Goal: Task Accomplishment & Management: Manage account settings

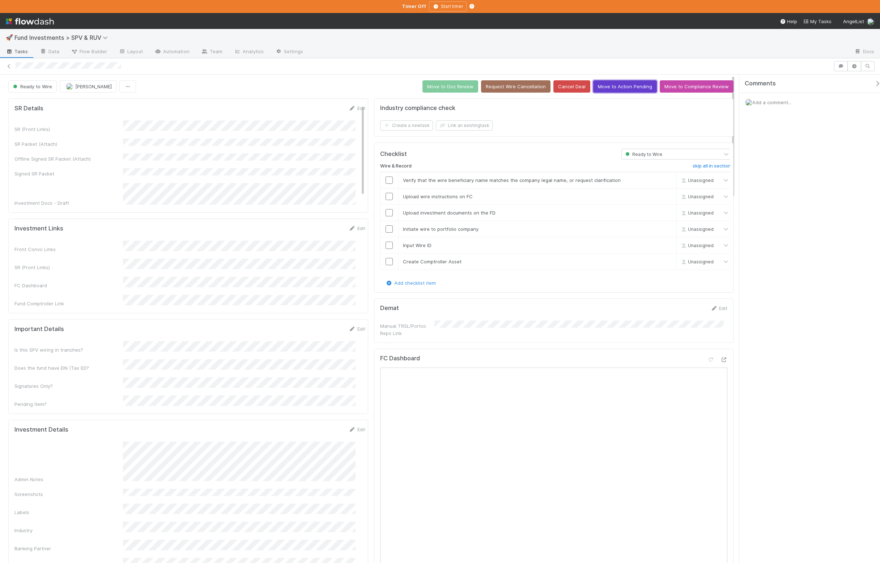
click at [613, 91] on button "Move to Action Pending" at bounding box center [625, 86] width 64 height 12
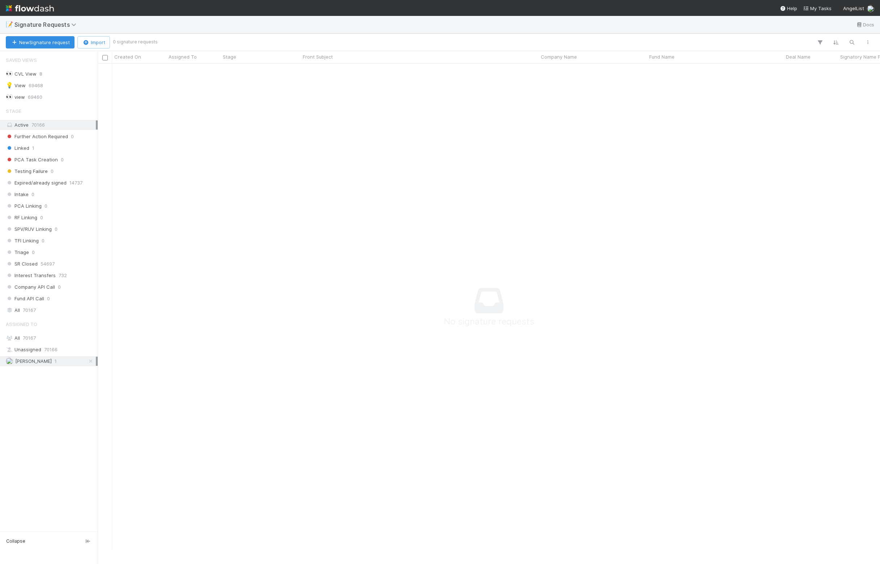
scroll to position [474, 770]
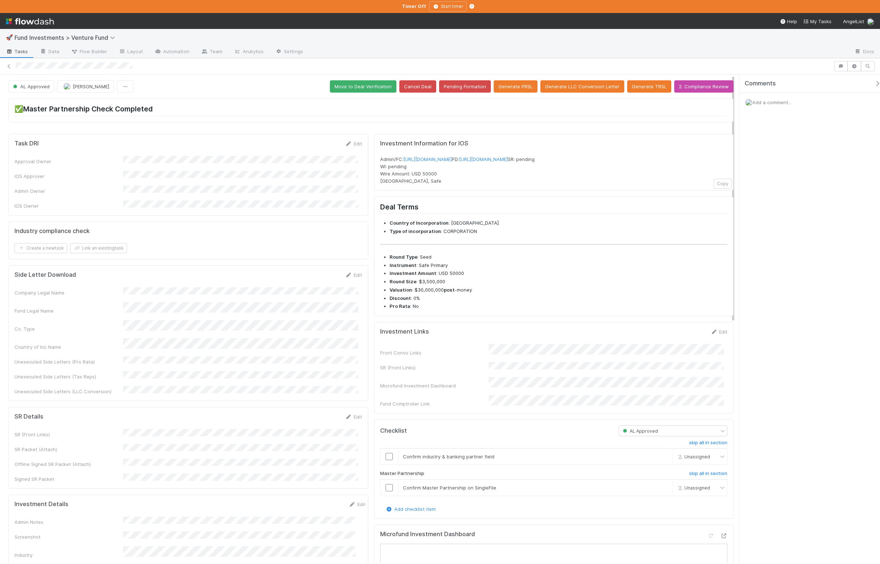
scroll to position [262, 0]
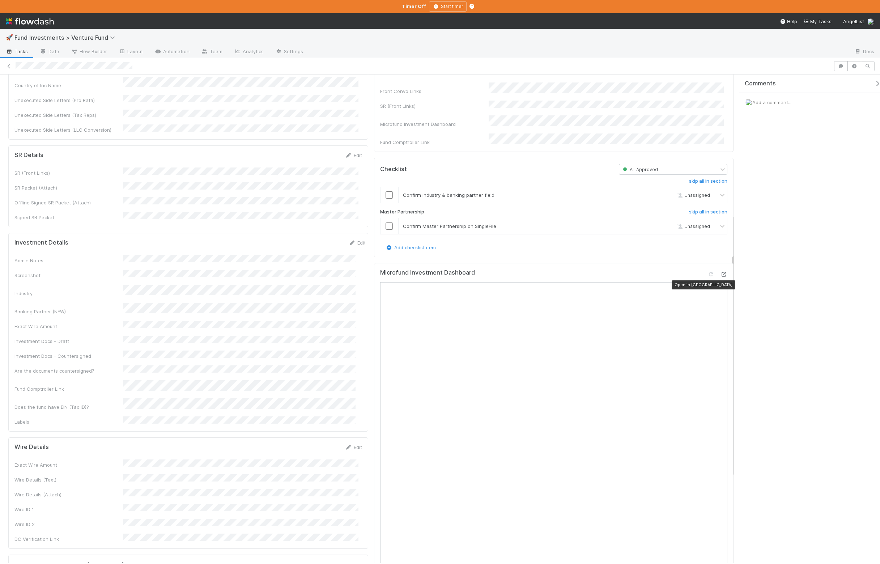
click at [720, 278] on div at bounding box center [723, 274] width 7 height 7
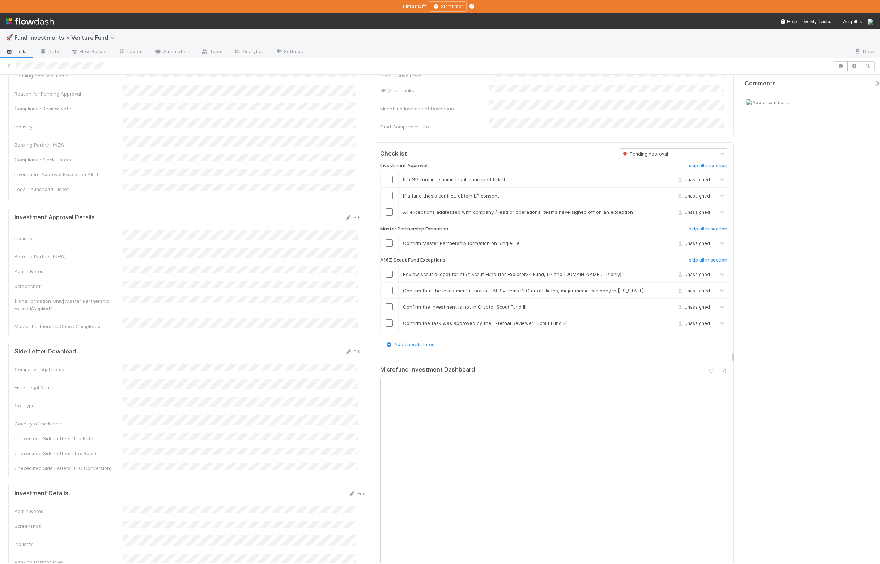
scroll to position [436, 0]
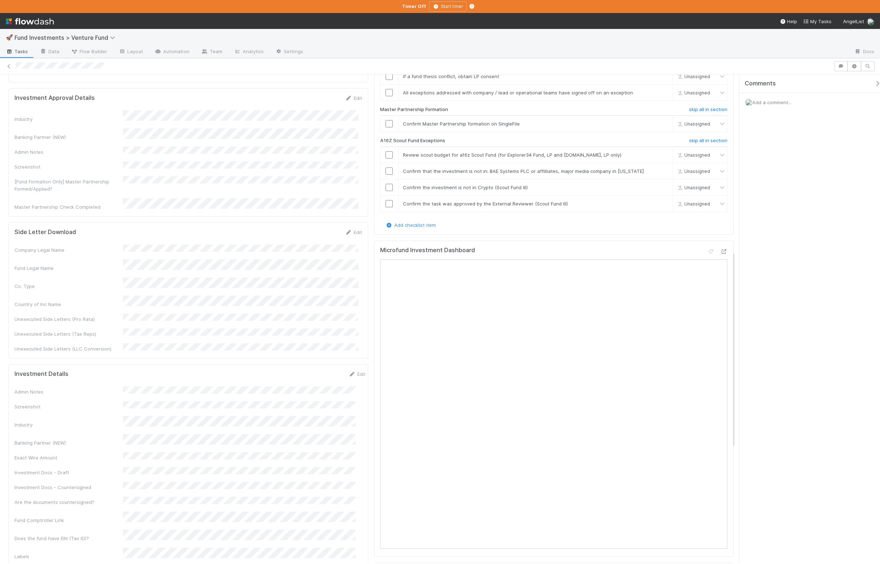
click at [720, 254] on icon at bounding box center [723, 251] width 7 height 5
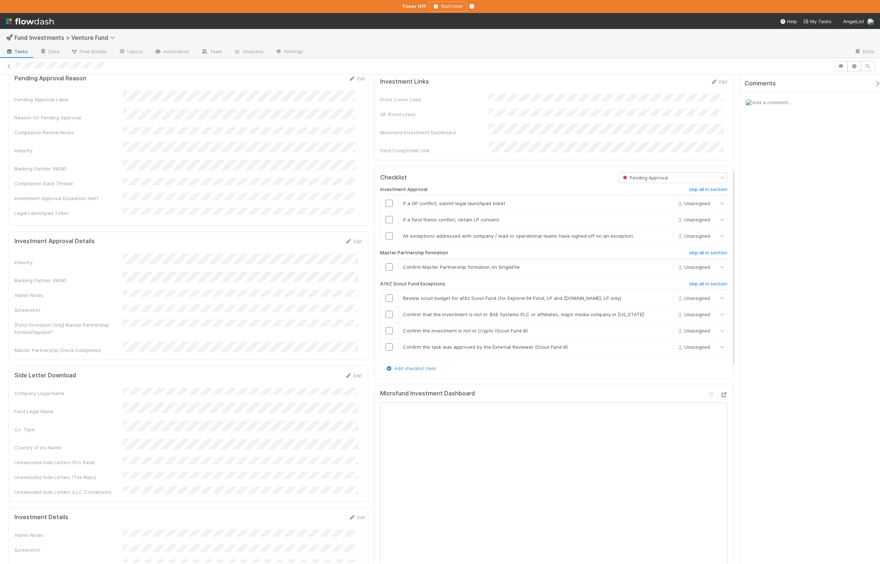
scroll to position [173, 0]
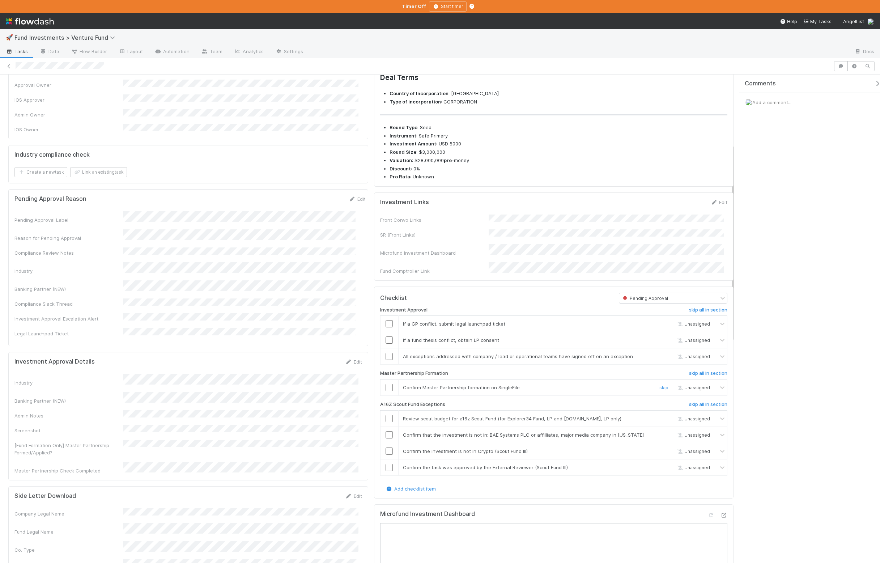
click at [386, 391] on input "checkbox" at bounding box center [389, 387] width 7 height 7
click at [700, 315] on div "Investment Approval skip all in section If a GP conflict, submit legal launchpa…" at bounding box center [554, 395] width 348 height 182
click at [700, 313] on h6 "skip all in section" at bounding box center [708, 310] width 38 height 6
click at [389, 438] on input "checkbox" at bounding box center [389, 434] width 7 height 7
click at [389, 455] on input "checkbox" at bounding box center [389, 451] width 7 height 7
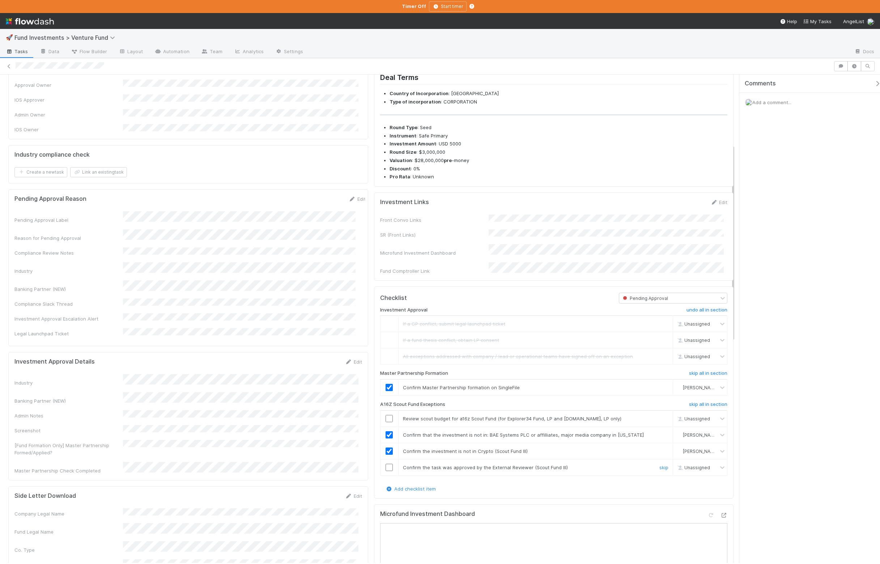
click at [386, 471] on input "checkbox" at bounding box center [389, 467] width 7 height 7
click at [386, 422] on input "checkbox" at bounding box center [389, 418] width 7 height 7
click at [387, 475] on td at bounding box center [389, 467] width 18 height 16
click at [387, 471] on input "checkbox" at bounding box center [389, 467] width 7 height 7
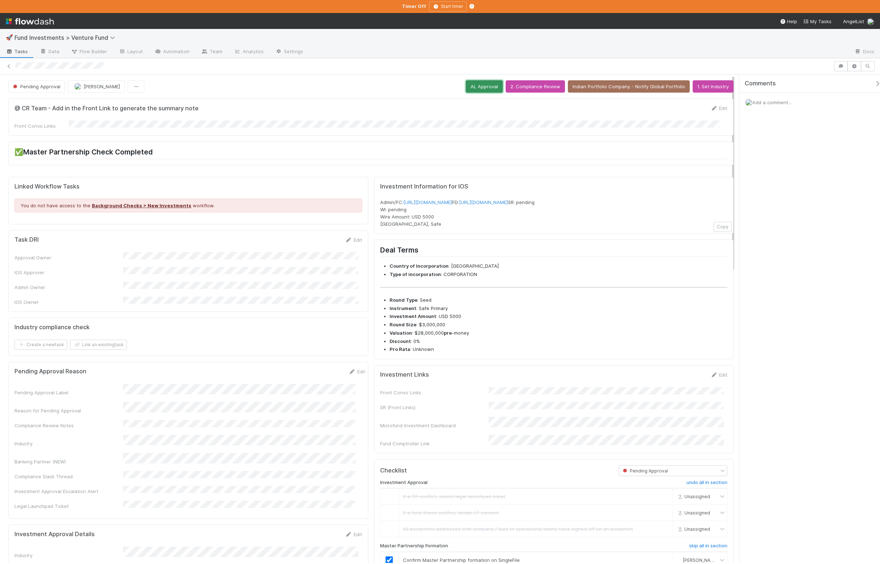
click at [487, 88] on button "AL Approval" at bounding box center [484, 86] width 37 height 12
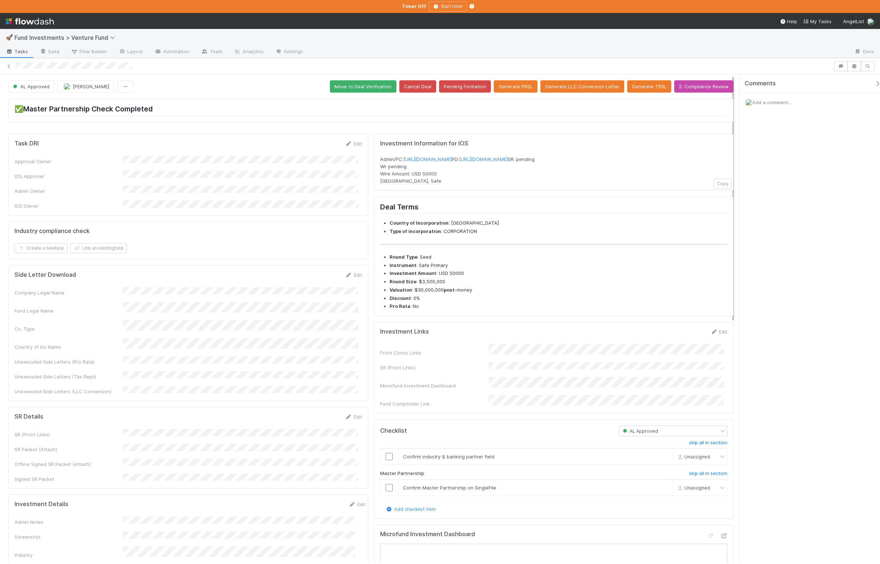
scroll to position [279, 0]
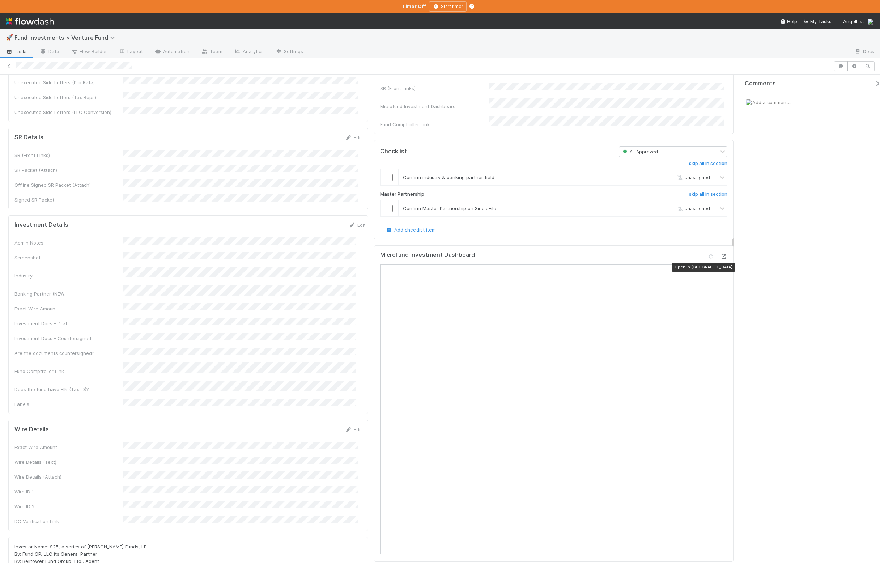
click at [720, 259] on icon at bounding box center [723, 256] width 7 height 5
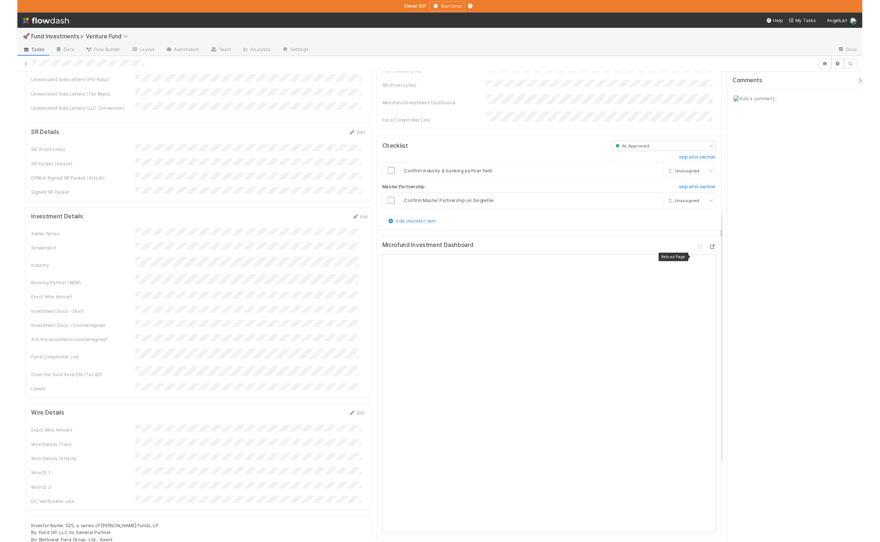
scroll to position [121, 0]
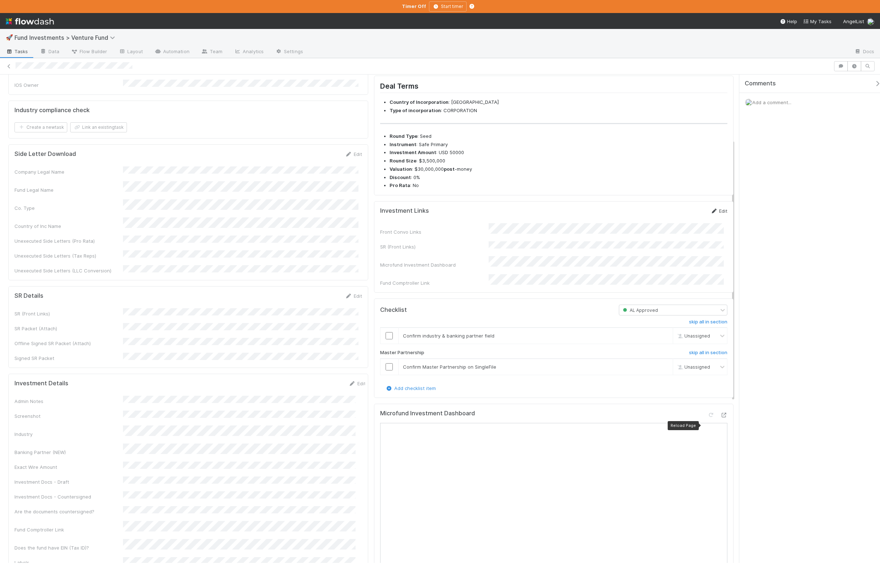
click at [717, 214] on link "Edit" at bounding box center [719, 211] width 17 height 6
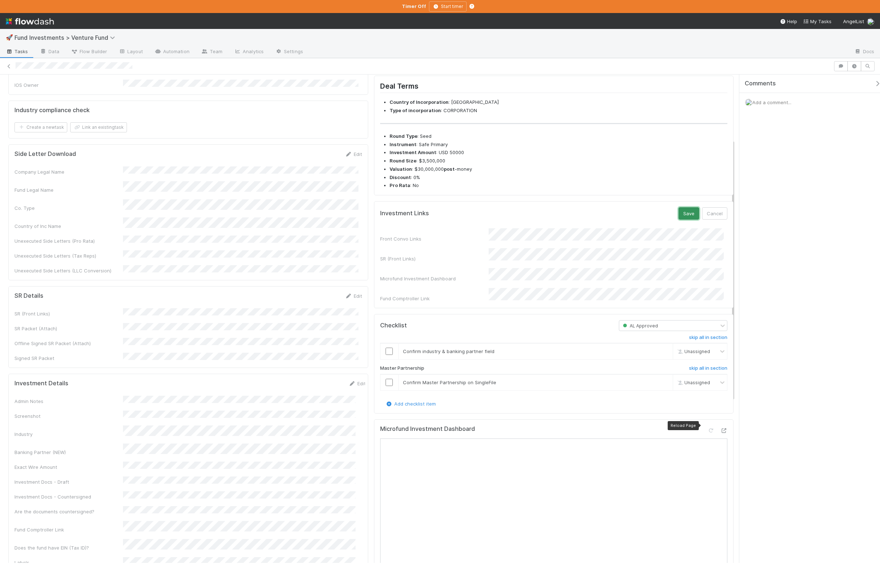
click at [679, 220] on button "Save" at bounding box center [689, 213] width 21 height 12
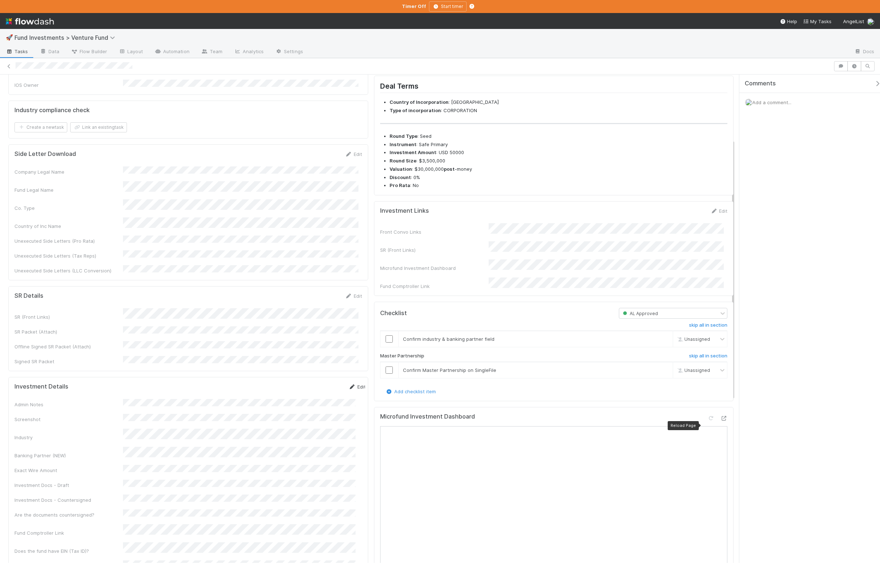
click at [349, 384] on link "Edit" at bounding box center [357, 387] width 17 height 6
click at [317, 383] on button "Save" at bounding box center [327, 389] width 21 height 12
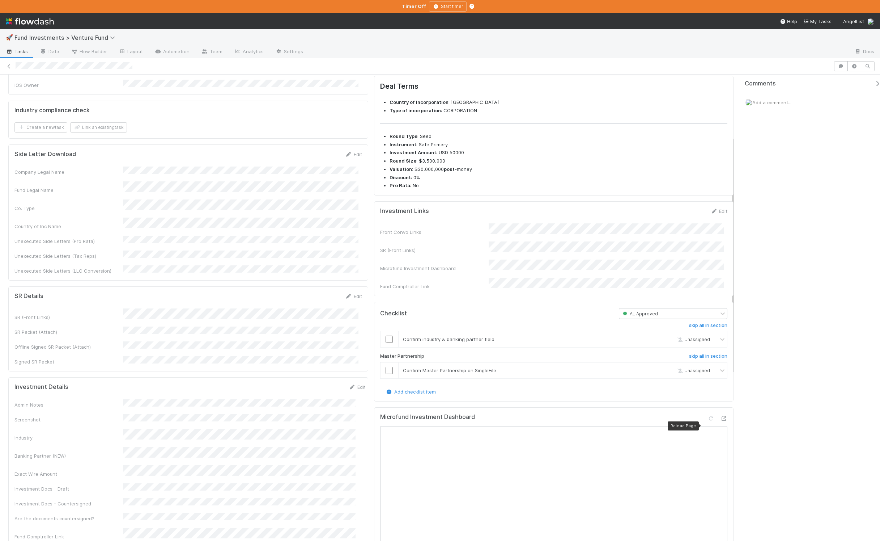
scroll to position [0, 0]
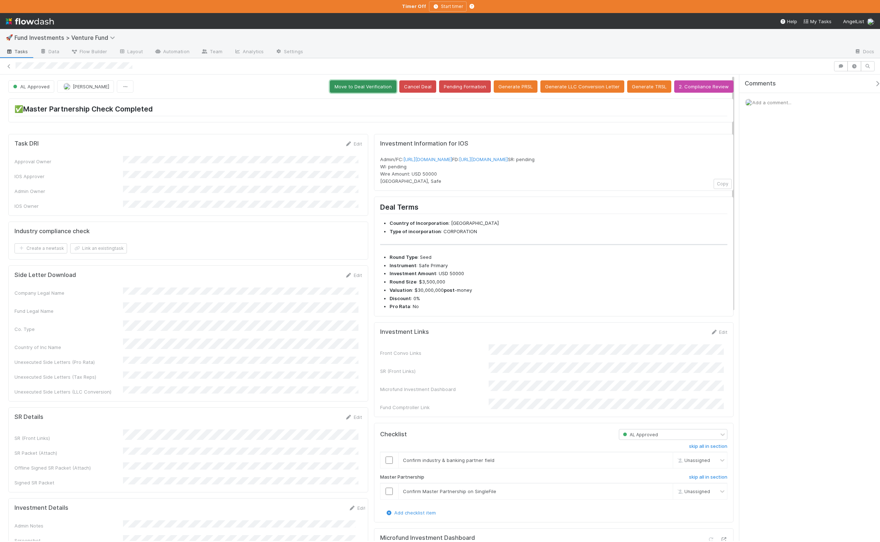
click at [386, 89] on button "Move to Deal Verification" at bounding box center [363, 86] width 67 height 12
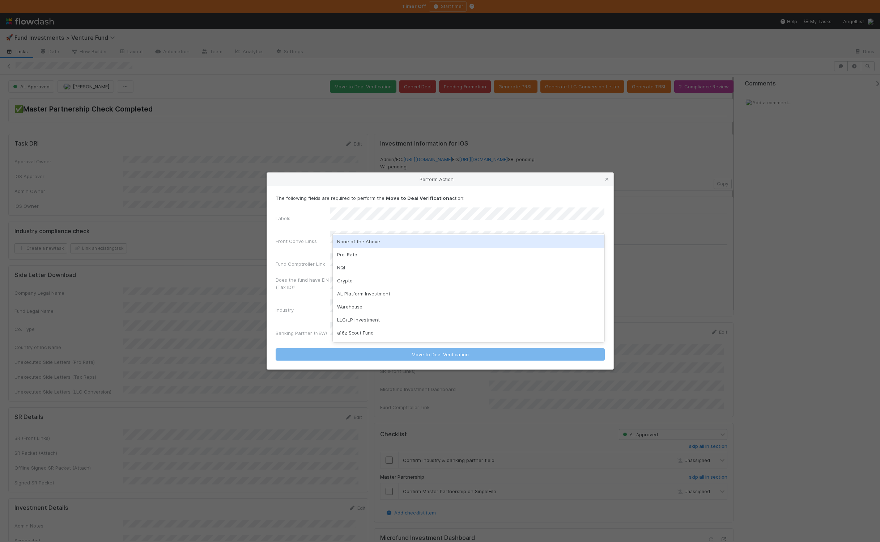
click at [371, 245] on div "None of the Above" at bounding box center [469, 241] width 272 height 13
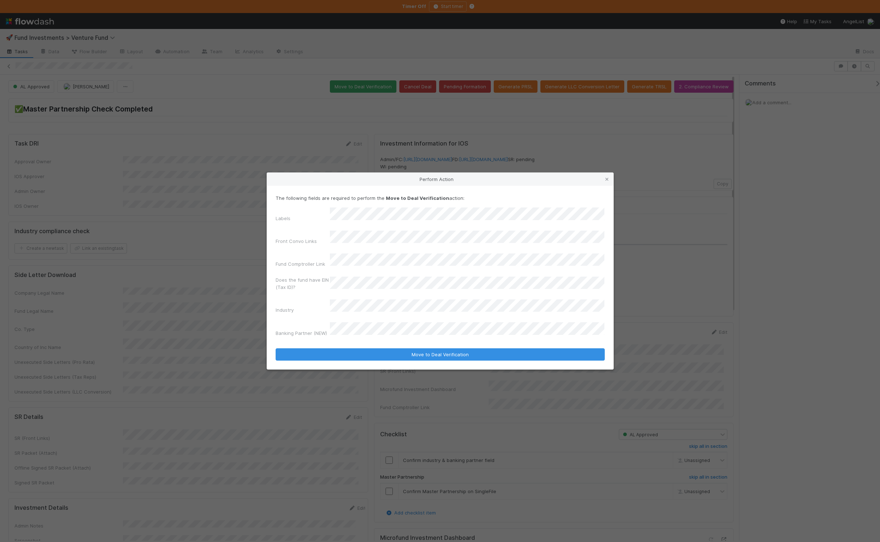
click at [360, 352] on div "The following fields are required to perform the Move to Deal Verification acti…" at bounding box center [440, 277] width 347 height 183
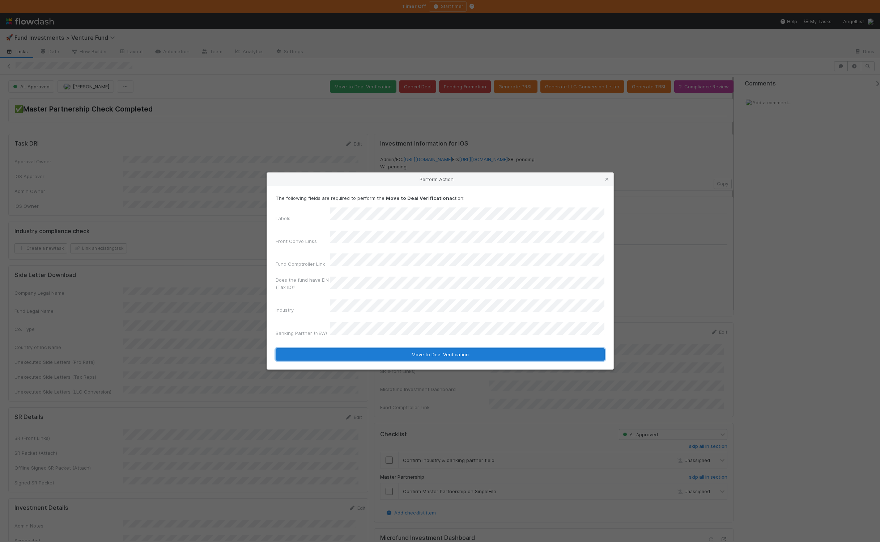
click at [338, 348] on button "Move to Deal Verification" at bounding box center [440, 354] width 329 height 12
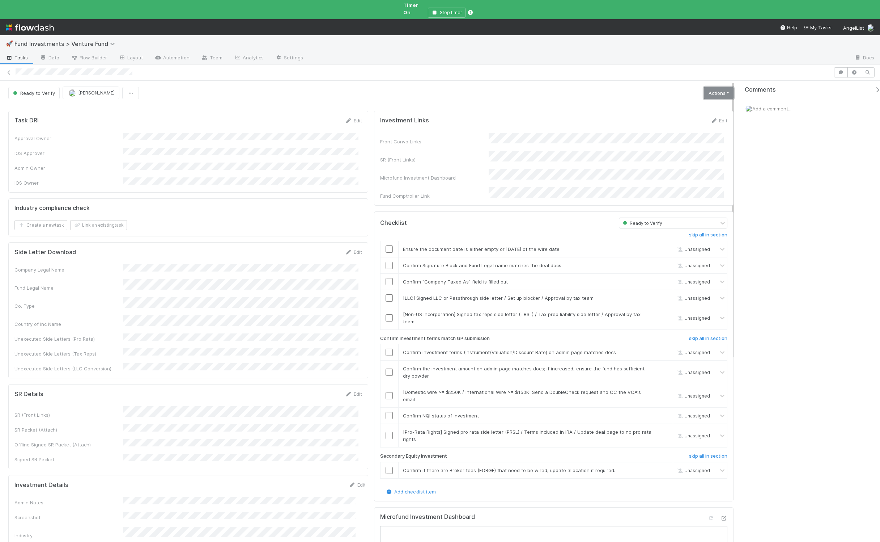
click at [721, 94] on link "Actions" at bounding box center [719, 93] width 30 height 12
click at [691, 116] on button "Action Pending" at bounding box center [682, 119] width 105 height 10
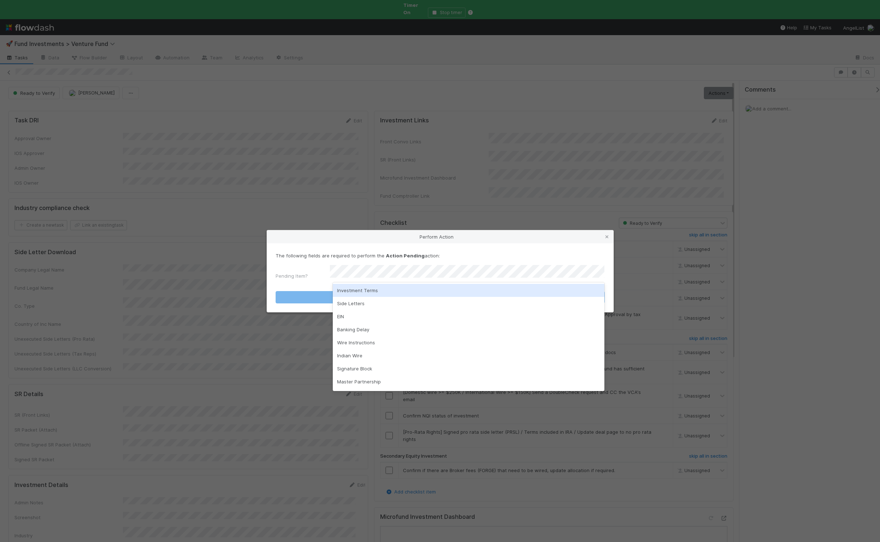
click at [349, 289] on div "Investment Terms" at bounding box center [469, 290] width 272 height 13
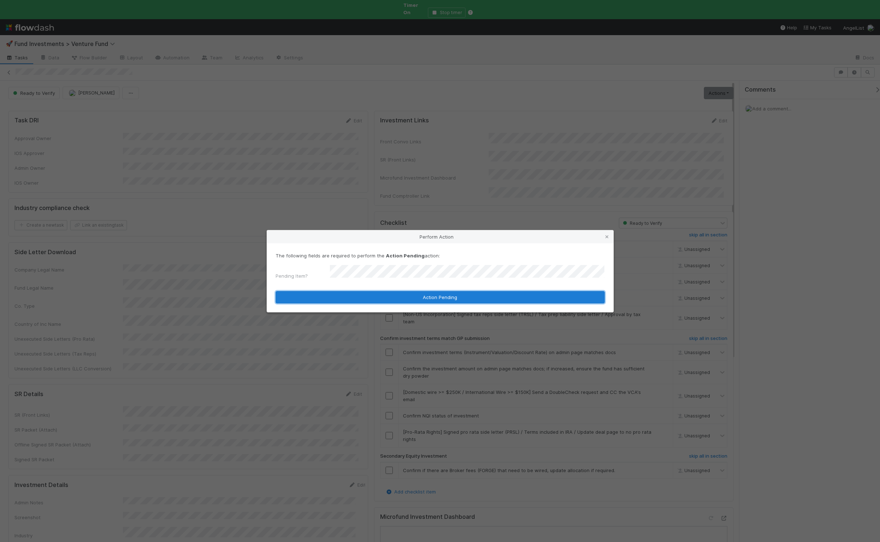
click at [339, 297] on button "Action Pending" at bounding box center [440, 297] width 329 height 12
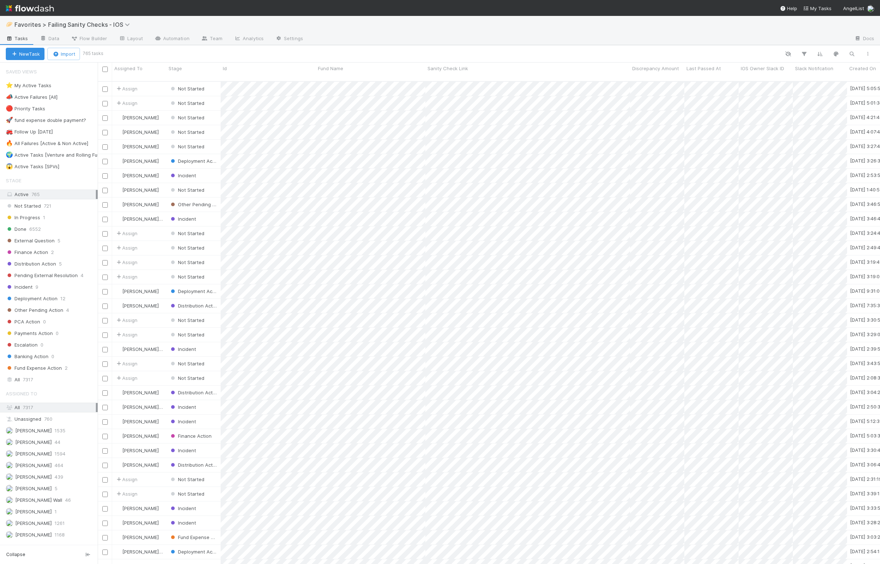
scroll to position [7, 7]
click at [56, 435] on div "Ali Al Khatib 1535" at bounding box center [51, 430] width 90 height 9
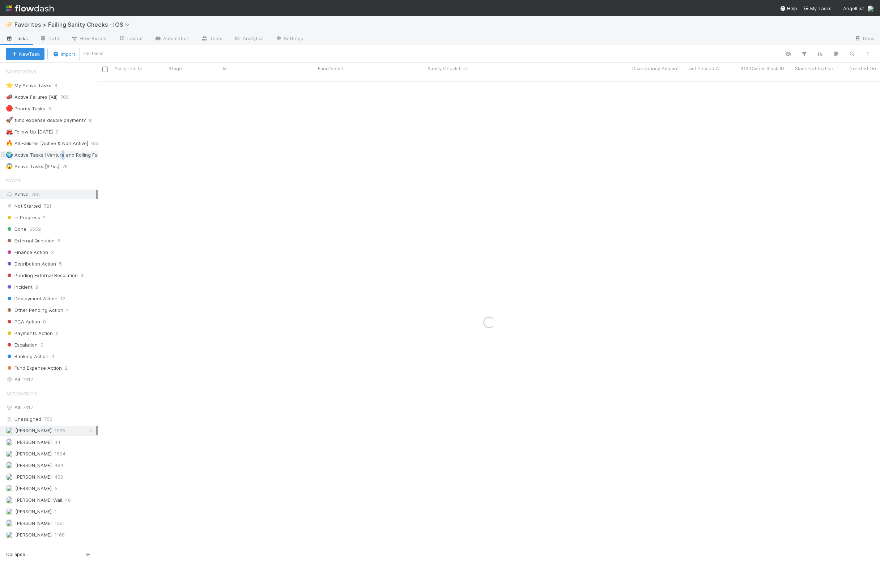
click at [62, 154] on div "🌍 Active Tasks [Venture and Rolling Funds]" at bounding box center [56, 155] width 101 height 9
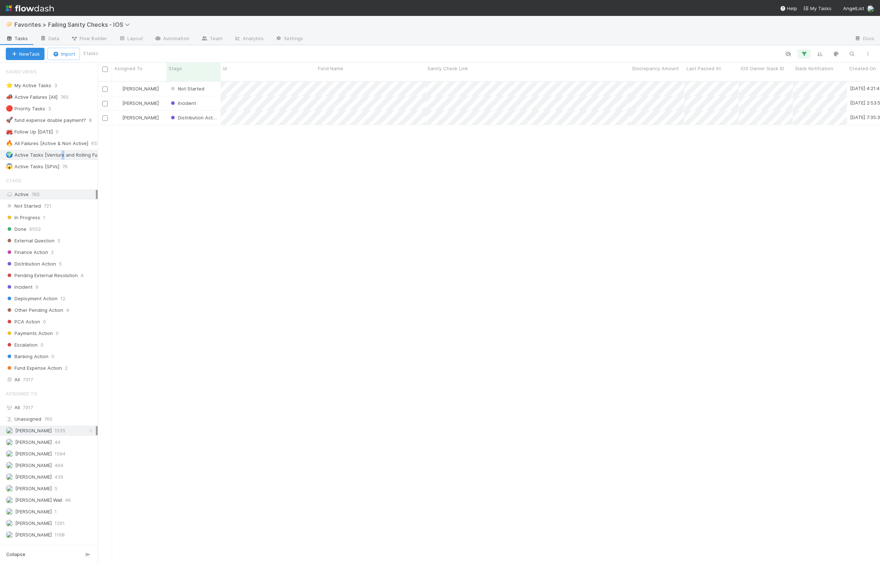
scroll to position [482, 776]
click at [193, 143] on div "Ali Al Khatib Not Started 2025-08-30, 4:21:45 p.m. 2025-08-30, 4:21:45 p.m. 0 0…" at bounding box center [489, 326] width 783 height 488
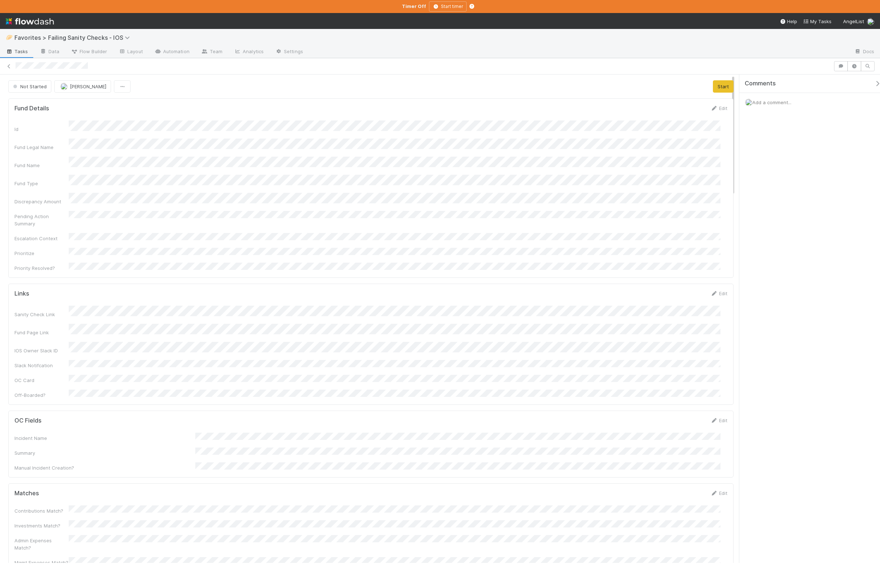
scroll to position [140, 700]
click at [175, 291] on form "Links Edit Sanity Check Link Fund Page Link IOS Owner Slack ID Slack Notifcatio…" at bounding box center [370, 344] width 713 height 109
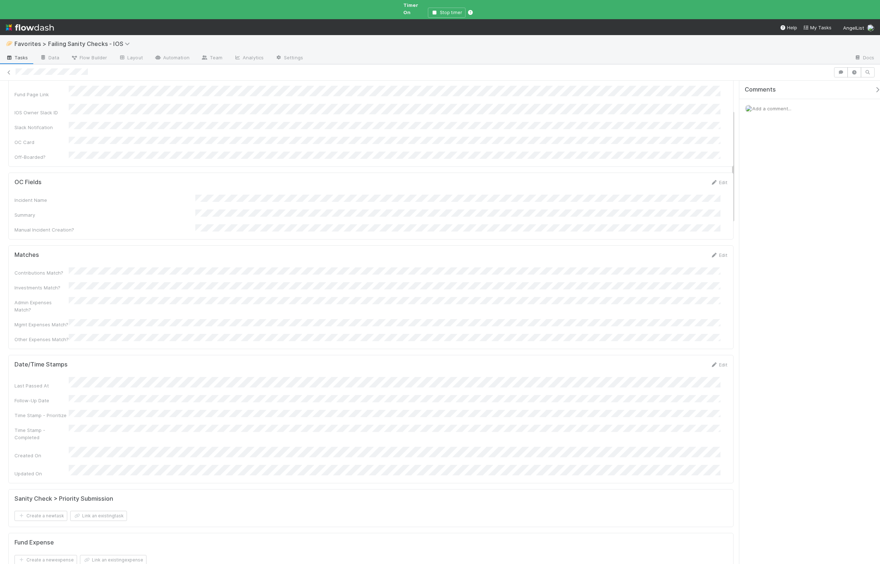
scroll to position [0, 0]
click at [38, 90] on span "Not Started" at bounding box center [29, 93] width 35 height 6
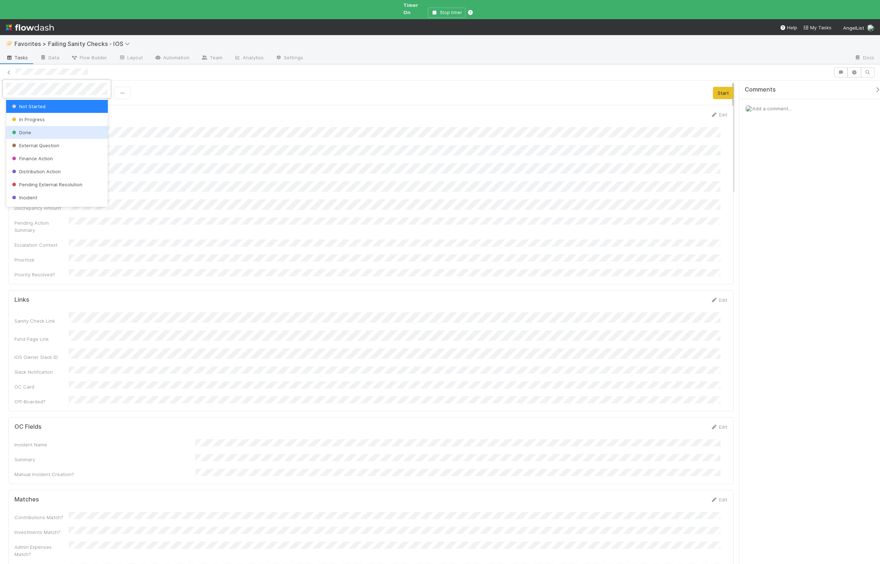
click at [46, 132] on div "Done" at bounding box center [57, 132] width 102 height 13
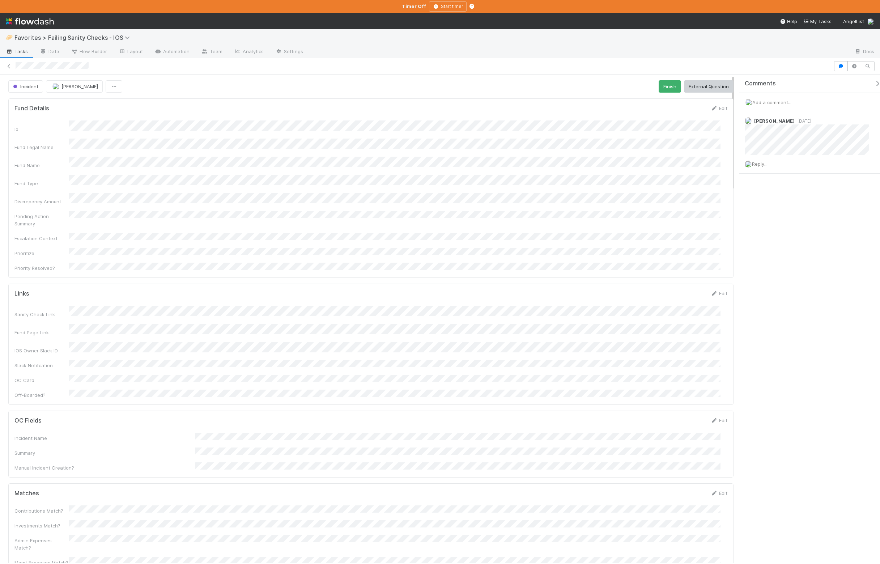
scroll to position [140, 700]
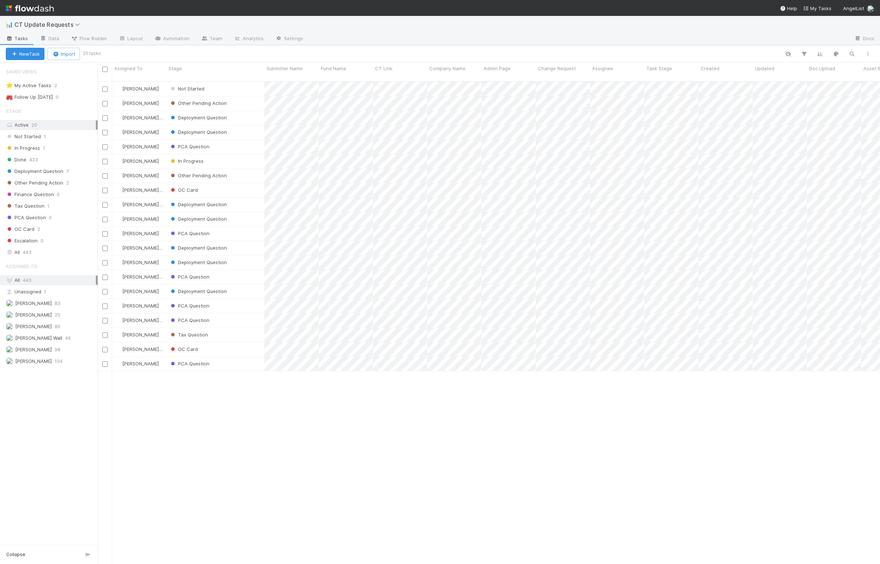
scroll to position [7, 7]
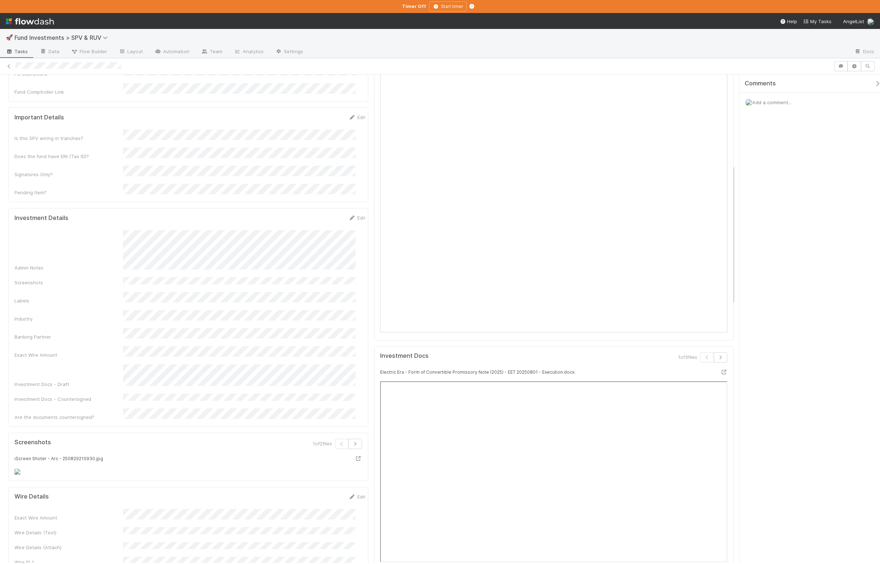
scroll to position [68, 0]
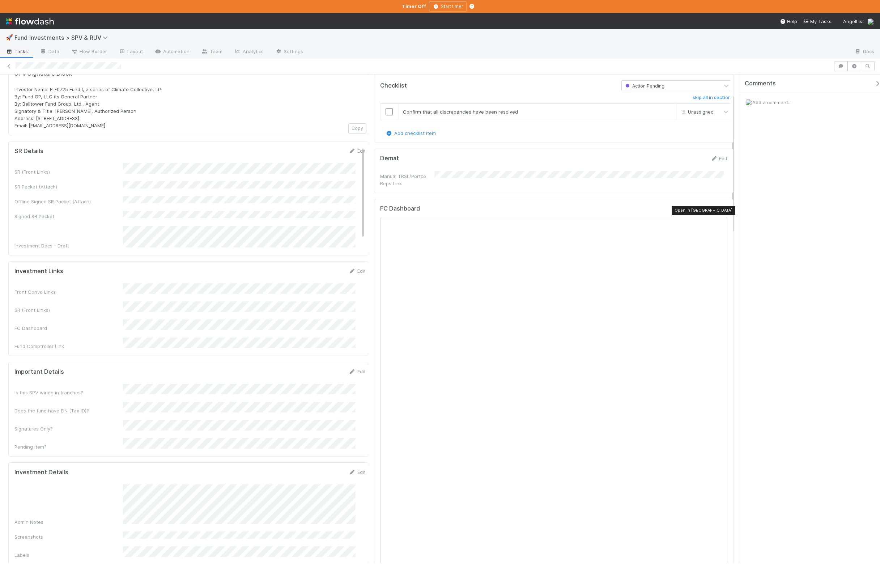
click at [720, 209] on icon at bounding box center [723, 210] width 7 height 5
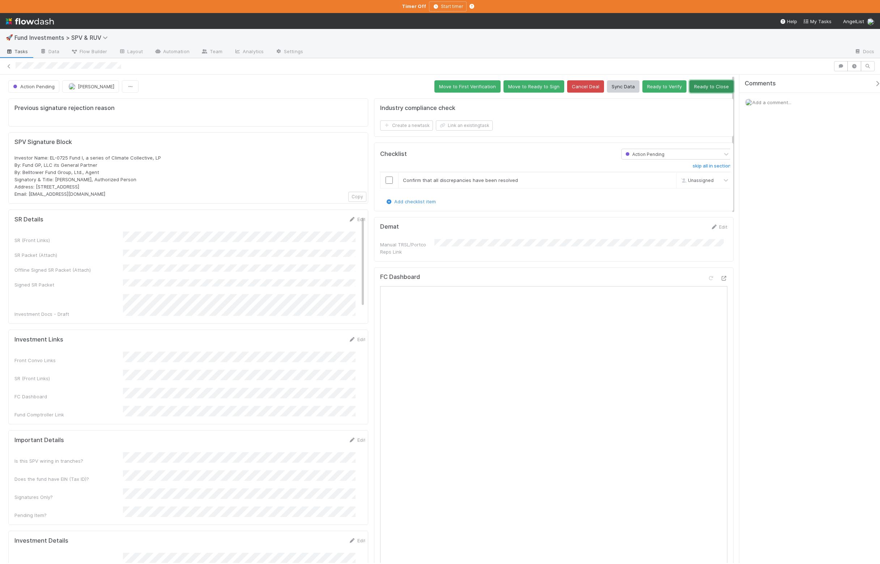
click at [703, 89] on button "Ready to Close" at bounding box center [712, 86] width 44 height 12
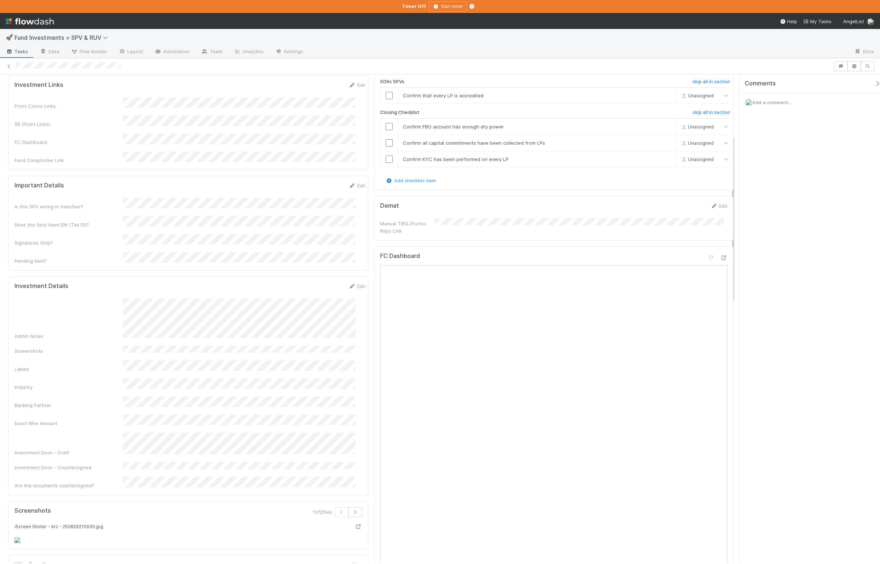
scroll to position [411, 0]
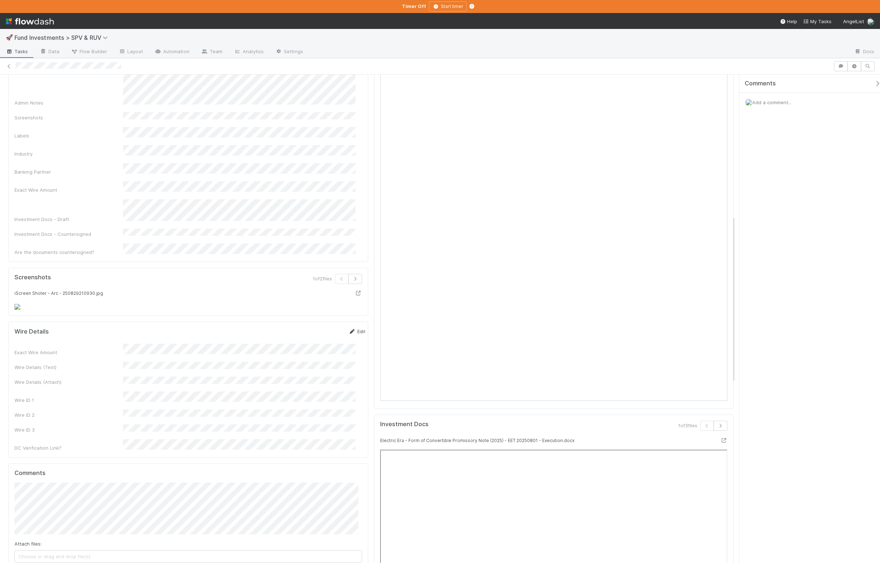
click at [349, 329] on link "Edit" at bounding box center [357, 332] width 17 height 6
click at [317, 329] on button "Save" at bounding box center [327, 334] width 21 height 12
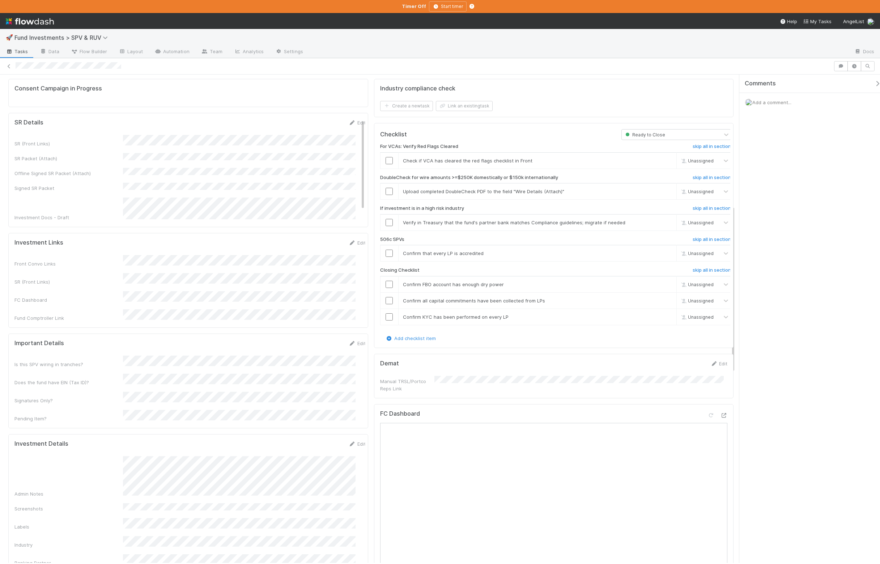
scroll to position [0, 0]
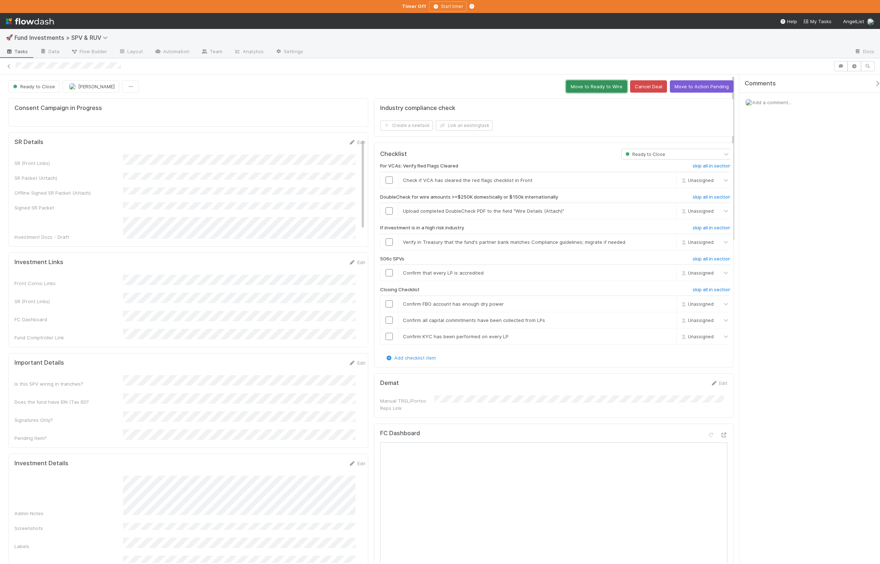
click at [605, 84] on button "Move to Ready to Wire" at bounding box center [596, 86] width 61 height 12
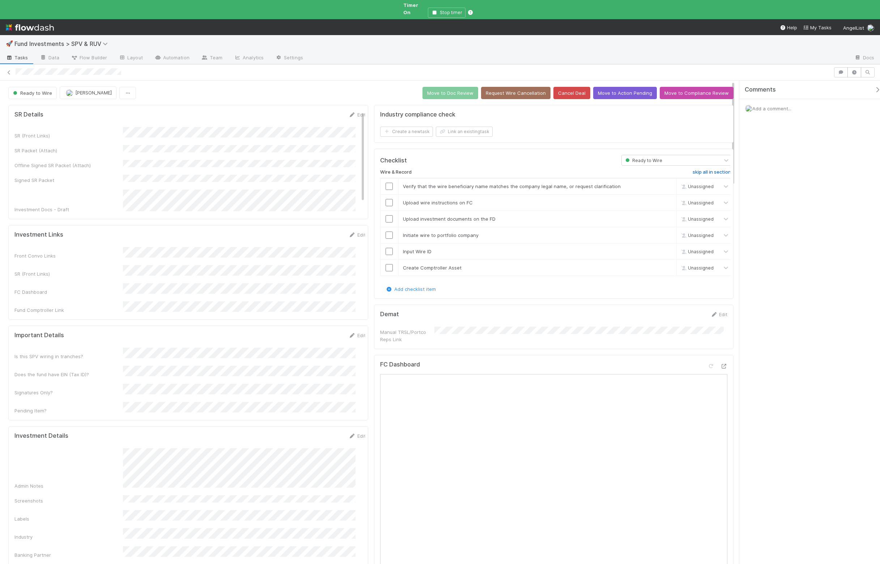
click at [703, 169] on h6 "skip all in section" at bounding box center [712, 172] width 38 height 6
click at [469, 87] on button "Move to Doc Review" at bounding box center [451, 93] width 56 height 12
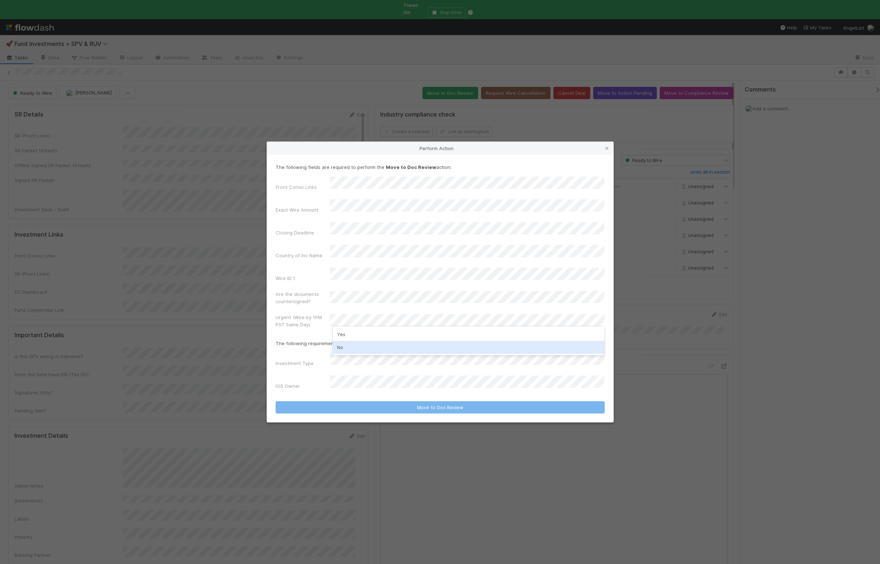
click at [349, 351] on div "No" at bounding box center [469, 347] width 272 height 13
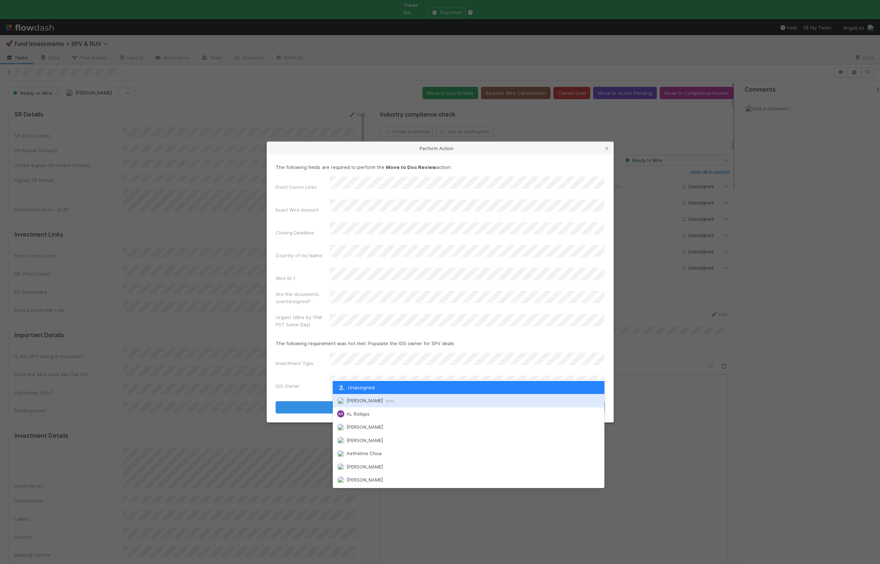
click at [359, 402] on span "Ali Al Khatib you" at bounding box center [370, 401] width 47 height 6
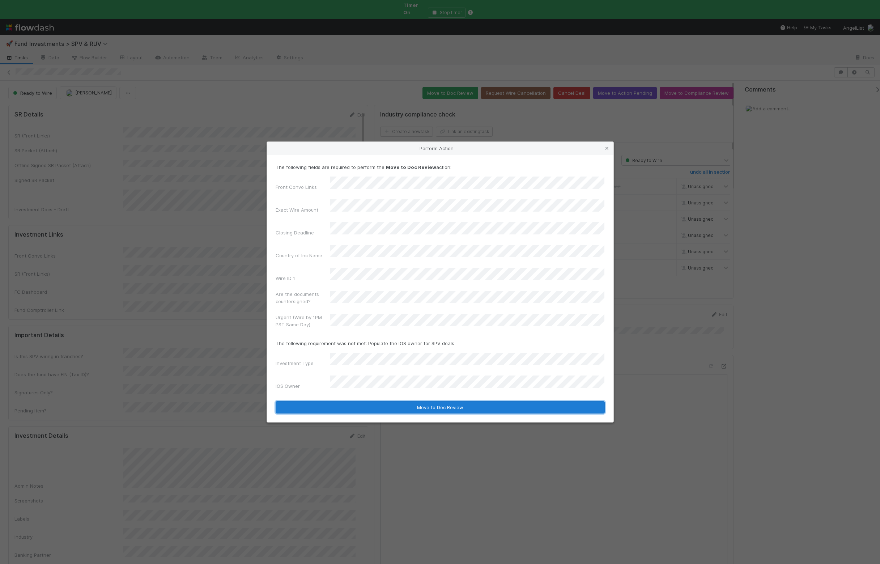
click at [338, 401] on button "Move to Doc Review" at bounding box center [440, 407] width 329 height 12
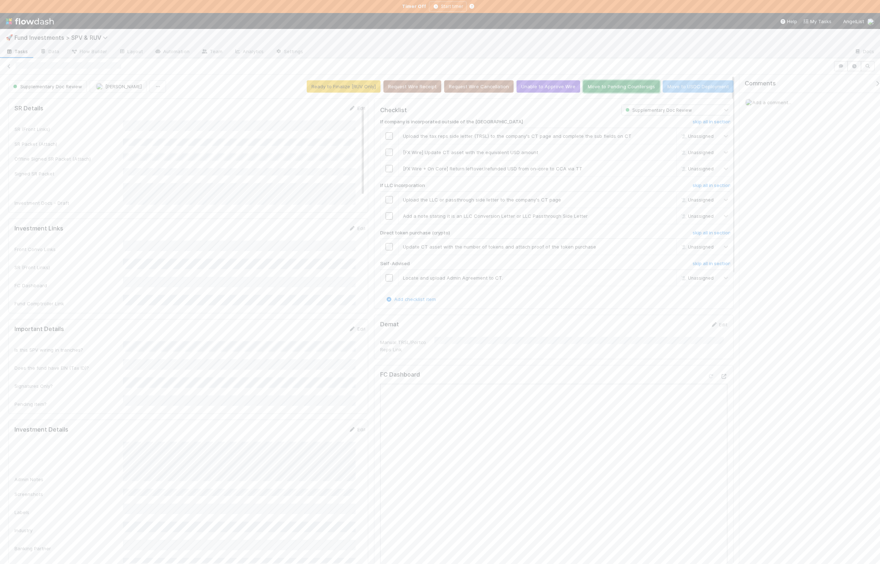
click at [620, 86] on button "Move to Pending Countersigs" at bounding box center [621, 86] width 77 height 12
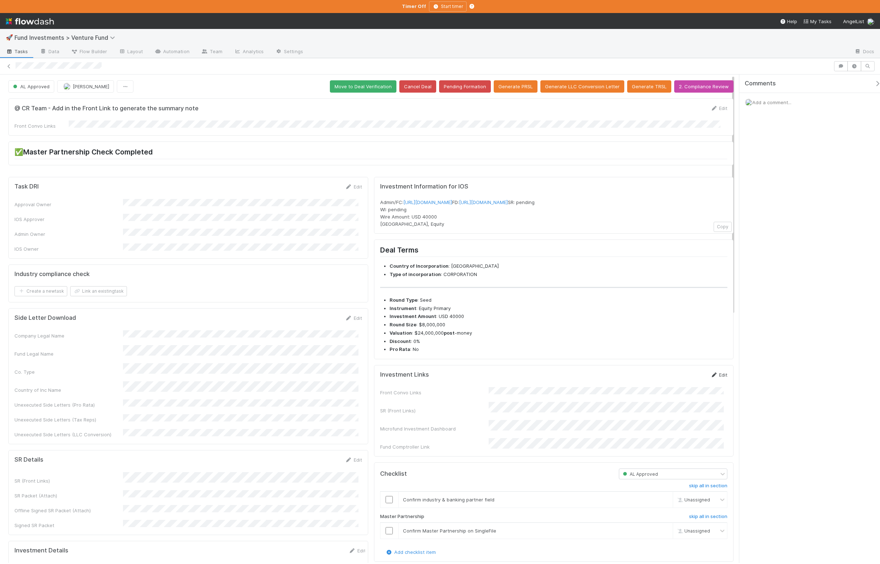
click at [711, 377] on icon at bounding box center [714, 375] width 7 height 5
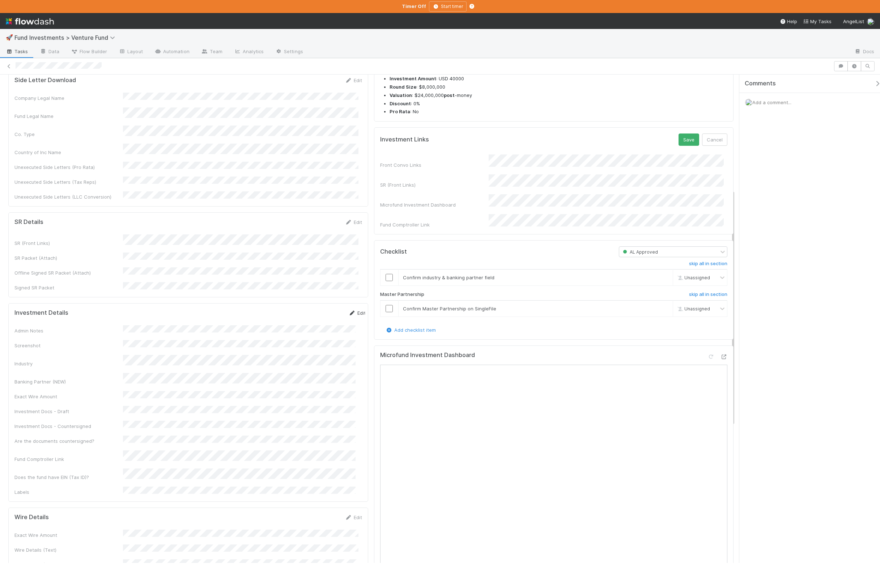
click at [349, 310] on link "Edit" at bounding box center [357, 313] width 17 height 6
click at [684, 146] on button "Save" at bounding box center [689, 140] width 21 height 12
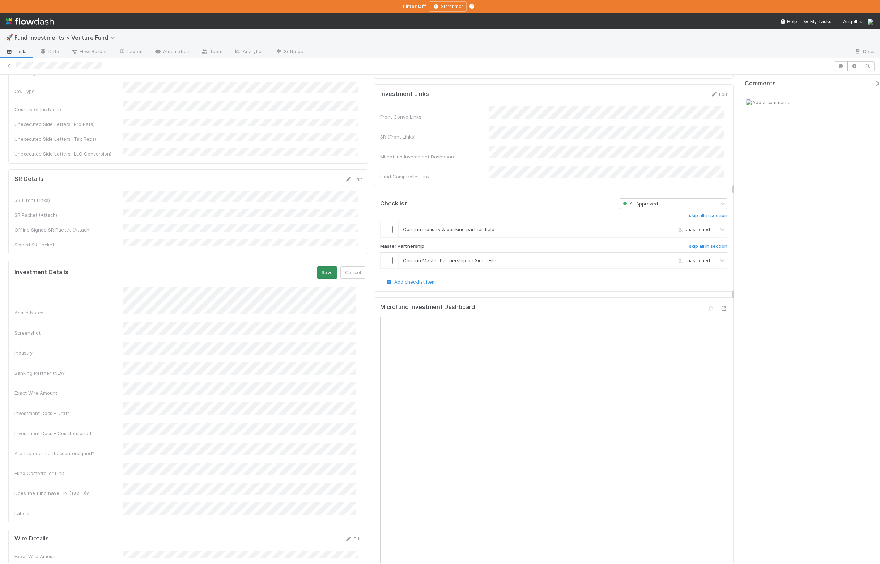
scroll to position [196, 0]
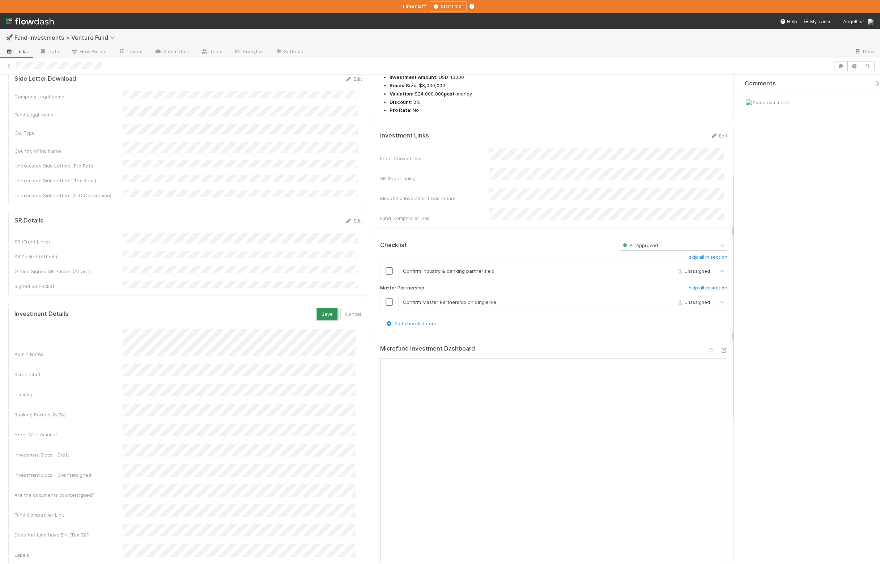
click at [317, 308] on button "Save" at bounding box center [327, 314] width 21 height 12
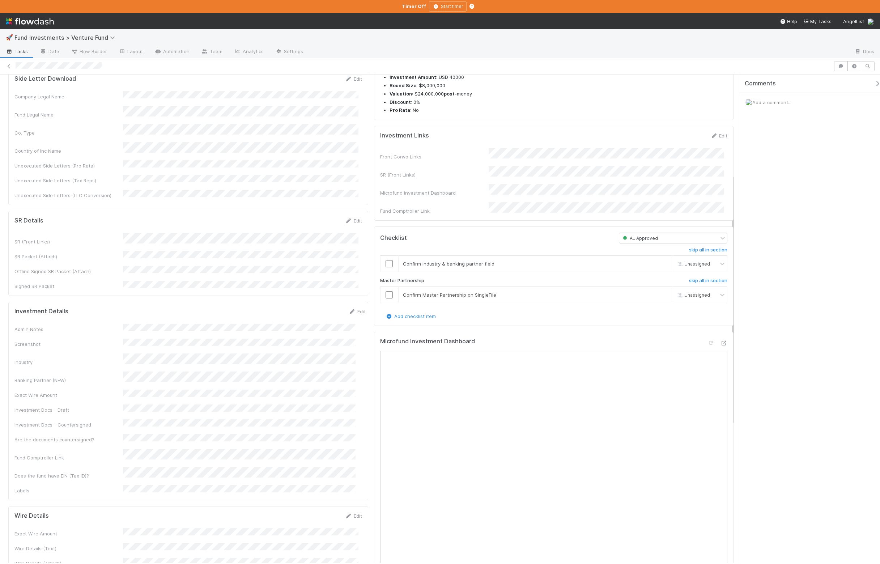
click at [354, 302] on div "Investment Details Edit Admin Notes Screenshot Industry Banking Partner (NEW) E…" at bounding box center [188, 401] width 360 height 199
click at [352, 309] on link "Edit" at bounding box center [357, 312] width 17 height 6
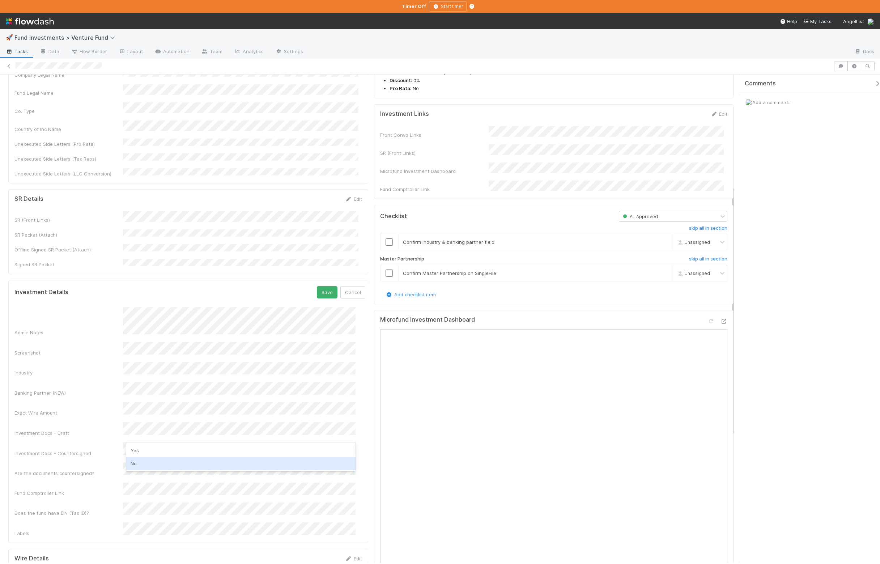
click at [156, 469] on div "No" at bounding box center [241, 463] width 230 height 13
click at [317, 286] on button "Save" at bounding box center [327, 292] width 21 height 12
click at [351, 287] on link "Edit" at bounding box center [357, 290] width 17 height 6
click at [208, 286] on form "Investment Details Save Cancel Admin Notes Screenshot Industry Banking Partner …" at bounding box center [189, 417] width 351 height 262
click at [317, 286] on button "Save" at bounding box center [327, 292] width 21 height 12
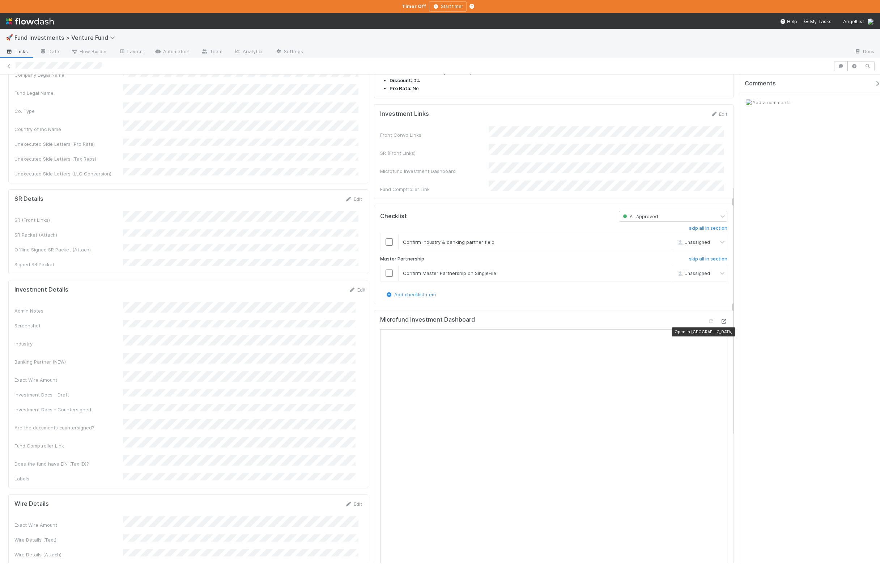
click at [720, 324] on icon at bounding box center [723, 321] width 7 height 5
click at [118, 302] on div "Admin Notes" at bounding box center [189, 308] width 351 height 12
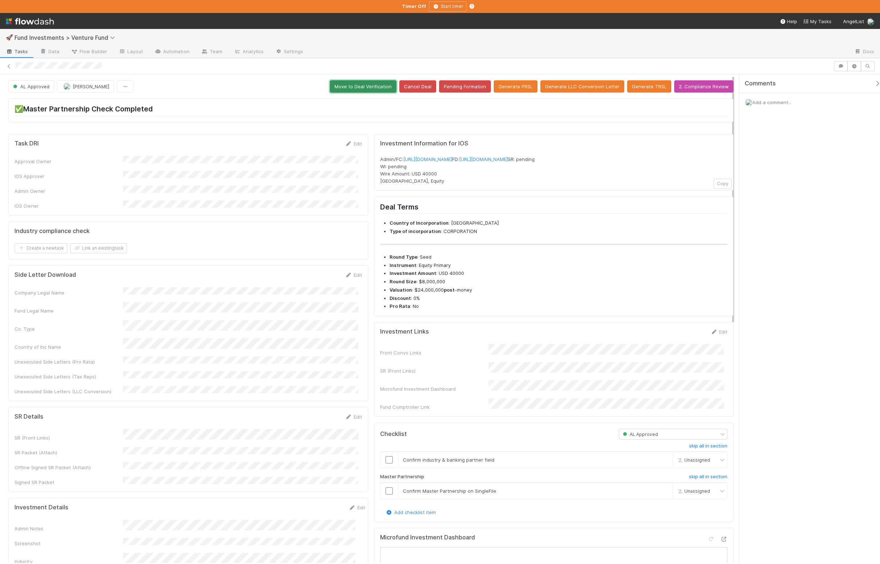
click at [374, 92] on button "Move to Deal Verification" at bounding box center [363, 86] width 67 height 12
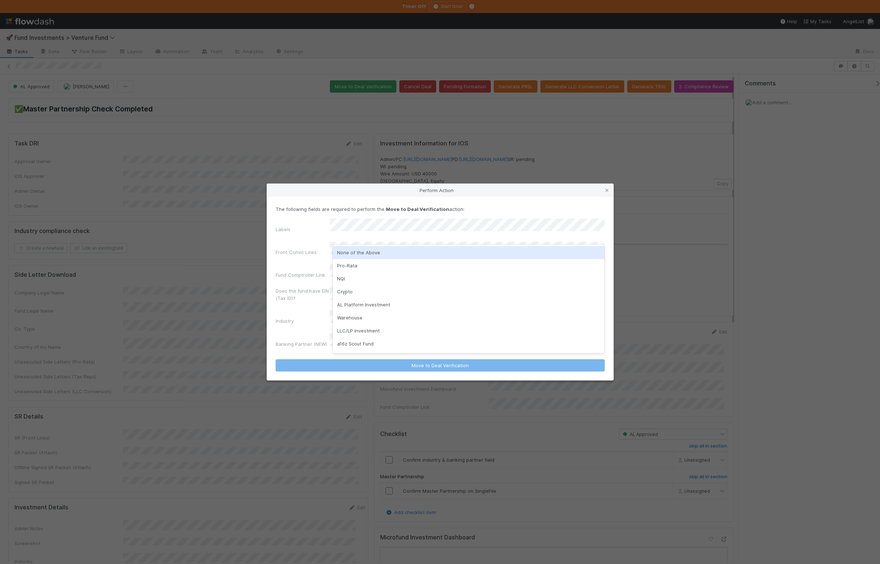
click at [351, 252] on div "None of the Above" at bounding box center [469, 252] width 272 height 13
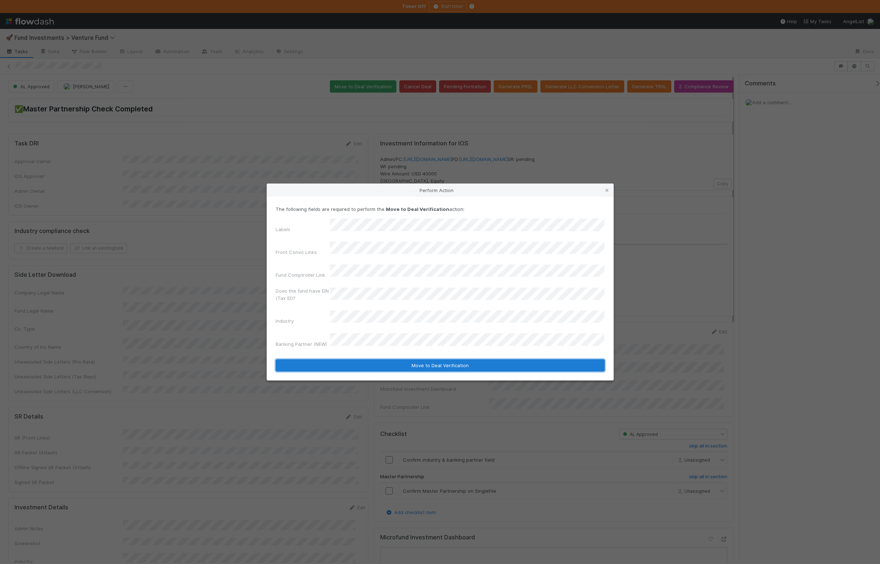
click at [374, 359] on button "Move to Deal Verification" at bounding box center [440, 365] width 329 height 12
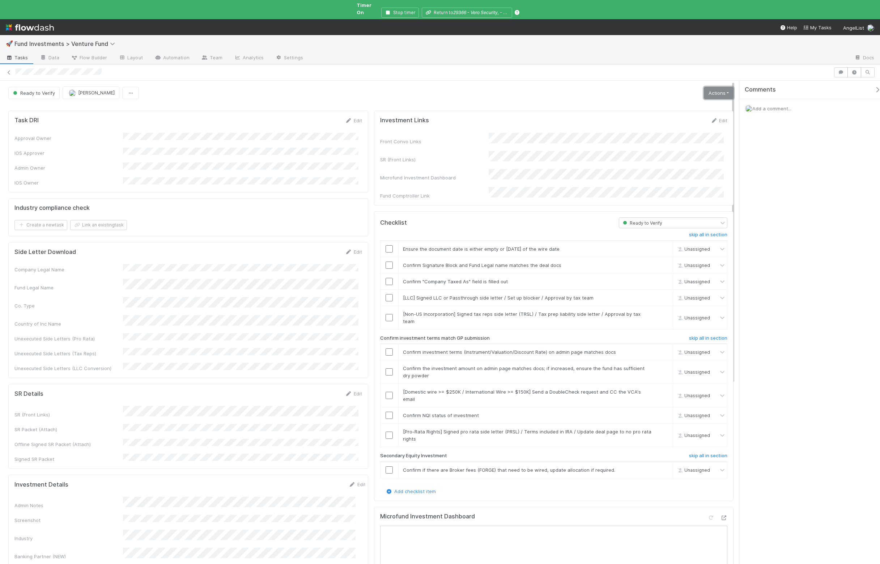
click at [707, 88] on link "Actions" at bounding box center [719, 93] width 30 height 12
click at [677, 114] on button "Action Pending" at bounding box center [682, 119] width 105 height 10
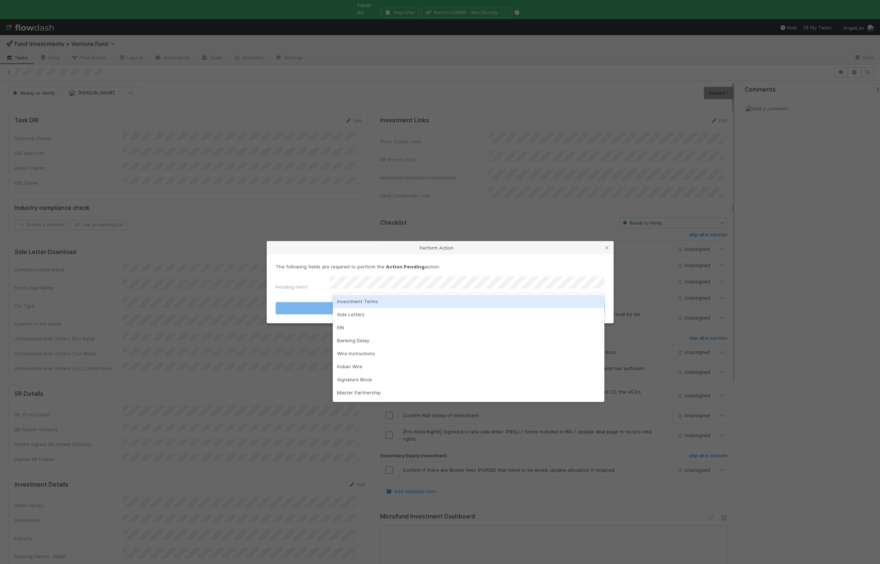
click at [387, 304] on div "Investment Terms" at bounding box center [469, 301] width 272 height 13
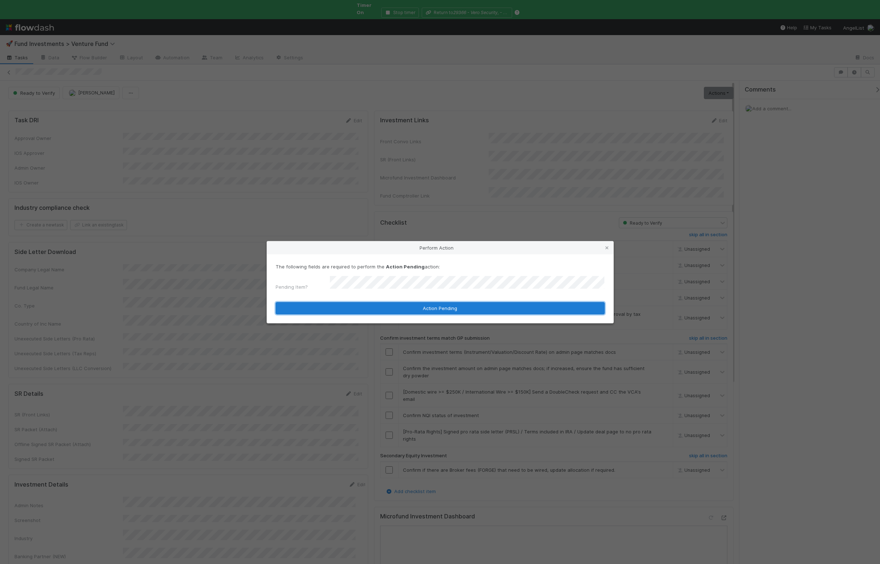
click at [364, 306] on button "Action Pending" at bounding box center [440, 308] width 329 height 12
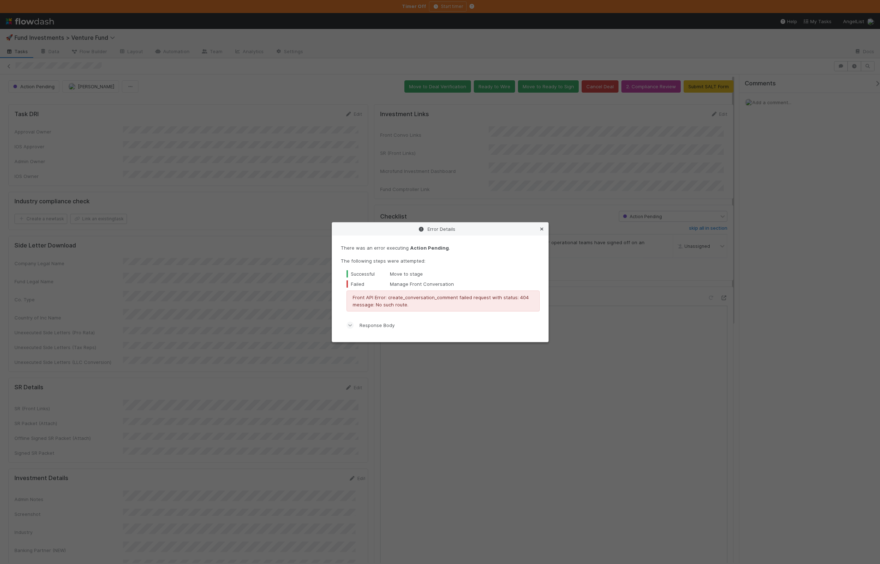
click at [545, 228] on icon at bounding box center [541, 229] width 7 height 5
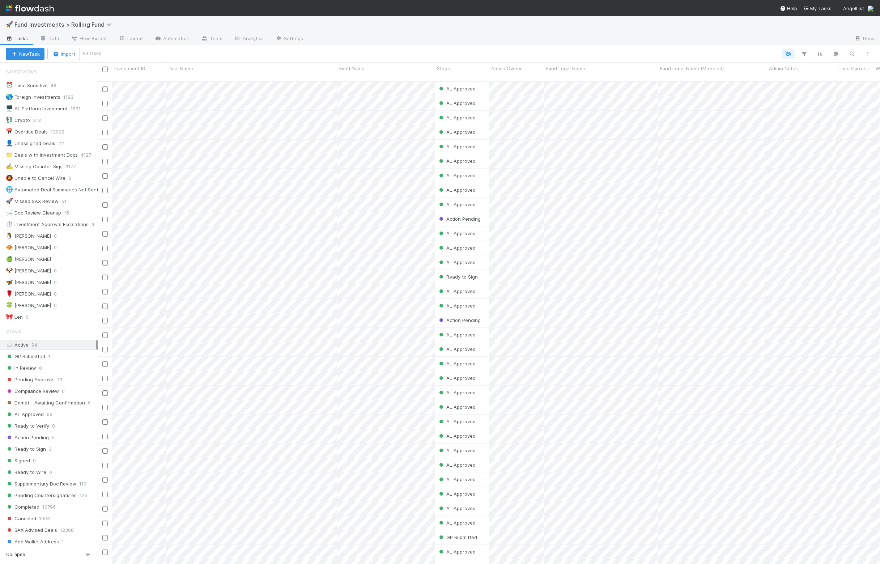
scroll to position [0, 0]
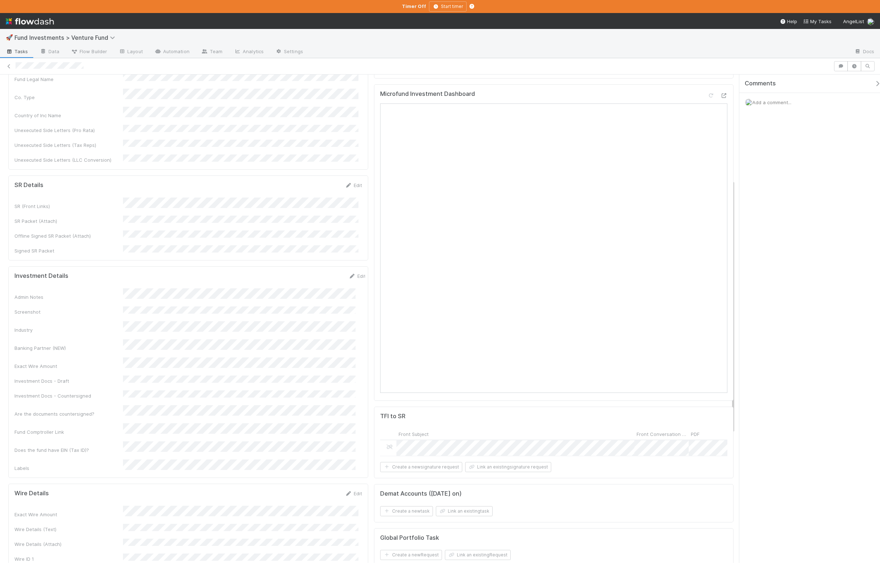
scroll to position [96, 0]
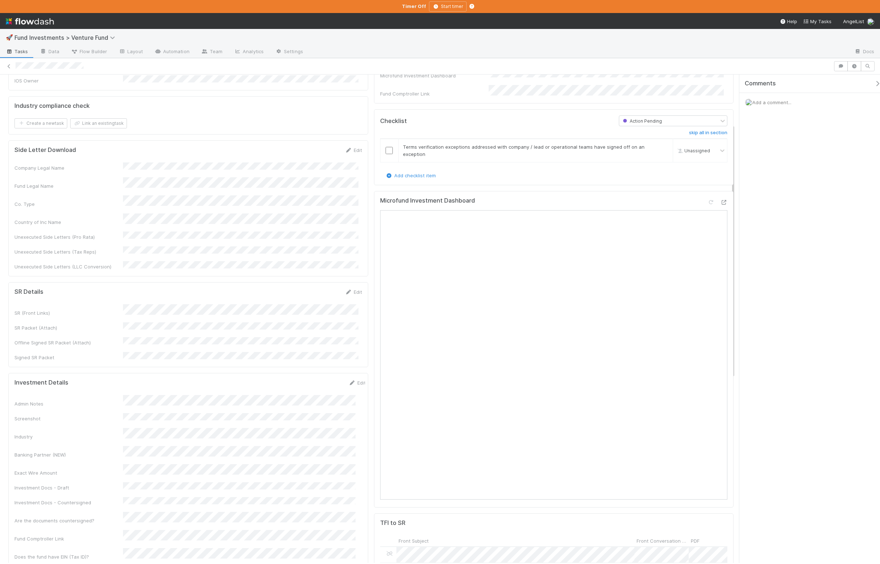
click at [360, 282] on div "SR Details Edit SR (Front Links) SR Packet (Attach) Offline Signed SR Packet (A…" at bounding box center [188, 324] width 360 height 85
click at [356, 289] on link "Edit" at bounding box center [353, 292] width 17 height 6
click at [313, 288] on button "Save" at bounding box center [323, 294] width 21 height 12
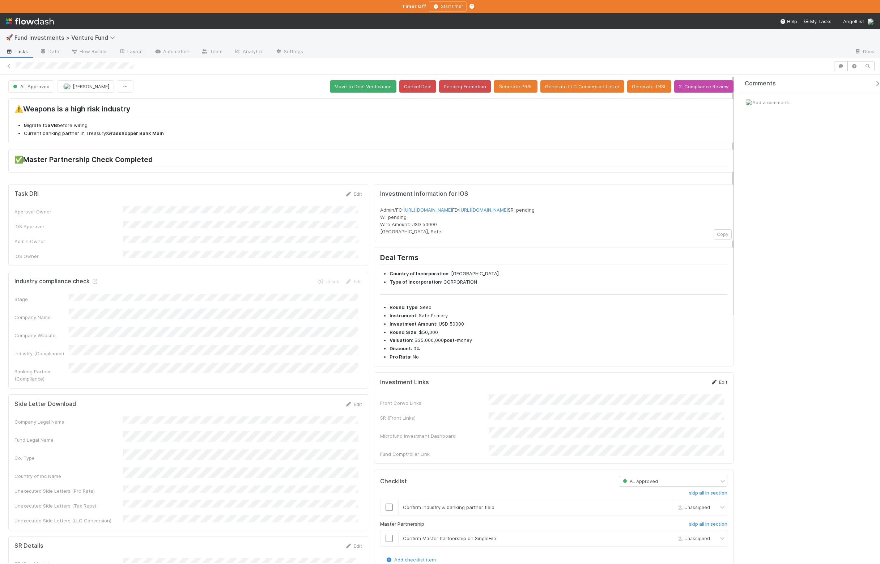
click at [714, 385] on link "Edit" at bounding box center [719, 382] width 17 height 6
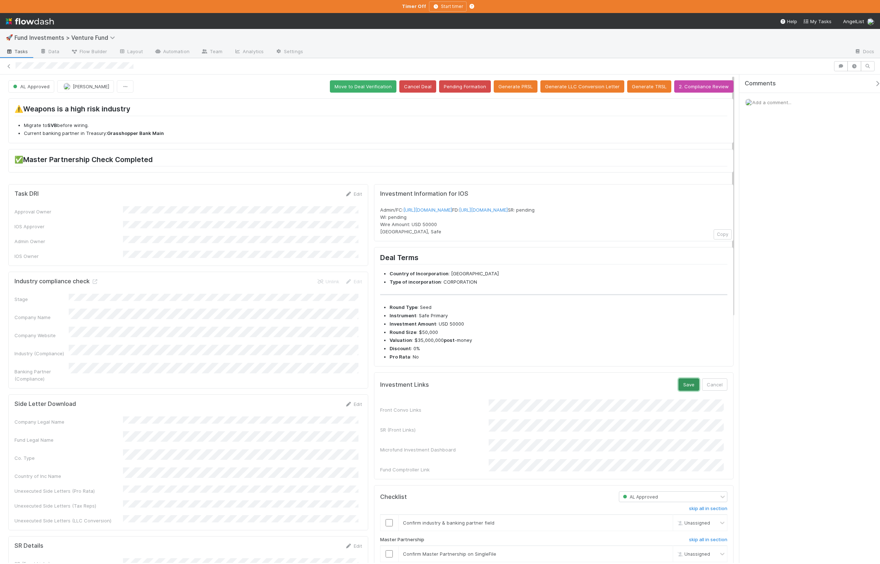
click at [680, 391] on button "Save" at bounding box center [689, 384] width 21 height 12
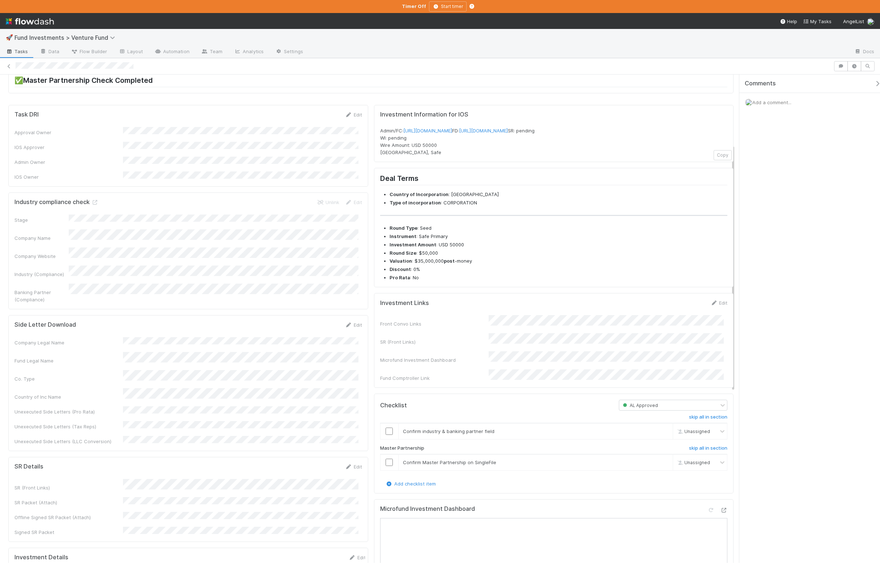
scroll to position [138, 0]
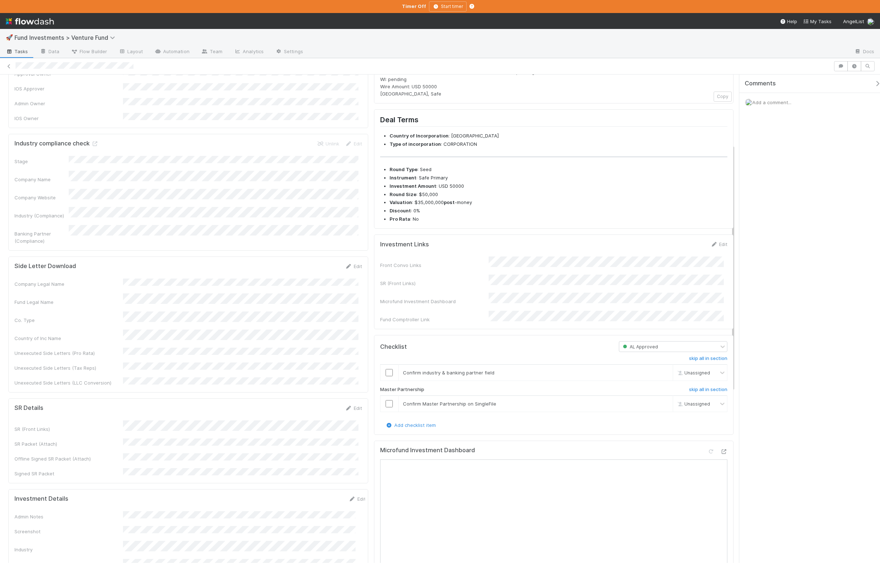
click at [349, 495] on div "Edit" at bounding box center [357, 498] width 17 height 7
click at [349, 496] on link "Edit" at bounding box center [357, 499] width 17 height 6
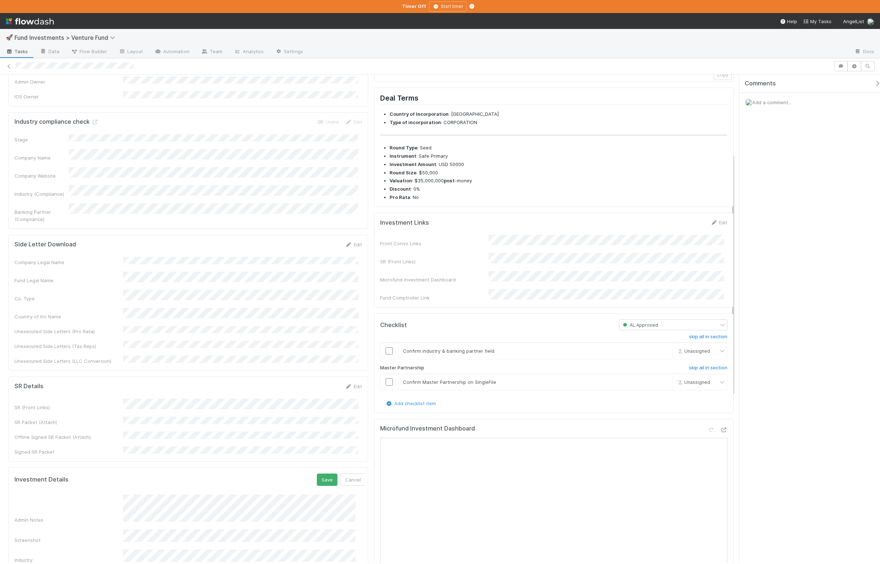
scroll to position [495, 0]
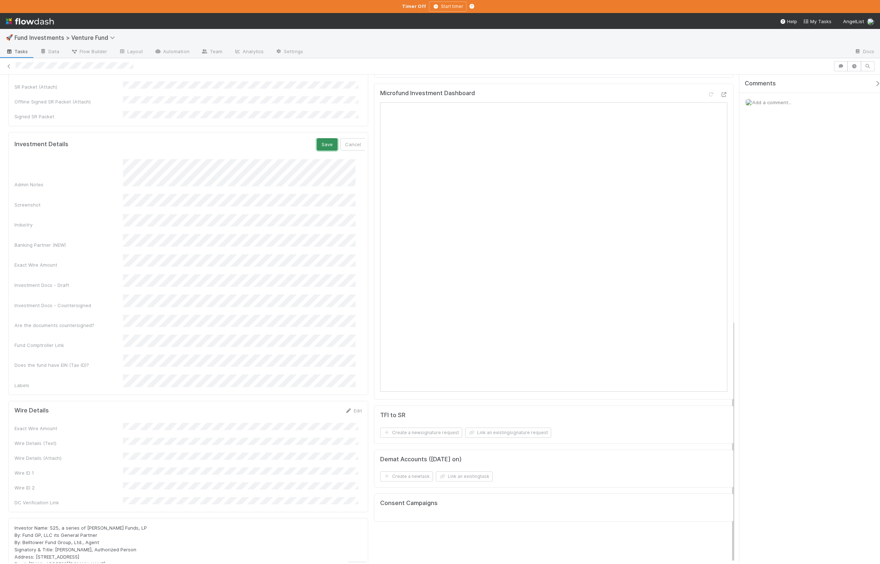
click at [317, 138] on button "Save" at bounding box center [327, 144] width 21 height 12
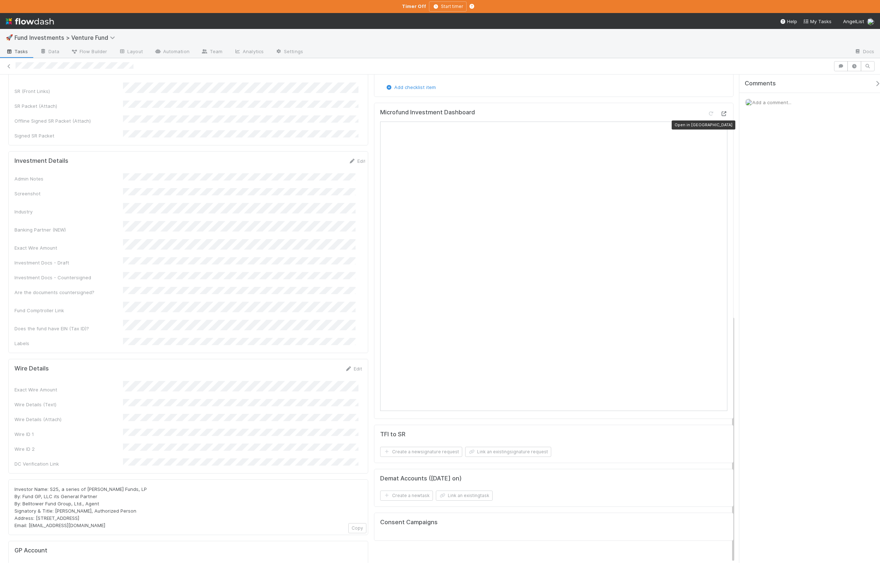
click at [720, 116] on icon at bounding box center [723, 113] width 7 height 5
drag, startPoint x: 111, startPoint y: 441, endPoint x: 23, endPoint y: 440, distance: 87.9
click at [23, 486] on div "Investor Name: S25, a series of JJ Fliegelman Funds, LP By: Fund GP, LLC its Ge…" at bounding box center [188, 507] width 348 height 43
copy span "Belltower Fund Group, Ltd., Agent"
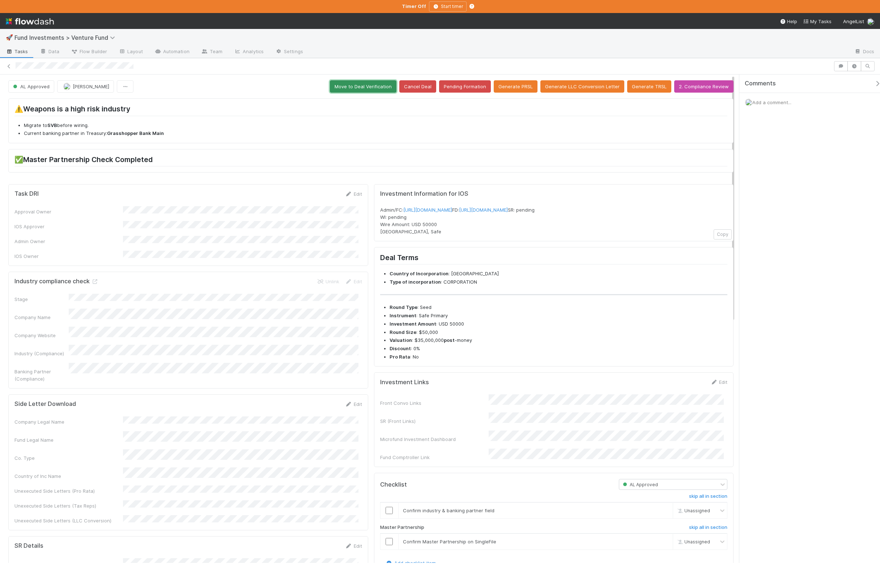
click at [378, 84] on button "Move to Deal Verification" at bounding box center [363, 86] width 67 height 12
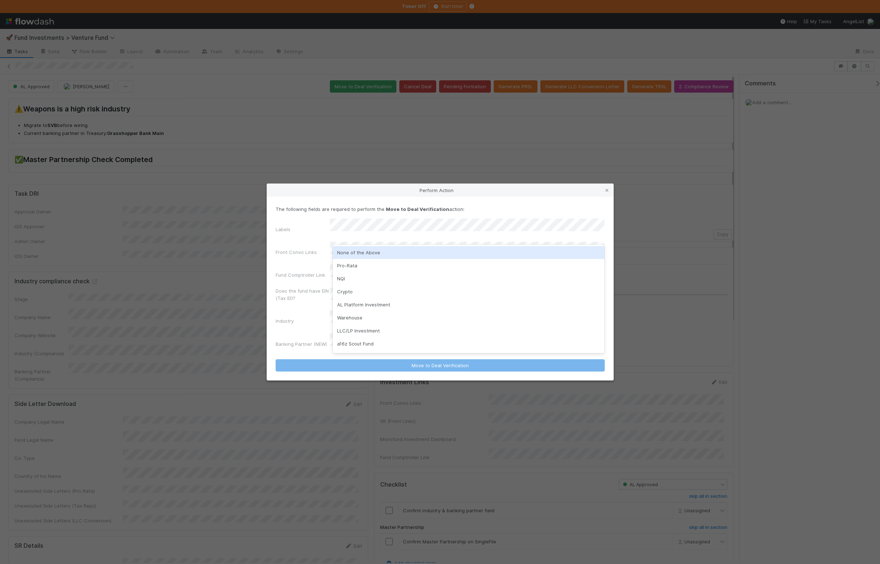
click at [382, 254] on div "None of the Above" at bounding box center [469, 252] width 272 height 13
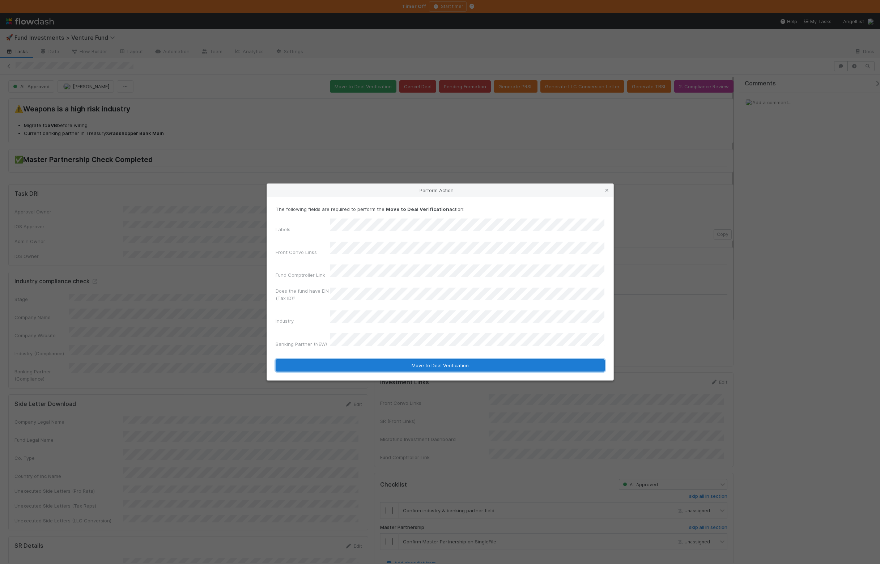
click at [382, 359] on button "Move to Deal Verification" at bounding box center [440, 365] width 329 height 12
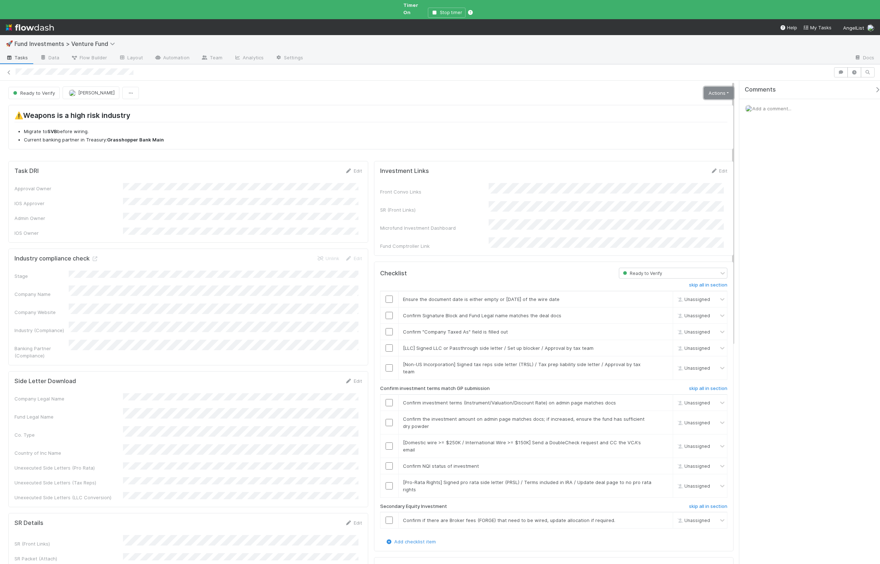
click at [704, 88] on link "Actions" at bounding box center [719, 93] width 30 height 12
click at [678, 116] on button "Action Pending" at bounding box center [682, 119] width 105 height 10
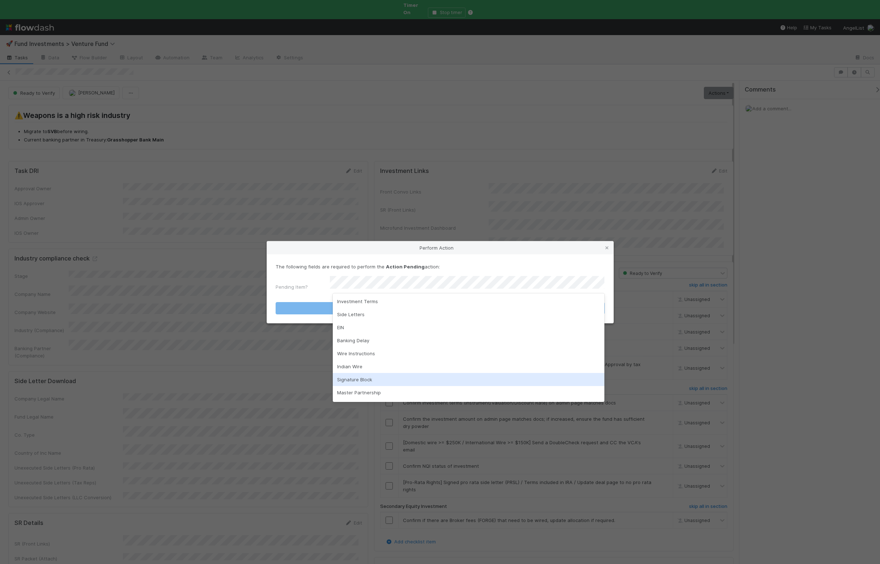
click at [363, 380] on div "Signature Block" at bounding box center [469, 379] width 272 height 13
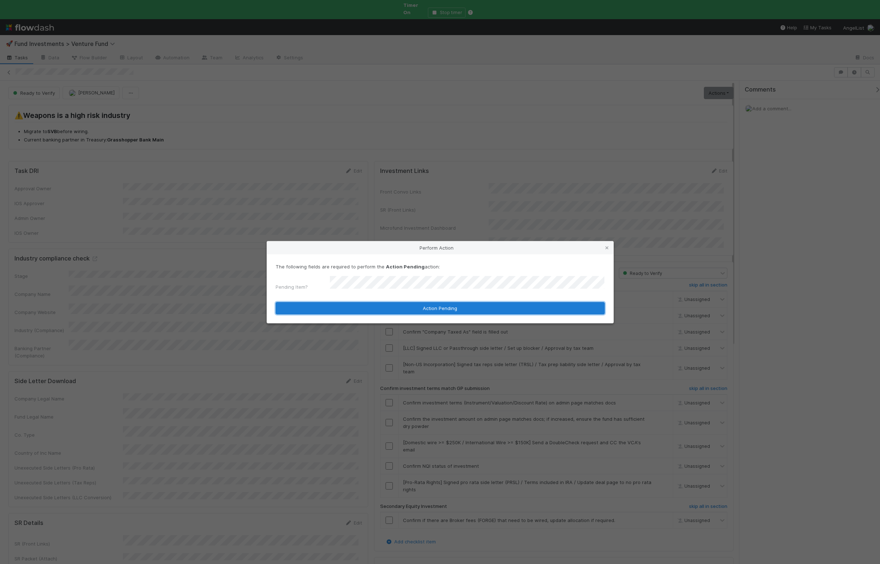
click at [351, 302] on button "Action Pending" at bounding box center [440, 308] width 329 height 12
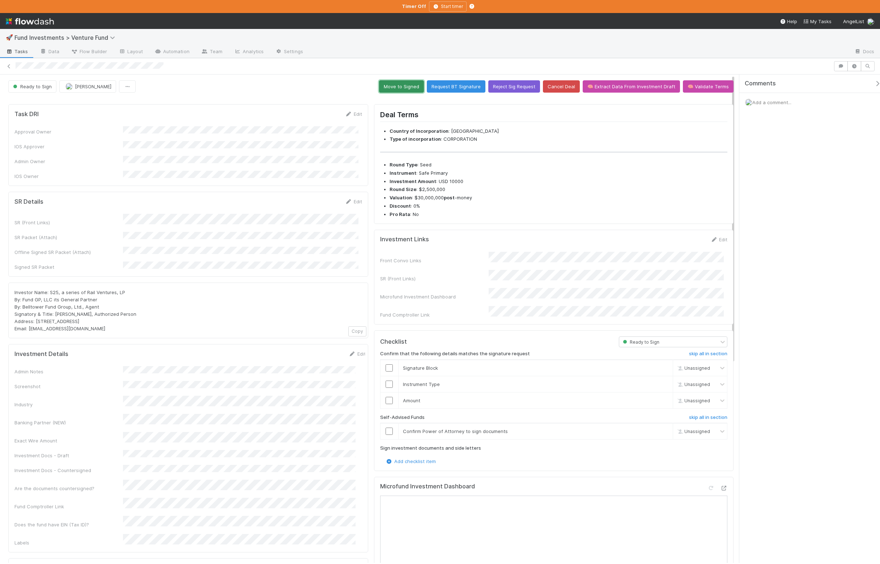
click at [392, 84] on button "Move to Signed" at bounding box center [401, 86] width 45 height 12
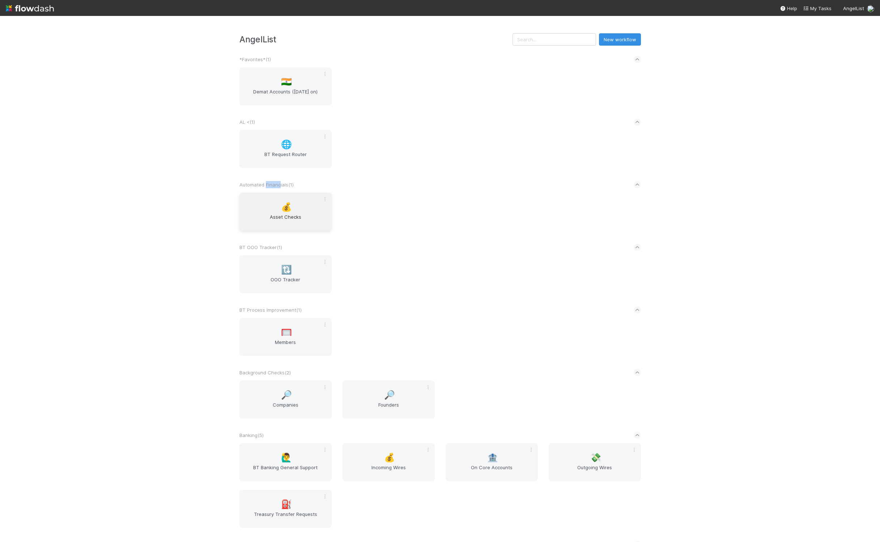
click at [286, 202] on span "💰" at bounding box center [286, 206] width 11 height 9
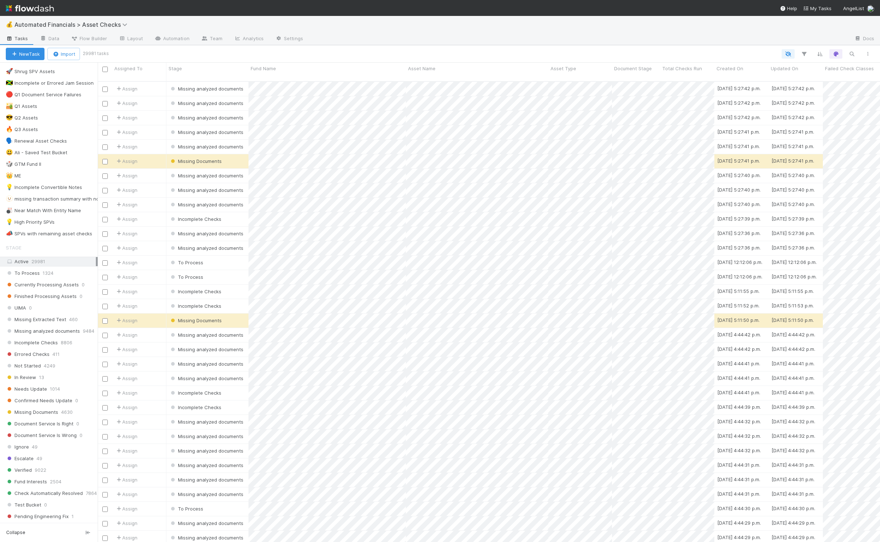
scroll to position [368, 0]
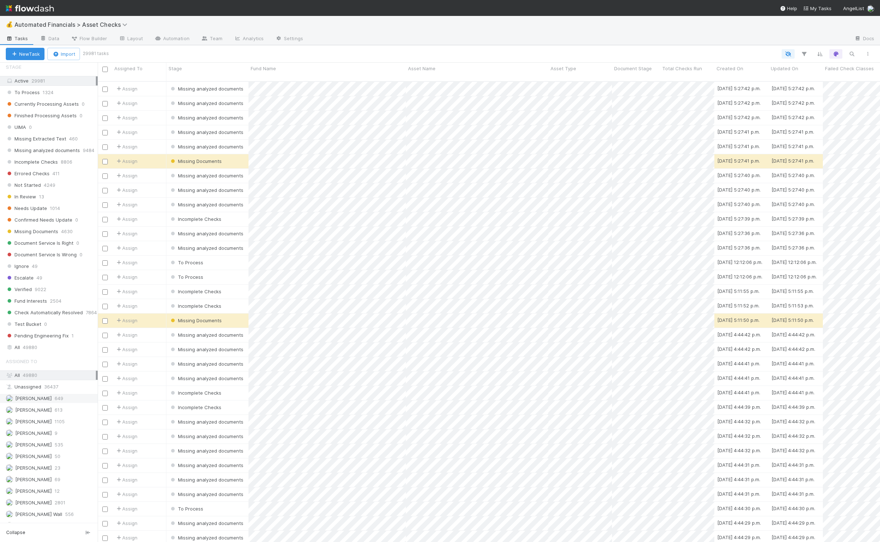
click at [55, 403] on span "649" at bounding box center [59, 398] width 9 height 9
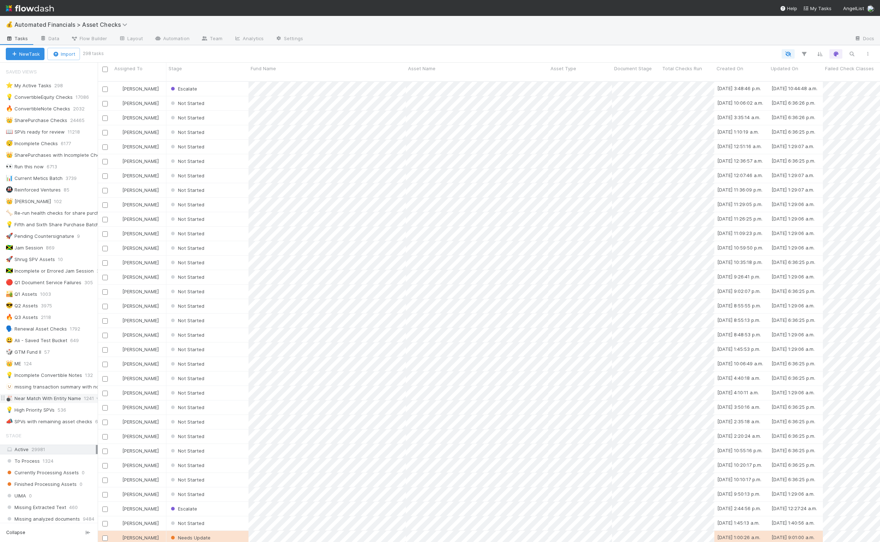
scroll to position [460, 776]
click at [43, 414] on div "💡 High Priority SPVs" at bounding box center [30, 409] width 49 height 9
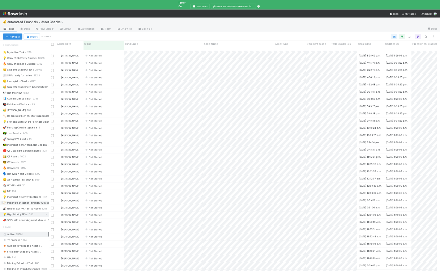
scroll to position [7, 7]
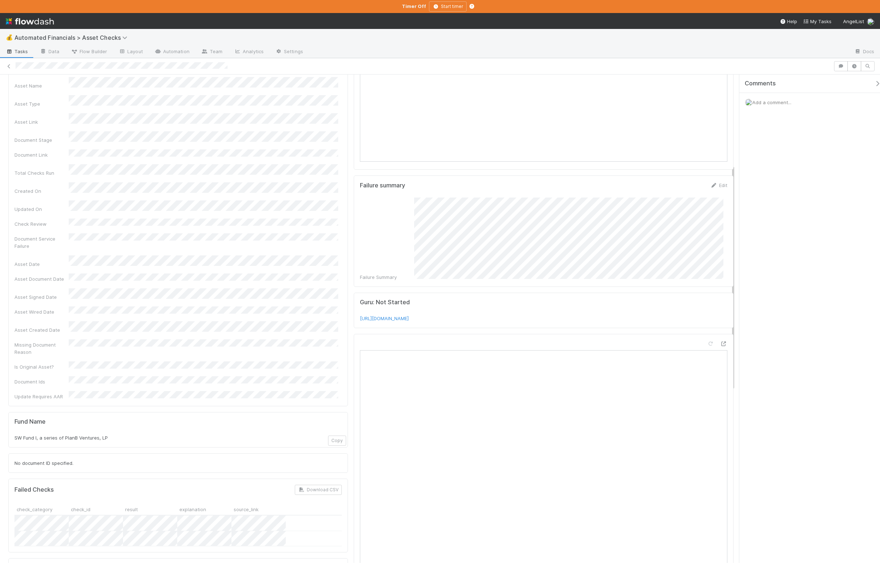
scroll to position [194, 0]
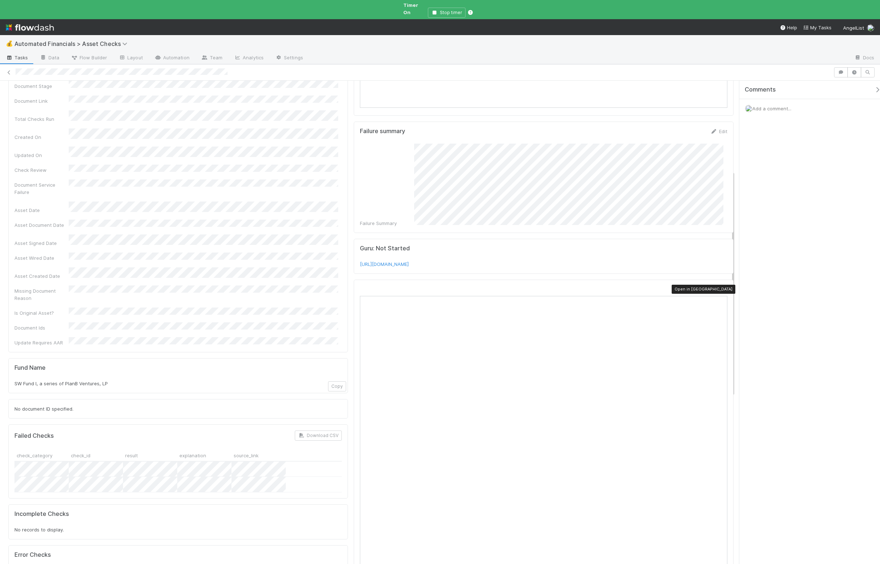
click at [720, 287] on icon at bounding box center [723, 289] width 7 height 5
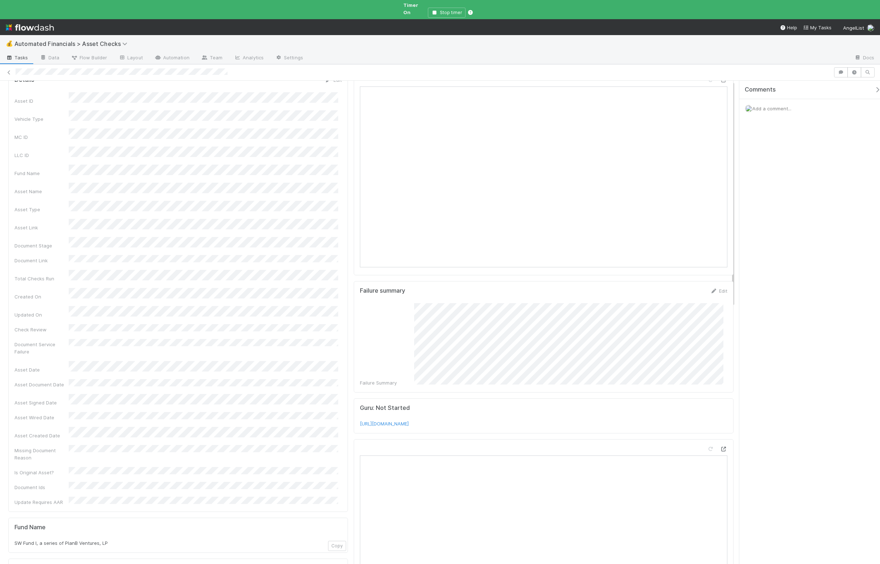
scroll to position [0, 0]
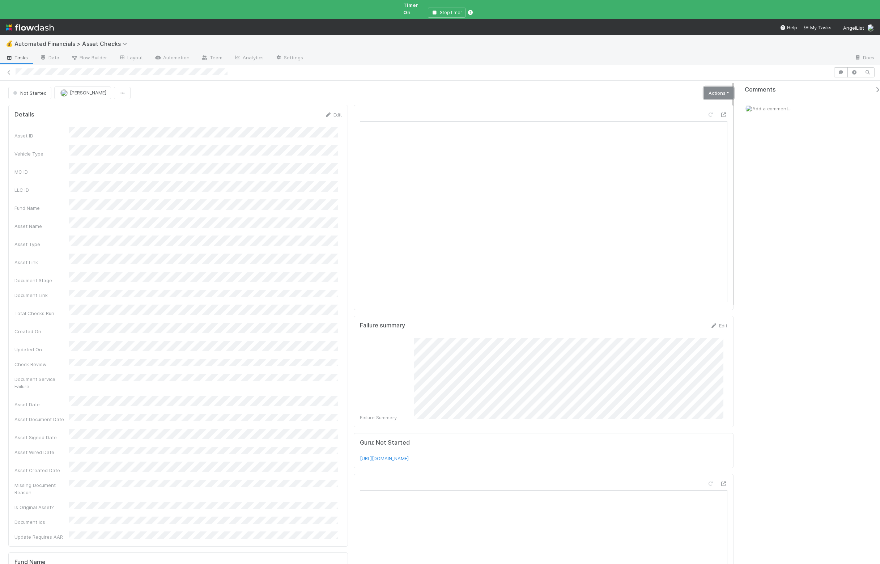
click at [715, 87] on link "Actions" at bounding box center [719, 93] width 30 height 12
click at [698, 114] on button "Manually Verified" at bounding box center [696, 119] width 77 height 10
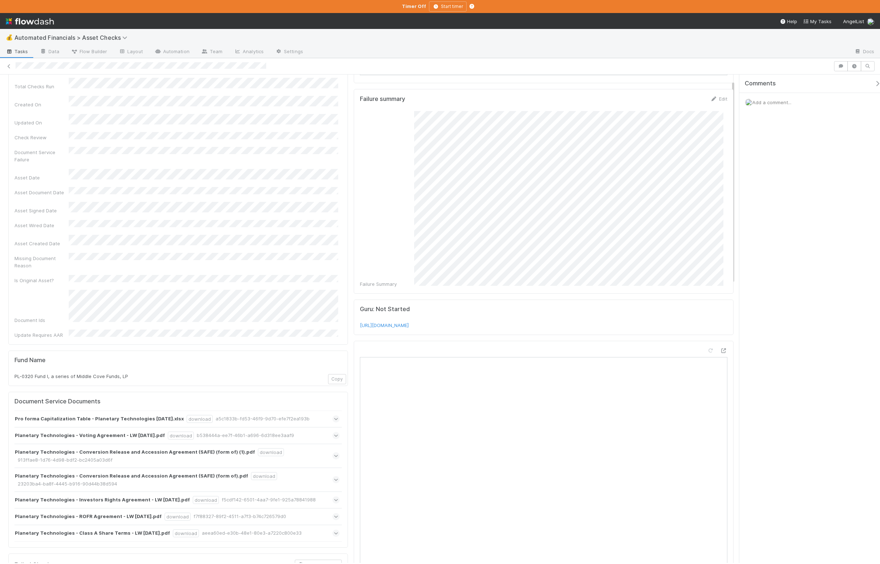
scroll to position [280, 0]
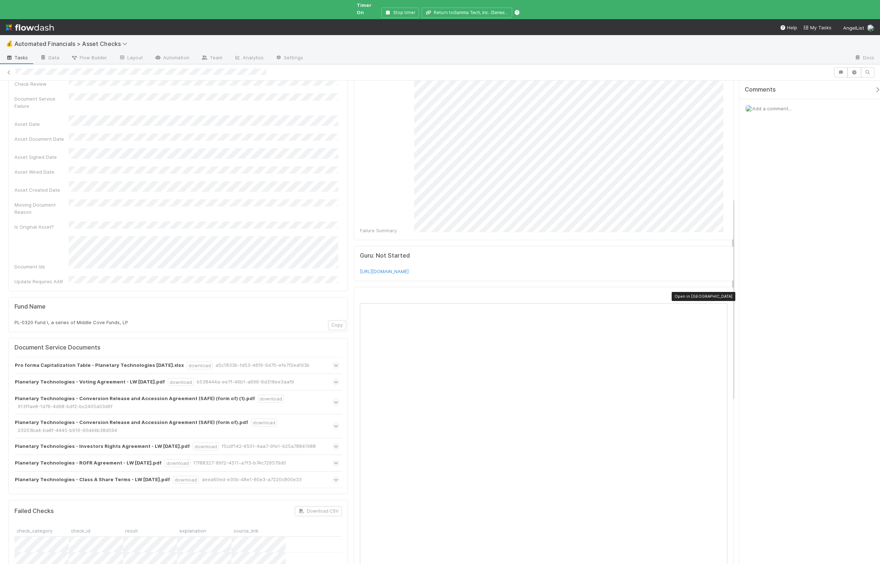
click at [720, 295] on icon at bounding box center [723, 297] width 7 height 5
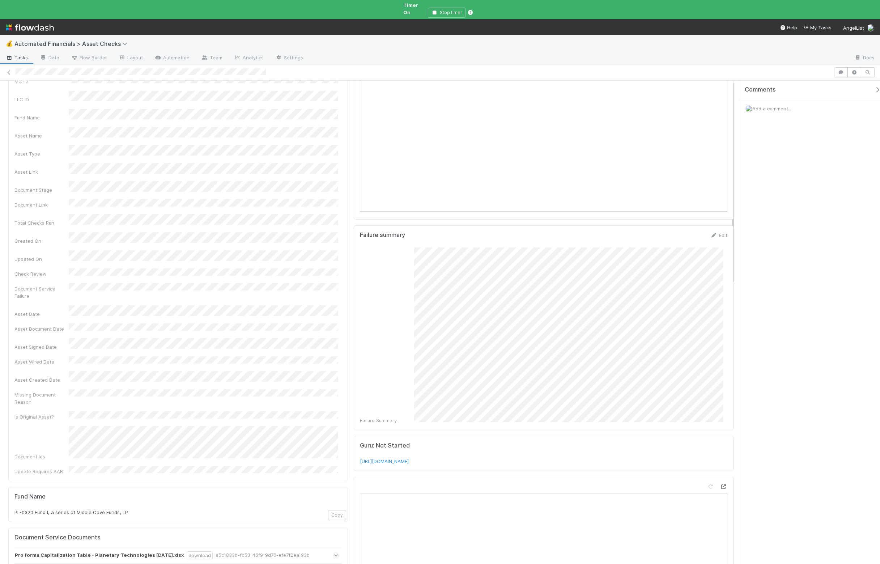
scroll to position [0, 0]
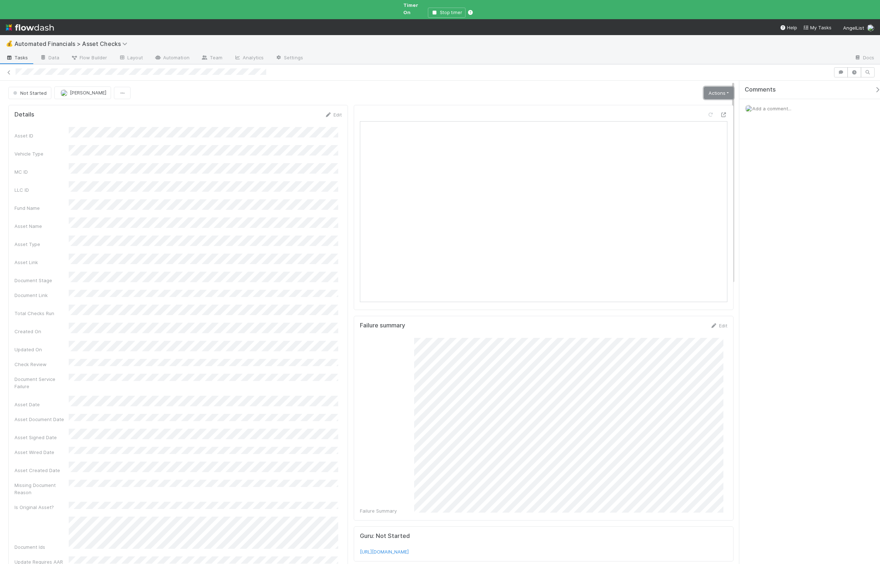
click at [711, 87] on link "Actions" at bounding box center [719, 93] width 30 height 12
click at [695, 114] on button "Manually Verified" at bounding box center [696, 119] width 77 height 10
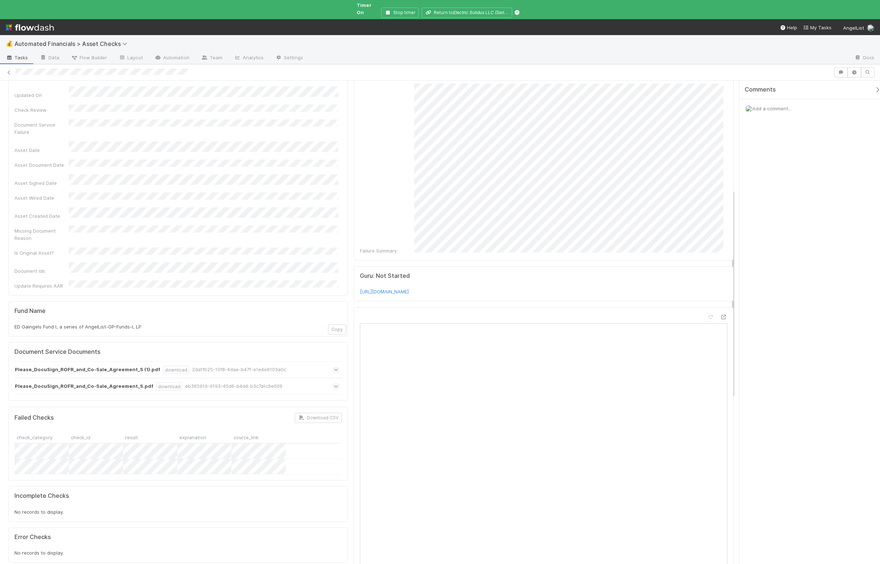
scroll to position [308, 0]
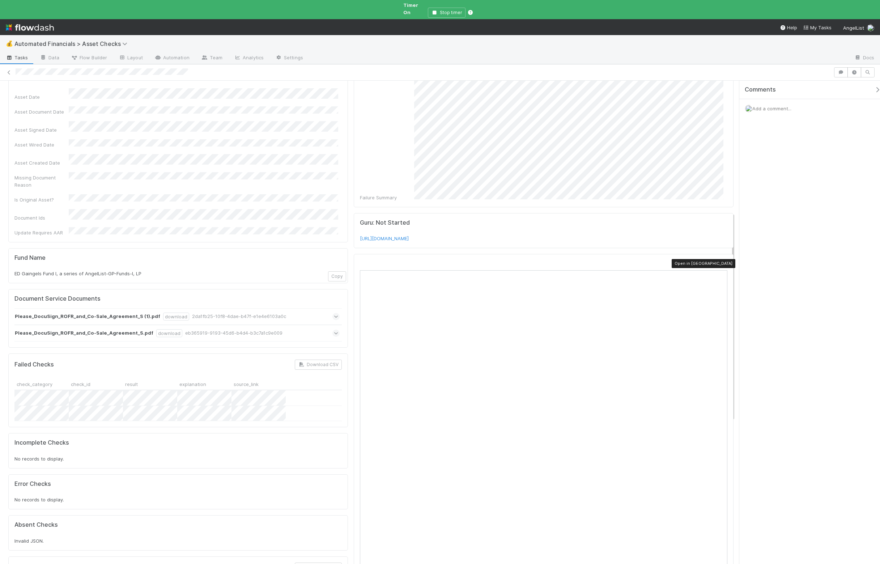
click at [720, 262] on icon at bounding box center [723, 264] width 7 height 5
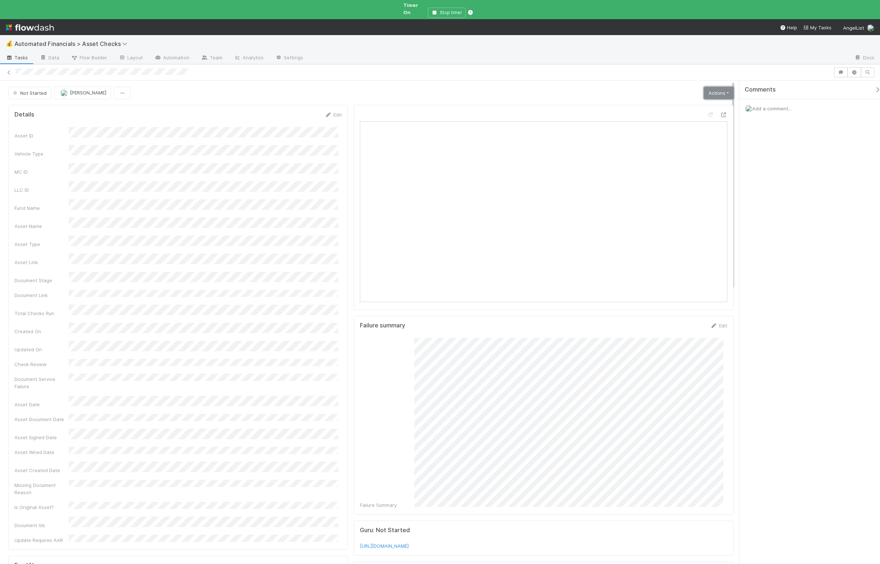
click at [714, 91] on link "Actions" at bounding box center [719, 93] width 30 height 12
click at [691, 116] on button "Manually Verified" at bounding box center [696, 119] width 77 height 10
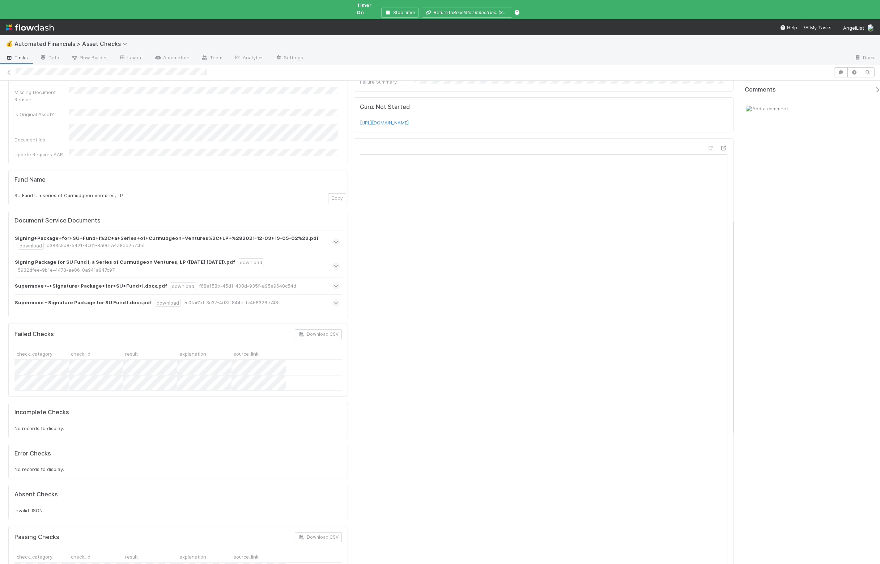
scroll to position [453, 0]
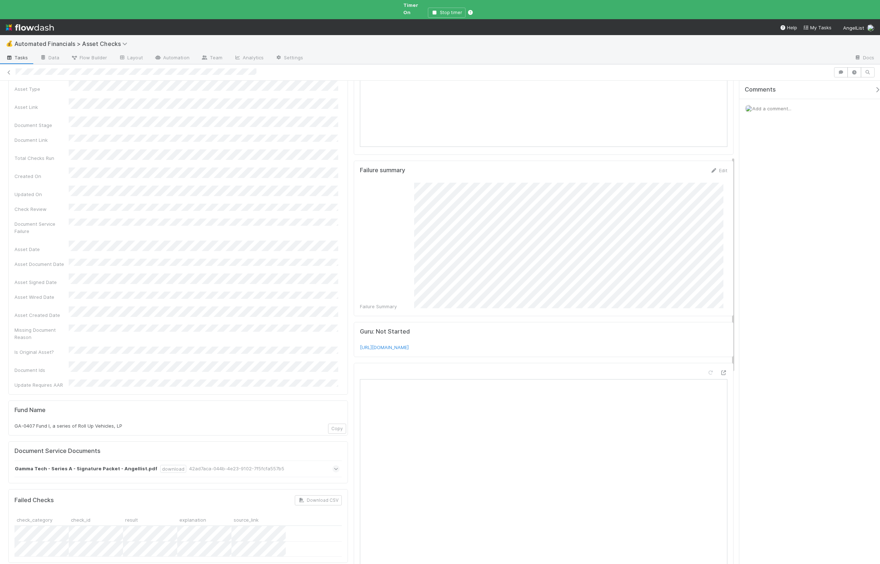
scroll to position [255, 0]
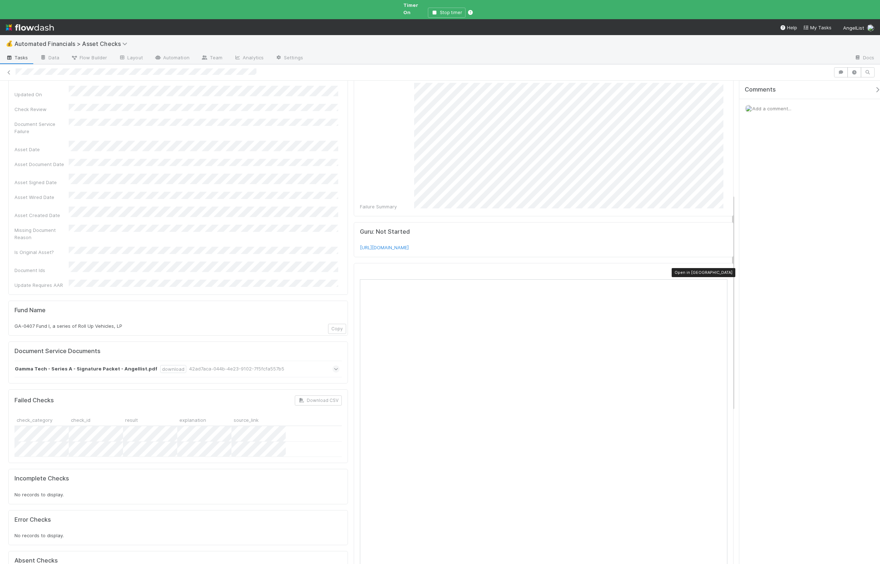
click at [720, 271] on icon at bounding box center [723, 273] width 7 height 5
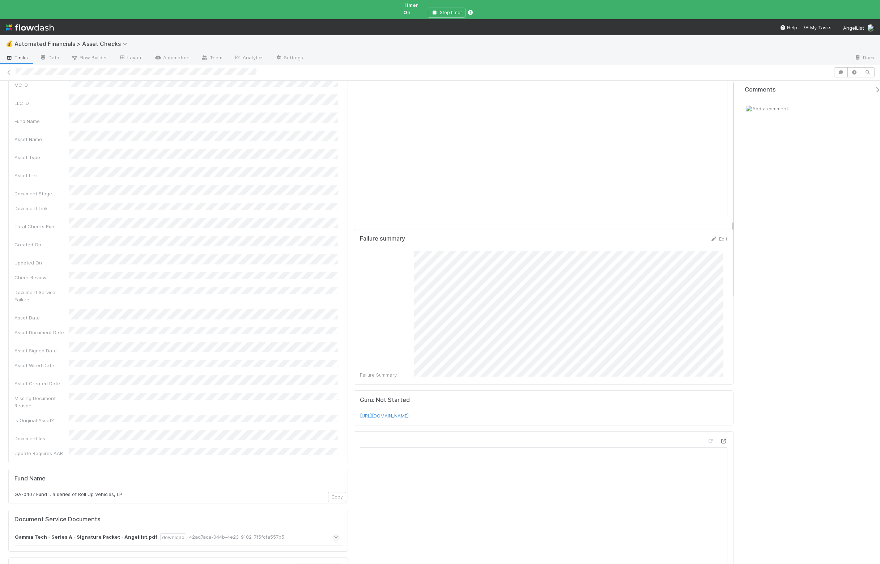
scroll to position [0, 0]
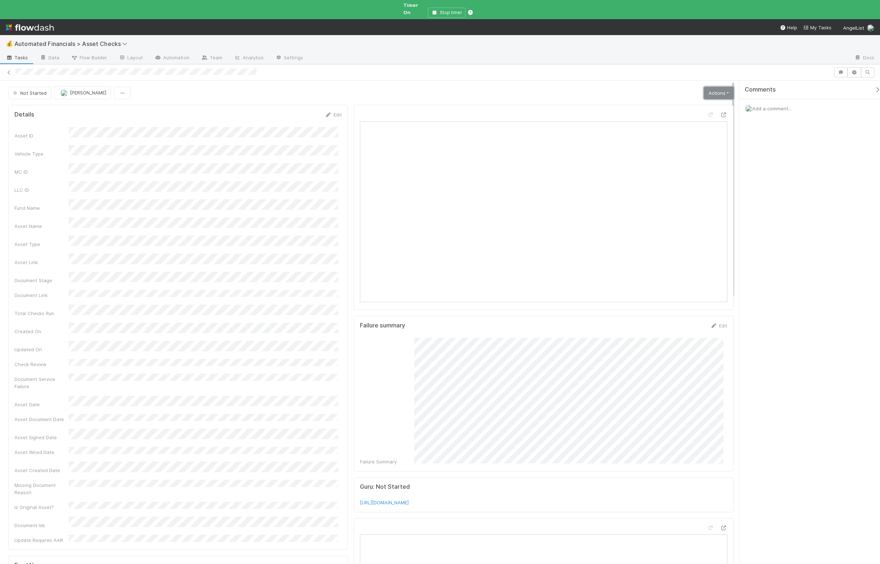
click at [707, 91] on link "Actions" at bounding box center [719, 93] width 30 height 12
click at [688, 103] on button "Start" at bounding box center [696, 108] width 77 height 10
click at [709, 91] on link "Actions" at bounding box center [719, 93] width 30 height 12
click at [704, 103] on button "Manually Verified" at bounding box center [694, 108] width 80 height 10
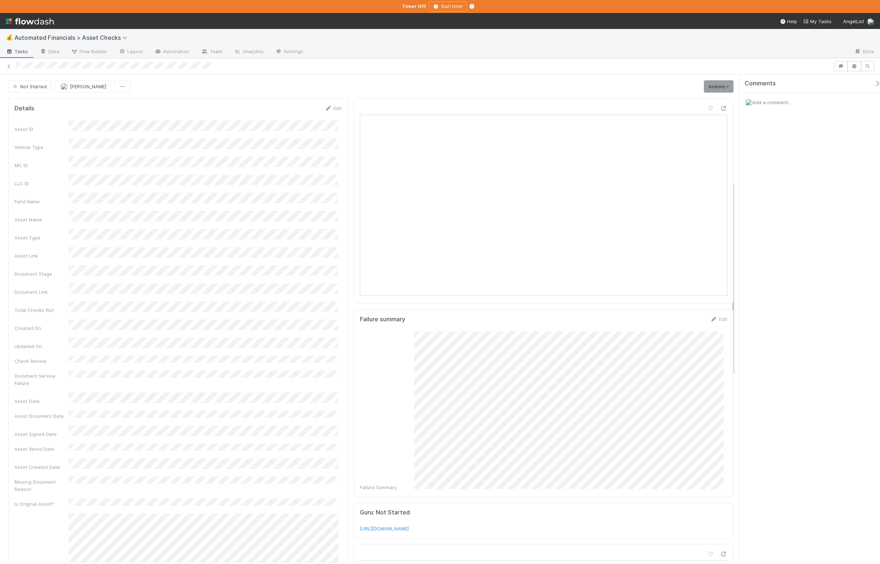
scroll to position [270, 0]
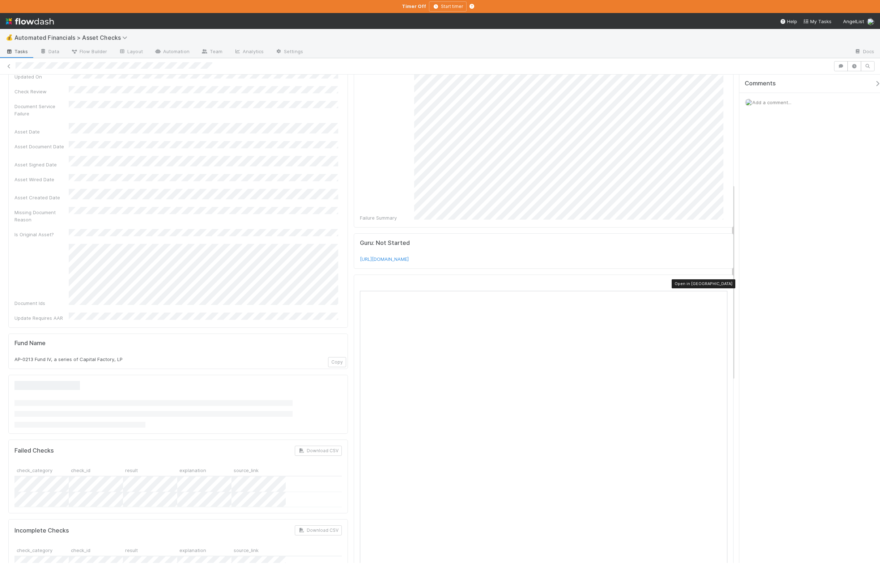
click at [720, 284] on icon at bounding box center [723, 284] width 7 height 5
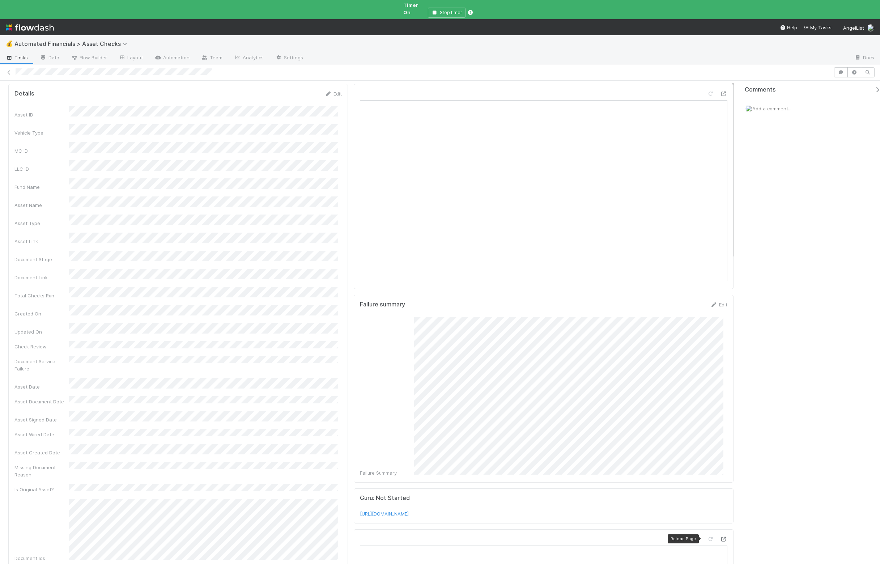
scroll to position [0, 0]
click at [715, 87] on link "Actions" at bounding box center [719, 93] width 30 height 12
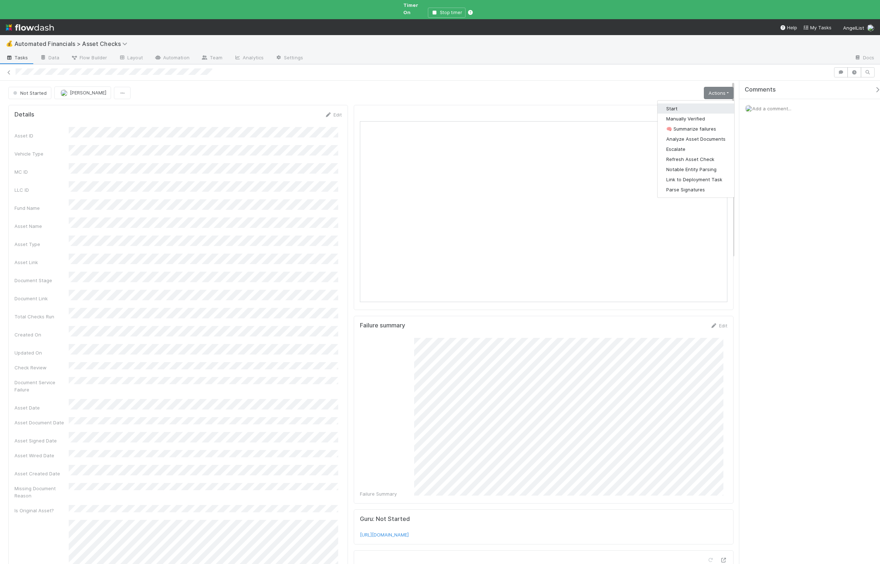
click at [703, 103] on button "Start" at bounding box center [696, 108] width 77 height 10
click at [704, 90] on link "Actions" at bounding box center [719, 93] width 30 height 12
click at [694, 103] on button "Manually Verified" at bounding box center [694, 108] width 80 height 10
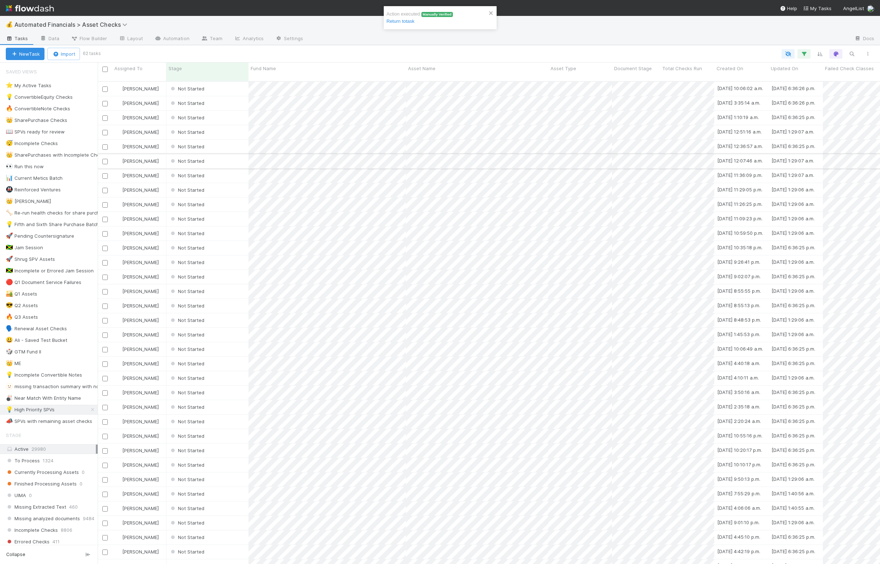
scroll to position [7, 7]
click at [405, 23] on link "Return to task" at bounding box center [401, 20] width 28 height 5
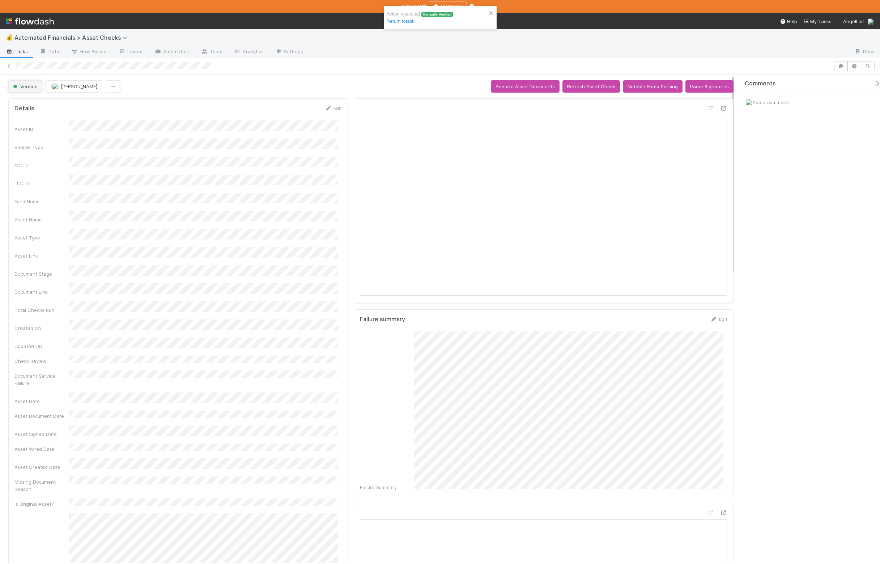
click at [25, 89] on span "Verified" at bounding box center [25, 87] width 26 height 6
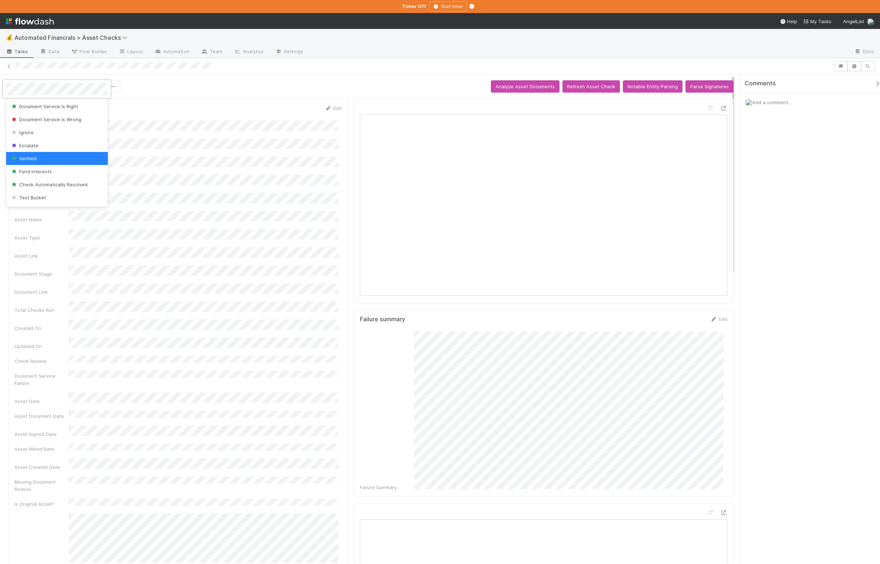
scroll to position [130, 0]
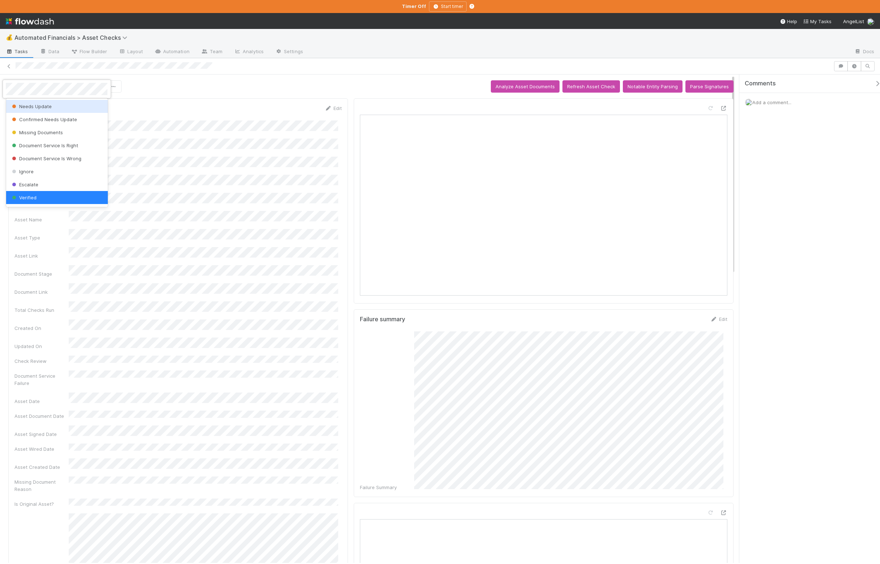
click at [45, 110] on div "Needs Update" at bounding box center [57, 106] width 102 height 13
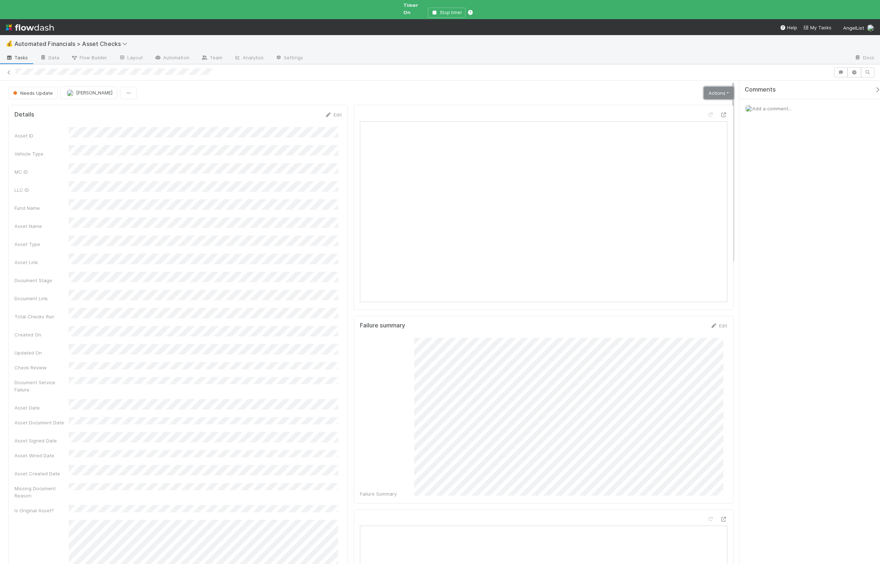
click at [714, 89] on link "Actions" at bounding box center [719, 93] width 30 height 12
click at [699, 165] on button "Confirm Needs Update" at bounding box center [693, 169] width 81 height 10
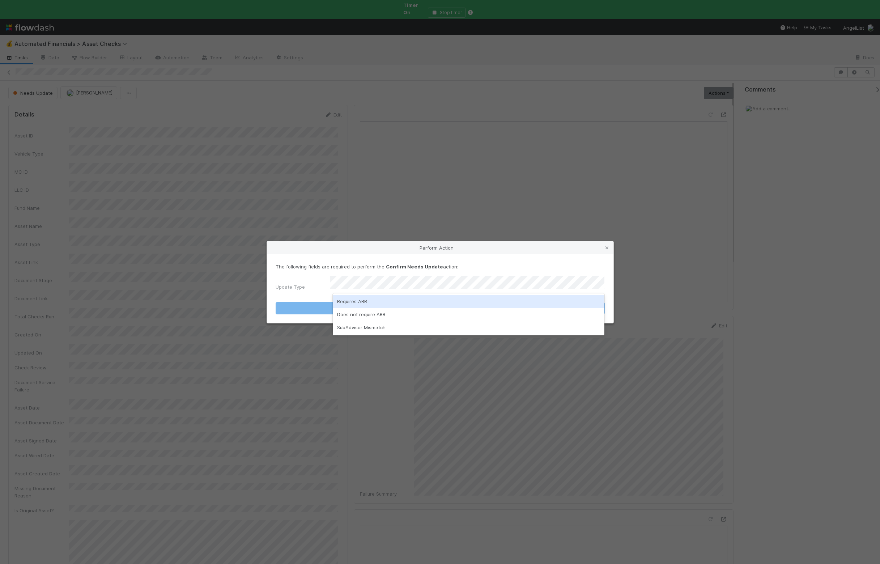
click at [373, 301] on div "Requires ARR" at bounding box center [469, 301] width 272 height 13
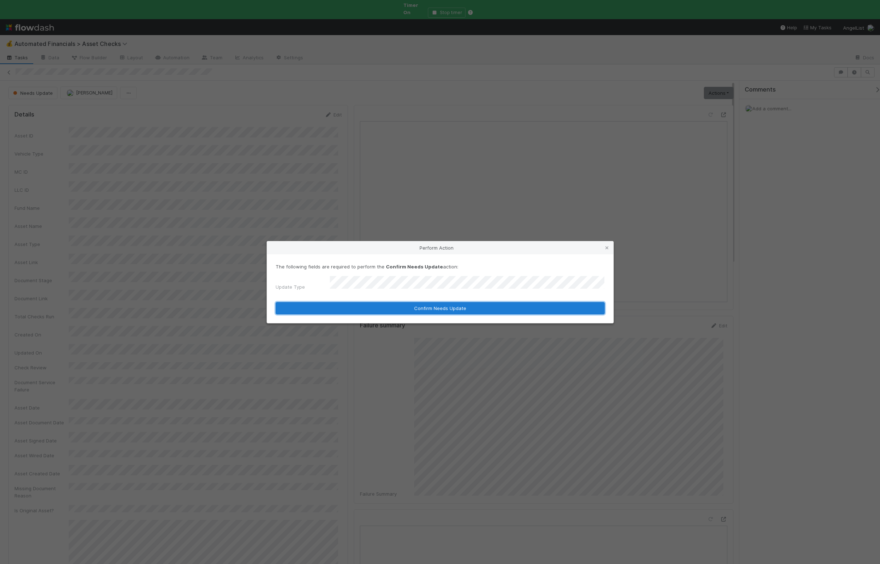
click at [359, 305] on button "Confirm Needs Update" at bounding box center [440, 308] width 329 height 12
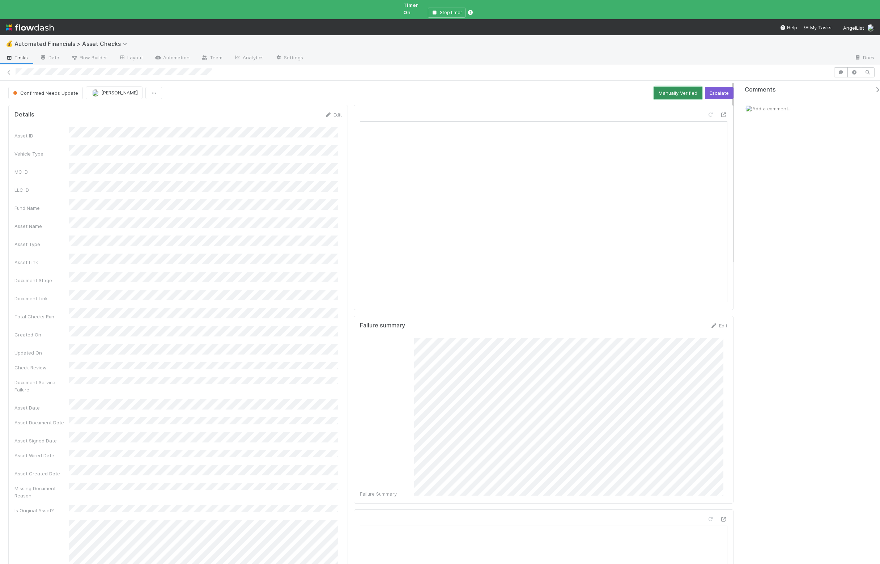
click at [659, 90] on button "Manually Verified" at bounding box center [678, 93] width 48 height 12
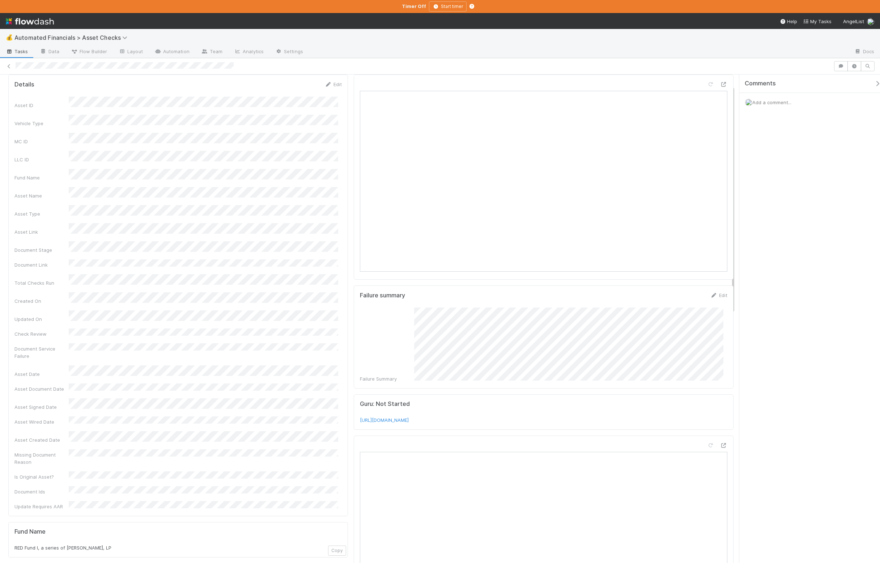
scroll to position [76, 0]
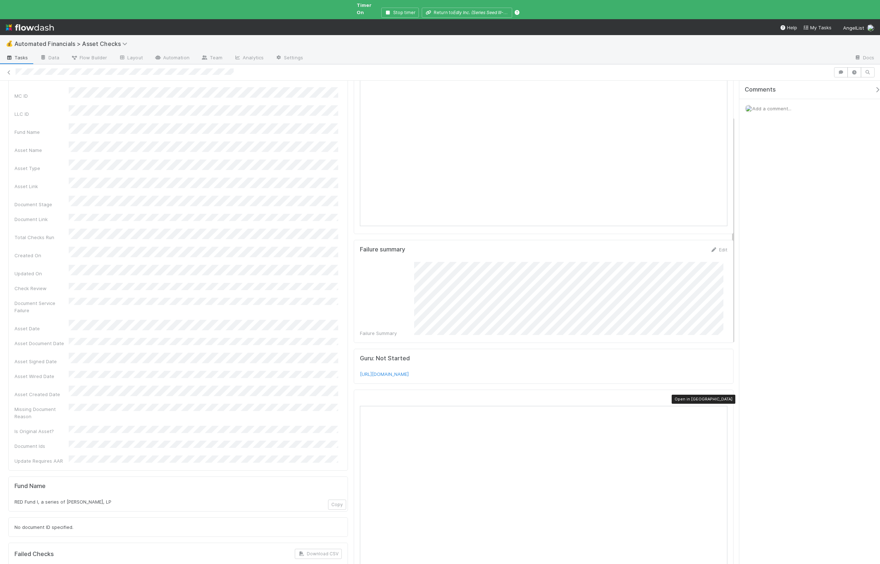
click at [720, 397] on icon at bounding box center [723, 399] width 7 height 5
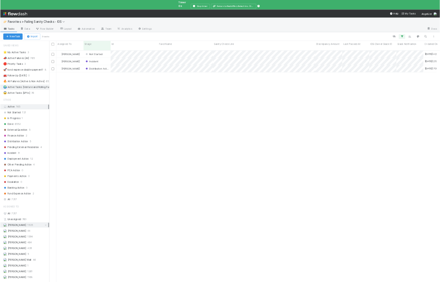
scroll to position [0, 0]
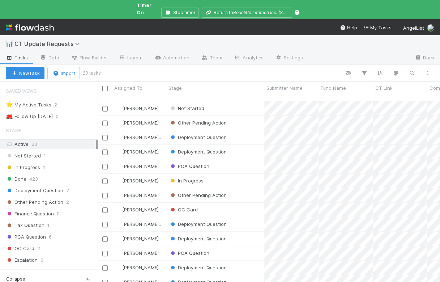
scroll to position [7, 7]
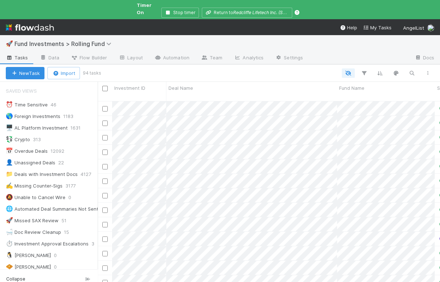
scroll to position [7, 7]
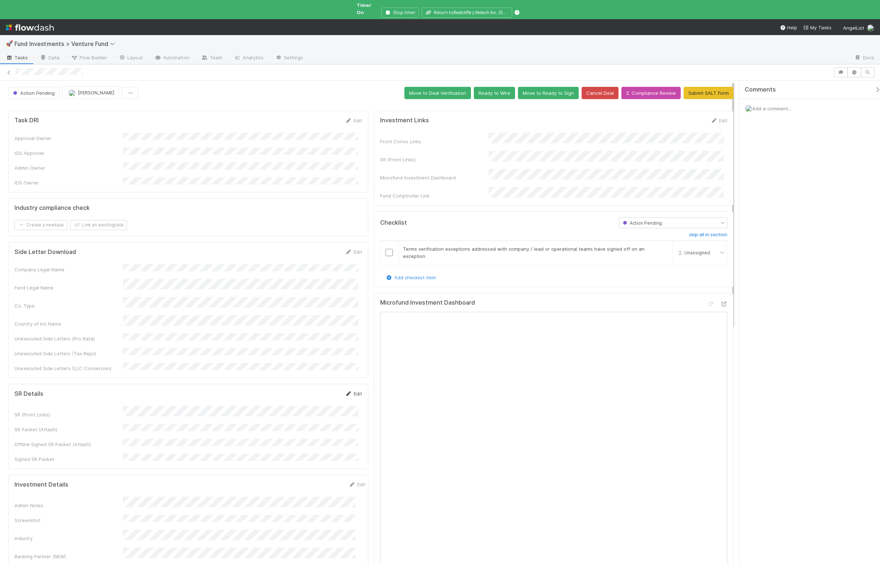
click at [349, 391] on link "Edit" at bounding box center [353, 394] width 17 height 6
click at [327, 390] on button "Save" at bounding box center [323, 396] width 21 height 12
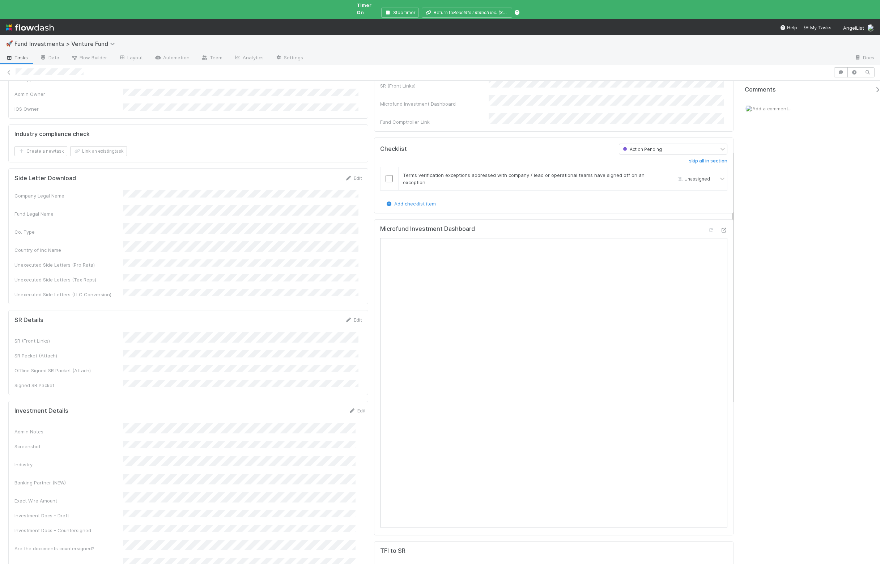
scroll to position [134, 0]
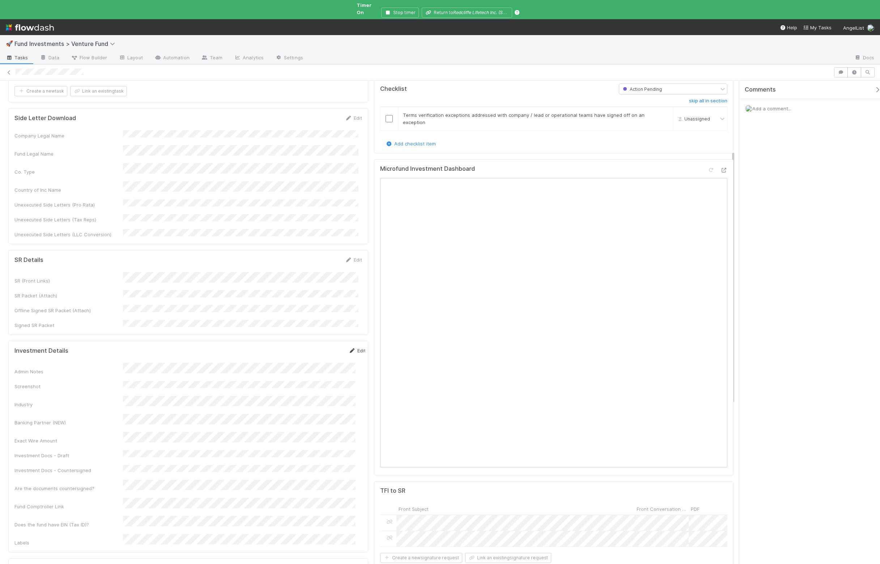
click at [349, 348] on link "Edit" at bounding box center [357, 351] width 17 height 6
click at [123, 470] on div "Exact Wire Amount" at bounding box center [68, 473] width 109 height 7
click at [317, 347] on button "Save" at bounding box center [327, 353] width 21 height 12
click at [350, 257] on link "Edit" at bounding box center [353, 260] width 17 height 6
click at [320, 256] on button "Save" at bounding box center [323, 262] width 21 height 12
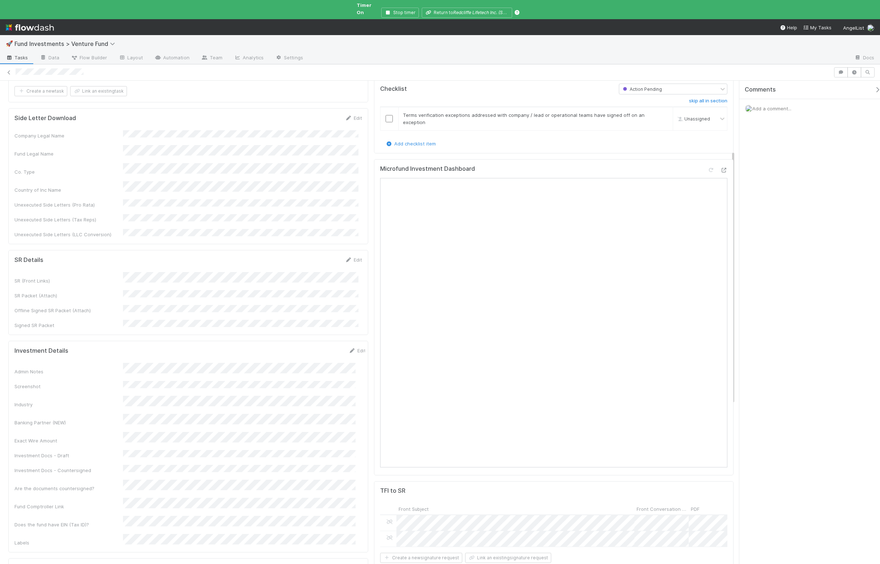
scroll to position [0, 0]
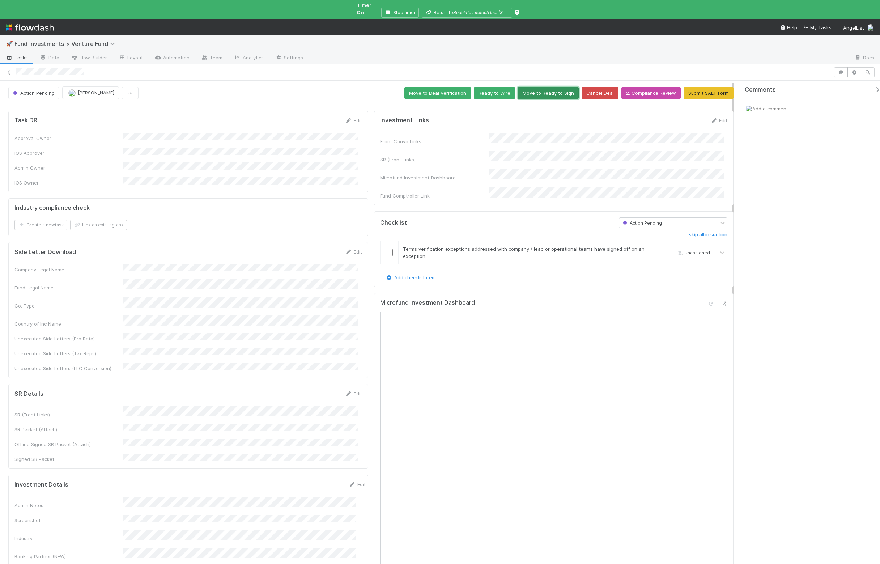
click at [556, 89] on button "Move to Ready to Sign" at bounding box center [548, 93] width 61 height 12
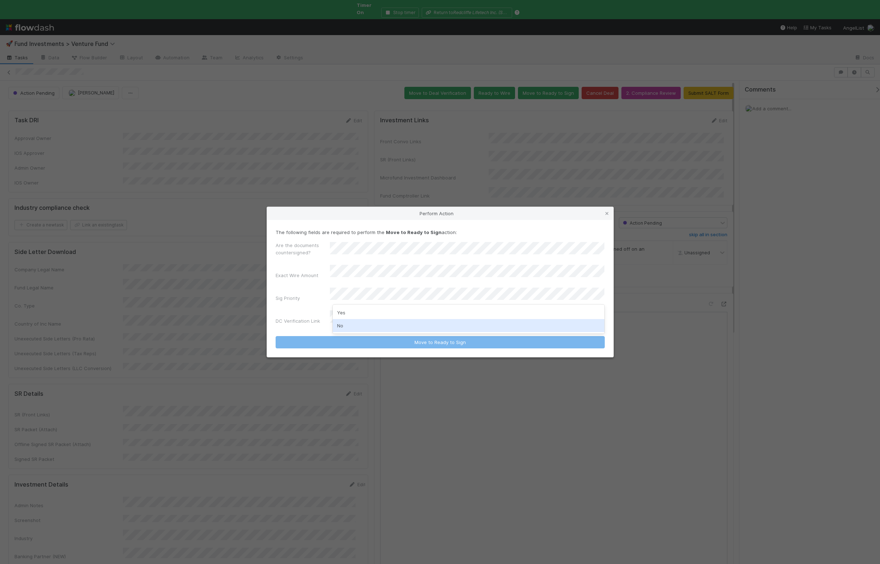
drag, startPoint x: 347, startPoint y: 330, endPoint x: 345, endPoint y: 326, distance: 4.0
click at [347, 330] on div "No" at bounding box center [469, 325] width 272 height 13
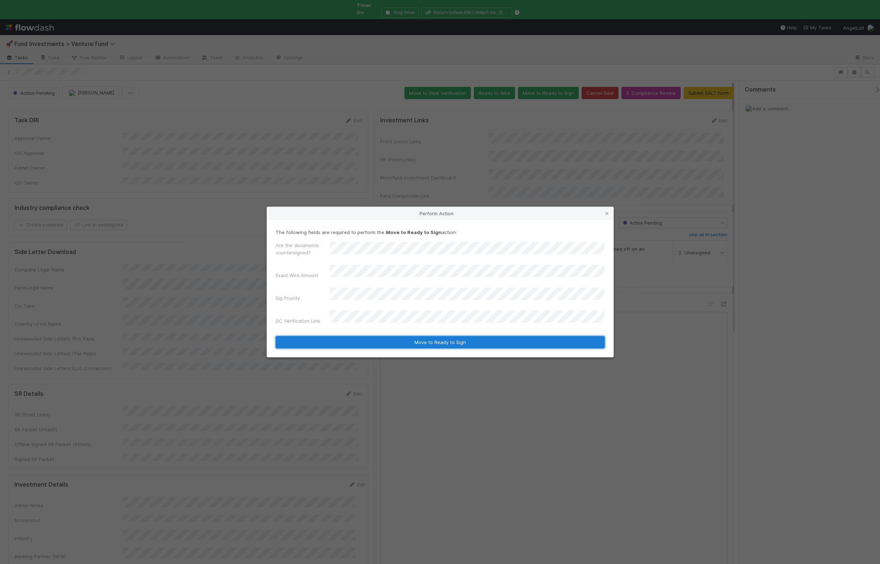
click at [351, 340] on button "Move to Ready to Sign" at bounding box center [440, 342] width 329 height 12
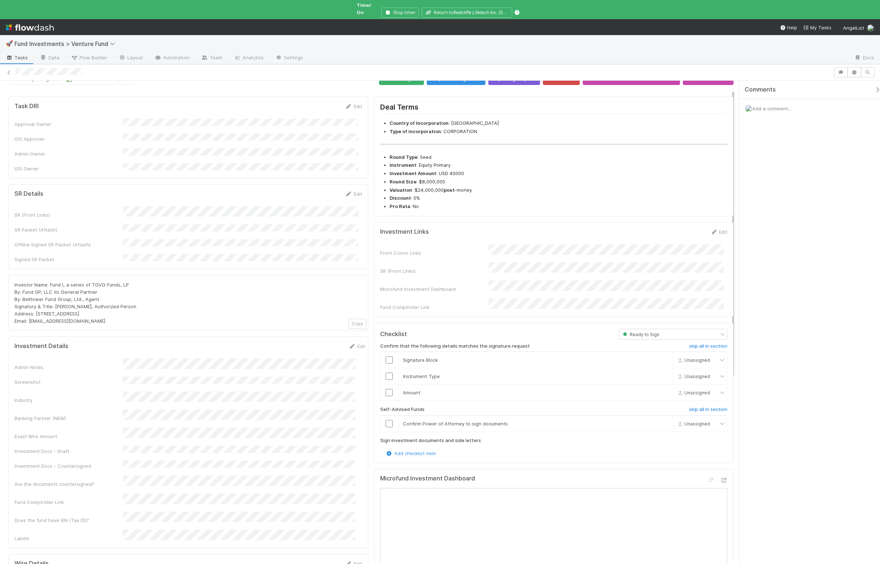
scroll to position [31, 0]
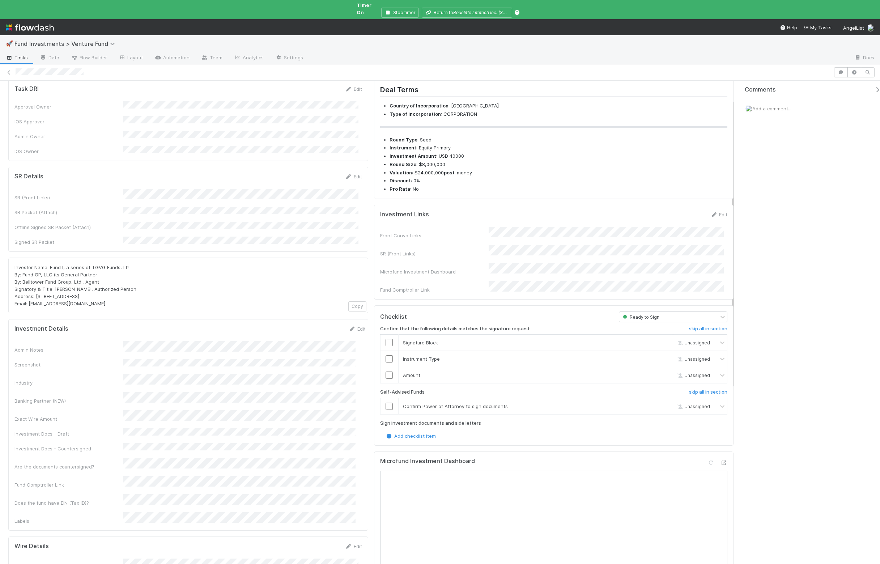
click at [720, 461] on icon at bounding box center [723, 463] width 7 height 5
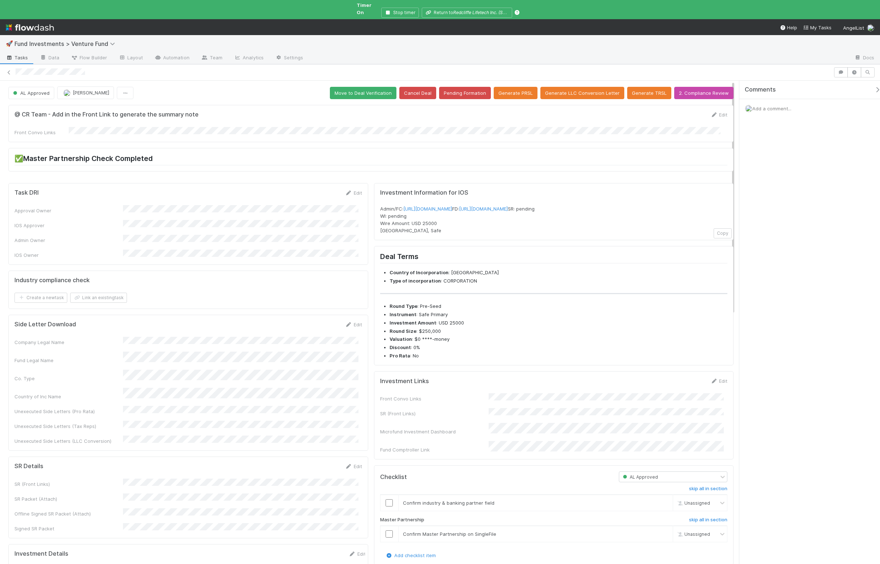
scroll to position [226, 0]
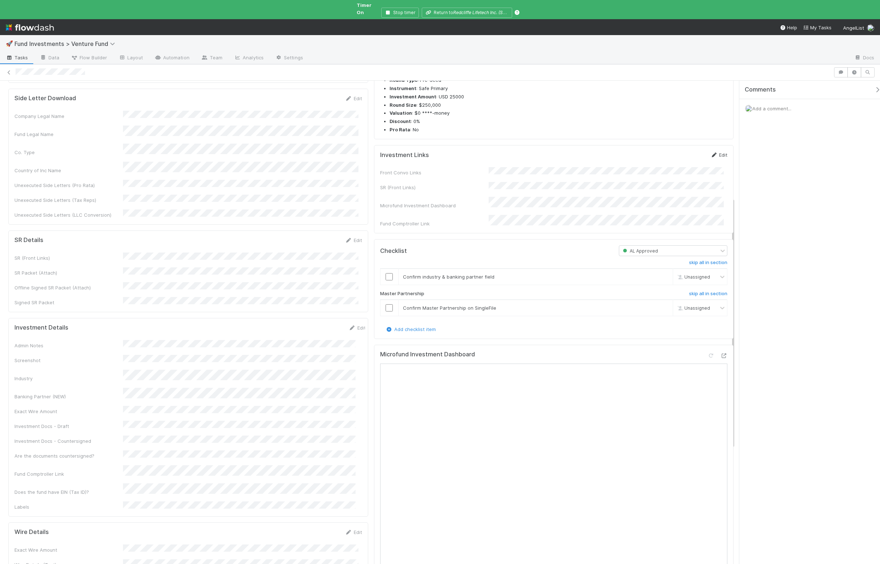
click at [711, 157] on icon at bounding box center [714, 155] width 7 height 5
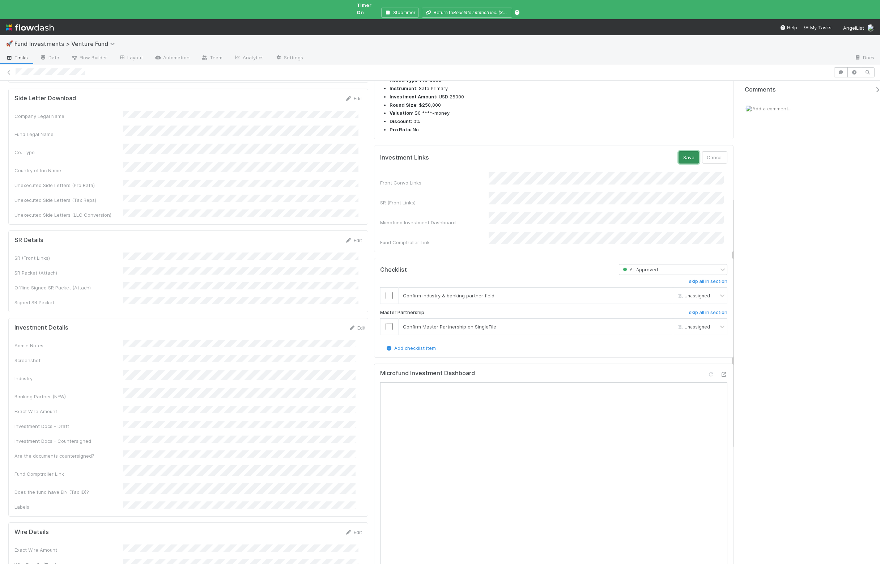
click at [687, 164] on button "Save" at bounding box center [689, 157] width 21 height 12
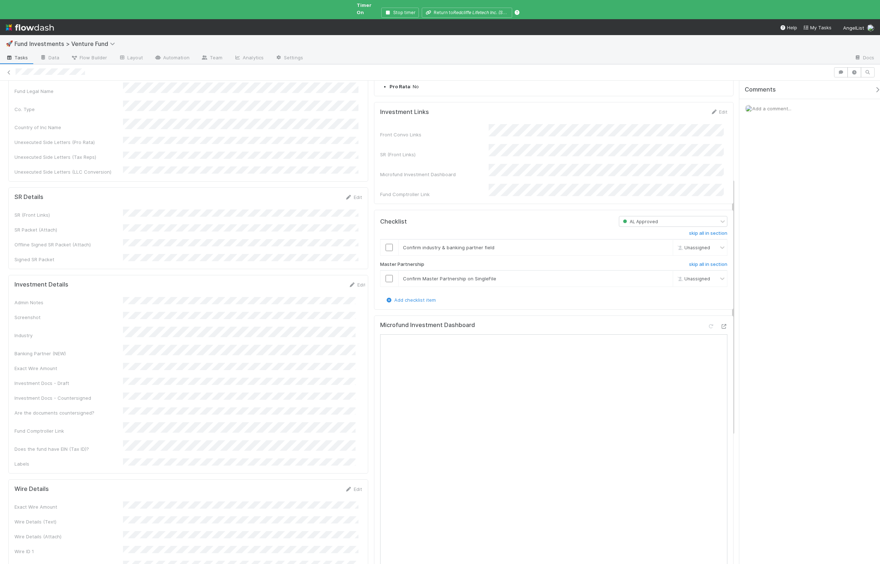
scroll to position [185, 0]
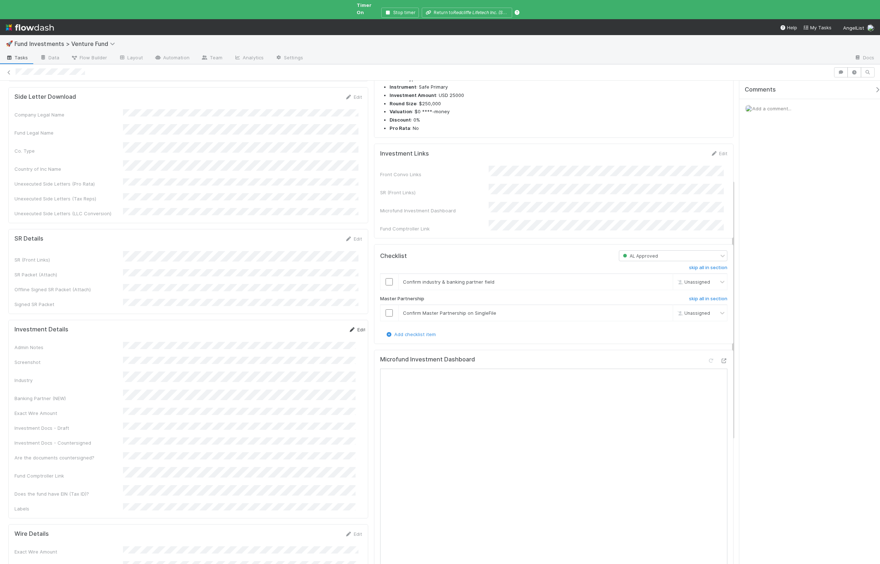
click at [349, 327] on icon at bounding box center [352, 329] width 7 height 5
click at [317, 326] on button "Save" at bounding box center [327, 332] width 21 height 12
click at [720, 363] on icon at bounding box center [723, 361] width 7 height 5
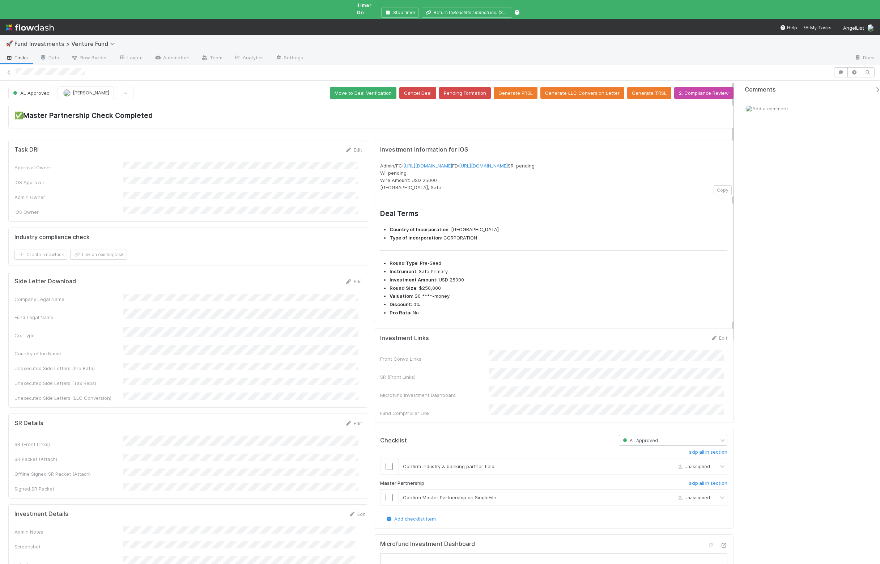
click at [380, 81] on div "AL Approved Durga Arjun Move to Deal Verification Cancel Deal Pending Formation…" at bounding box center [371, 531] width 742 height 900
click at [380, 90] on button "Move to Deal Verification" at bounding box center [363, 93] width 67 height 12
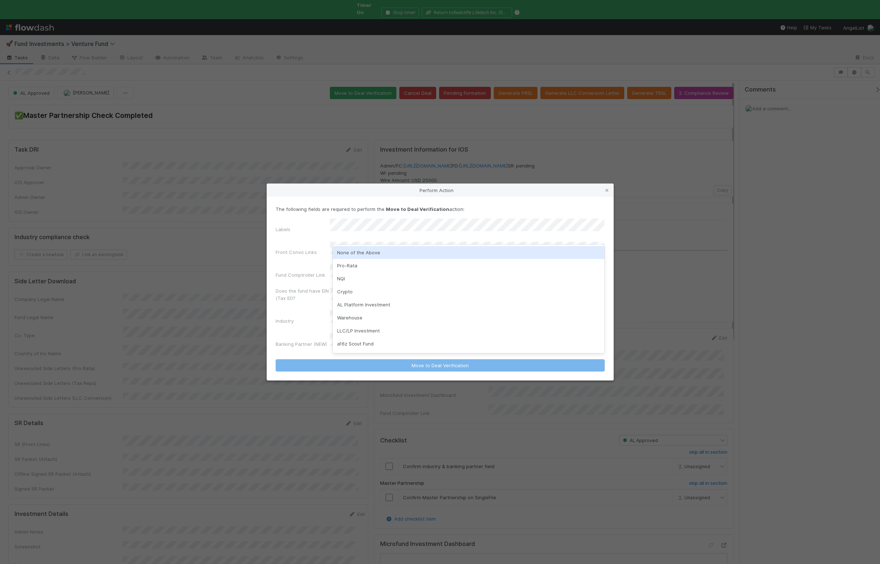
drag, startPoint x: 376, startPoint y: 251, endPoint x: 372, endPoint y: 283, distance: 32.4
click at [375, 251] on div "None of the Above" at bounding box center [469, 252] width 272 height 13
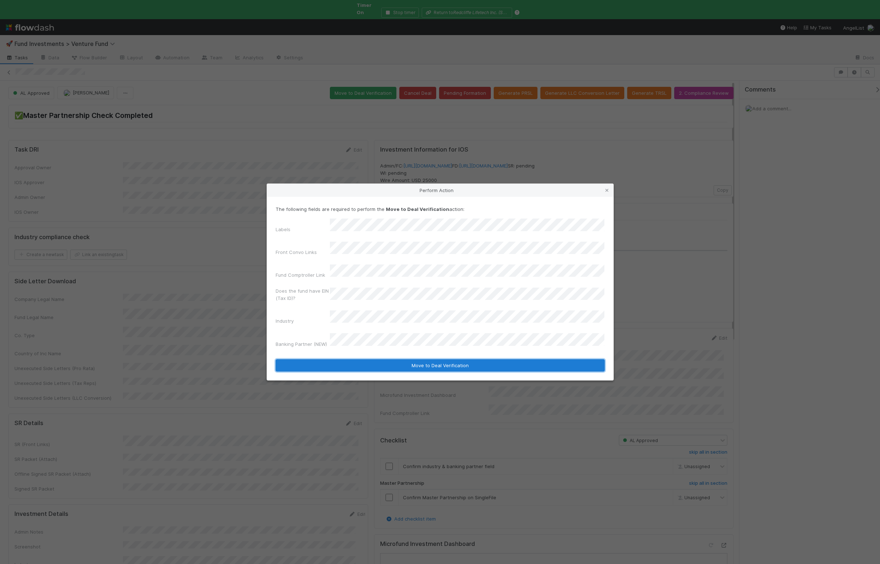
click at [379, 359] on button "Move to Deal Verification" at bounding box center [440, 365] width 329 height 12
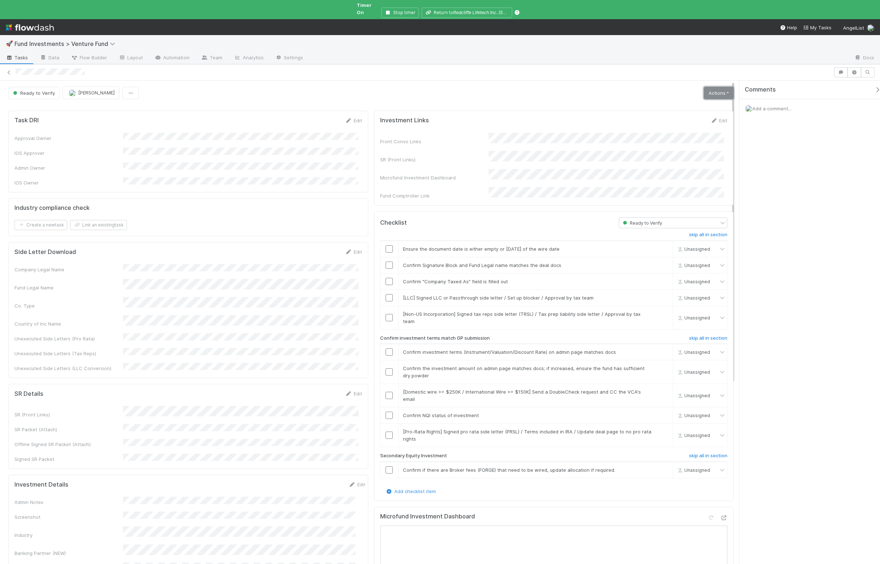
click at [708, 87] on link "Actions" at bounding box center [719, 93] width 30 height 12
click at [673, 103] on button "Move to Ready to Sign" at bounding box center [682, 108] width 105 height 10
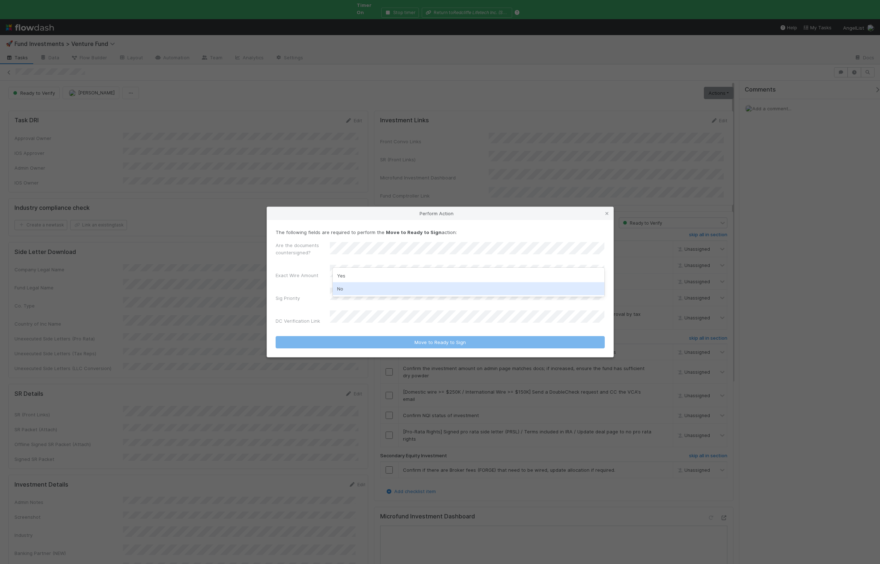
click at [362, 288] on div "No" at bounding box center [469, 288] width 272 height 13
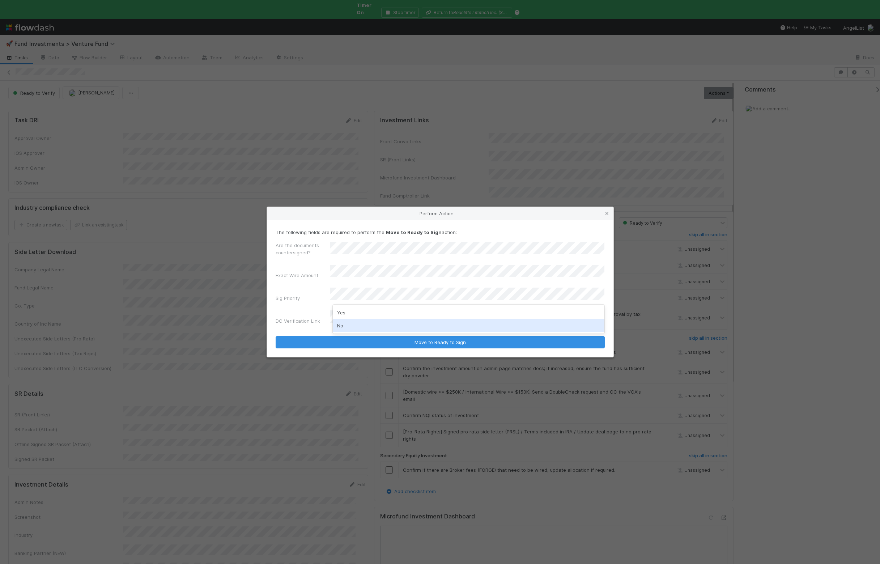
click at [357, 323] on div "No" at bounding box center [469, 325] width 272 height 13
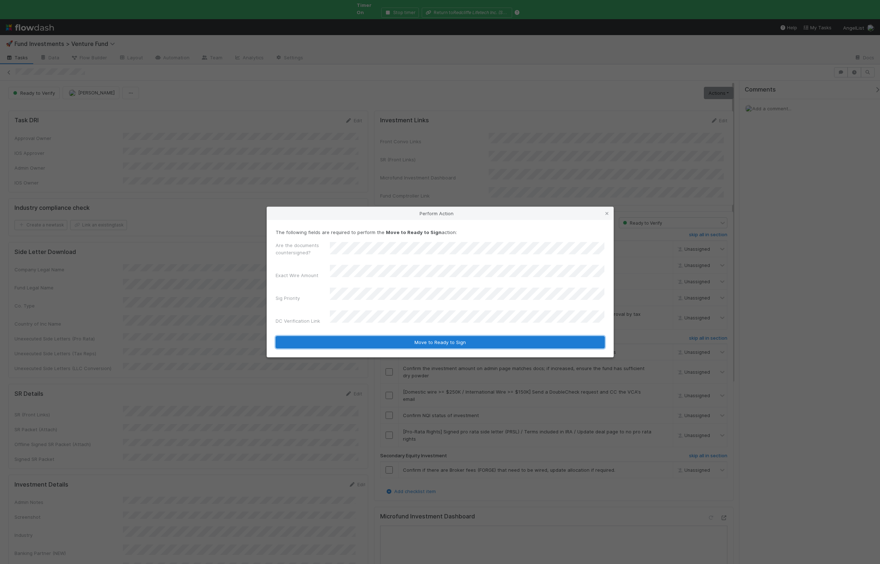
click at [360, 338] on button "Move to Ready to Sign" at bounding box center [440, 342] width 329 height 12
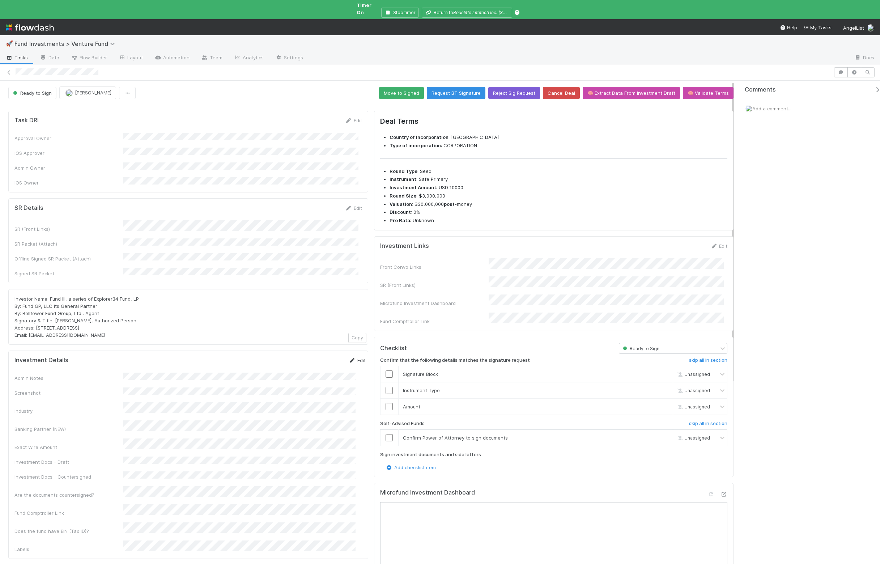
click at [349, 357] on link "Edit" at bounding box center [357, 360] width 17 height 6
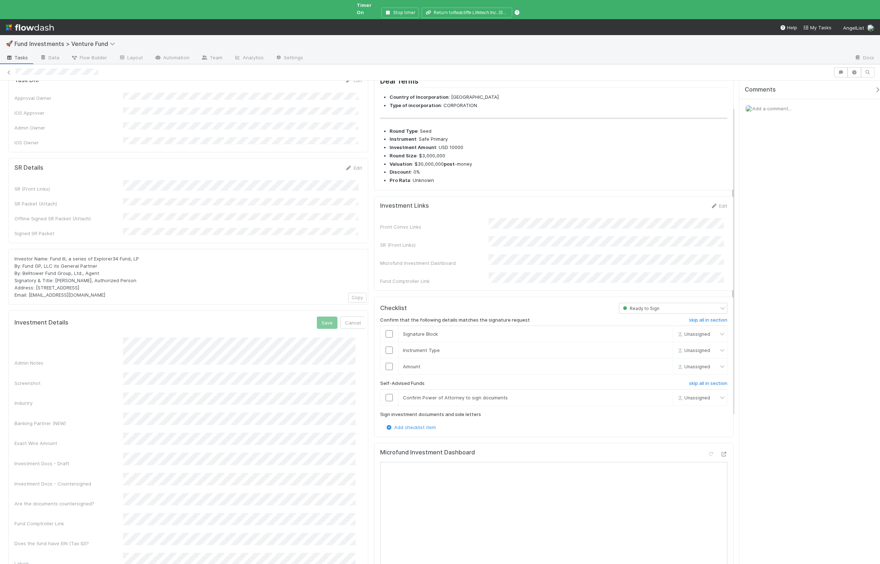
click at [88, 338] on div "Admin Notes" at bounding box center [189, 352] width 351 height 29
click at [320, 317] on button "Save" at bounding box center [327, 323] width 21 height 12
click at [720, 452] on icon at bounding box center [723, 454] width 7 height 5
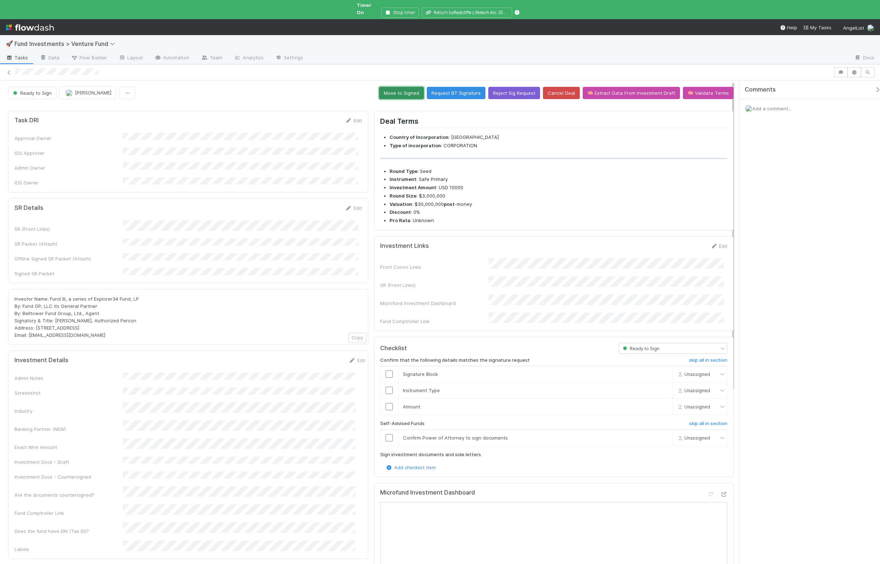
click at [407, 91] on button "Move to Signed" at bounding box center [401, 93] width 45 height 12
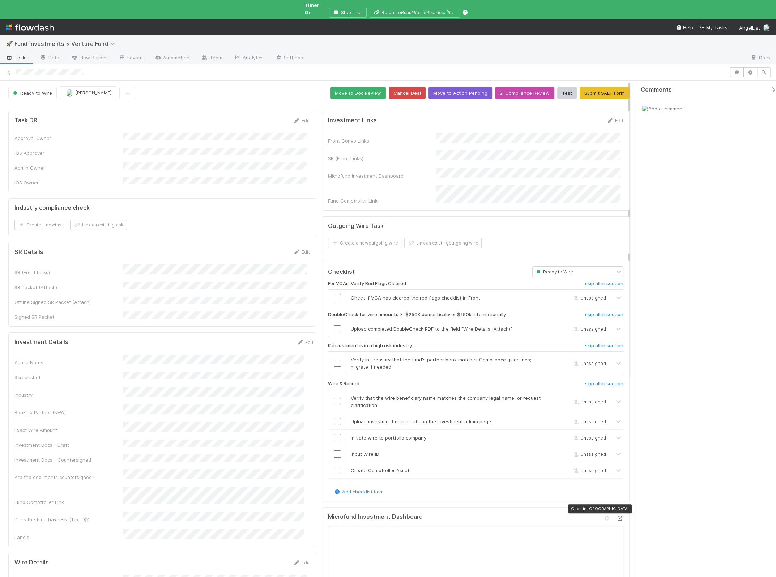
click at [617, 515] on div at bounding box center [620, 518] width 7 height 7
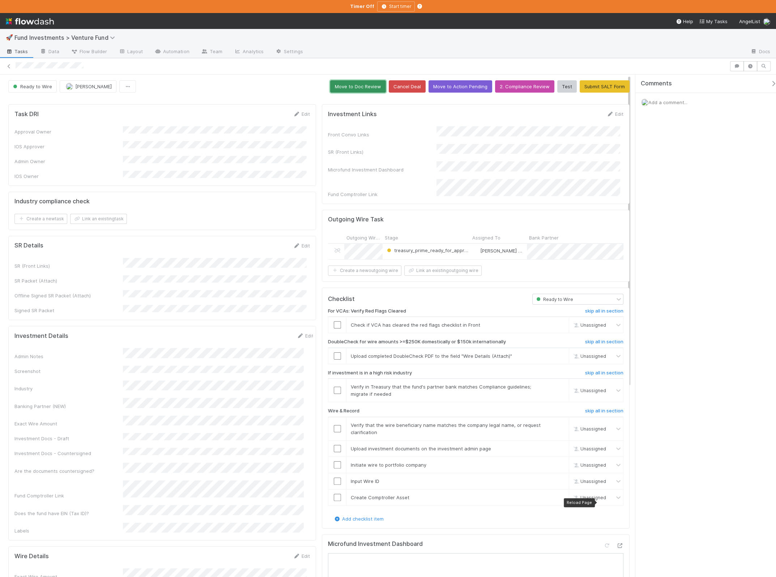
click at [358, 88] on button "Move to Doc Review" at bounding box center [358, 86] width 56 height 12
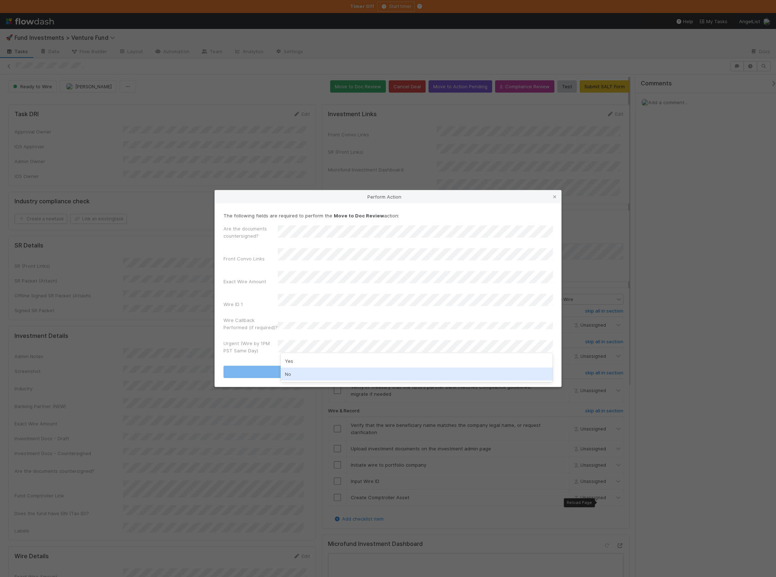
click at [307, 370] on div "No" at bounding box center [417, 374] width 272 height 13
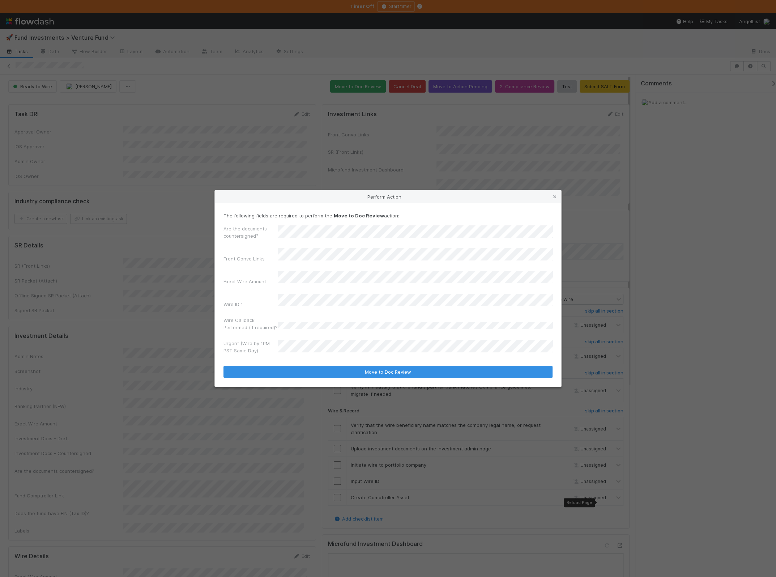
click at [326, 356] on form "The following fields are required to perform the Move to Doc Review action: Are…" at bounding box center [388, 295] width 329 height 166
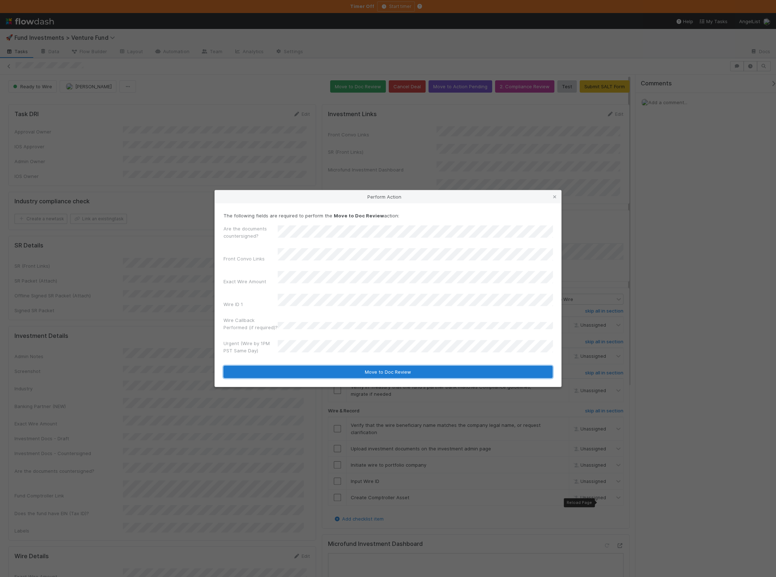
click at [321, 366] on button "Move to Doc Review" at bounding box center [388, 372] width 329 height 12
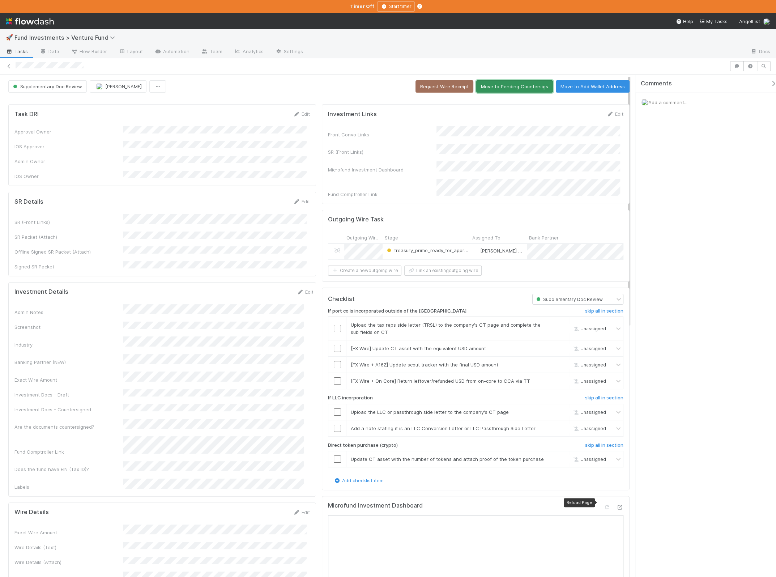
click at [524, 89] on button "Move to Pending Countersigs" at bounding box center [514, 86] width 77 height 12
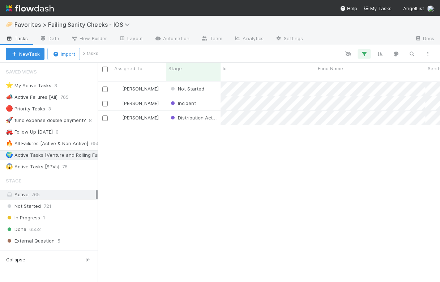
scroll to position [187, 336]
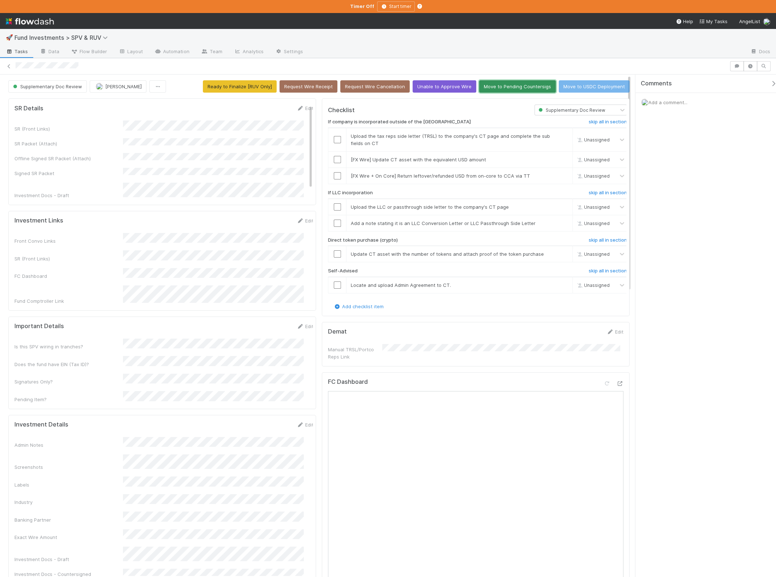
click at [539, 89] on button "Move to Pending Countersigs" at bounding box center [517, 86] width 77 height 12
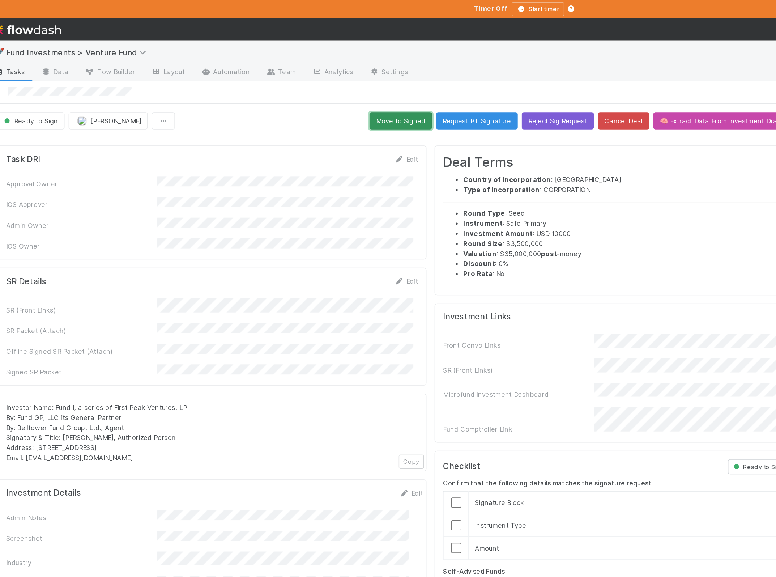
click at [296, 85] on button "Move to Signed" at bounding box center [297, 86] width 45 height 12
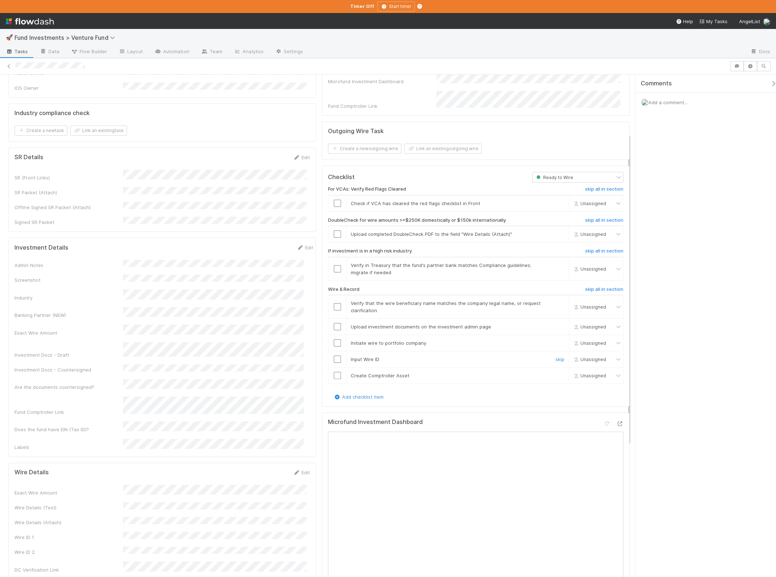
scroll to position [127, 0]
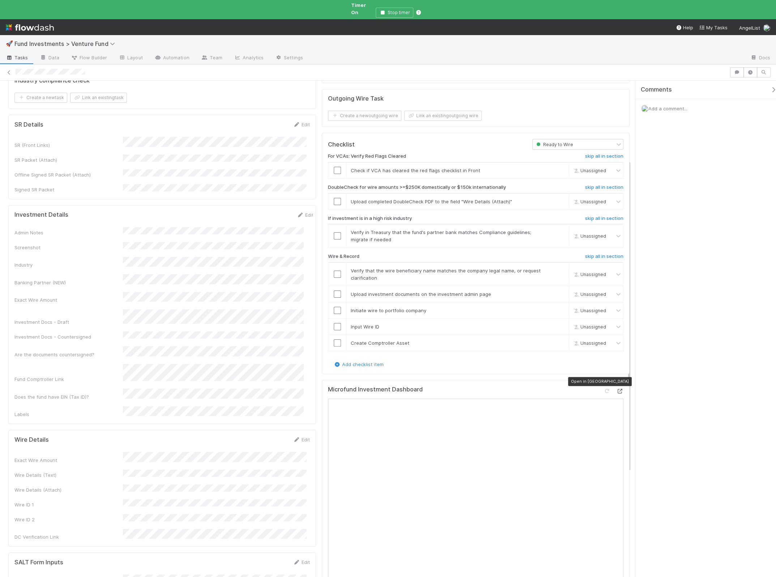
click at [617, 389] on icon at bounding box center [620, 391] width 7 height 5
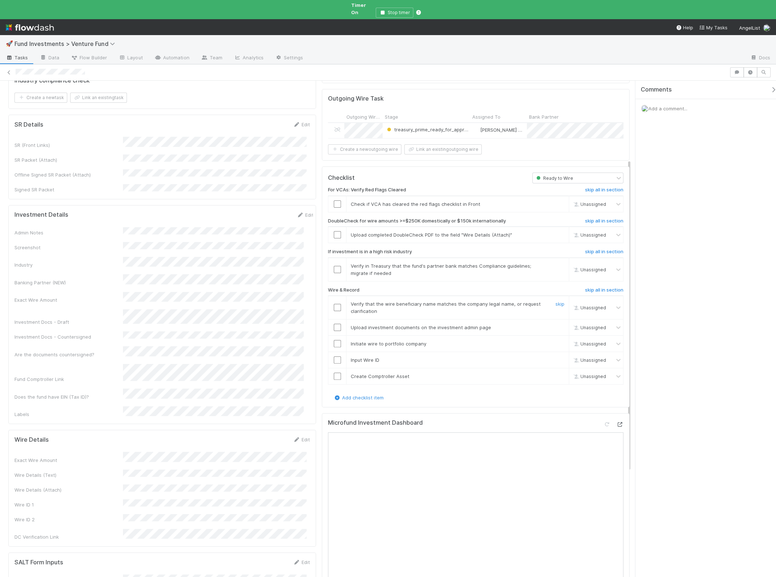
scroll to position [0, 0]
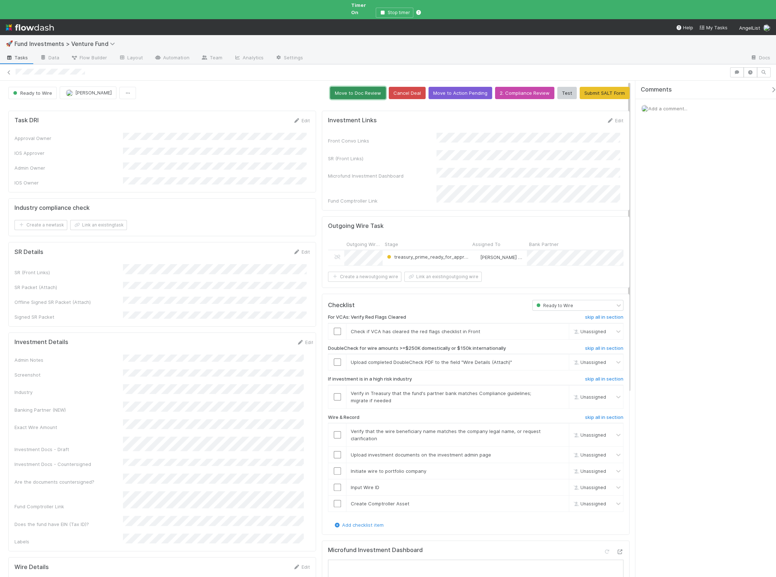
click at [348, 87] on button "Move to Doc Review" at bounding box center [358, 93] width 56 height 12
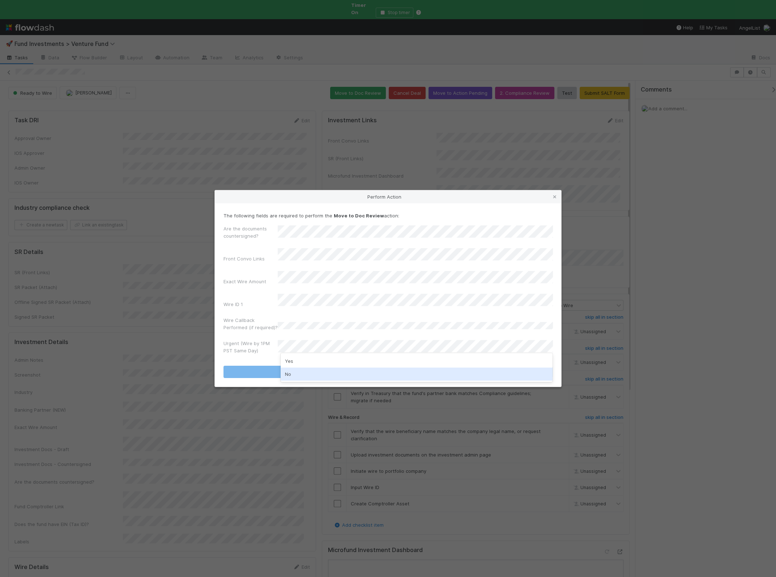
click at [296, 376] on div "No" at bounding box center [417, 374] width 272 height 13
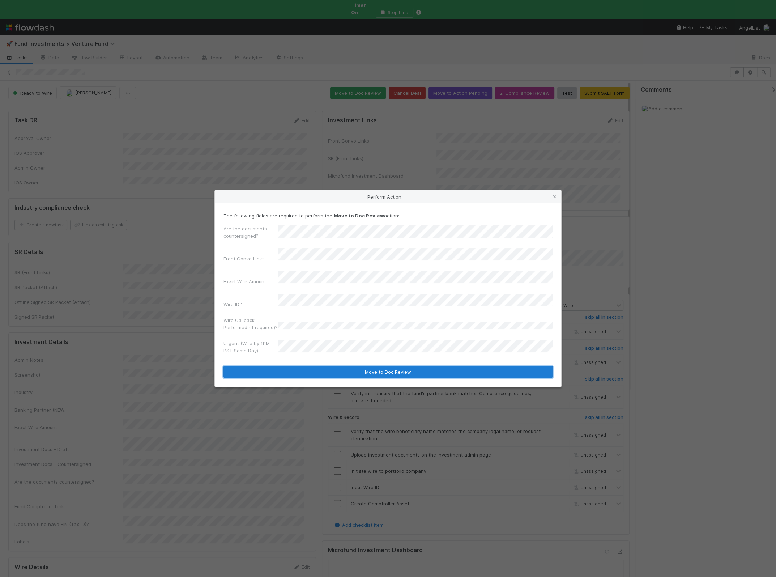
click at [322, 369] on button "Move to Doc Review" at bounding box center [388, 372] width 329 height 12
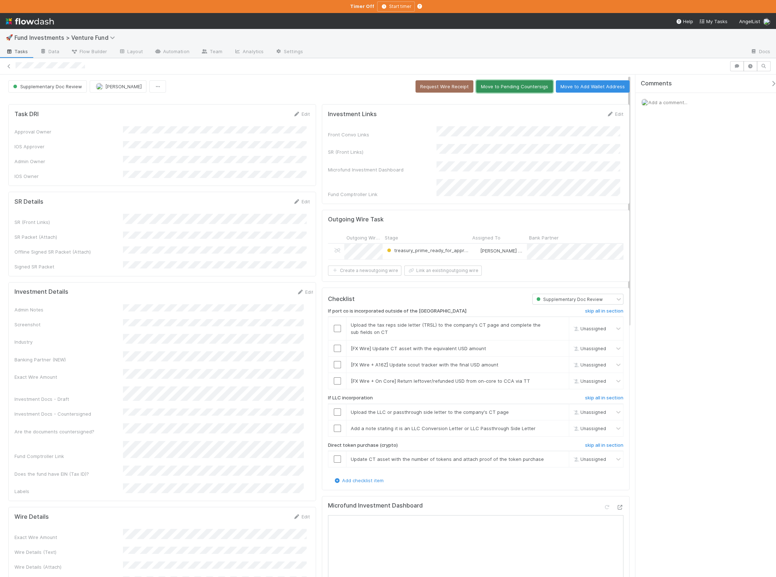
click at [514, 86] on button "Move to Pending Countersigs" at bounding box center [514, 86] width 77 height 12
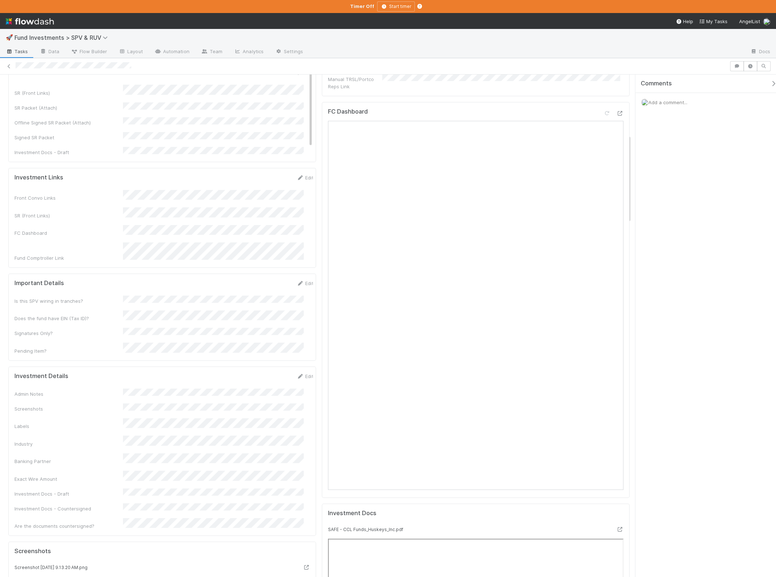
scroll to position [315, 0]
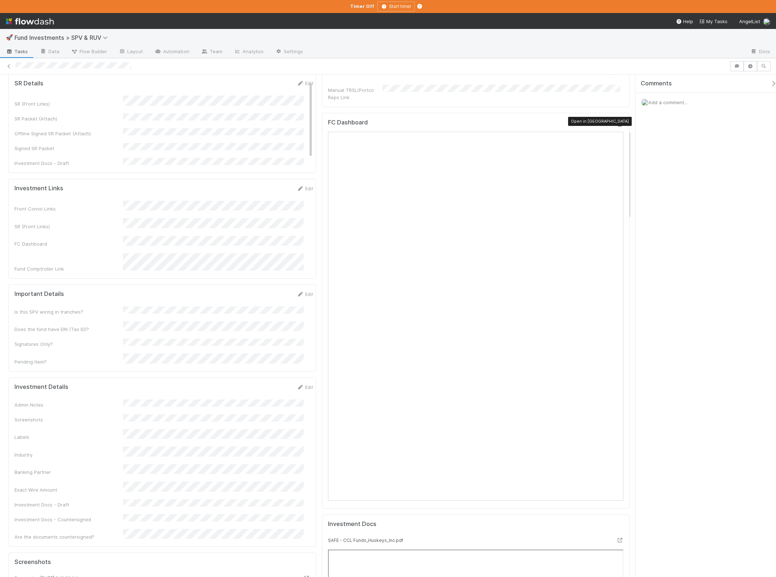
click at [617, 122] on icon at bounding box center [620, 124] width 7 height 5
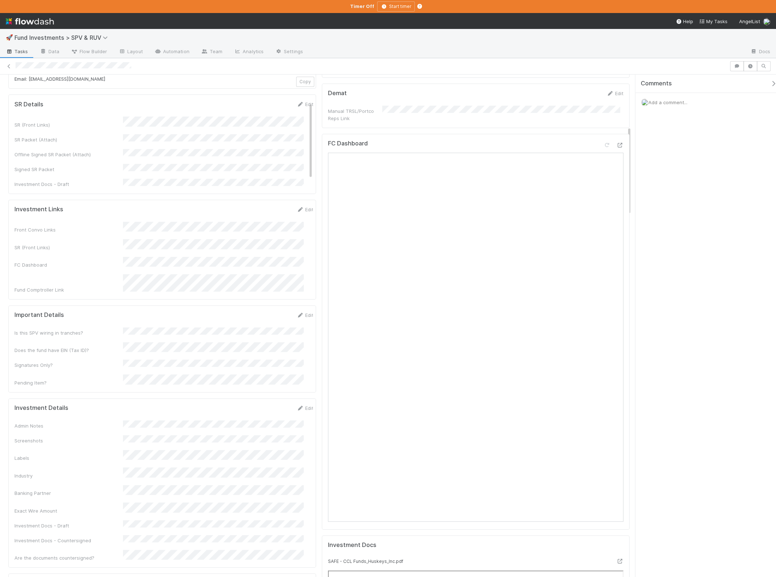
scroll to position [0, 0]
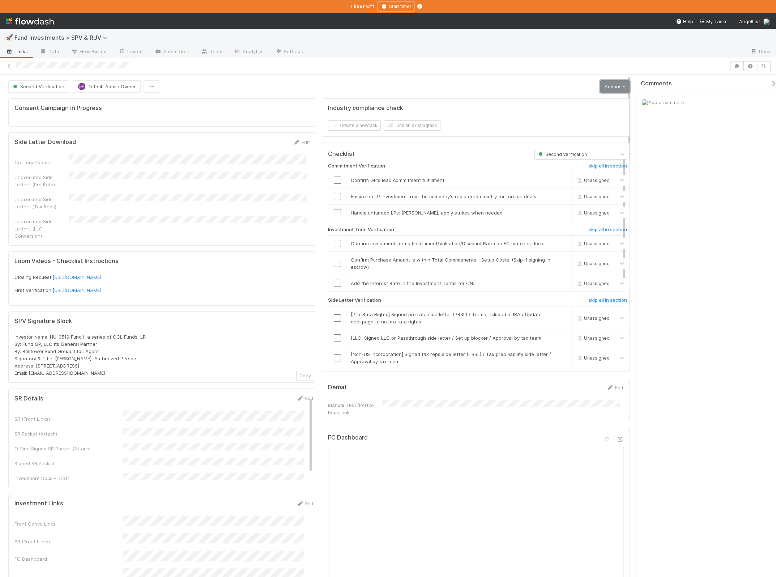
click at [610, 80] on link "Actions" at bounding box center [615, 86] width 30 height 12
click at [585, 171] on button "Action Pending [Second Verification]" at bounding box center [581, 172] width 101 height 10
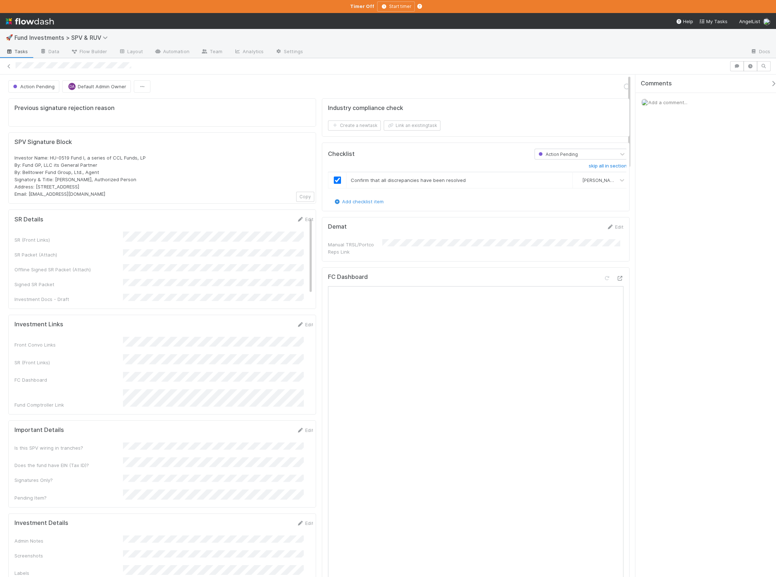
scroll to position [1, 0]
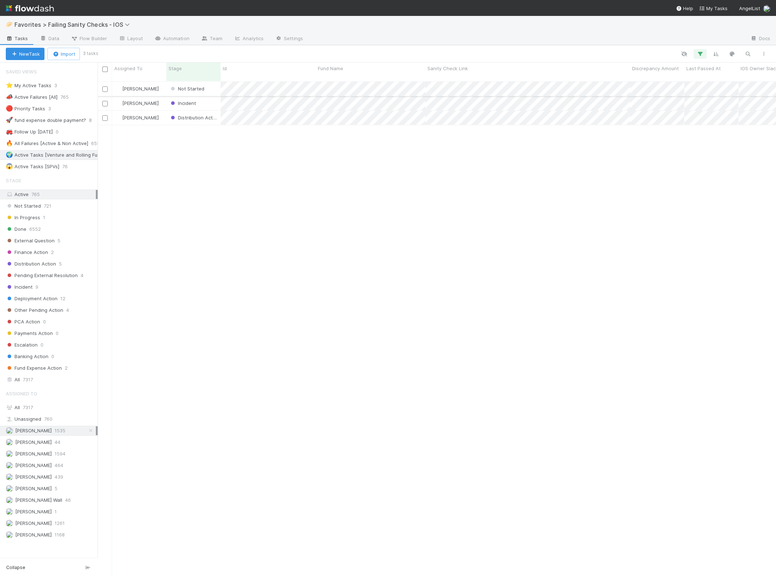
scroll to position [495, 672]
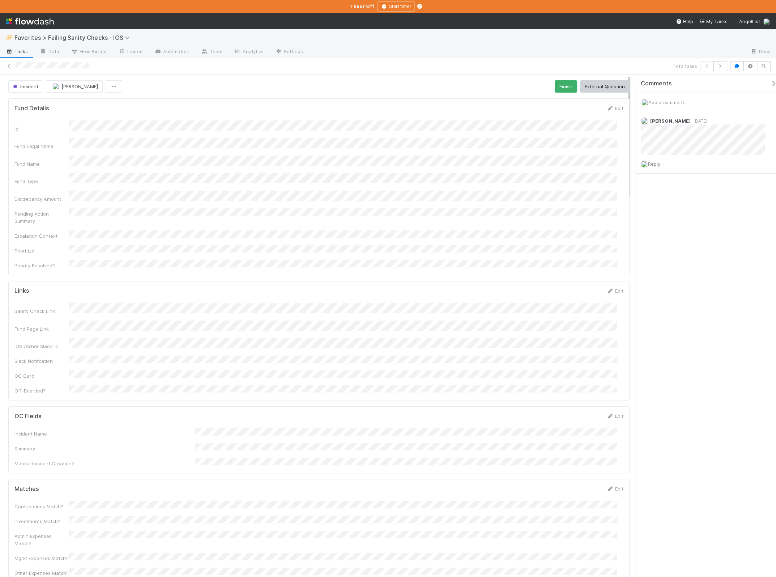
scroll to position [141, 596]
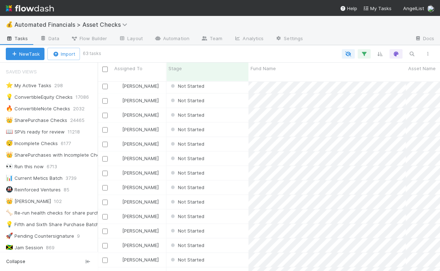
scroll to position [189, 336]
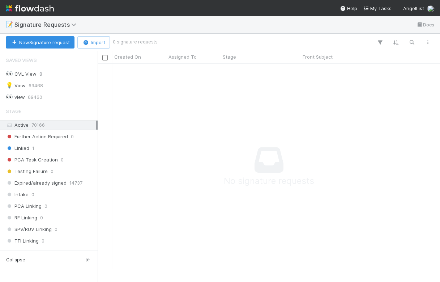
scroll to position [192, 329]
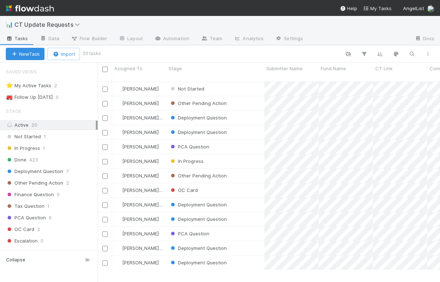
scroll to position [7, 7]
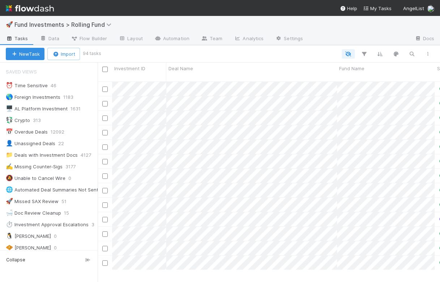
scroll to position [7, 7]
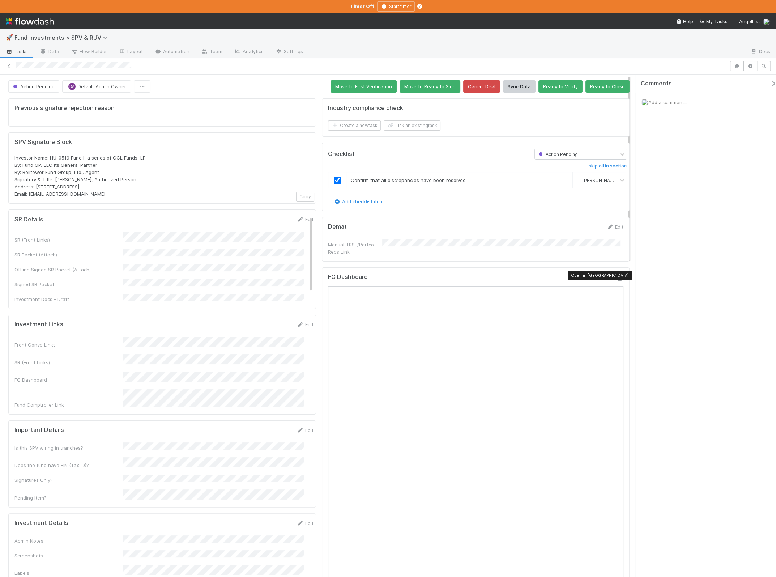
click at [617, 276] on icon at bounding box center [620, 278] width 7 height 5
click at [443, 85] on button "Move to Ready to Sign" at bounding box center [430, 86] width 61 height 12
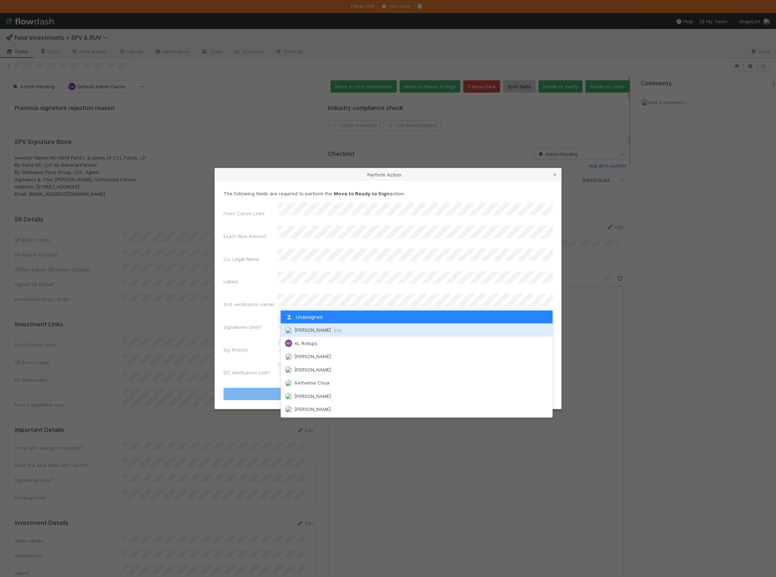
click at [315, 330] on span "Ali Al Khatib you" at bounding box center [318, 330] width 47 height 6
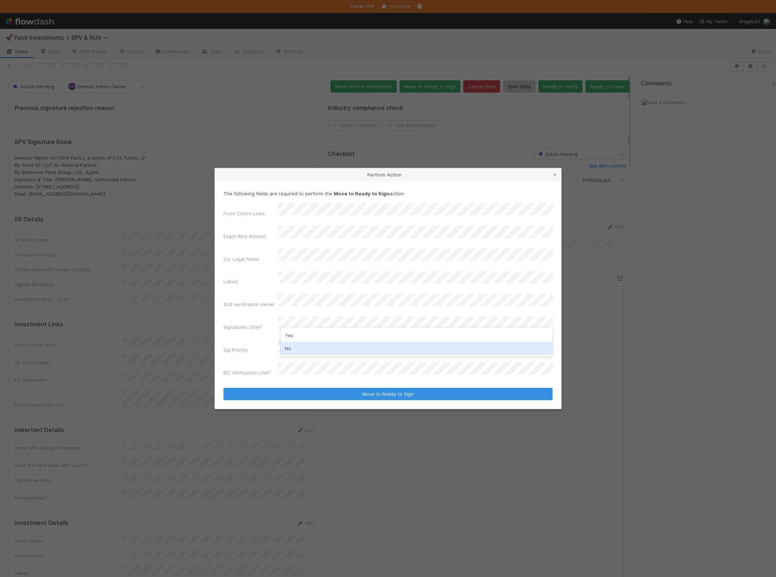
click at [313, 344] on div "No" at bounding box center [417, 348] width 272 height 13
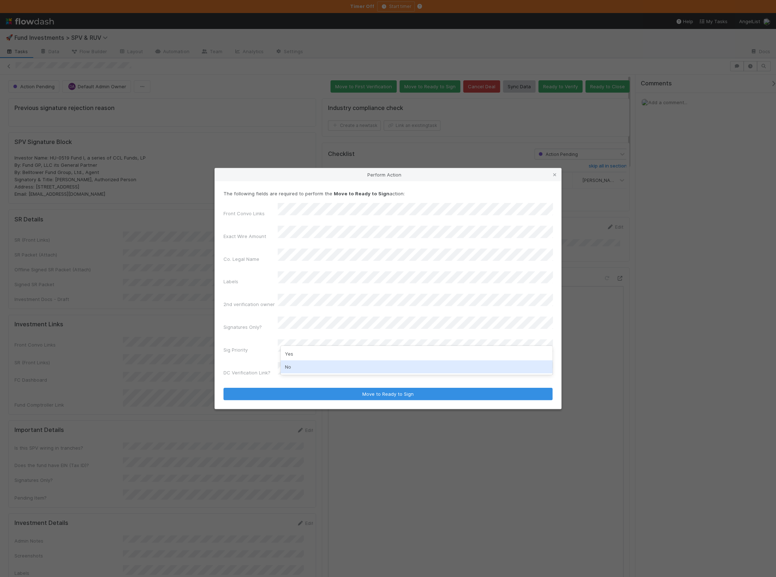
click at [309, 362] on div "No" at bounding box center [417, 366] width 272 height 13
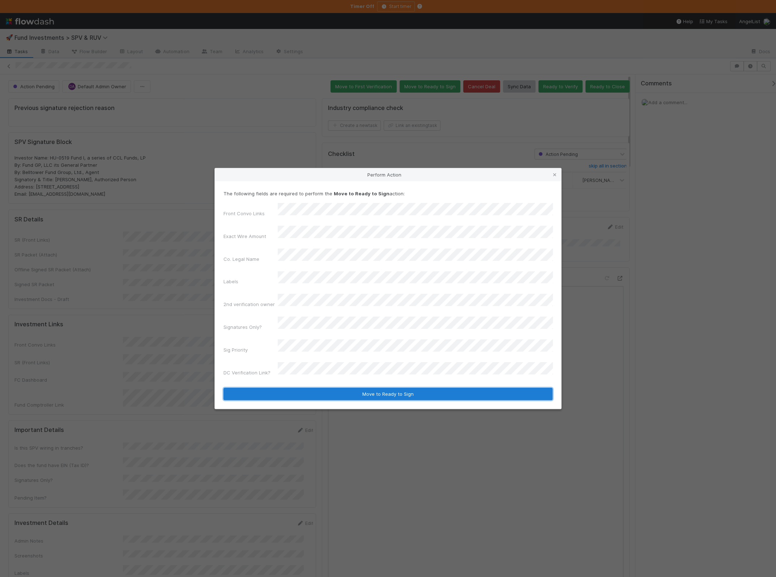
click at [296, 388] on button "Move to Ready to Sign" at bounding box center [388, 394] width 329 height 12
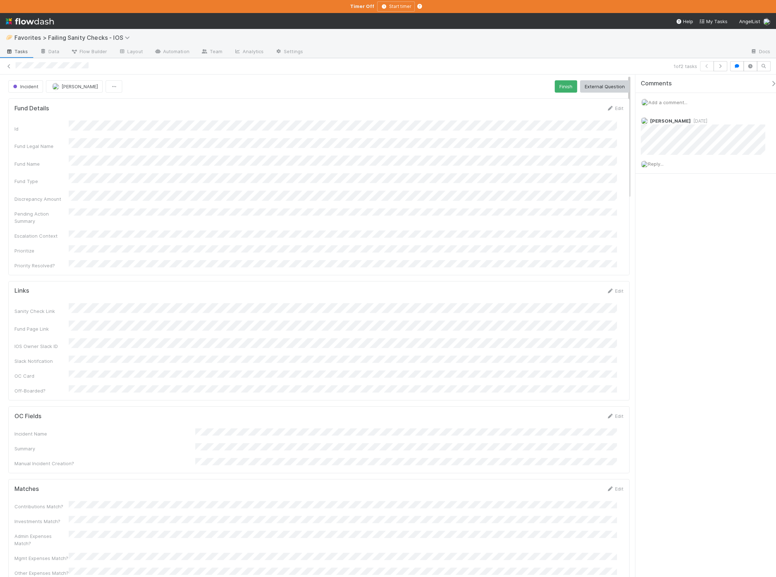
scroll to position [141, 596]
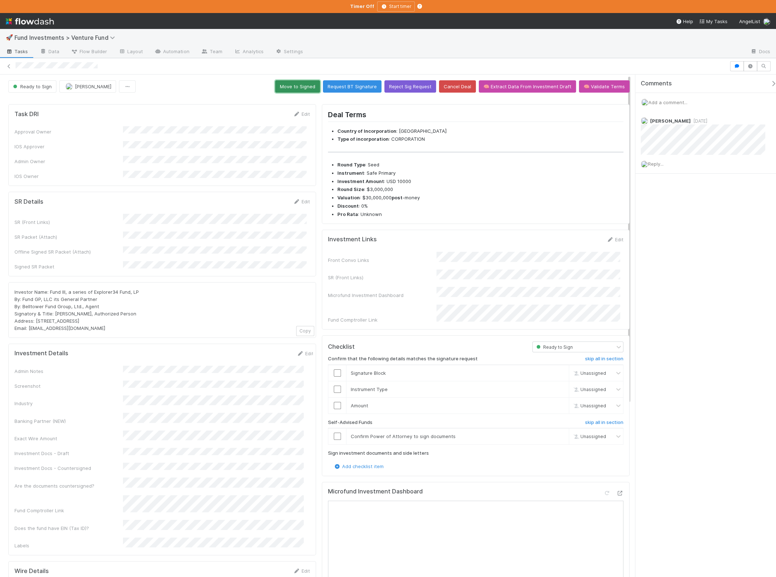
click at [307, 82] on button "Move to Signed" at bounding box center [297, 86] width 45 height 12
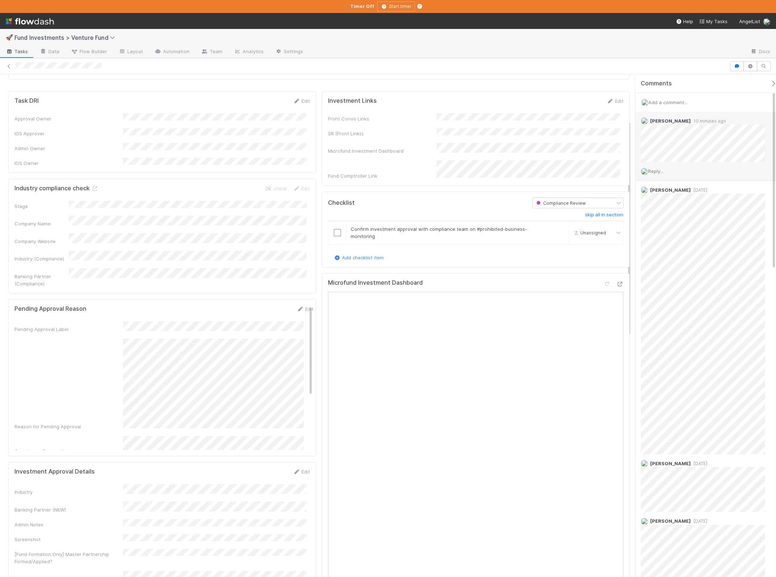
click at [663, 170] on span "Reply..." at bounding box center [656, 171] width 16 height 6
click at [672, 281] on button "Add Reply" at bounding box center [666, 281] width 32 height 12
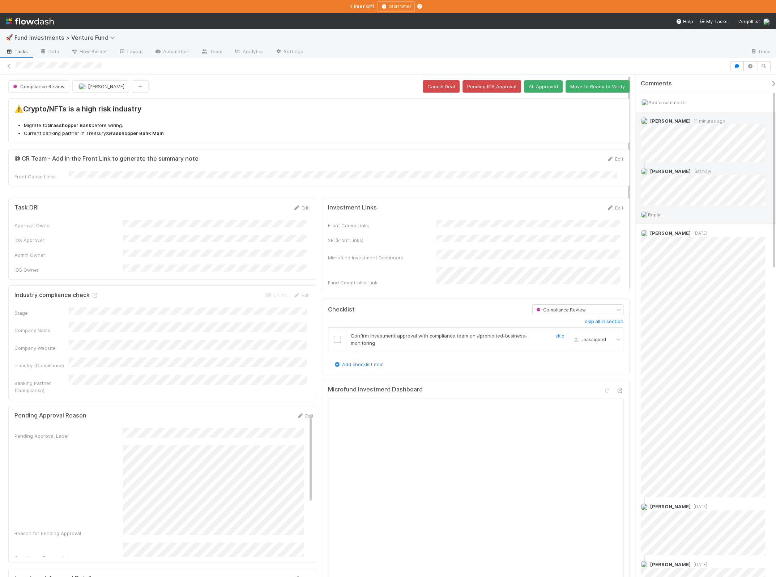
click at [336, 336] on input "checkbox" at bounding box center [337, 339] width 7 height 7
click at [551, 88] on button "AL Approved" at bounding box center [543, 86] width 39 height 12
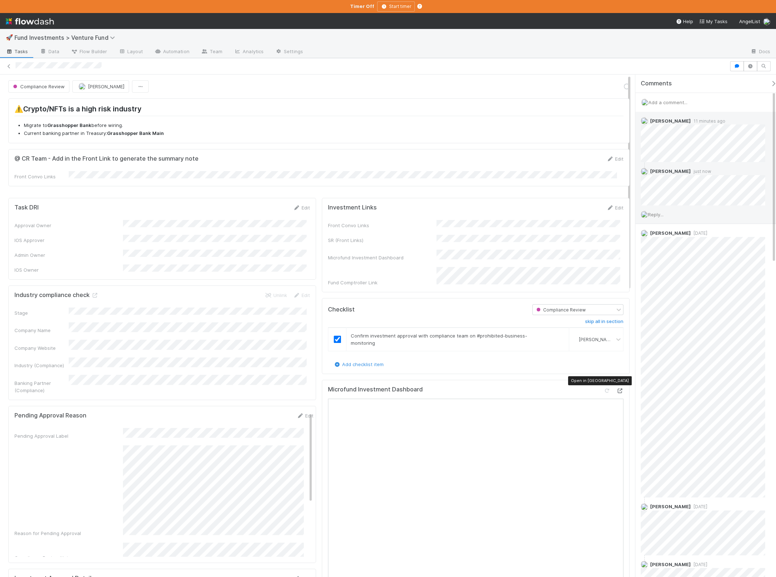
click at [617, 389] on icon at bounding box center [620, 391] width 7 height 5
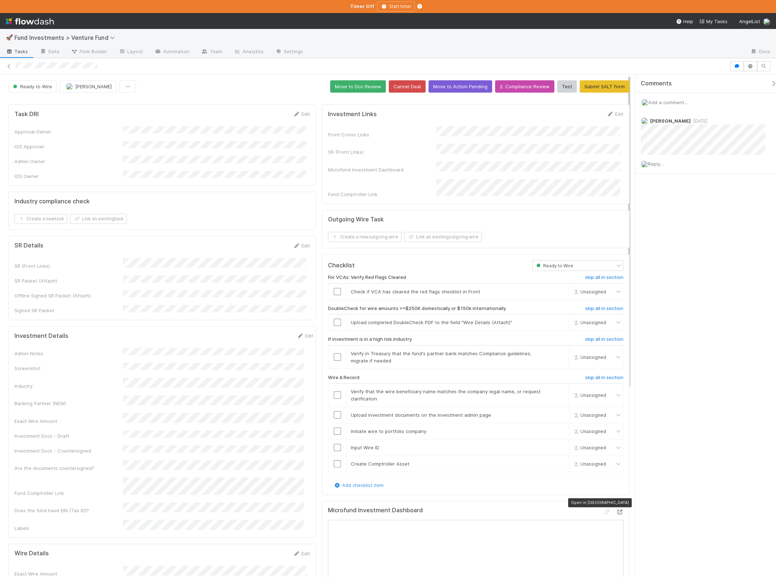
click at [617, 510] on icon at bounding box center [620, 512] width 7 height 5
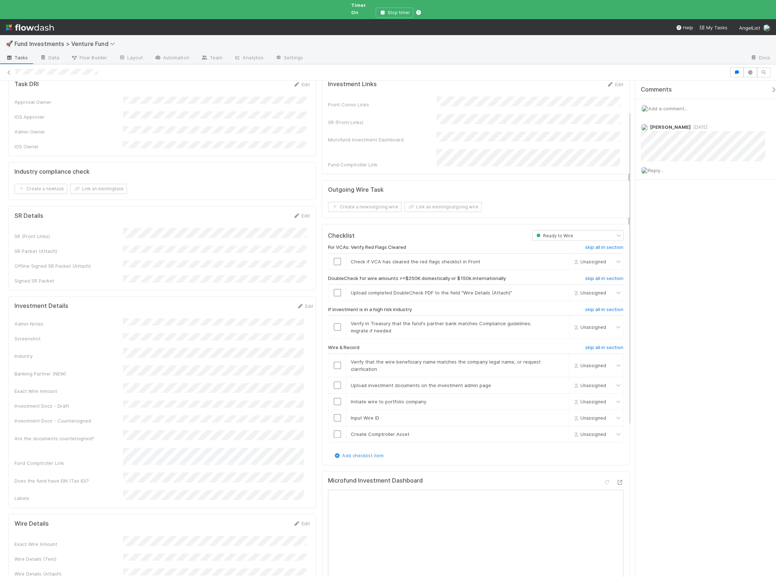
scroll to position [54, 0]
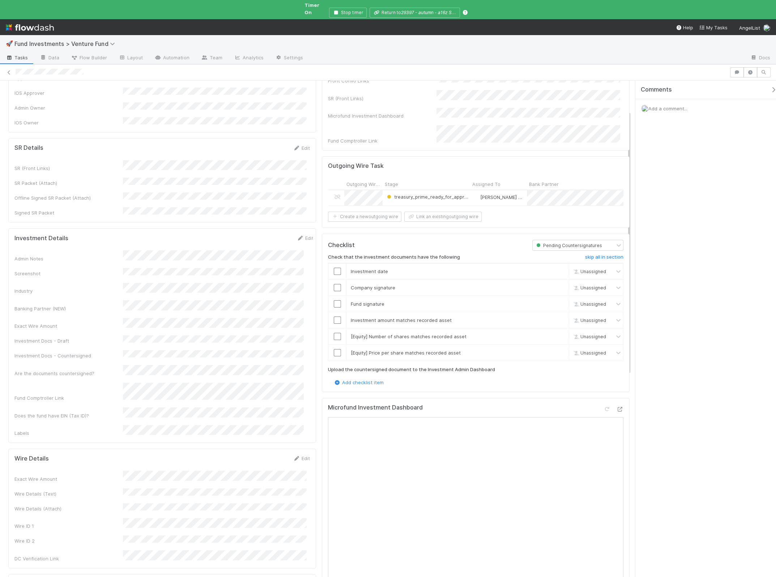
scroll to position [68, 0]
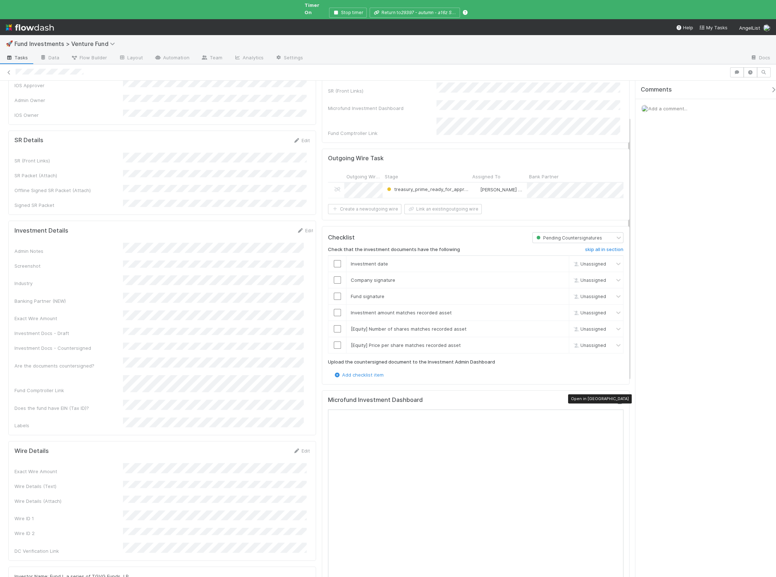
click at [617, 399] on icon at bounding box center [620, 401] width 7 height 5
click at [120, 243] on div "Admin Notes" at bounding box center [163, 249] width 299 height 12
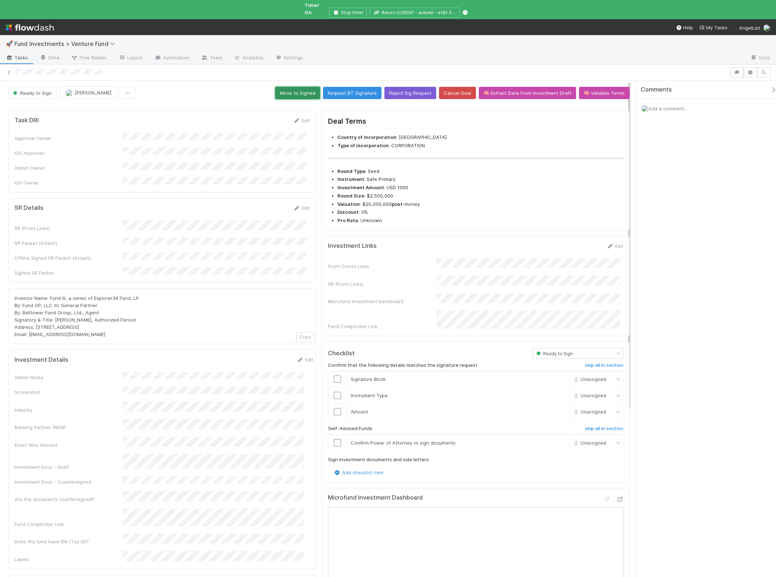
click at [301, 87] on button "Move to Signed" at bounding box center [297, 93] width 45 height 12
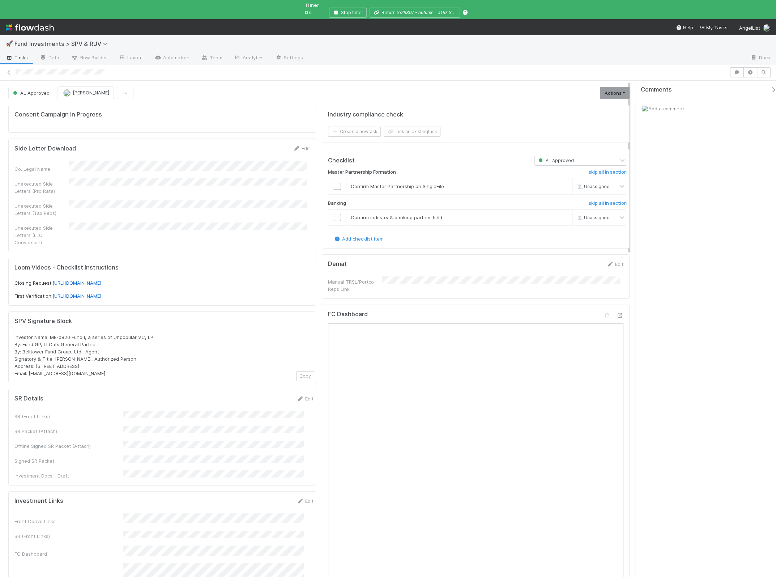
scroll to position [287, 0]
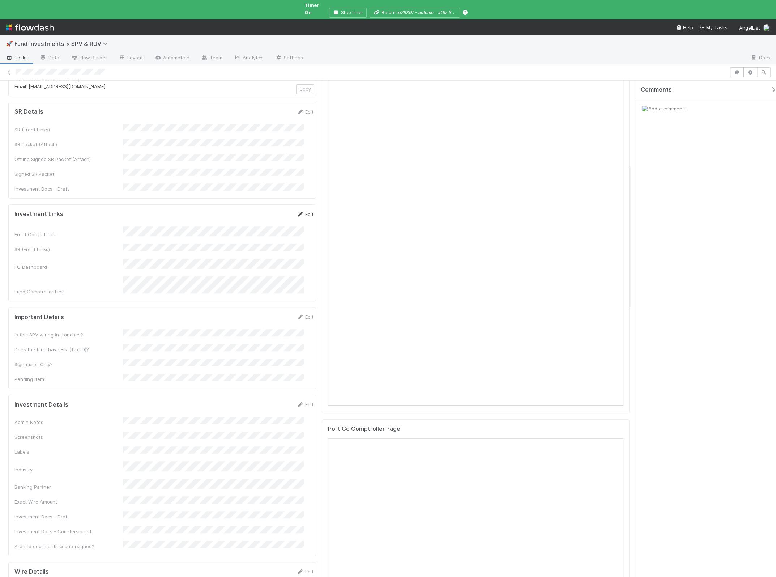
click at [298, 211] on link "Edit" at bounding box center [305, 214] width 17 height 6
click at [269, 211] on button "Save" at bounding box center [275, 217] width 21 height 12
click at [300, 334] on link "Edit" at bounding box center [305, 337] width 17 height 6
click at [298, 333] on button "Cancel" at bounding box center [300, 339] width 25 height 12
click at [297, 421] on link "Edit" at bounding box center [305, 424] width 17 height 6
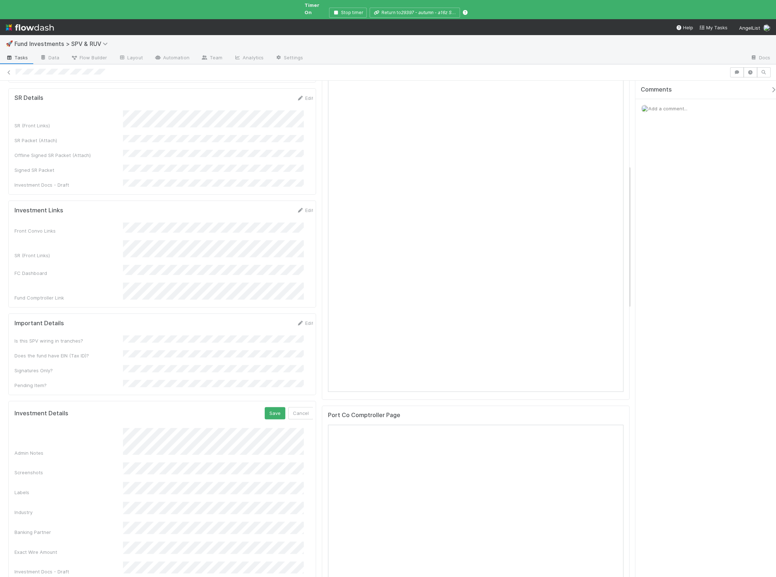
scroll to position [321, 0]
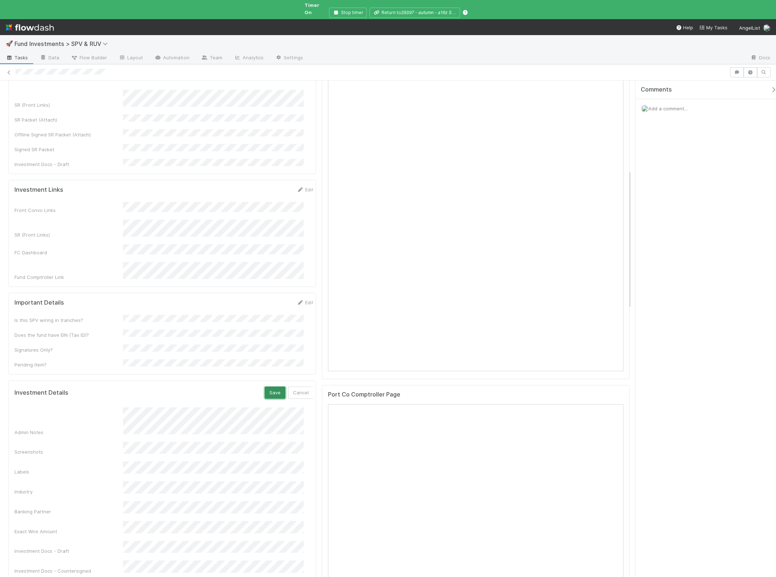
click at [268, 386] on button "Save" at bounding box center [275, 392] width 21 height 12
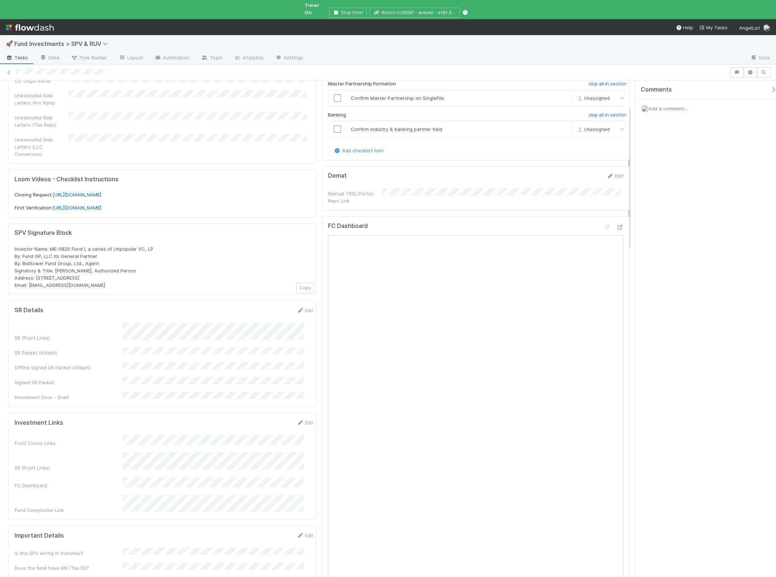
scroll to position [310, 0]
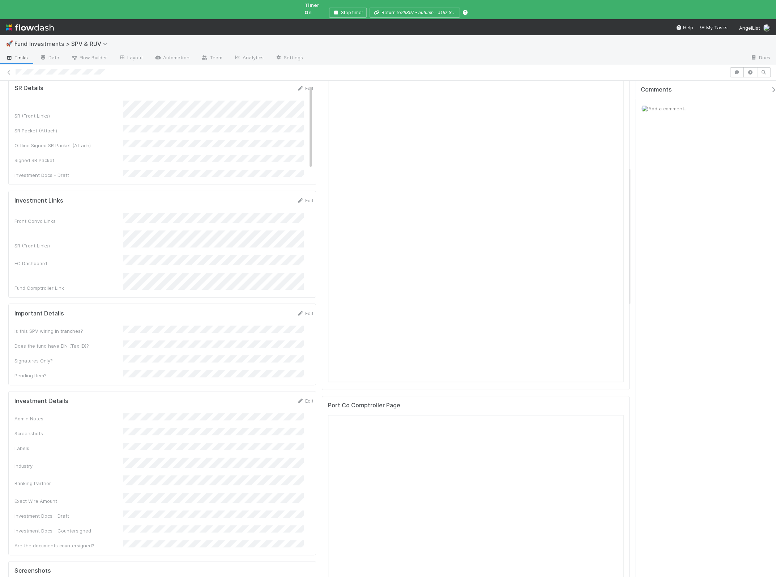
click at [298, 310] on form "Important Details Edit Is this SPV wiring in tranches? Does the fund have EIN (…" at bounding box center [163, 344] width 299 height 69
click at [298, 310] on link "Edit" at bounding box center [305, 313] width 17 height 6
click at [161, 335] on div "No" at bounding box center [215, 334] width 178 height 13
click at [150, 340] on div "Yes" at bounding box center [215, 339] width 178 height 13
click at [158, 370] on div "No" at bounding box center [215, 370] width 178 height 13
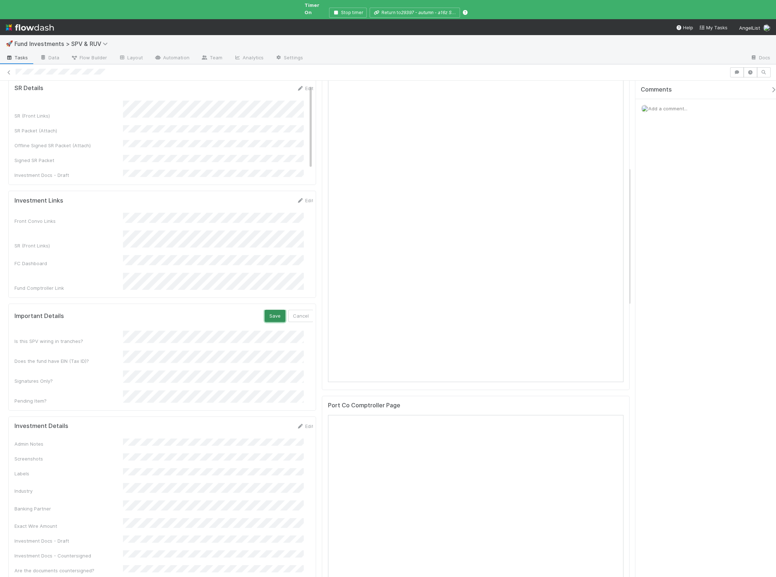
click at [266, 310] on button "Save" at bounding box center [275, 316] width 21 height 12
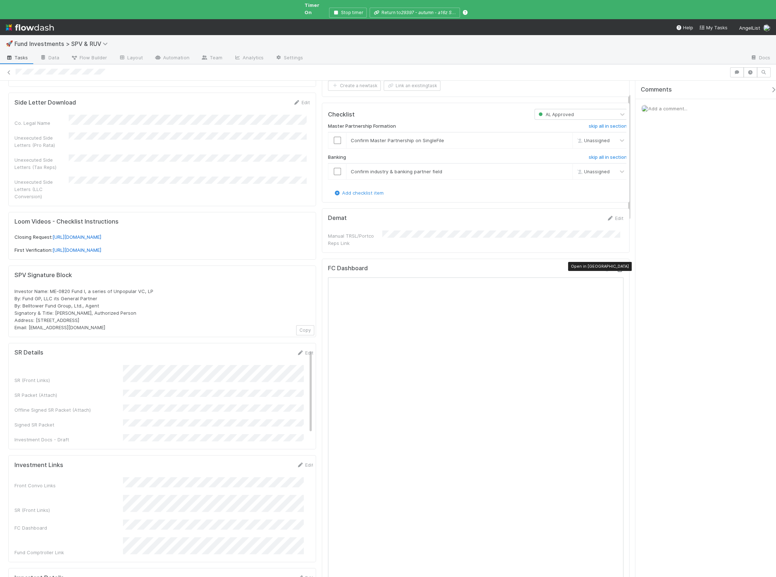
click at [617, 267] on icon at bounding box center [620, 269] width 7 height 5
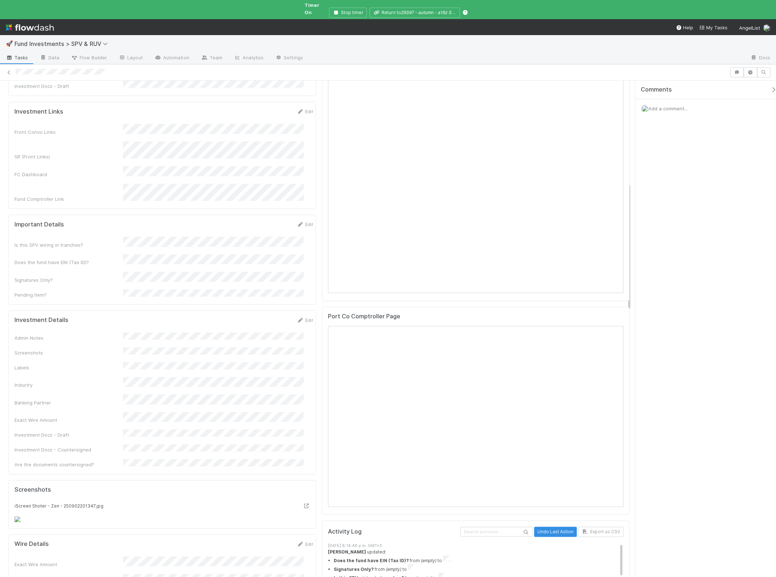
scroll to position [633, 0]
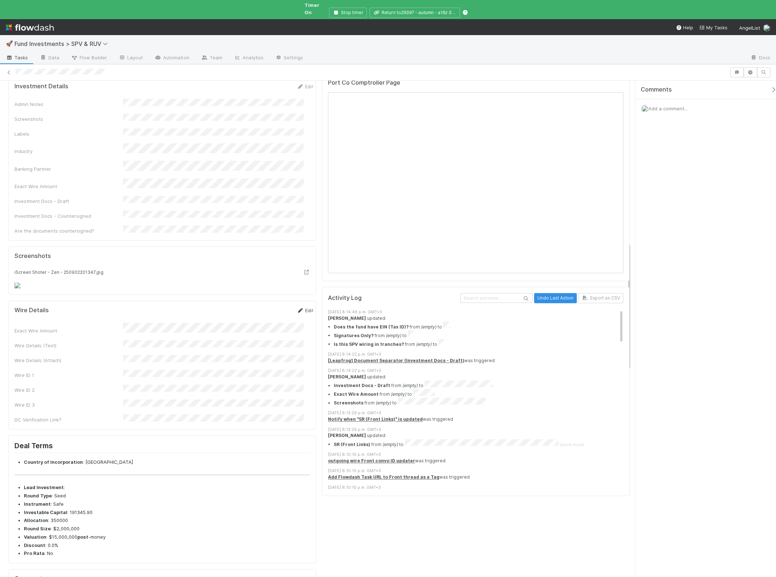
click at [298, 313] on link "Edit" at bounding box center [305, 311] width 17 height 6
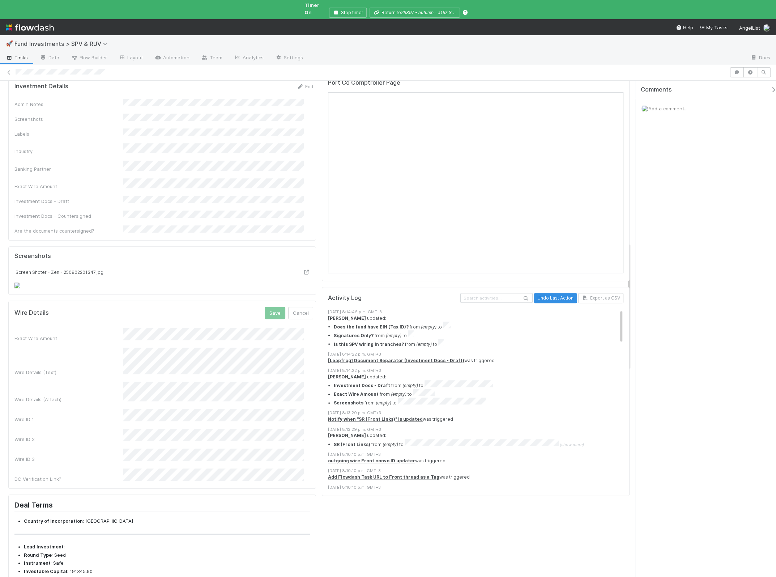
click at [93, 376] on div "Wire Details (Text)" at bounding box center [163, 362] width 299 height 29
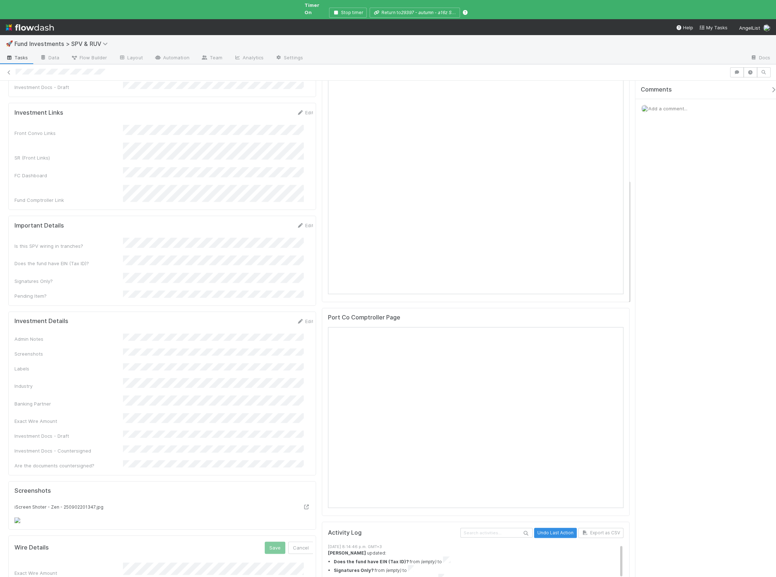
scroll to position [585, 0]
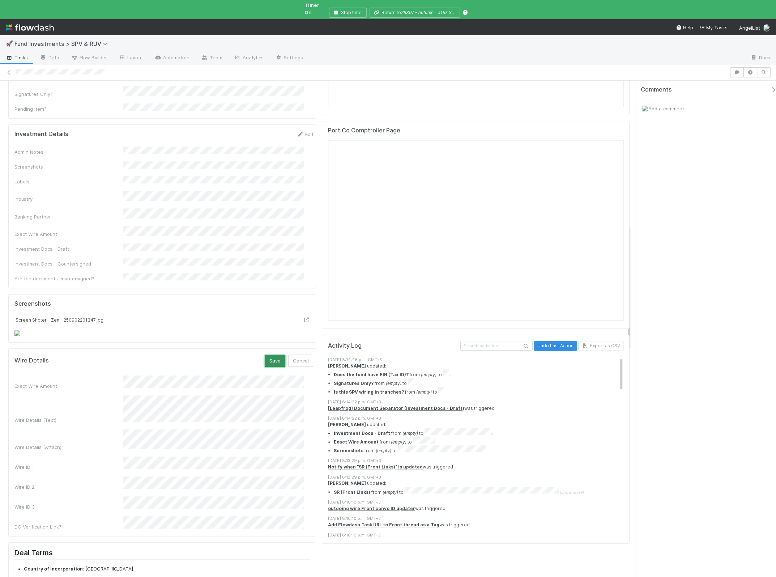
click at [265, 367] on button "Save" at bounding box center [275, 361] width 21 height 12
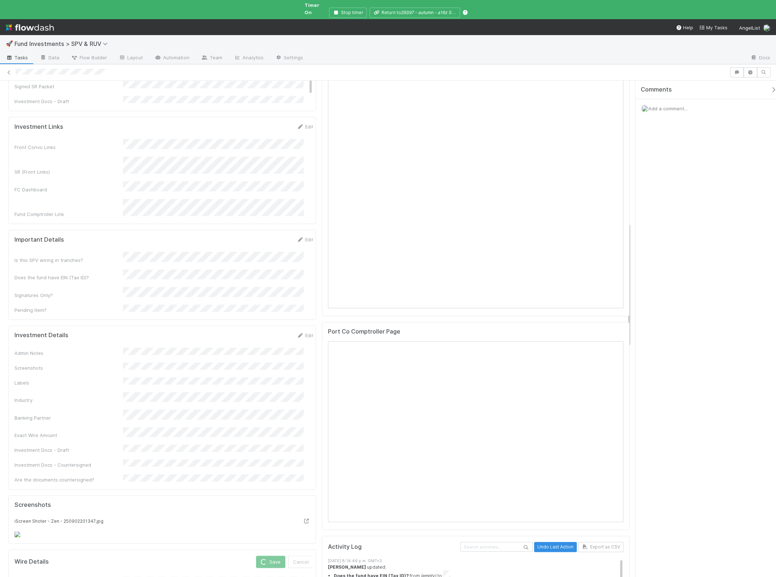
scroll to position [264, 0]
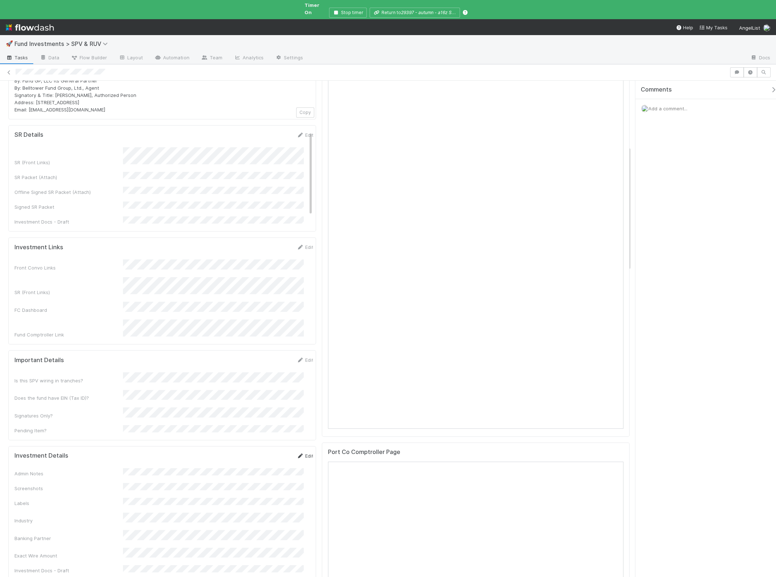
click at [297, 453] on link "Edit" at bounding box center [305, 456] width 17 height 6
click at [267, 452] on button "Save" at bounding box center [275, 458] width 21 height 12
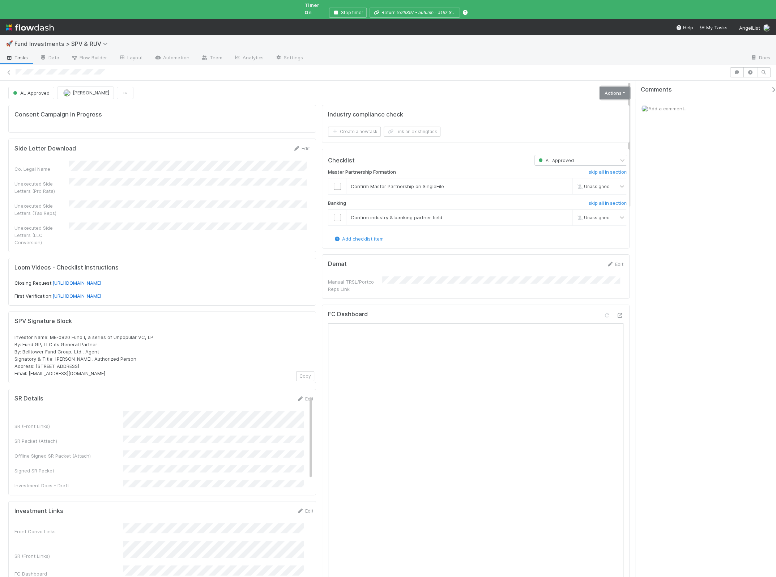
click at [616, 87] on link "Actions" at bounding box center [615, 93] width 30 height 12
click at [589, 103] on button "Move to First Verification" at bounding box center [568, 108] width 130 height 10
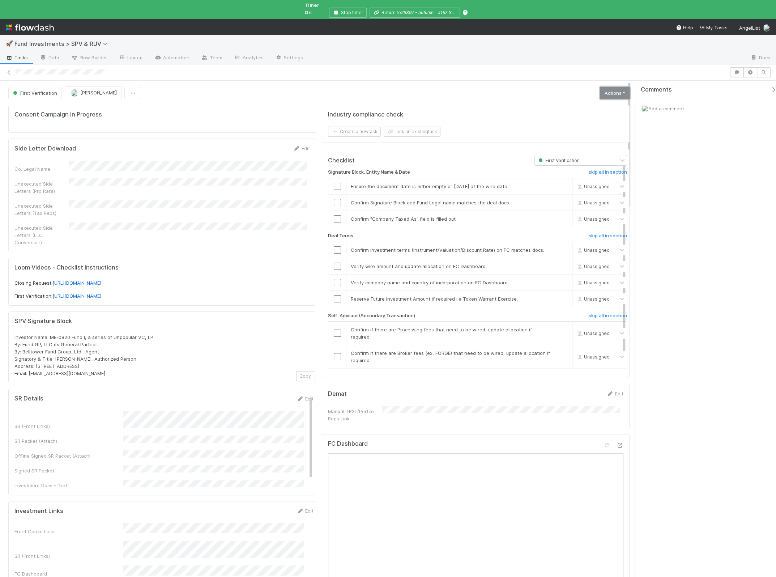
click at [609, 90] on link "Actions" at bounding box center [615, 93] width 30 height 12
click at [572, 184] on button "Action Pending [First Verification]" at bounding box center [583, 189] width 98 height 10
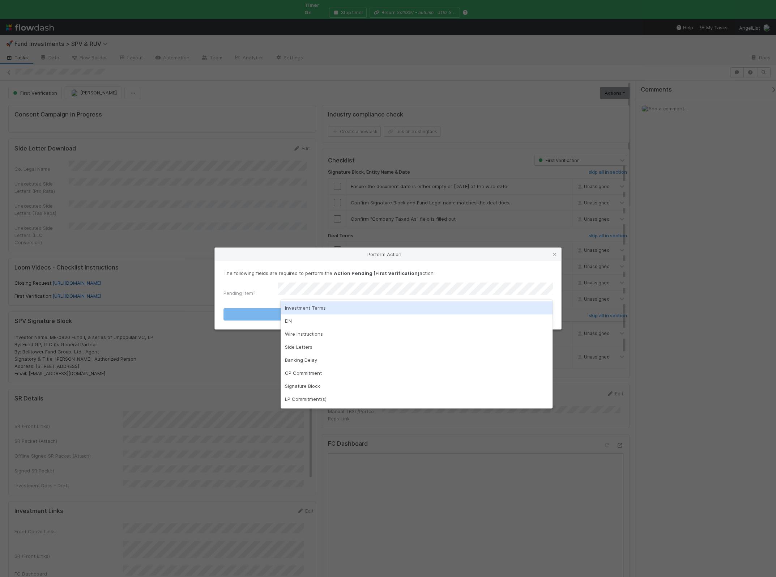
click at [301, 309] on div "Investment Terms" at bounding box center [417, 307] width 272 height 13
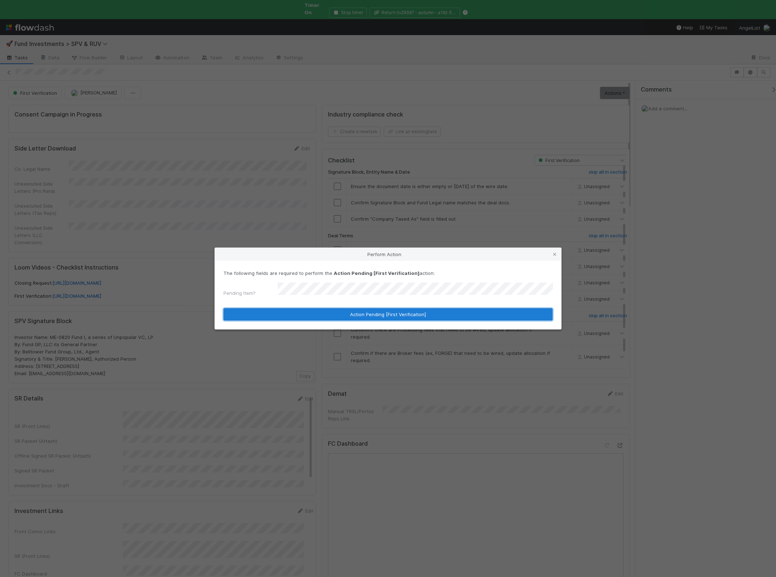
click at [301, 317] on button "Action Pending [First Verification]" at bounding box center [388, 314] width 329 height 12
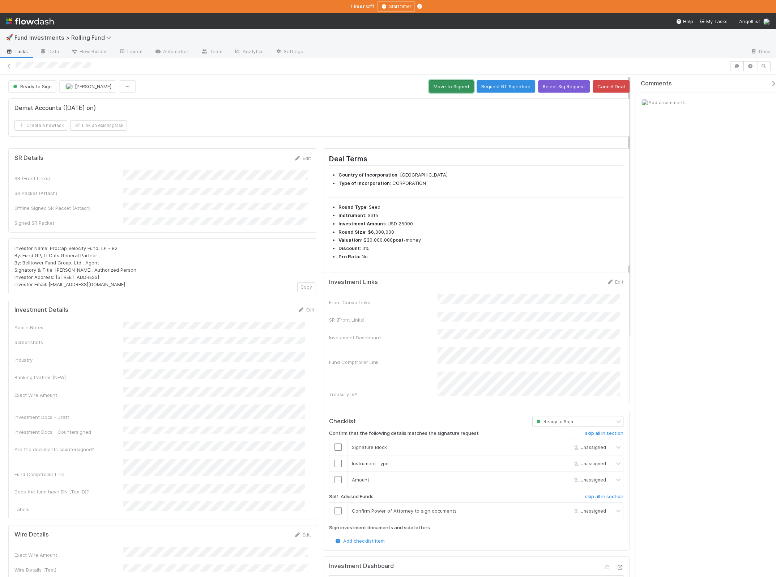
click at [439, 84] on button "Move to Signed" at bounding box center [451, 86] width 45 height 12
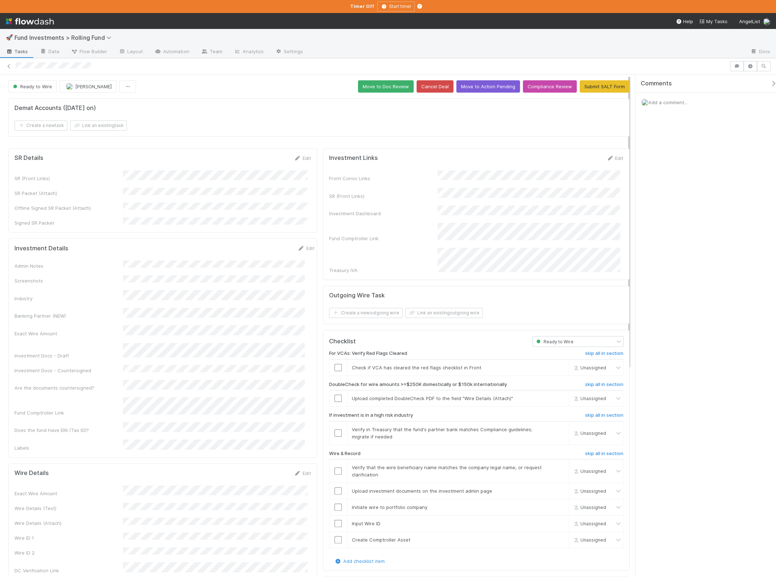
scroll to position [181, 0]
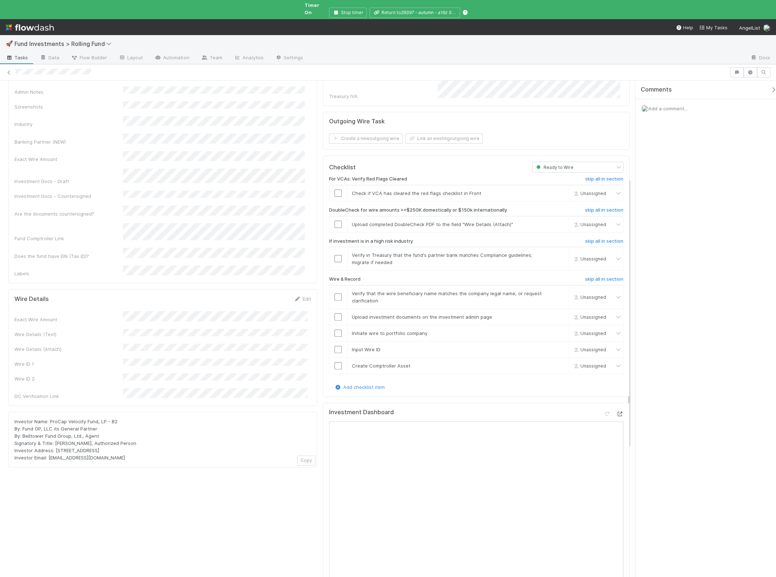
click at [617, 412] on icon at bounding box center [620, 414] width 7 height 5
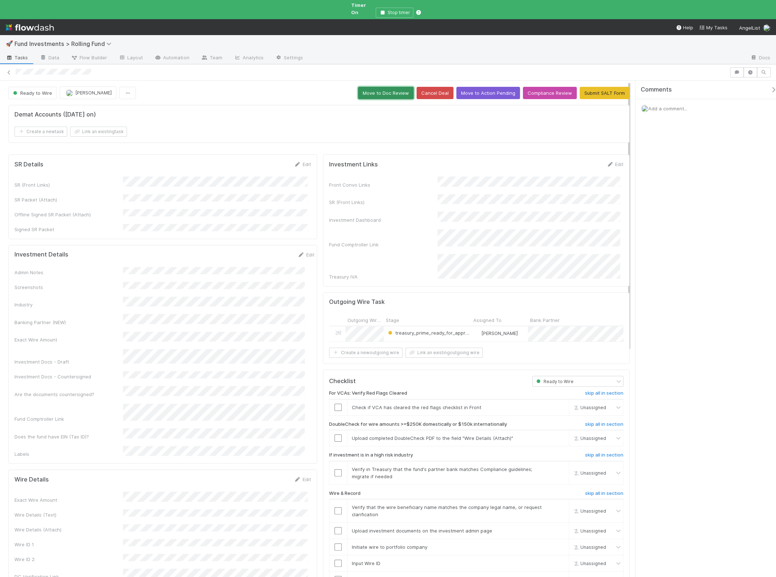
click at [397, 87] on button "Move to Doc Review" at bounding box center [386, 93] width 56 height 12
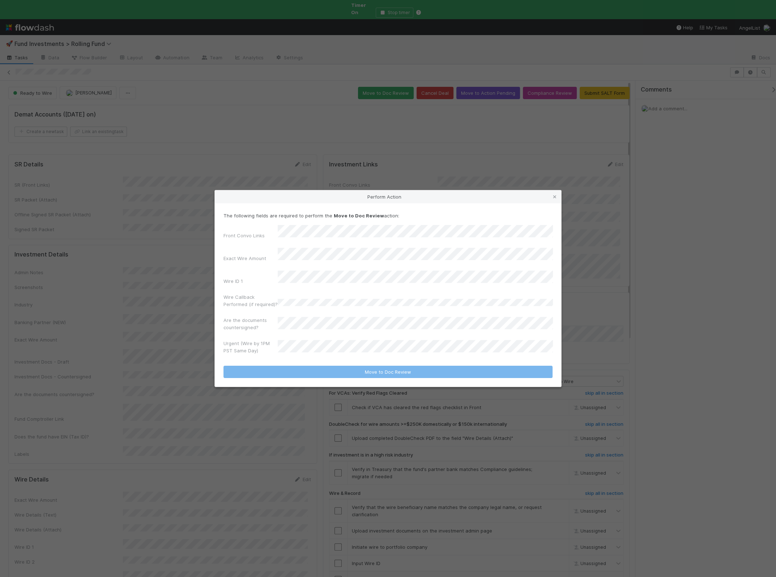
click at [310, 340] on div "Urgent (Wire by 1PM PST Same Day)" at bounding box center [388, 348] width 329 height 17
click at [307, 373] on div "No" at bounding box center [417, 374] width 272 height 13
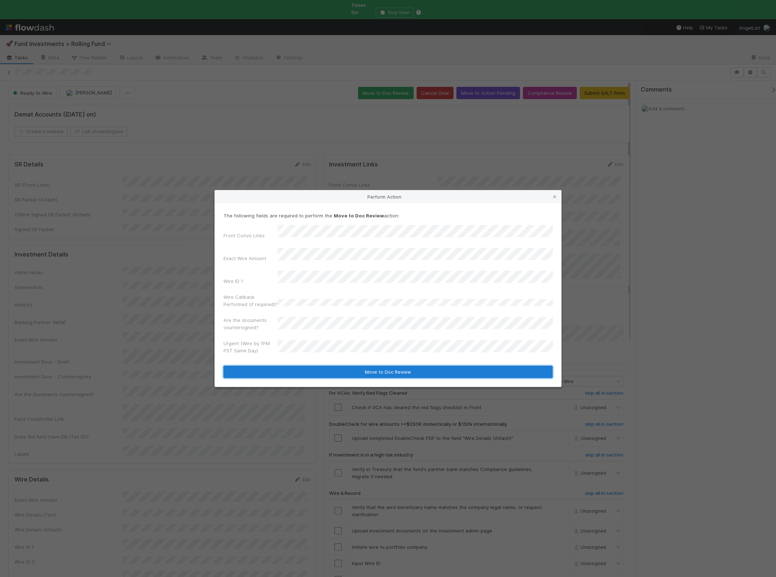
click at [300, 366] on button "Move to Doc Review" at bounding box center [388, 372] width 329 height 12
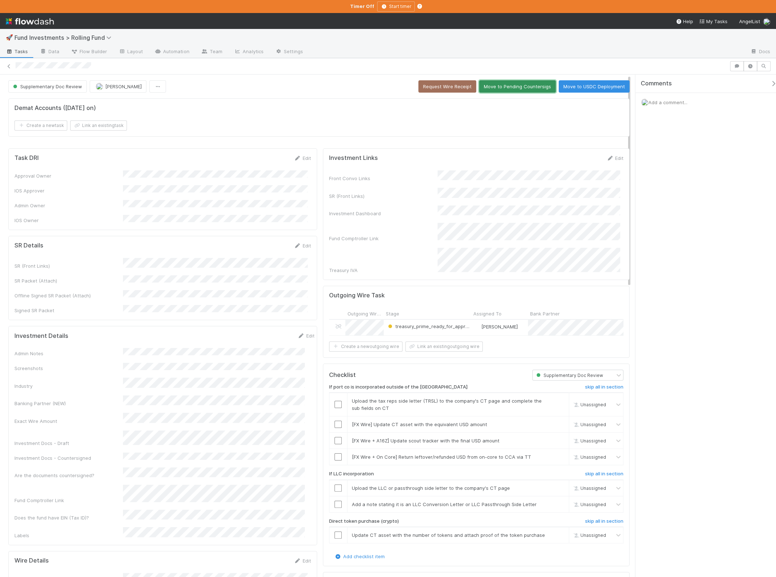
click at [528, 89] on button "Move to Pending Countersigs" at bounding box center [517, 86] width 77 height 12
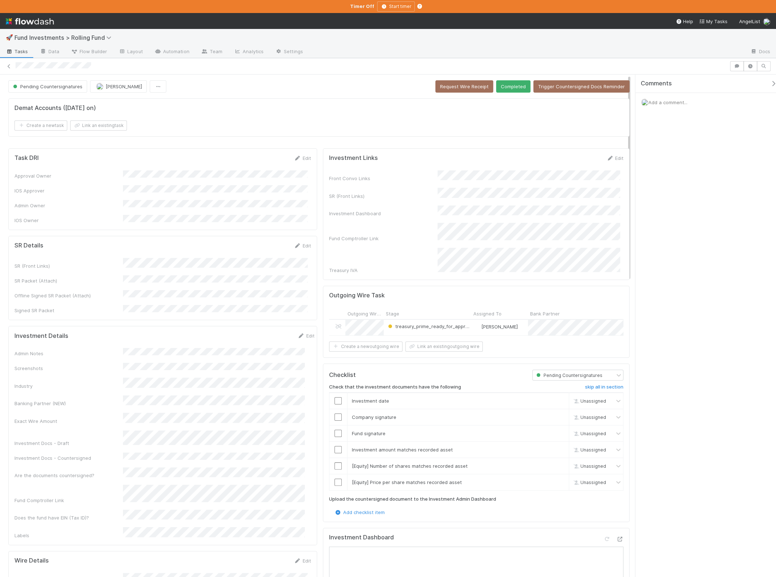
scroll to position [229, 0]
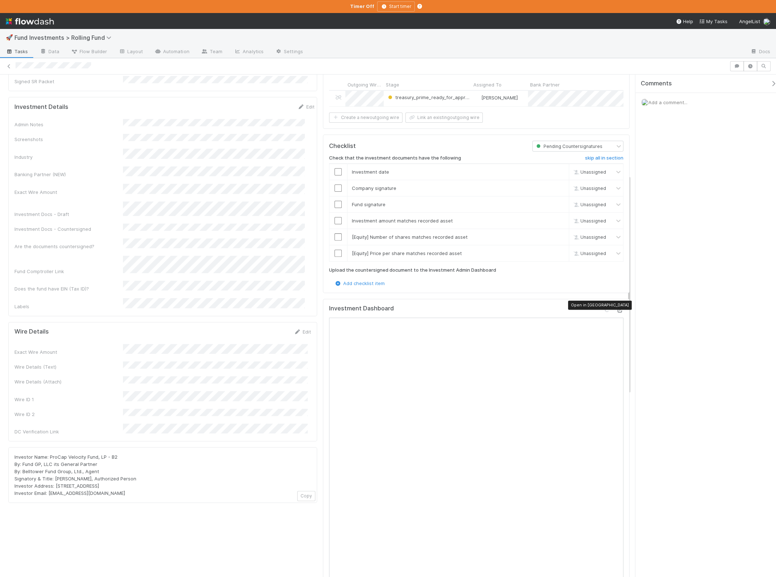
click at [617, 308] on icon at bounding box center [620, 310] width 7 height 5
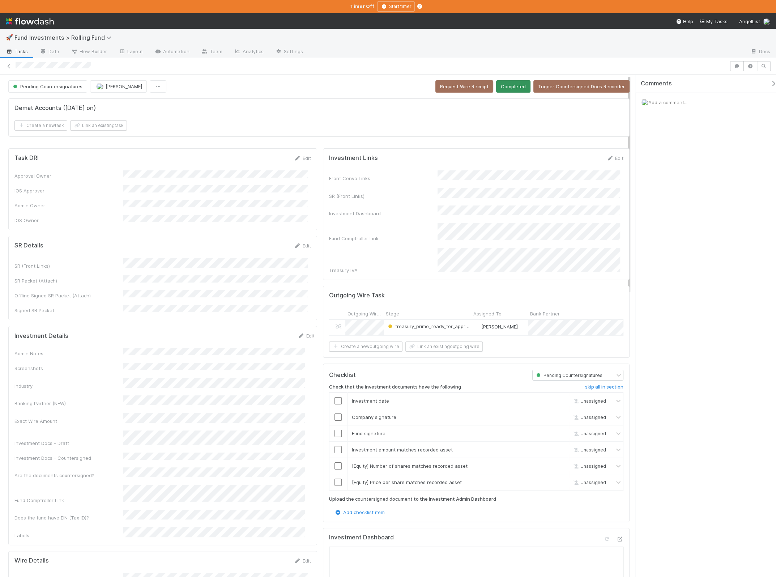
drag, startPoint x: 516, startPoint y: 80, endPoint x: 512, endPoint y: 84, distance: 5.9
click at [504, 87] on button "Completed" at bounding box center [513, 86] width 34 height 12
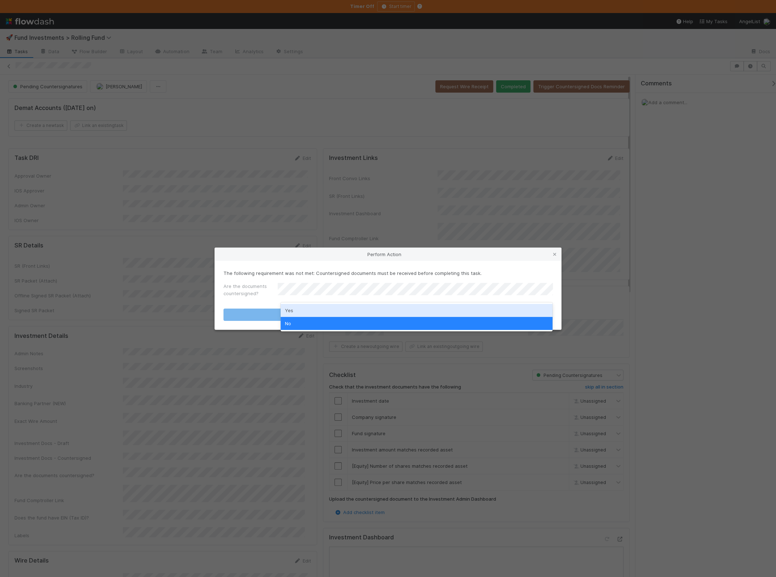
drag, startPoint x: 288, startPoint y: 305, endPoint x: 281, endPoint y: 308, distance: 8.0
click at [288, 305] on div "Yes" at bounding box center [417, 310] width 272 height 13
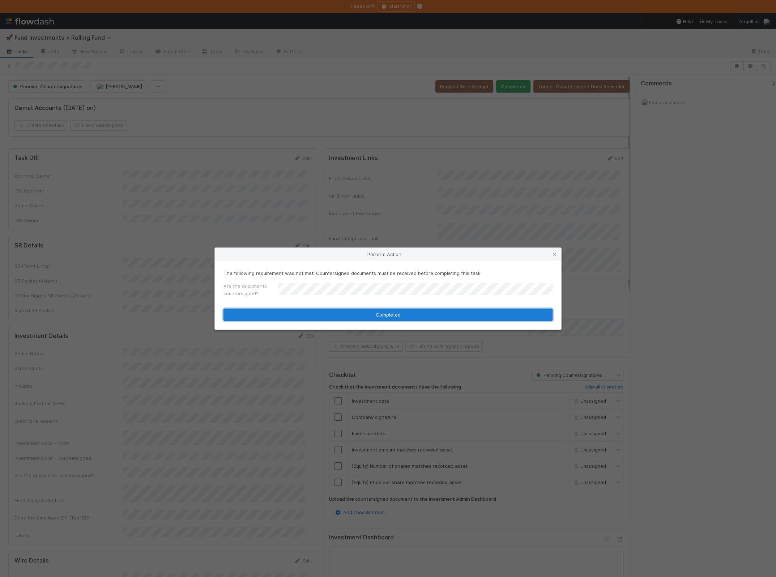
click at [275, 310] on button "Completed" at bounding box center [388, 315] width 329 height 12
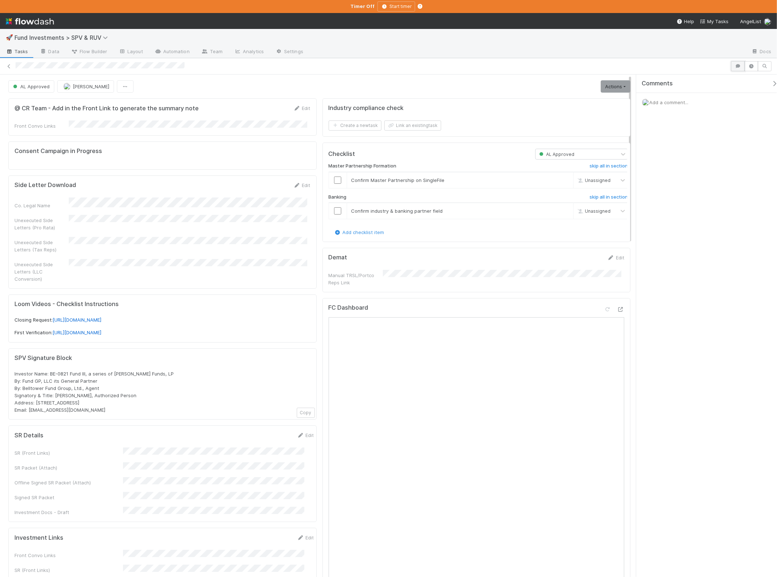
click at [660, 67] on icon "button" at bounding box center [737, 66] width 7 height 4
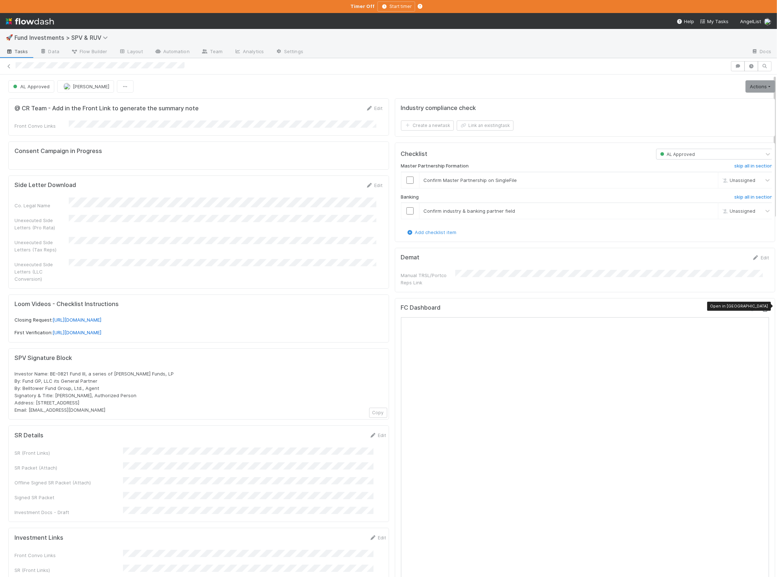
click at [660, 308] on icon at bounding box center [765, 309] width 7 height 5
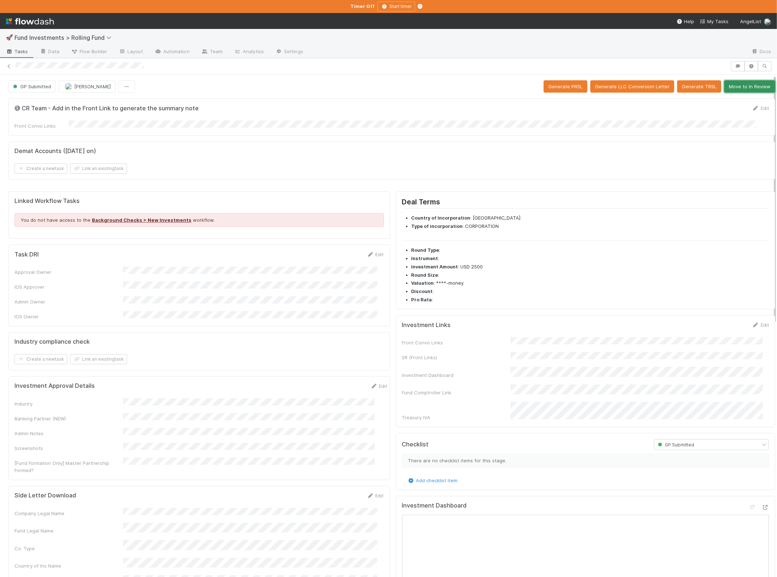
click at [739, 84] on button "Move to In Review" at bounding box center [749, 86] width 51 height 12
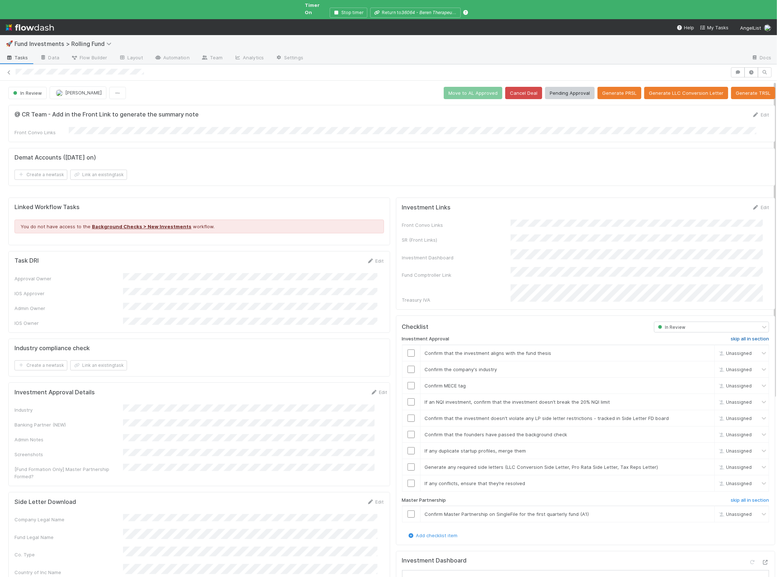
click at [742, 336] on h6 "skip all in section" at bounding box center [749, 339] width 38 height 6
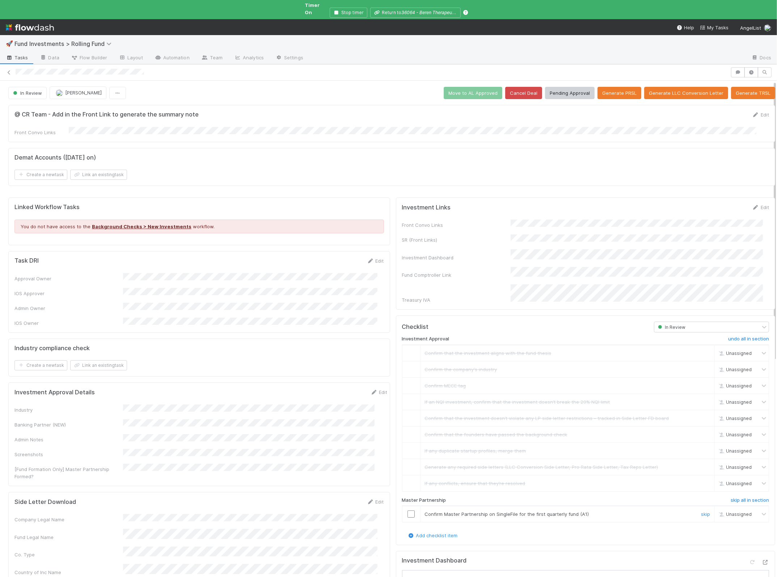
click at [409, 510] on div at bounding box center [411, 513] width 18 height 7
click at [407, 510] on input "checkbox" at bounding box center [410, 513] width 7 height 7
click at [465, 87] on button "Move to AL Approved" at bounding box center [473, 93] width 59 height 12
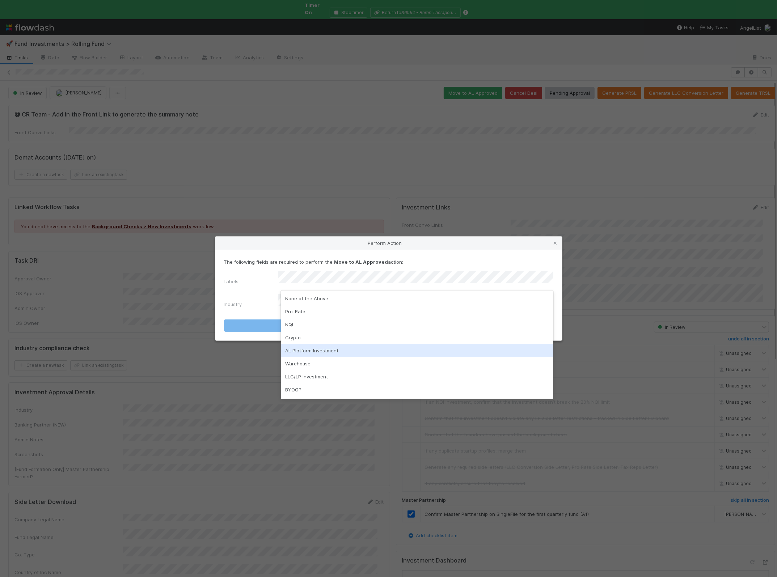
click at [314, 349] on div "AL Platform Investment" at bounding box center [417, 350] width 272 height 13
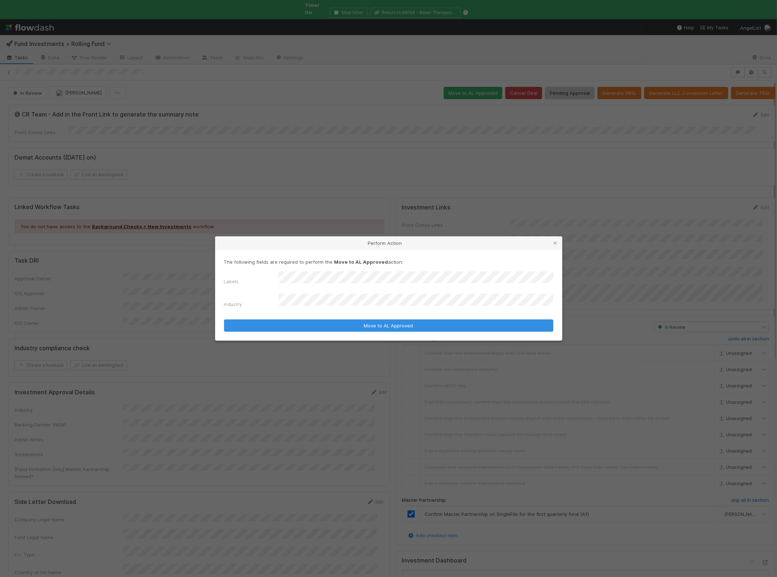
click at [224, 319] on button "Move to AL Approved" at bounding box center [388, 325] width 329 height 12
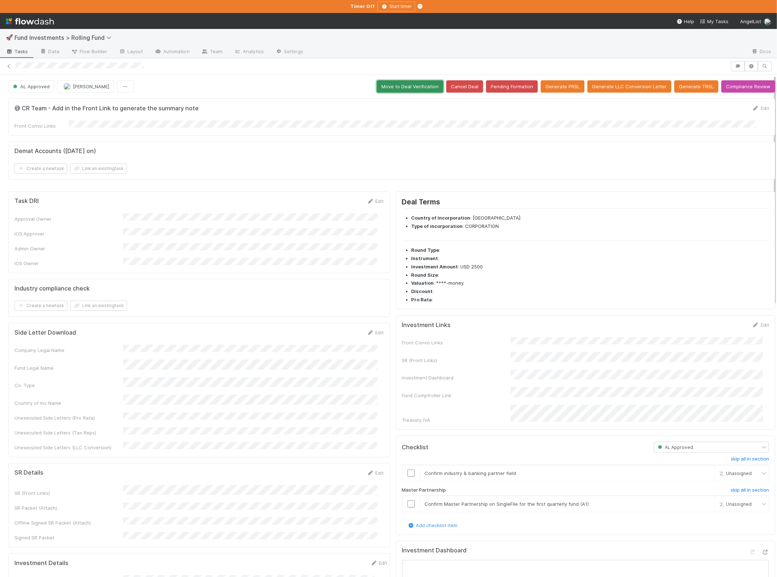
click at [399, 85] on button "Move to Deal Verification" at bounding box center [410, 86] width 67 height 12
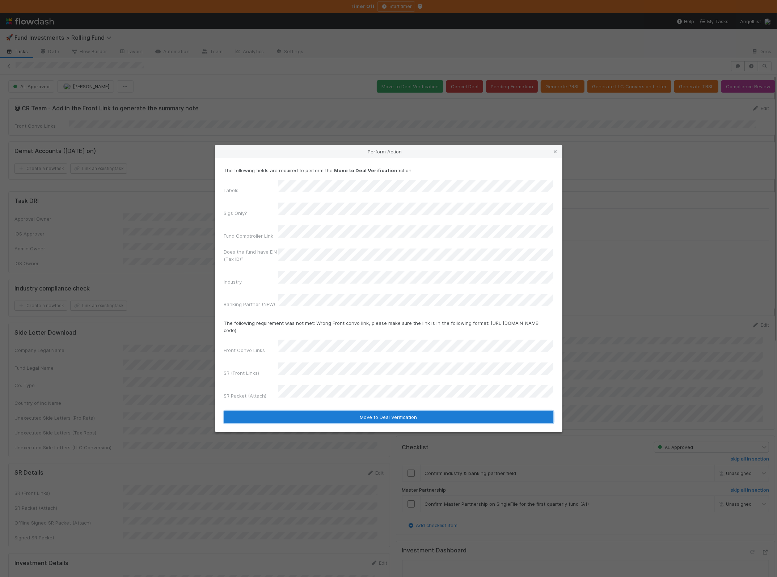
click at [314, 411] on button "Move to Deal Verification" at bounding box center [388, 417] width 329 height 12
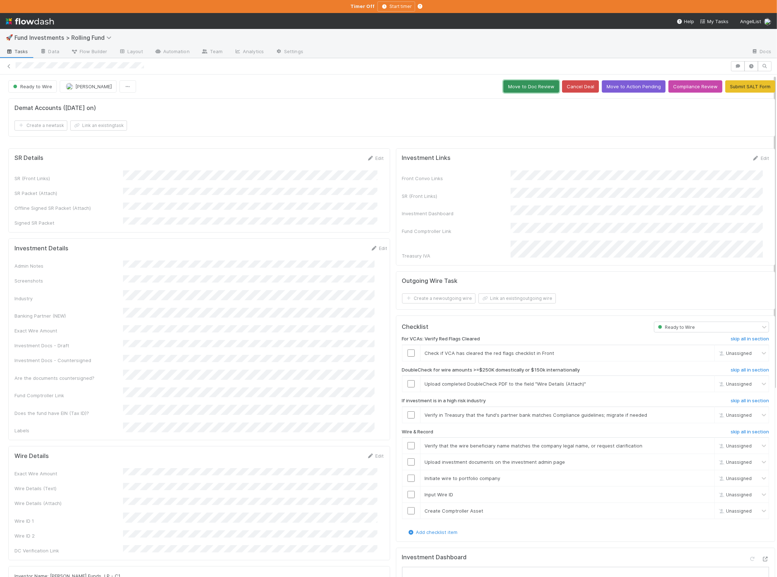
click at [529, 91] on button "Move to Doc Review" at bounding box center [531, 86] width 56 height 12
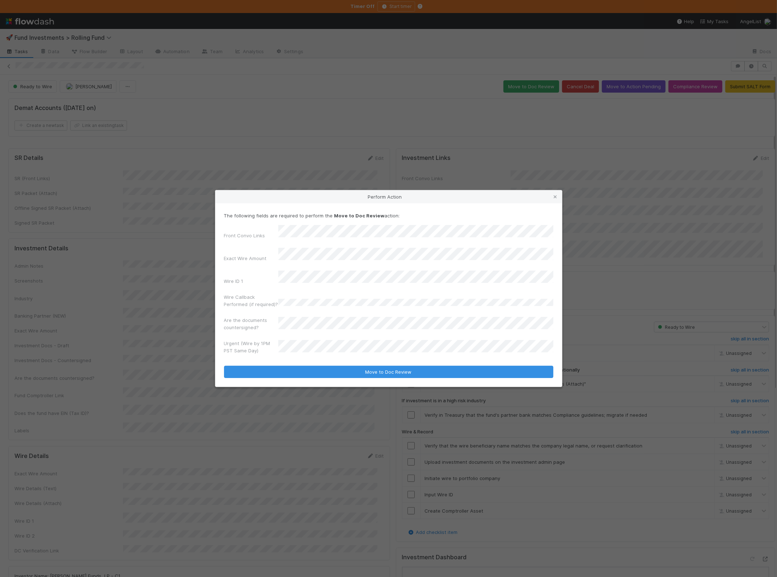
click at [224, 366] on button "Move to Doc Review" at bounding box center [388, 372] width 329 height 12
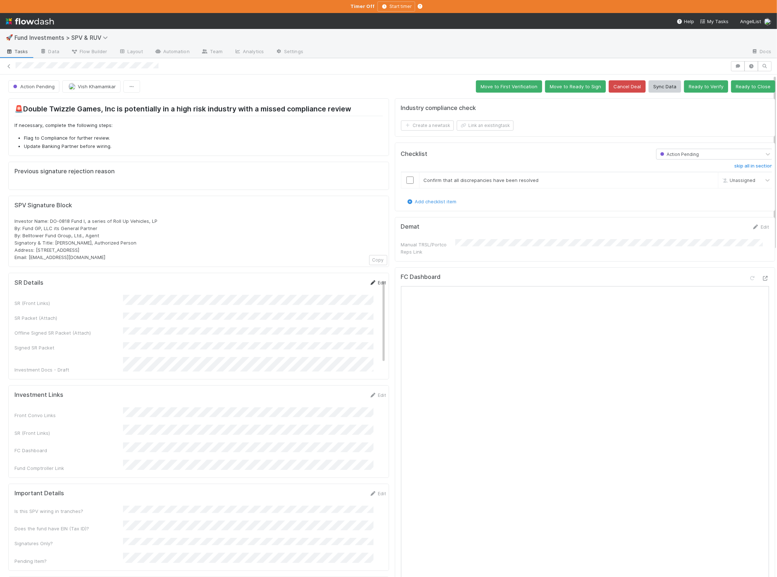
click at [369, 282] on link "Edit" at bounding box center [377, 283] width 17 height 6
click at [339, 280] on button "Save" at bounding box center [348, 285] width 21 height 12
click at [45, 86] on span "Action Pending" at bounding box center [33, 87] width 43 height 6
click at [57, 130] on div "Signed" at bounding box center [57, 129] width 102 height 13
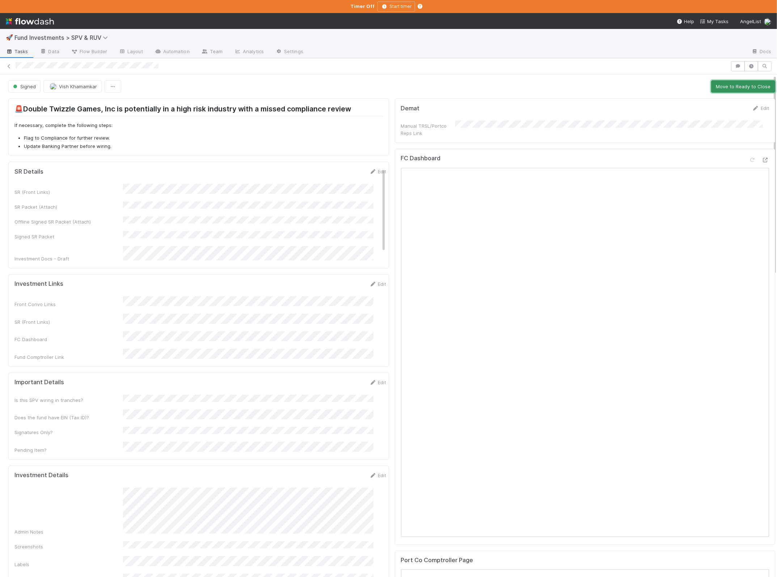
click at [660, 85] on button "Move to Ready to Close" at bounding box center [743, 86] width 64 height 12
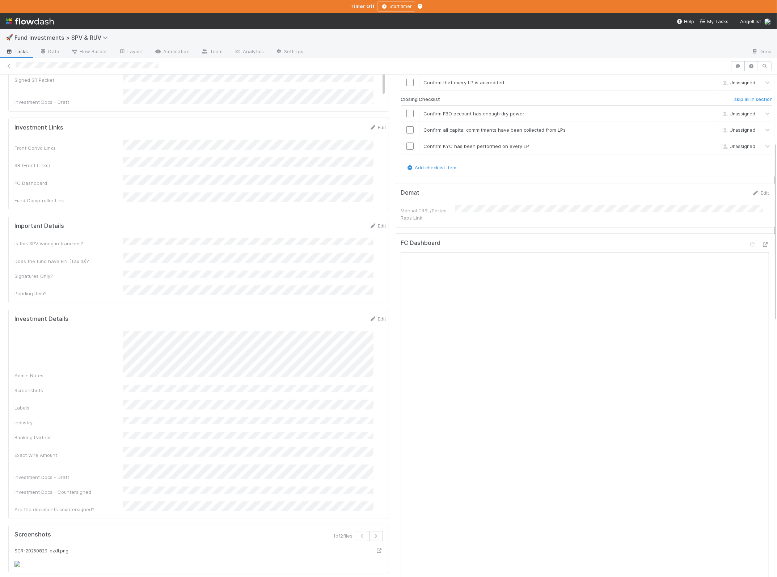
scroll to position [390, 0]
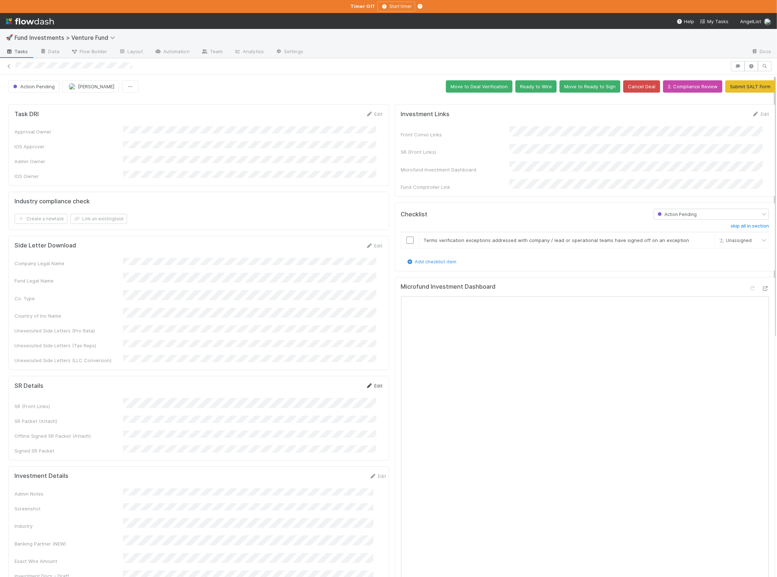
click at [368, 383] on link "Edit" at bounding box center [374, 386] width 17 height 6
click at [349, 382] on button "Save" at bounding box center [344, 388] width 21 height 12
click at [574, 85] on button "Move to Ready to Sign" at bounding box center [589, 86] width 61 height 12
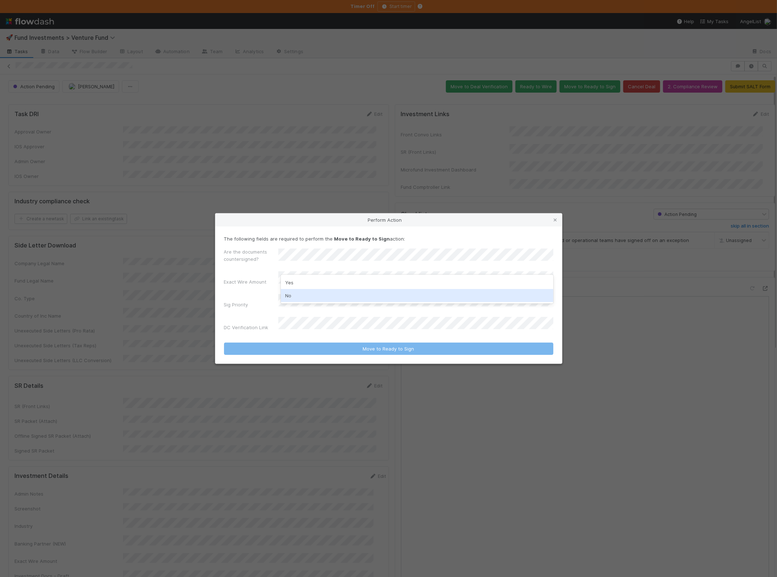
click at [297, 296] on div "No" at bounding box center [417, 295] width 272 height 13
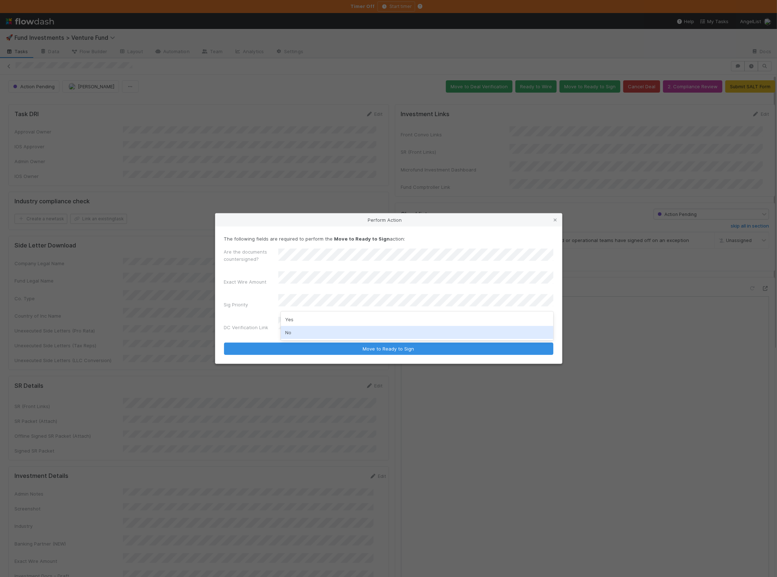
click at [300, 330] on div "No" at bounding box center [417, 332] width 272 height 13
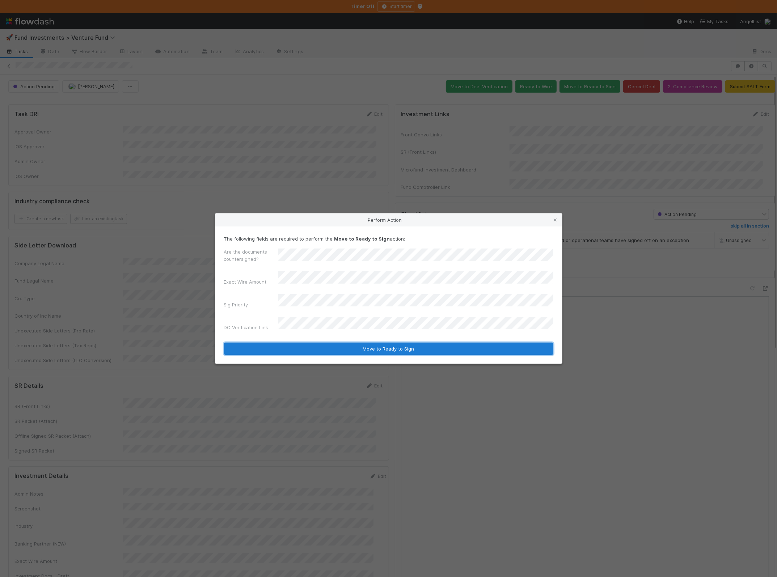
click at [303, 343] on button "Move to Ready to Sign" at bounding box center [388, 349] width 329 height 12
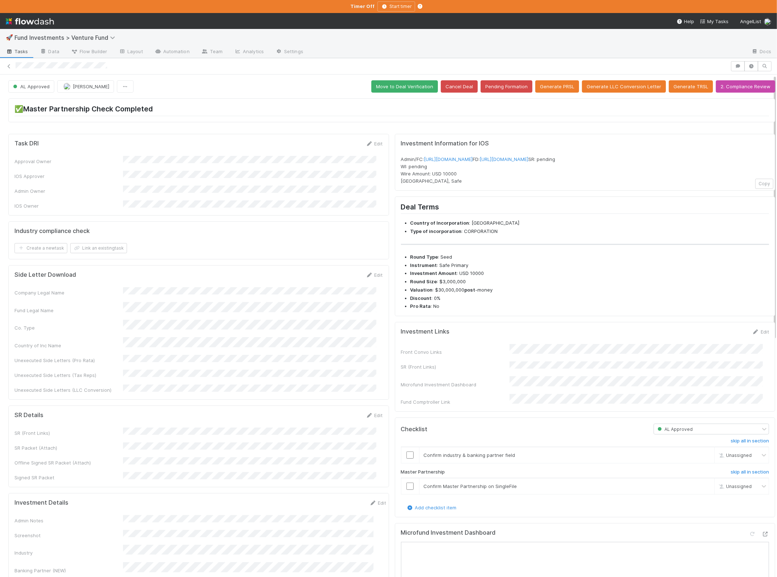
click at [660, 350] on form "Investment Links Edit Front Convo Links SR (Front Links) Microfund Investment D…" at bounding box center [585, 367] width 368 height 78
click at [660, 334] on icon at bounding box center [755, 332] width 7 height 5
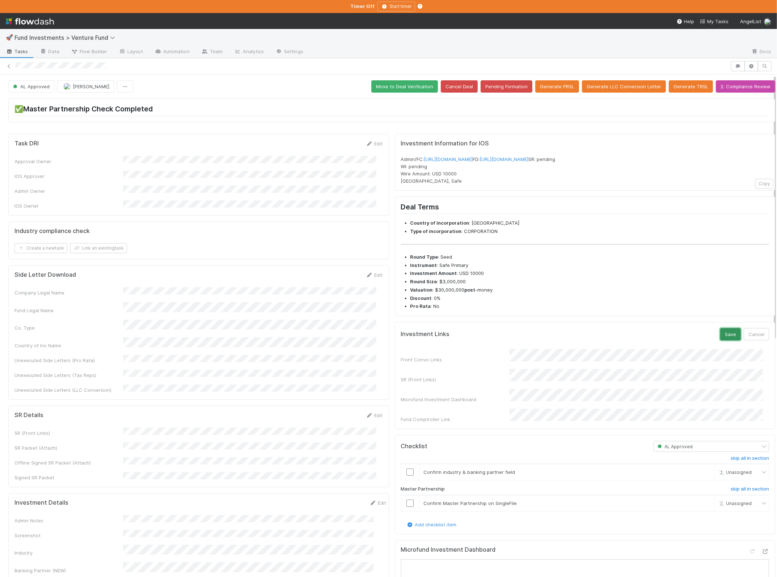
click at [660, 340] on button "Save" at bounding box center [730, 334] width 21 height 12
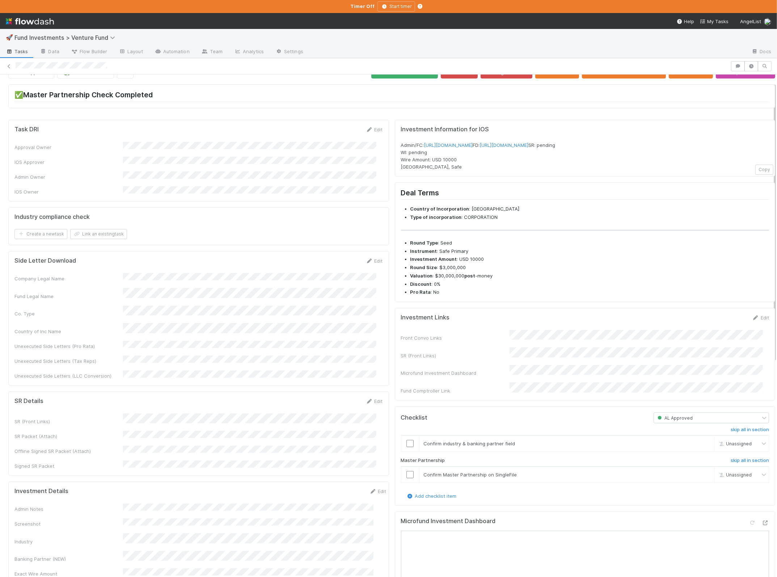
scroll to position [293, 0]
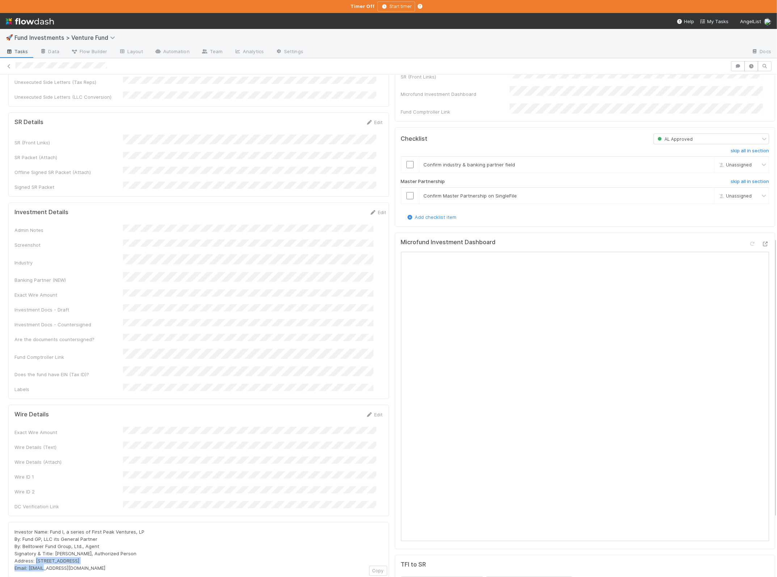
drag, startPoint x: 103, startPoint y: 501, endPoint x: 36, endPoint y: 501, distance: 66.6
click at [36, 528] on div "Investor Name: Fund I, a series of First Peak Ventures, LP By: Fund GP, LLC its…" at bounding box center [198, 549] width 368 height 43
copy span "PO Box 3217, Seattle, WA 98114"
drag, startPoint x: 134, startPoint y: 476, endPoint x: 129, endPoint y: 477, distance: 4.6
click at [132, 528] on div "Investor Name: Fund I, a series of First Peak Ventures, LP By: Fund GP, LLC its…" at bounding box center [198, 549] width 368 height 43
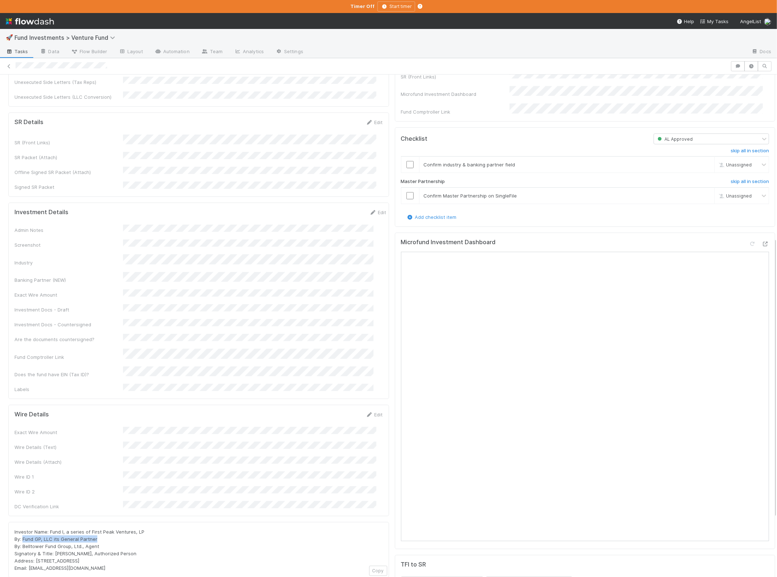
drag, startPoint x: 104, startPoint y: 477, endPoint x: 24, endPoint y: 478, distance: 80.7
click at [24, 528] on div "Investor Name: Fund I, a series of First Peak Ventures, LP By: Fund GP, LLC its…" at bounding box center [198, 549] width 368 height 43
copy span "Fund GP, LLC its General Partner"
drag, startPoint x: 103, startPoint y: 487, endPoint x: 24, endPoint y: 488, distance: 79.2
click at [24, 528] on div "Investor Name: Fund I, a series of First Peak Ventures, LP By: Fund GP, LLC its…" at bounding box center [198, 549] width 368 height 43
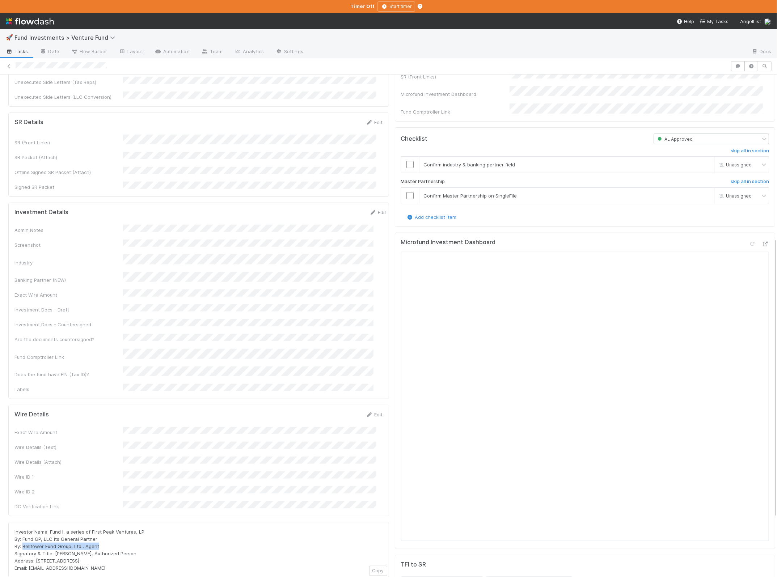
copy span "Belltower Fund Group, Ltd., Agent"
click at [363, 209] on form "Investment Details Edit Admin Notes Screenshot Industry Banking Partner (NEW) E…" at bounding box center [200, 301] width 372 height 184
click at [369, 209] on link "Edit" at bounding box center [377, 212] width 17 height 6
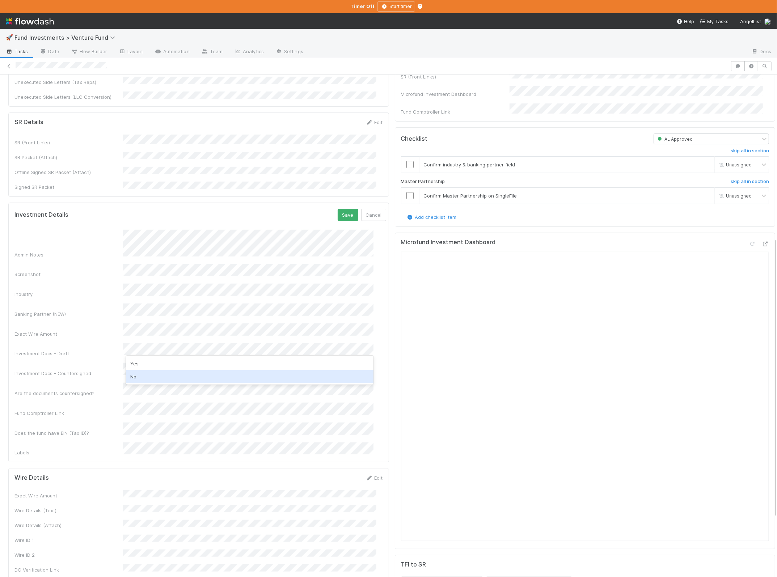
click at [167, 375] on div "No" at bounding box center [249, 376] width 247 height 13
click at [338, 209] on button "Save" at bounding box center [348, 215] width 21 height 12
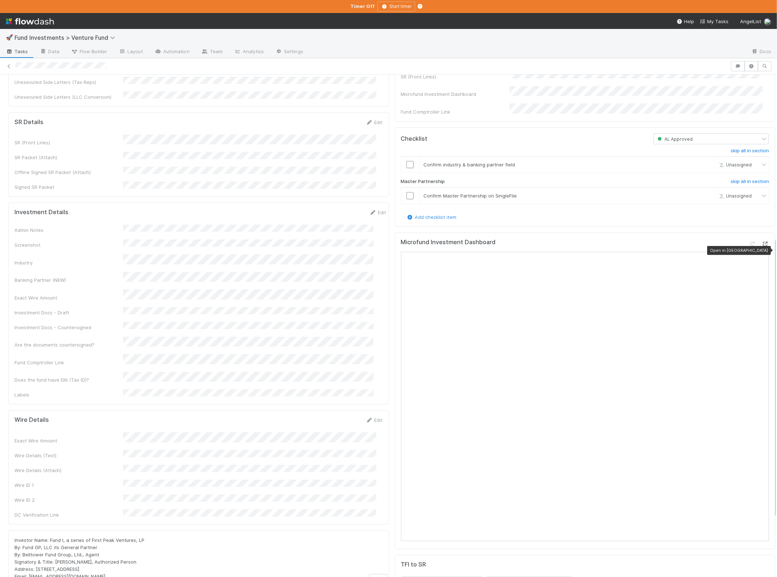
click at [660, 246] on icon at bounding box center [765, 244] width 7 height 5
drag, startPoint x: 86, startPoint y: 516, endPoint x: 30, endPoint y: 516, distance: 56.8
click at [30, 537] on div "Investor Name: Fund I, a series of First Peak Ventures, LP By: Fund GP, LLC its…" at bounding box center [198, 558] width 368 height 43
copy span "firstpeak@angellist.com"
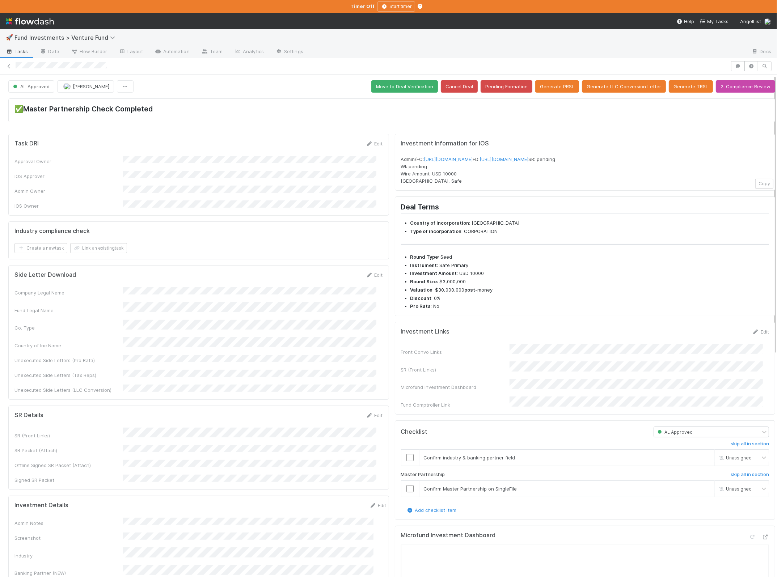
scroll to position [124, 0]
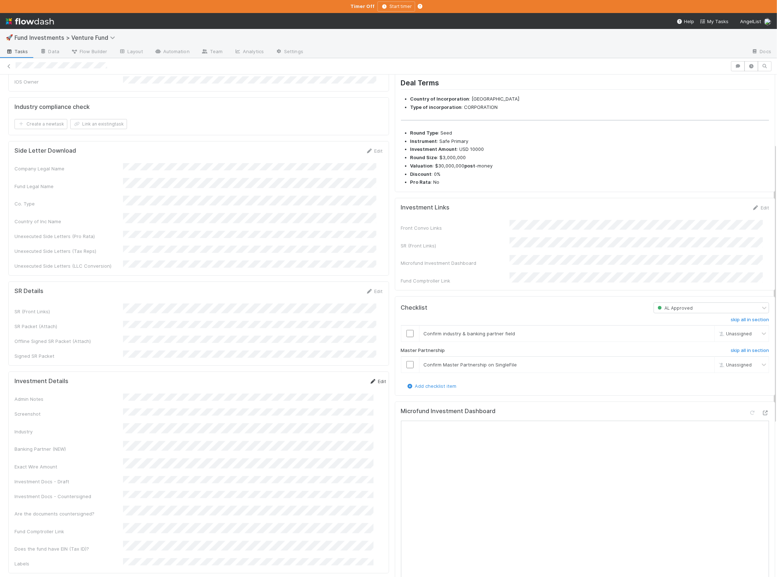
click at [371, 378] on link "Edit" at bounding box center [377, 381] width 17 height 6
click at [338, 378] on button "Save" at bounding box center [348, 384] width 21 height 12
click at [373, 288] on link "Edit" at bounding box center [374, 291] width 17 height 6
click at [292, 288] on form "SR Details Save Cancel SR (Front Links) SR Packet (Attach) Offline Signed SR Pa…" at bounding box center [198, 335] width 368 height 94
click at [345, 288] on button "Save" at bounding box center [344, 294] width 21 height 12
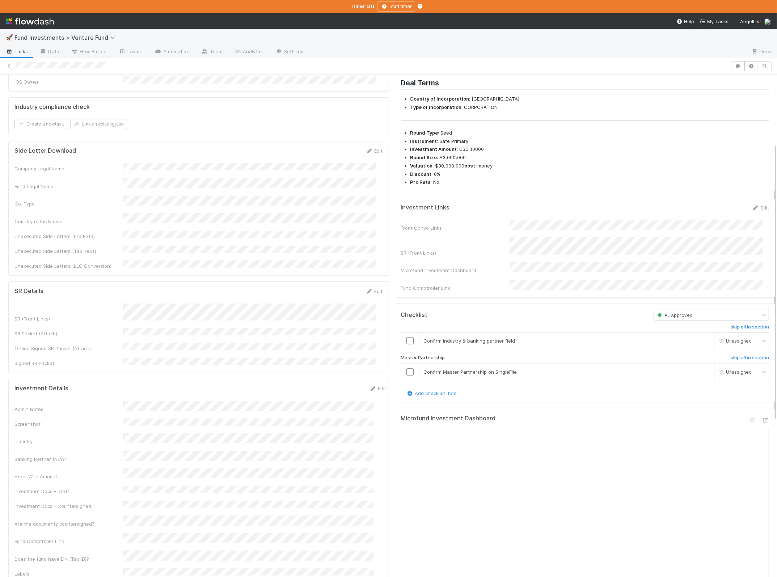
scroll to position [0, 0]
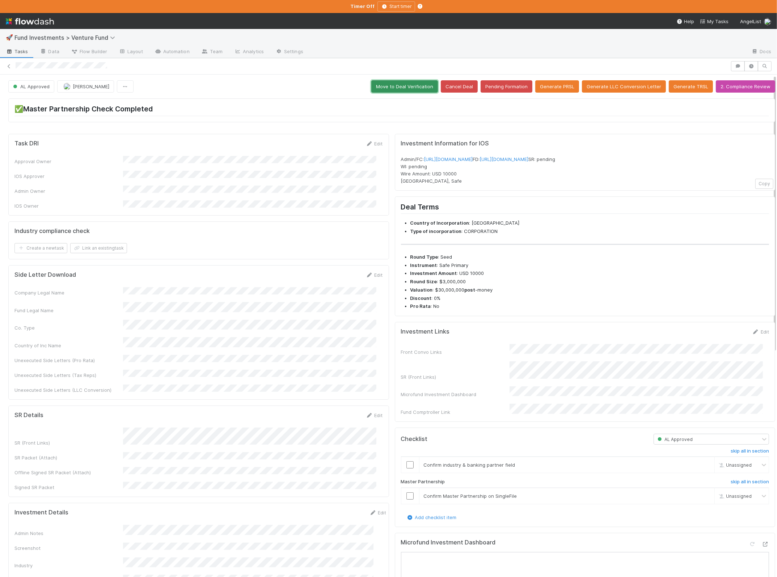
click at [394, 88] on button "Move to Deal Verification" at bounding box center [404, 86] width 67 height 12
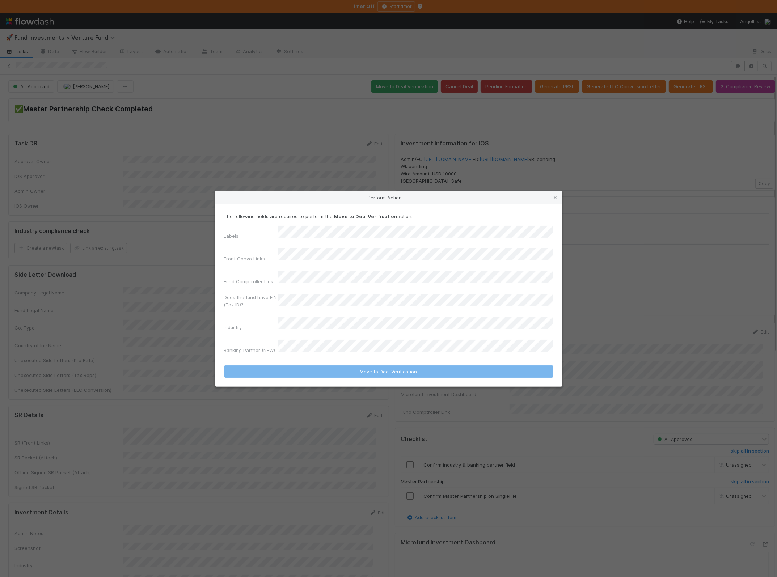
click at [326, 236] on div "The following fields are required to perform the Move to Deal Verification acti…" at bounding box center [388, 285] width 329 height 144
click at [320, 250] on div "Labels Front Convo Links Fund Comptroller Link Does the fund have EIN (Tax ID)?…" at bounding box center [388, 291] width 329 height 131
click at [308, 263] on div "None of the Above" at bounding box center [417, 259] width 272 height 13
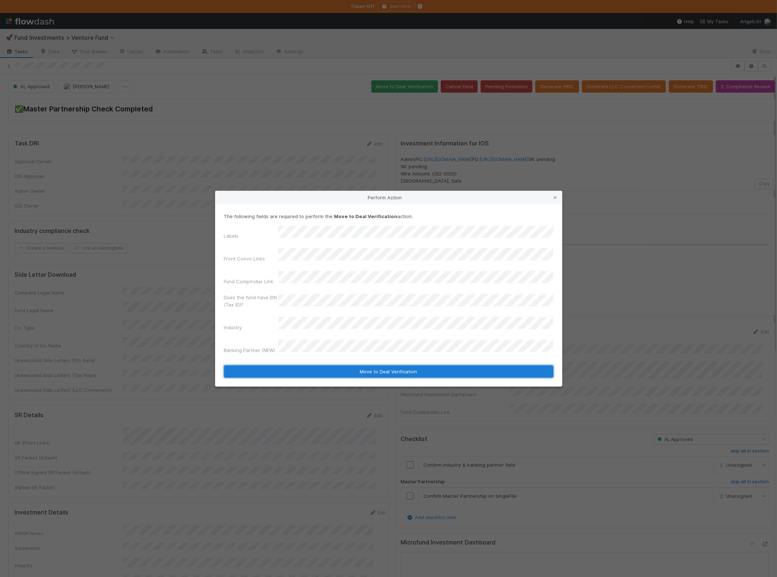
click at [301, 365] on button "Move to Deal Verification" at bounding box center [388, 371] width 329 height 12
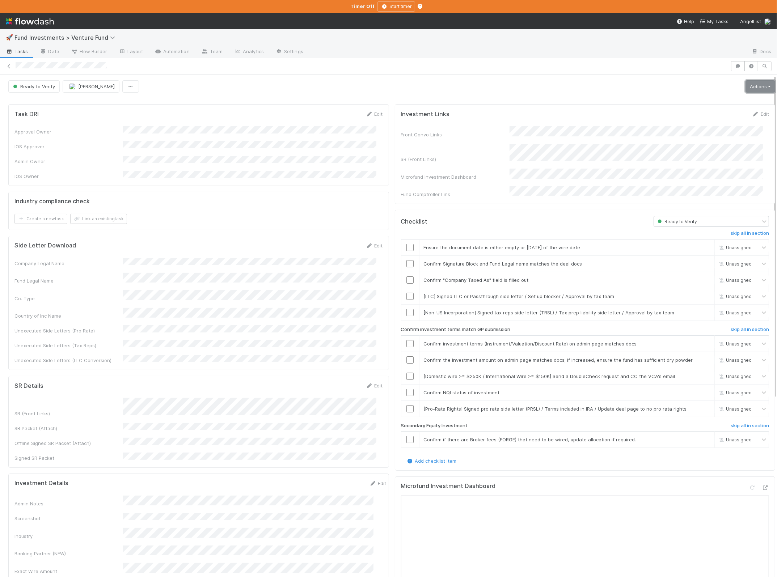
click at [660, 89] on link "Actions" at bounding box center [760, 86] width 30 height 12
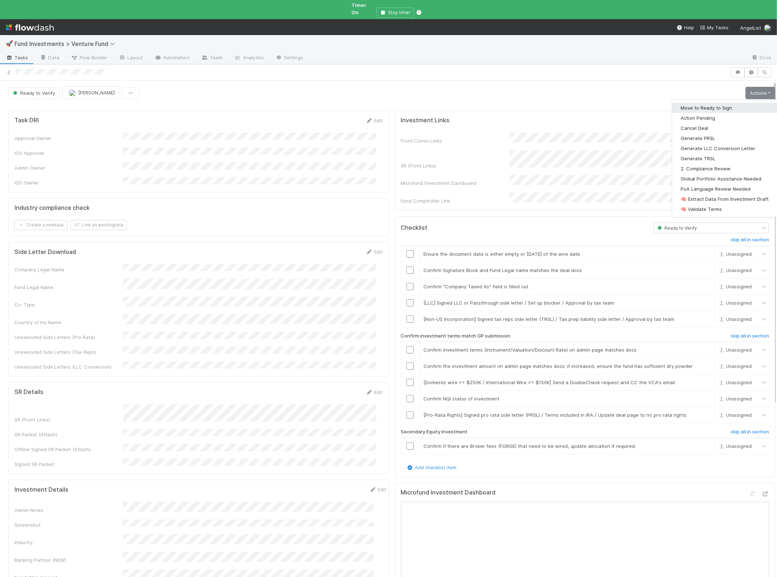
click at [660, 105] on button "Move to Ready to Sign" at bounding box center [724, 108] width 105 height 10
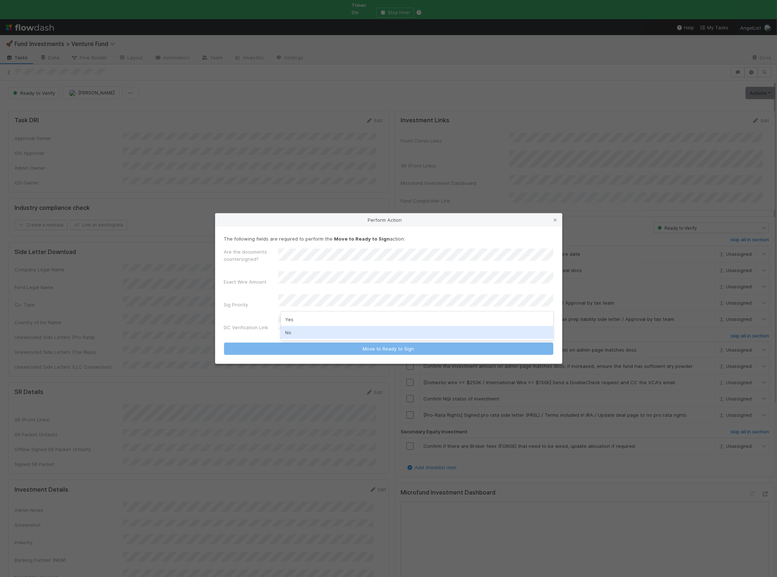
drag, startPoint x: 298, startPoint y: 338, endPoint x: 298, endPoint y: 332, distance: 5.8
click at [297, 338] on div "No" at bounding box center [417, 332] width 272 height 13
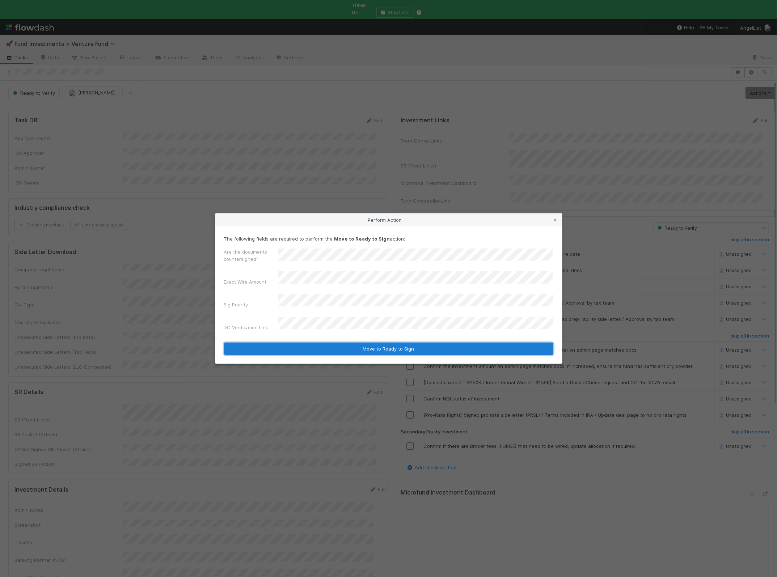
click at [297, 344] on button "Move to Ready to Sign" at bounding box center [388, 349] width 329 height 12
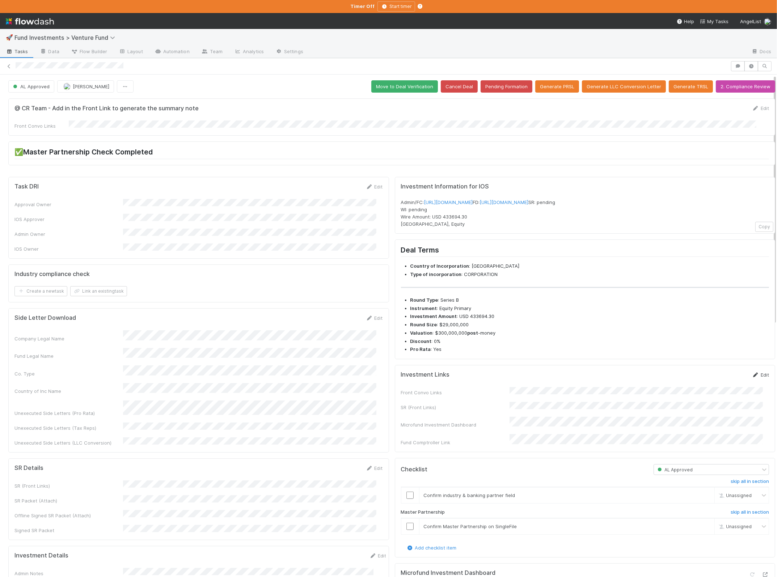
click at [660, 378] on link "Edit" at bounding box center [760, 375] width 17 height 6
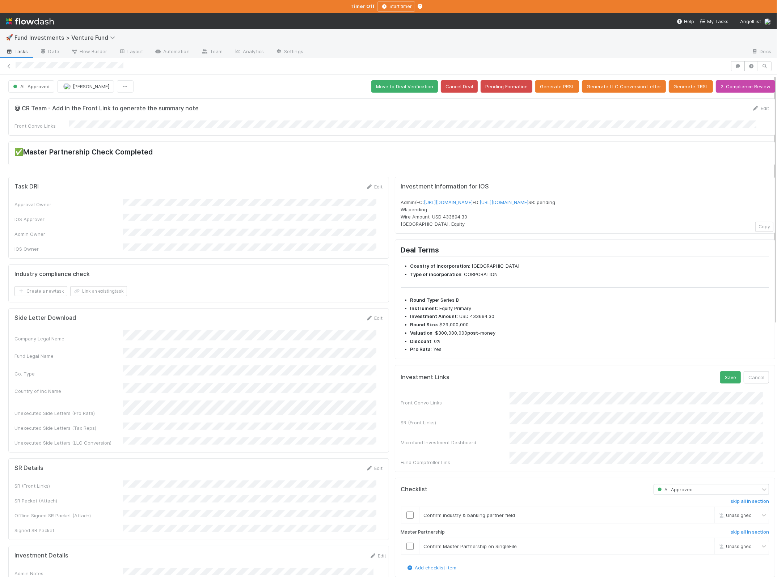
click at [599, 417] on div "Front Convo Links SR (Front Links) Microfund Investment Dashboard Fund Comptrol…" at bounding box center [585, 429] width 368 height 74
click at [660, 384] on button "Save" at bounding box center [730, 377] width 21 height 12
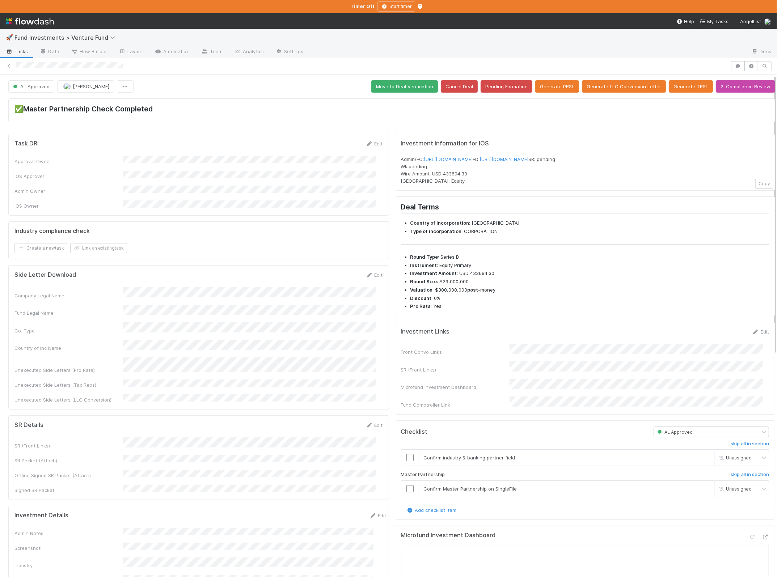
scroll to position [204, 0]
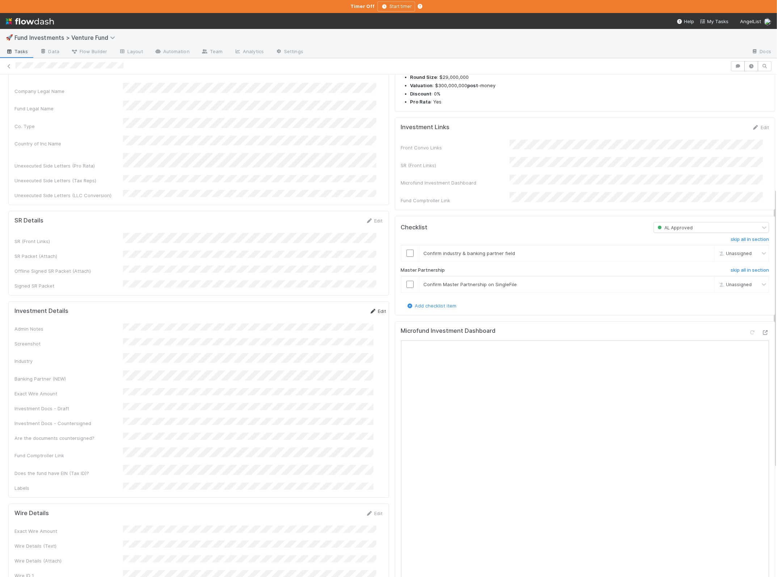
click at [369, 308] on link "Edit" at bounding box center [377, 311] width 17 height 6
click at [158, 473] on div "No" at bounding box center [249, 475] width 247 height 13
click at [338, 308] on button "Save" at bounding box center [348, 314] width 21 height 12
click at [660, 335] on icon at bounding box center [765, 332] width 7 height 5
click at [119, 323] on div "Admin Notes" at bounding box center [200, 329] width 372 height 12
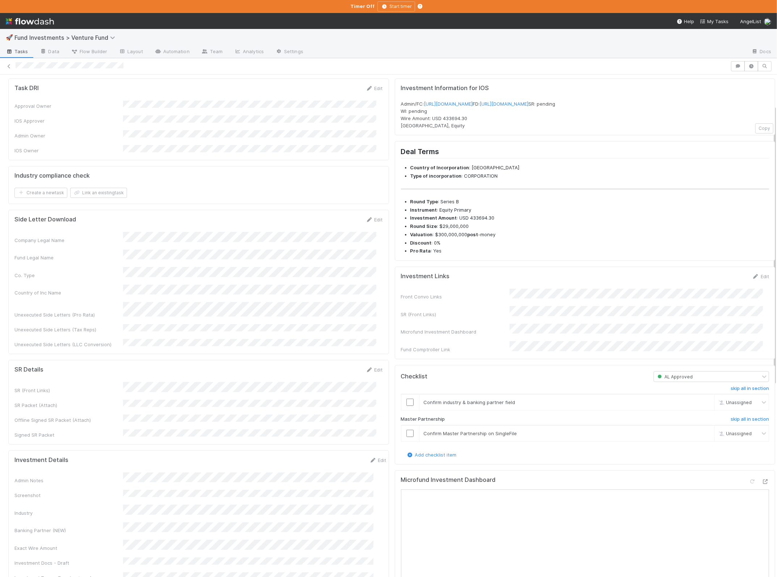
scroll to position [115, 0]
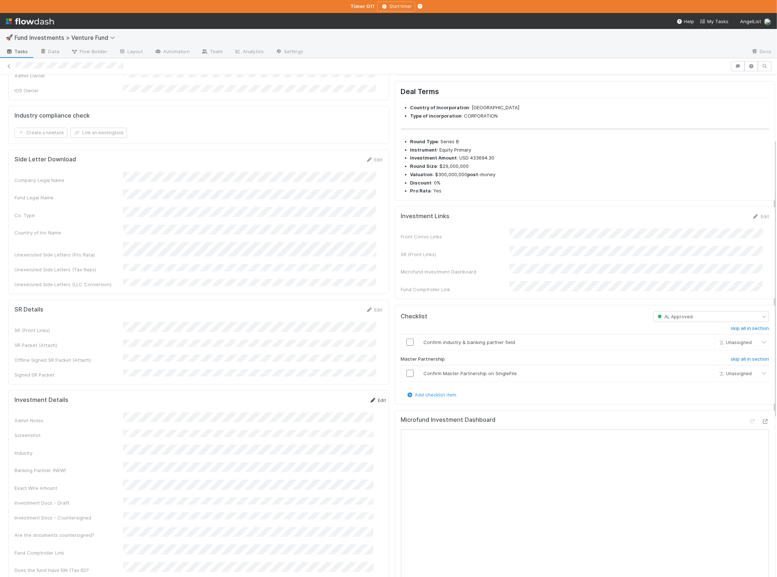
click at [369, 397] on link "Edit" at bounding box center [377, 400] width 17 height 6
click at [156, 489] on div "Piermont Bank" at bounding box center [249, 492] width 247 height 13
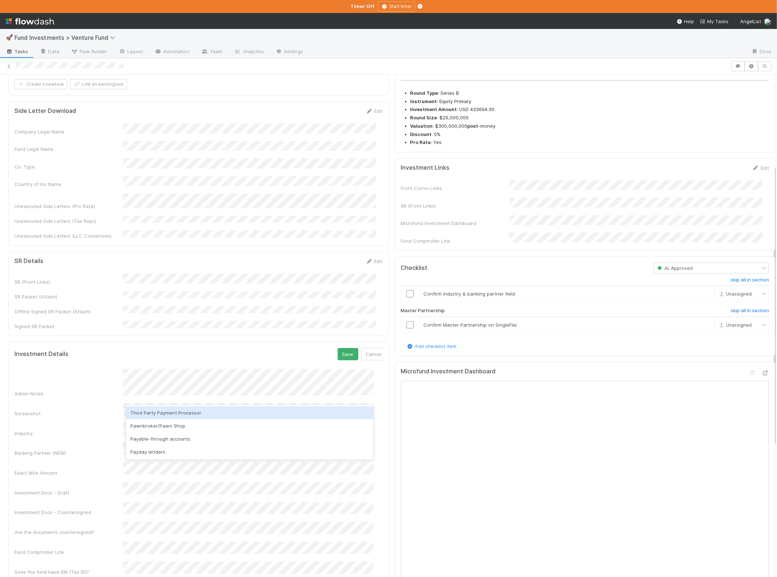
scroll to position [0, 0]
click at [198, 413] on div "Third Party Payment Processor" at bounding box center [249, 412] width 247 height 13
click at [338, 348] on button "Save" at bounding box center [348, 354] width 21 height 12
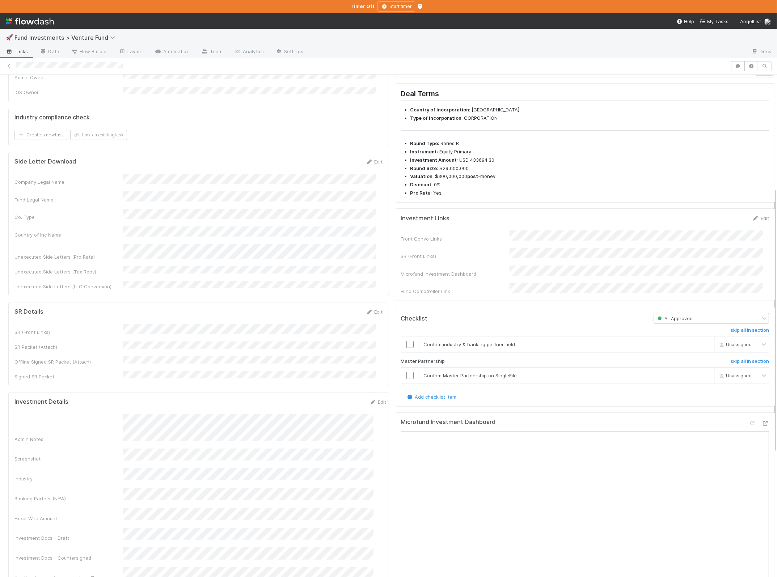
scroll to position [214, 0]
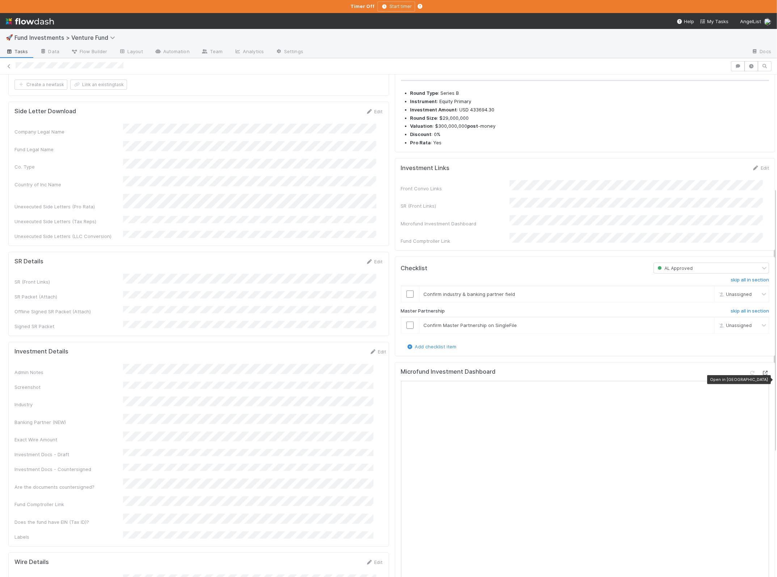
click at [660, 376] on icon at bounding box center [765, 373] width 7 height 5
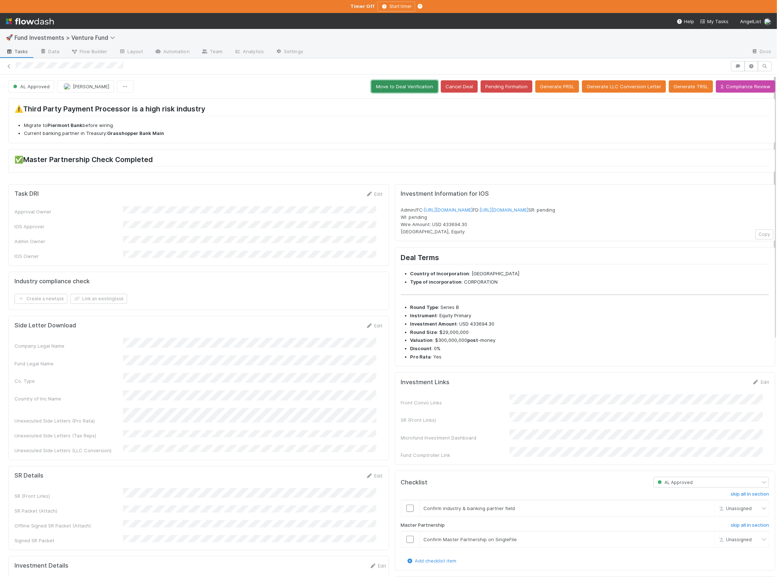
click at [419, 86] on button "Move to Deal Verification" at bounding box center [404, 86] width 67 height 12
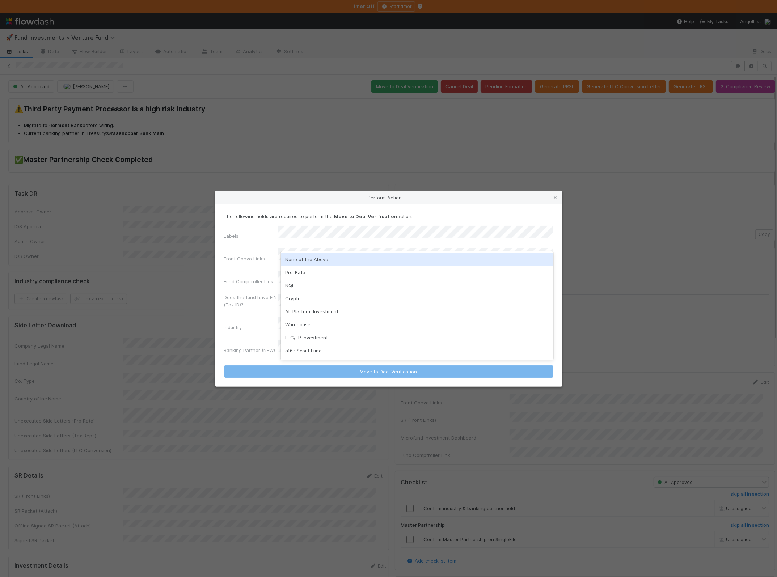
click at [320, 258] on div "None of the Above" at bounding box center [417, 259] width 272 height 13
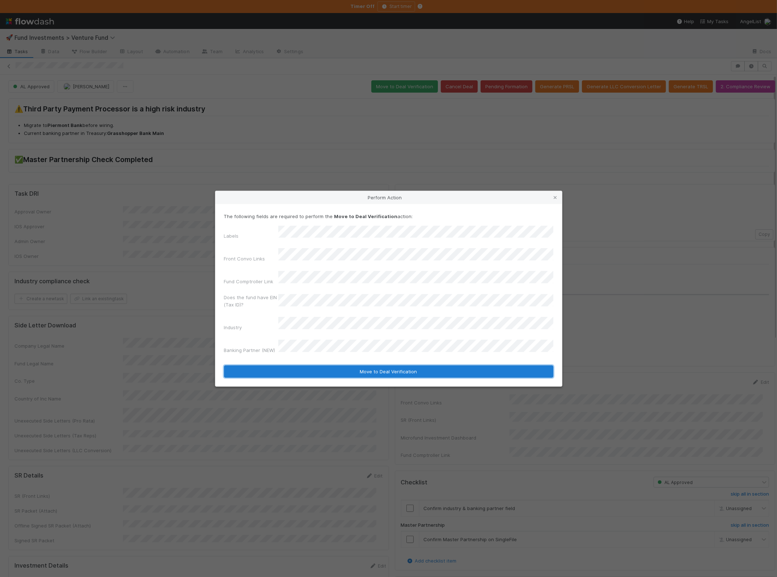
click at [296, 365] on button "Move to Deal Verification" at bounding box center [388, 371] width 329 height 12
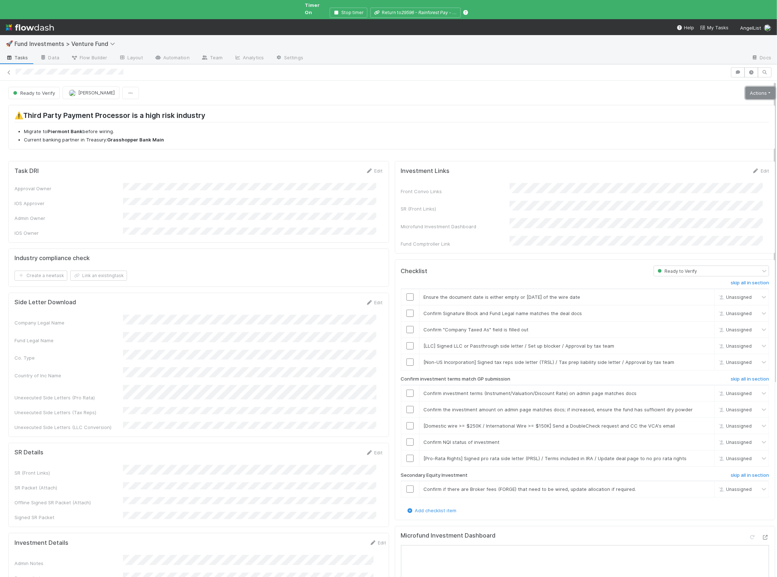
click at [660, 87] on link "Actions" at bounding box center [760, 93] width 30 height 12
click at [660, 115] on button "Action Pending" at bounding box center [724, 118] width 105 height 10
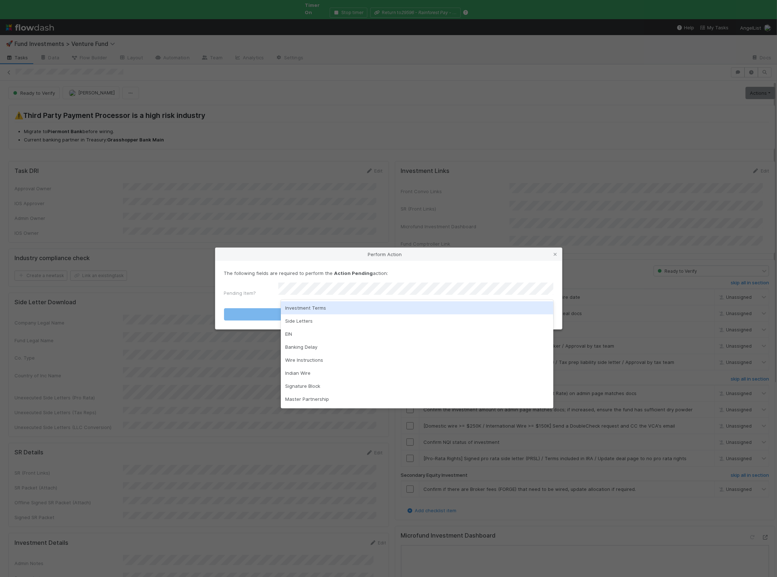
drag, startPoint x: 312, startPoint y: 308, endPoint x: 298, endPoint y: 308, distance: 13.8
click at [312, 308] on div "Investment Terms" at bounding box center [417, 307] width 272 height 13
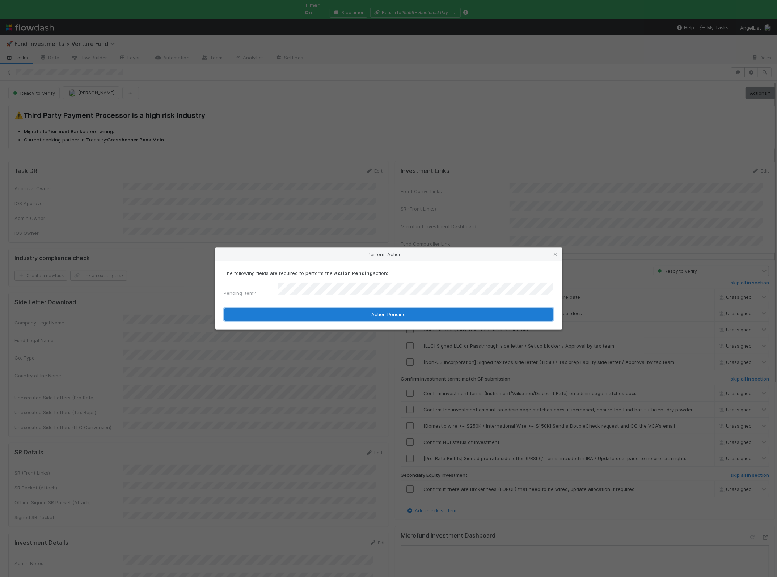
click at [293, 309] on button "Action Pending" at bounding box center [388, 314] width 329 height 12
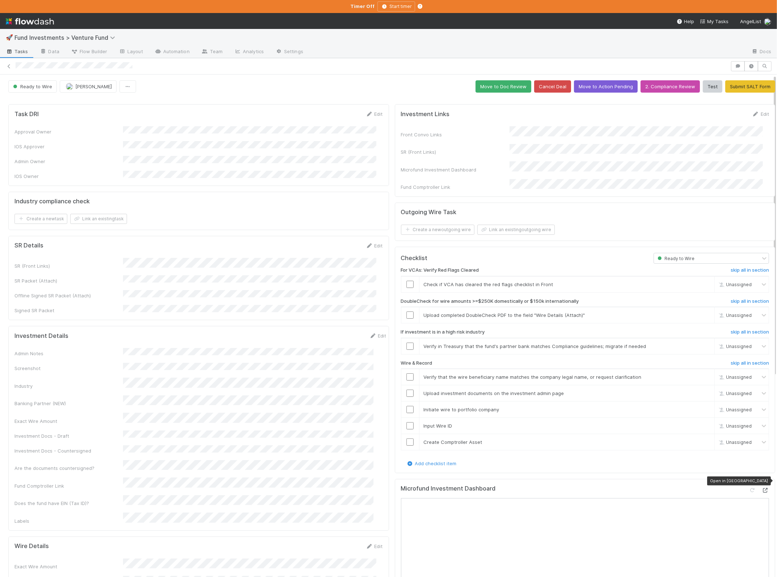
click at [660, 488] on icon at bounding box center [765, 490] width 7 height 5
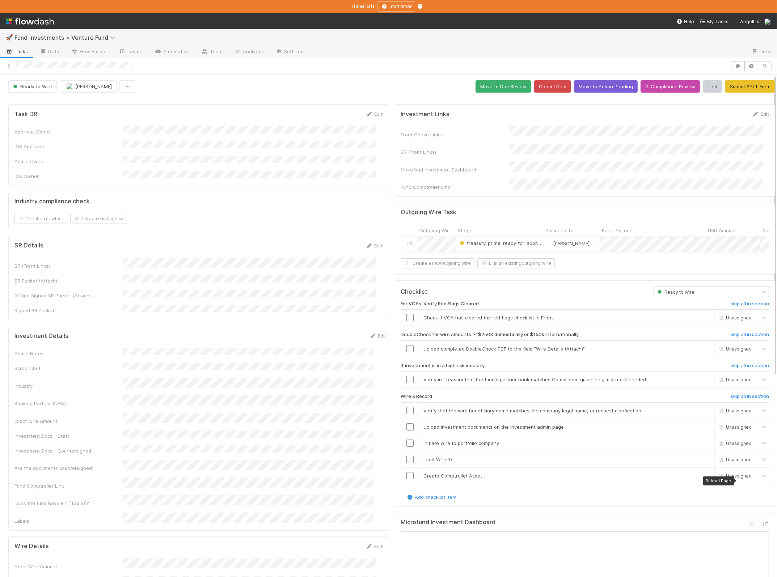
click at [490, 96] on div at bounding box center [391, 99] width 772 height 6
click at [490, 87] on button "Move to Doc Review" at bounding box center [503, 86] width 56 height 12
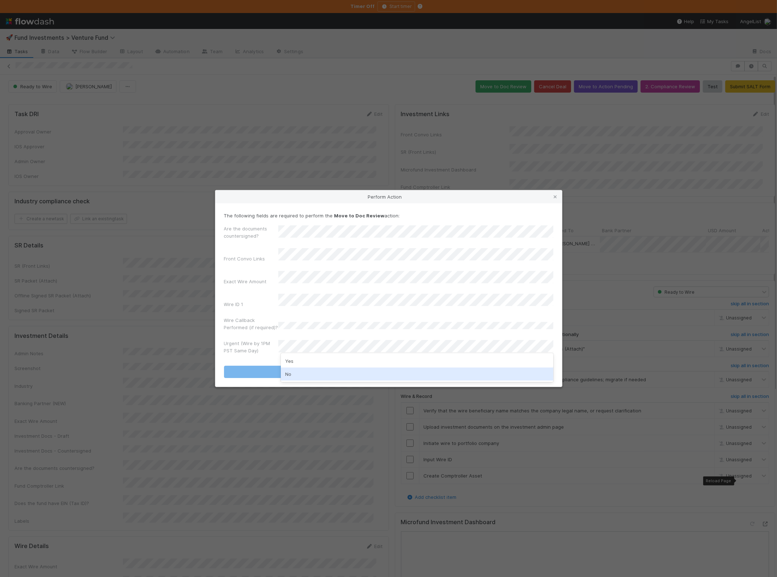
drag, startPoint x: 300, startPoint y: 368, endPoint x: 297, endPoint y: 371, distance: 4.4
click at [297, 371] on div "Yes No" at bounding box center [417, 367] width 272 height 29
click at [297, 371] on div "No" at bounding box center [417, 374] width 272 height 13
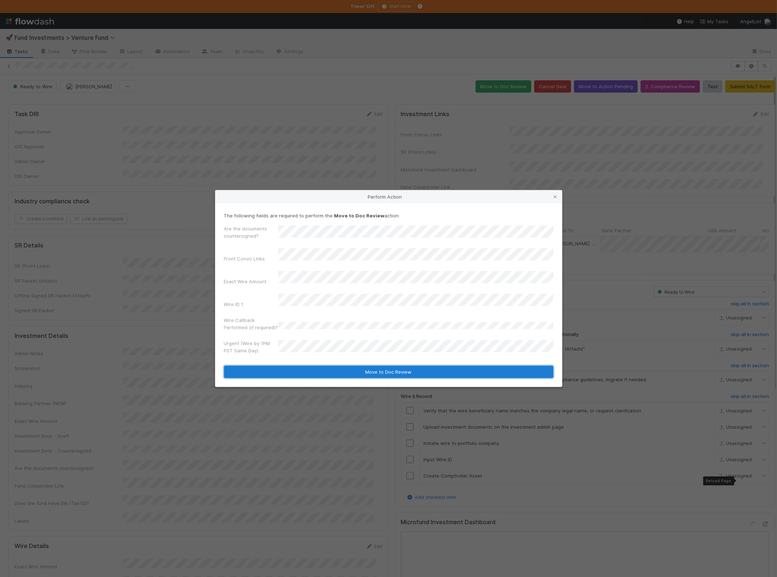
click at [293, 366] on button "Move to Doc Review" at bounding box center [388, 372] width 329 height 12
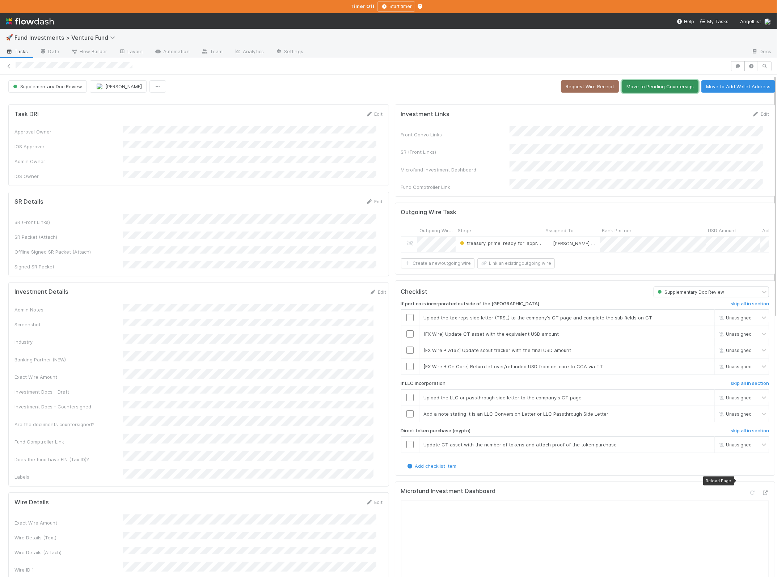
click at [660, 84] on button "Move to Pending Countersigs" at bounding box center [660, 86] width 77 height 12
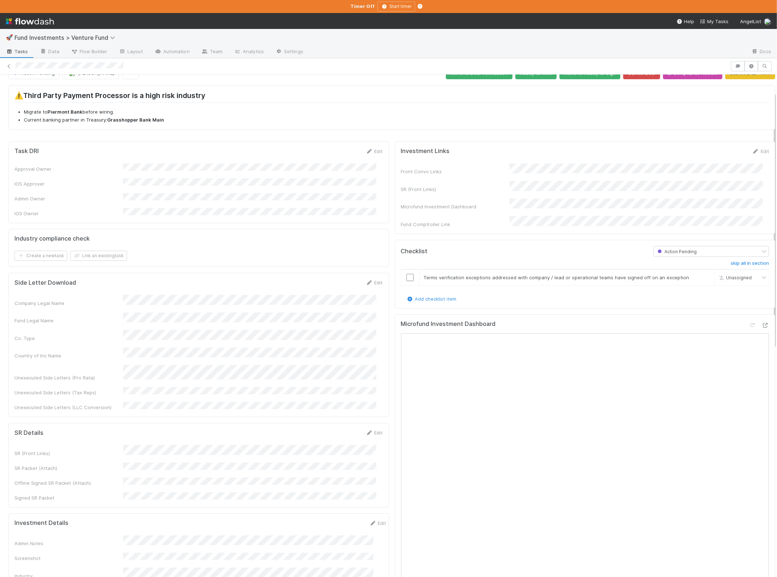
scroll to position [79, 0]
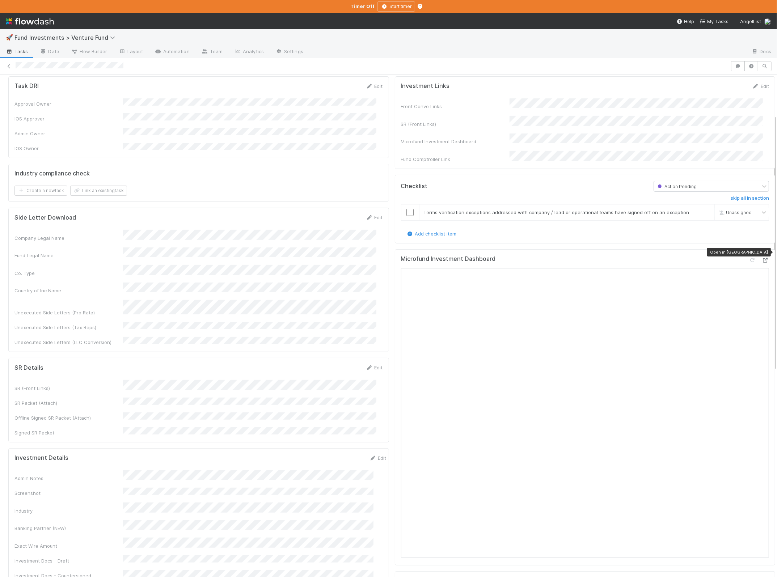
click at [660, 258] on icon at bounding box center [765, 260] width 7 height 5
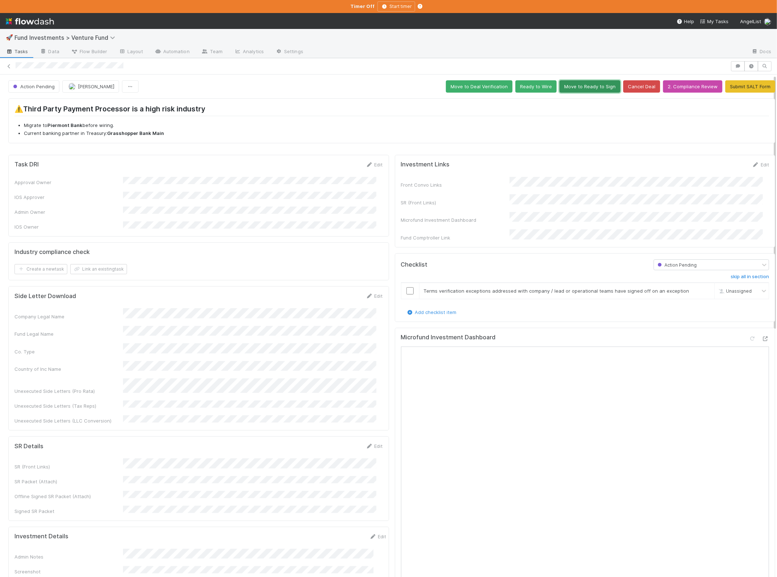
click at [559, 87] on button "Move to Ready to Sign" at bounding box center [589, 86] width 61 height 12
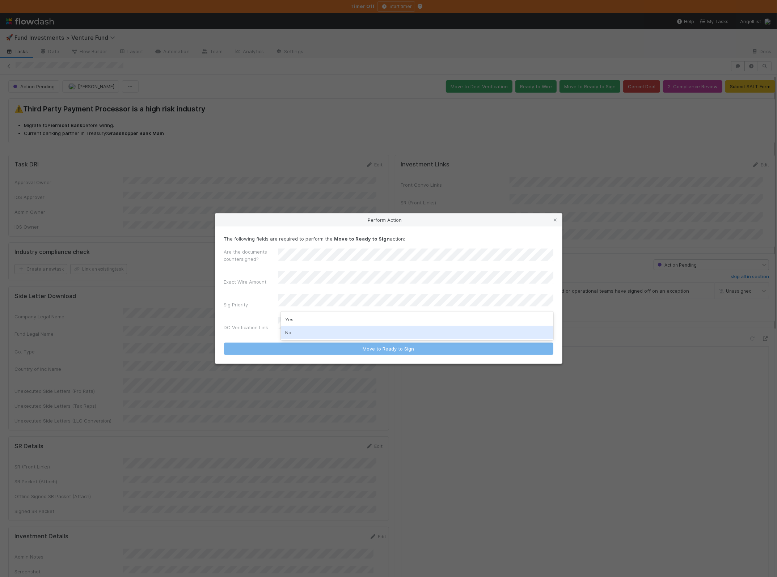
click at [300, 329] on div "No" at bounding box center [417, 332] width 272 height 13
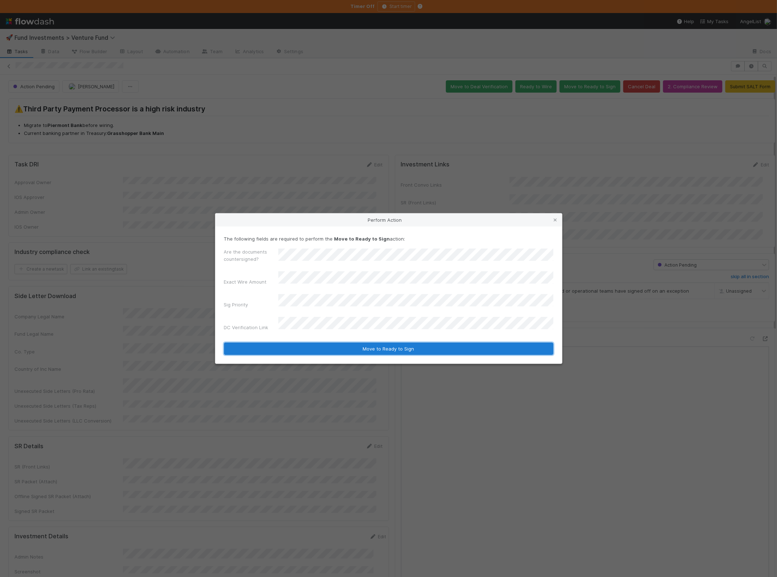
click at [295, 343] on button "Move to Ready to Sign" at bounding box center [388, 349] width 329 height 12
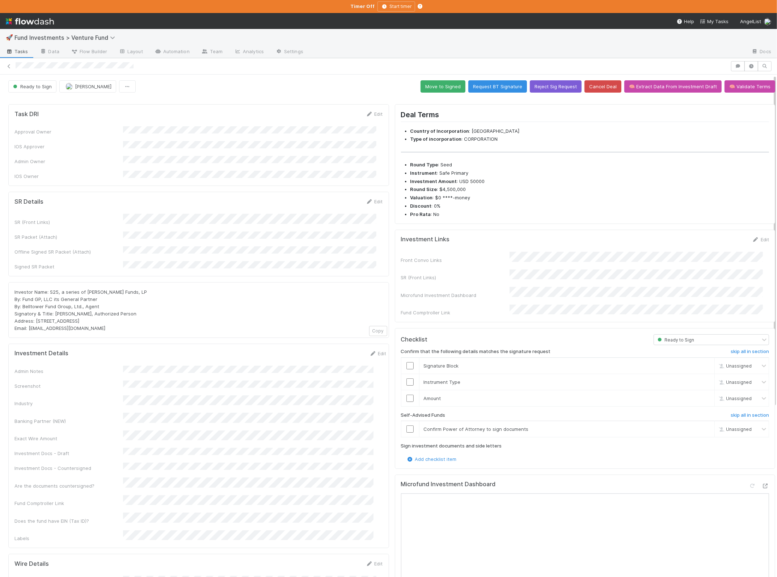
scroll to position [14, 0]
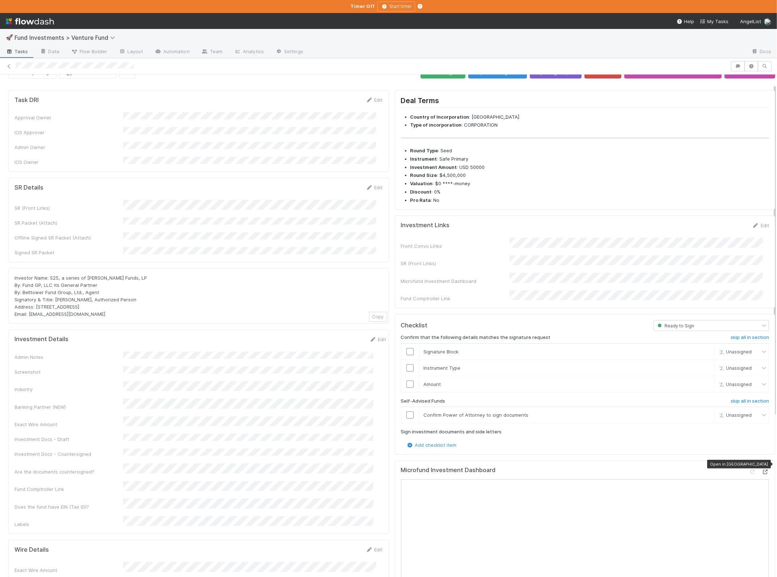
click at [762, 470] on icon at bounding box center [765, 472] width 7 height 5
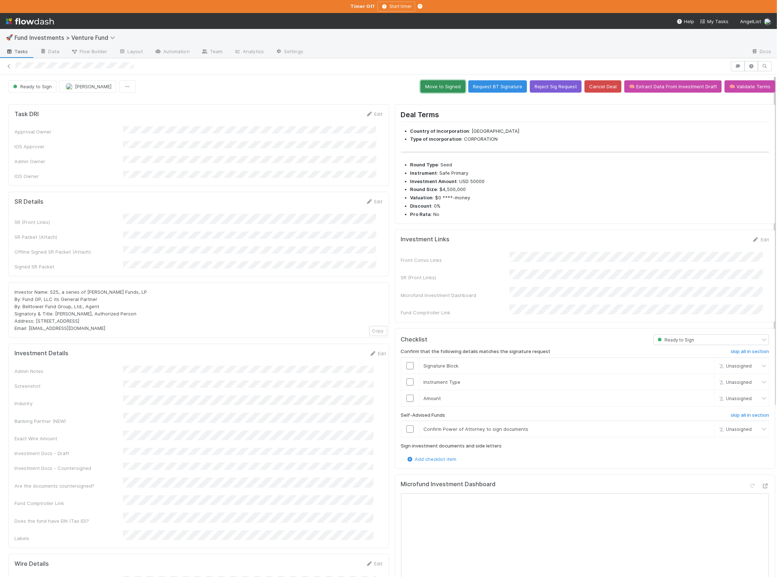
click at [434, 85] on button "Move to Signed" at bounding box center [442, 86] width 45 height 12
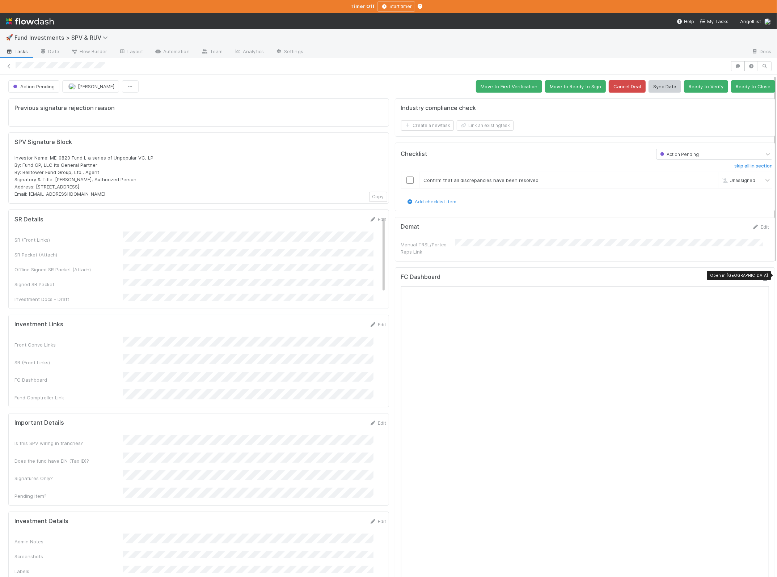
click at [660, 276] on icon at bounding box center [765, 278] width 7 height 5
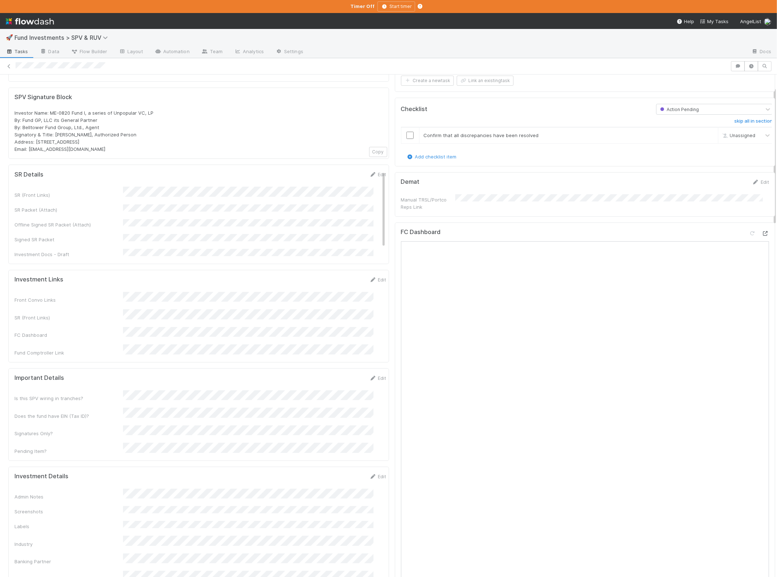
scroll to position [156, 0]
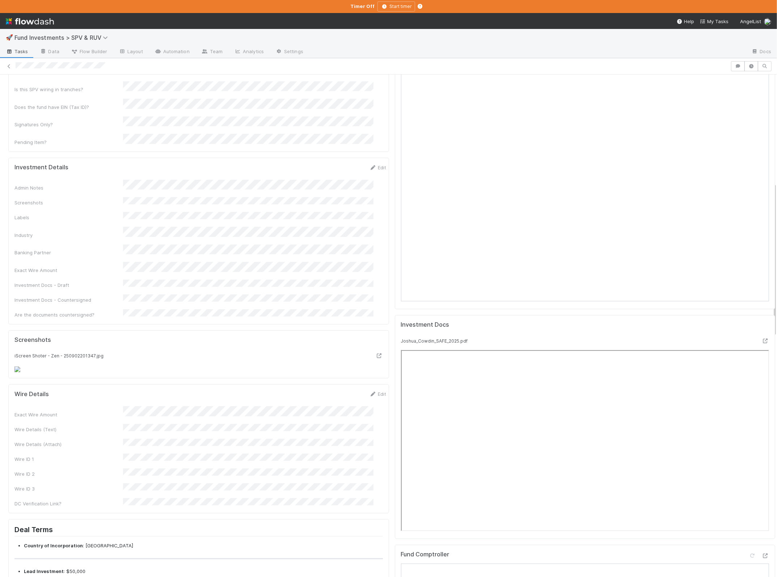
scroll to position [191, 0]
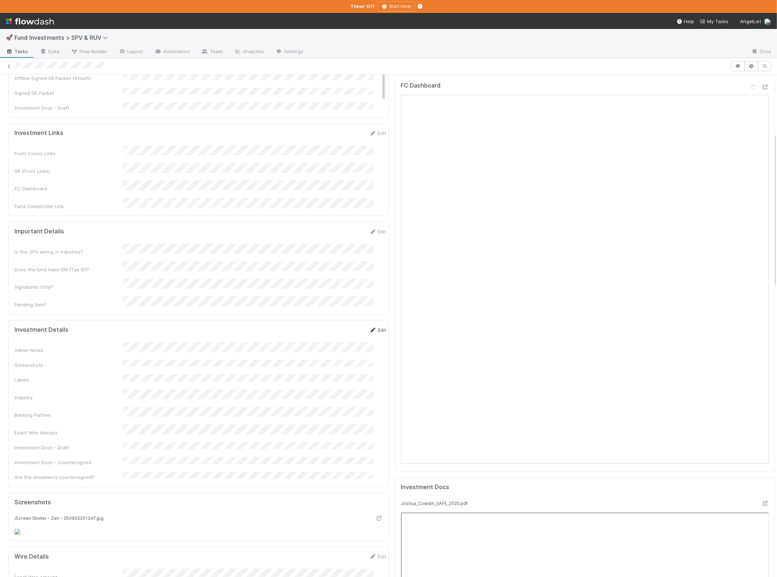
click at [369, 327] on link "Edit" at bounding box center [377, 330] width 17 height 6
click at [338, 326] on button "Save" at bounding box center [348, 332] width 21 height 12
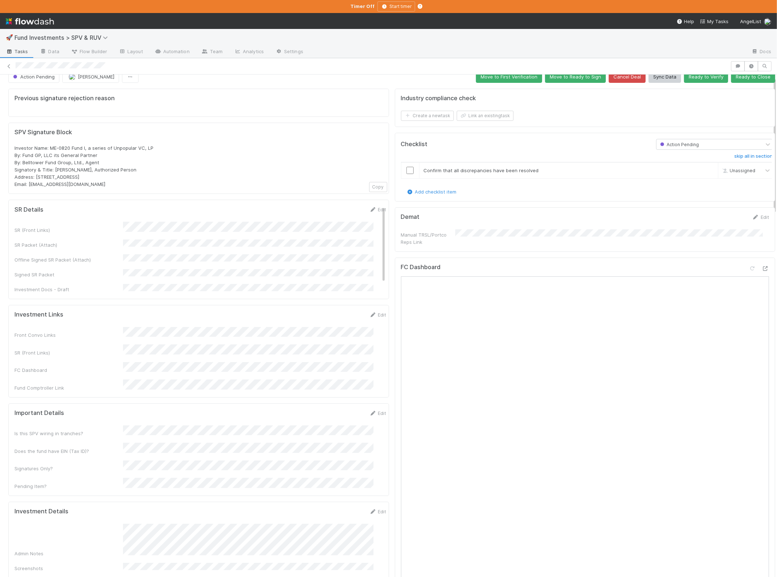
scroll to position [0, 0]
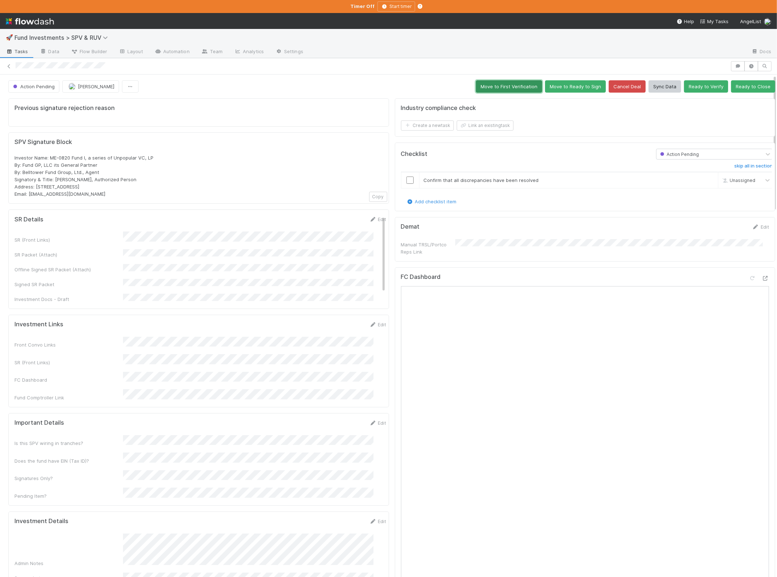
click at [516, 85] on button "Move to First Verification" at bounding box center [509, 86] width 66 height 12
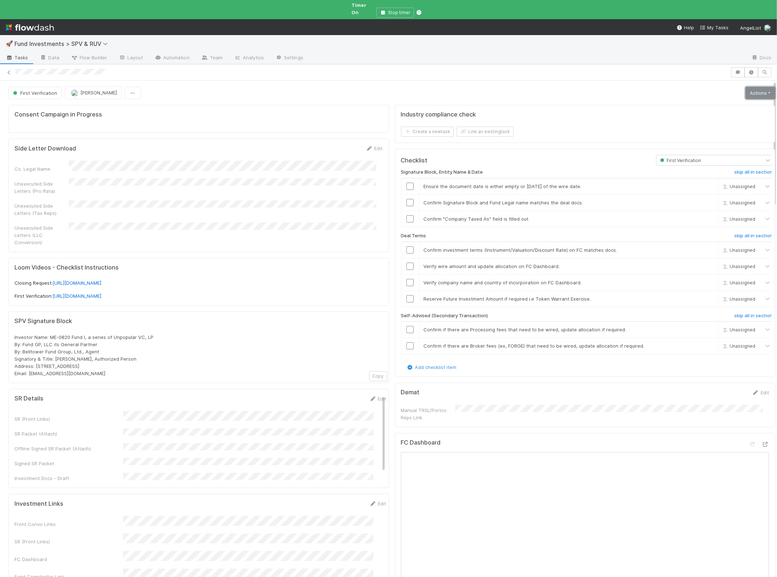
click at [660, 87] on link "Actions" at bounding box center [760, 93] width 30 height 12
click at [660, 103] on button "Move to Second Verification" at bounding box center [728, 108] width 98 height 10
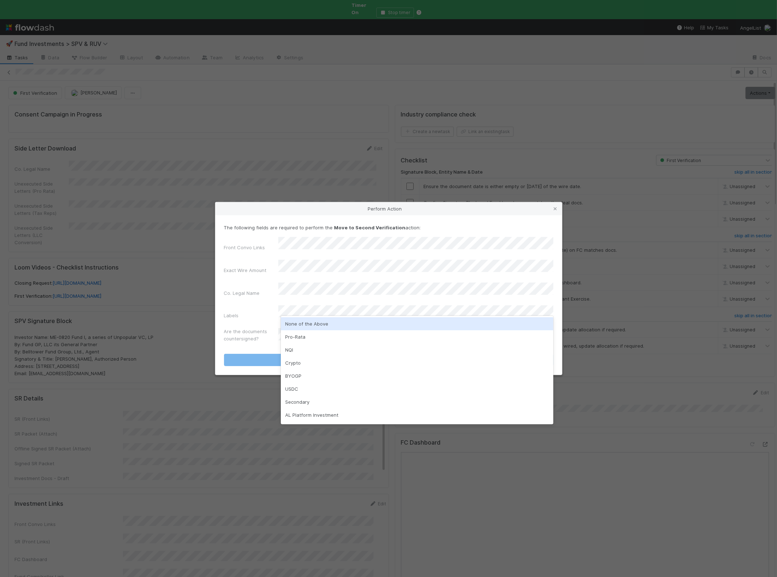
click at [312, 325] on div "None of the Above" at bounding box center [417, 323] width 272 height 13
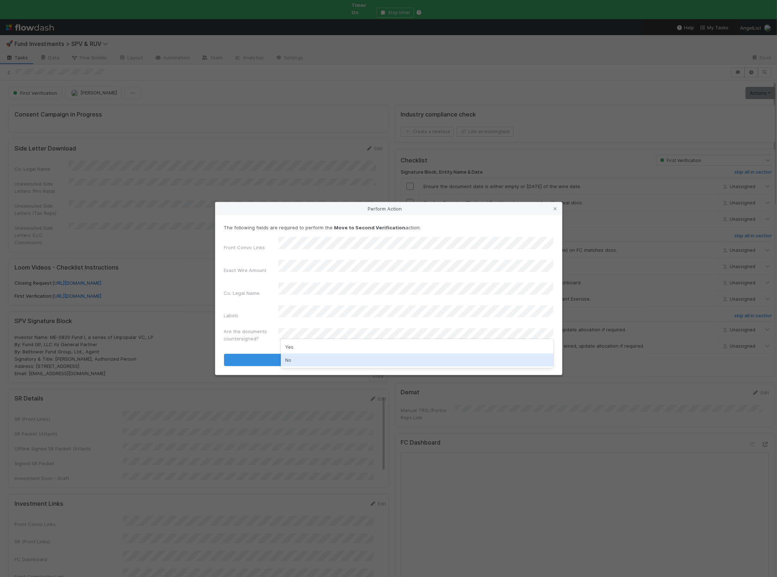
click at [304, 360] on div "No" at bounding box center [417, 359] width 272 height 13
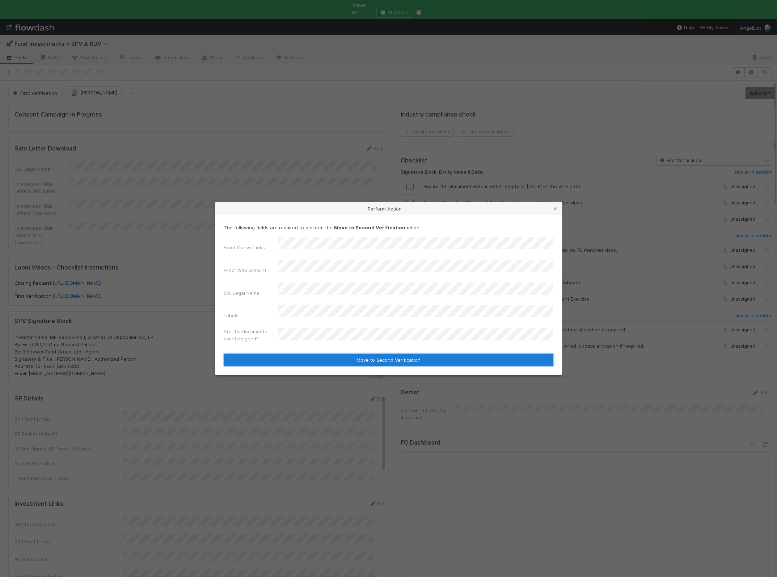
drag, startPoint x: 287, startPoint y: 351, endPoint x: 272, endPoint y: 350, distance: 14.9
click at [286, 354] on button "Move to Second Verification" at bounding box center [388, 360] width 329 height 12
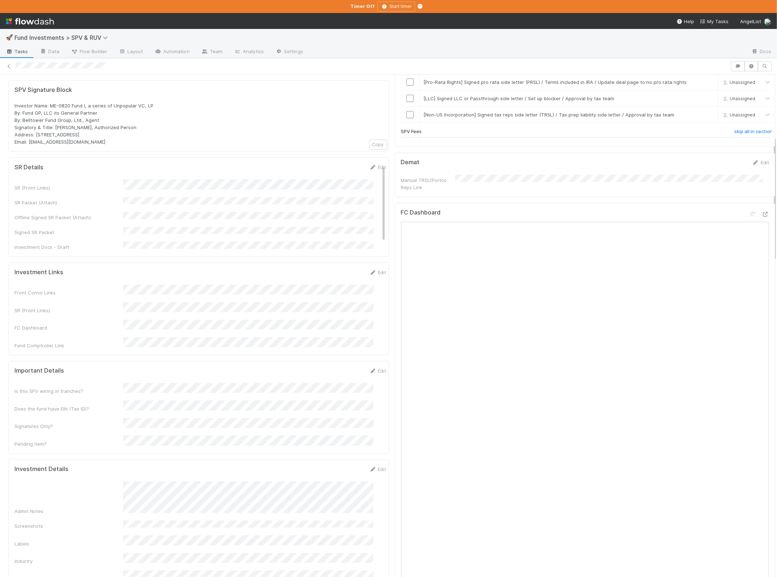
scroll to position [248, 0]
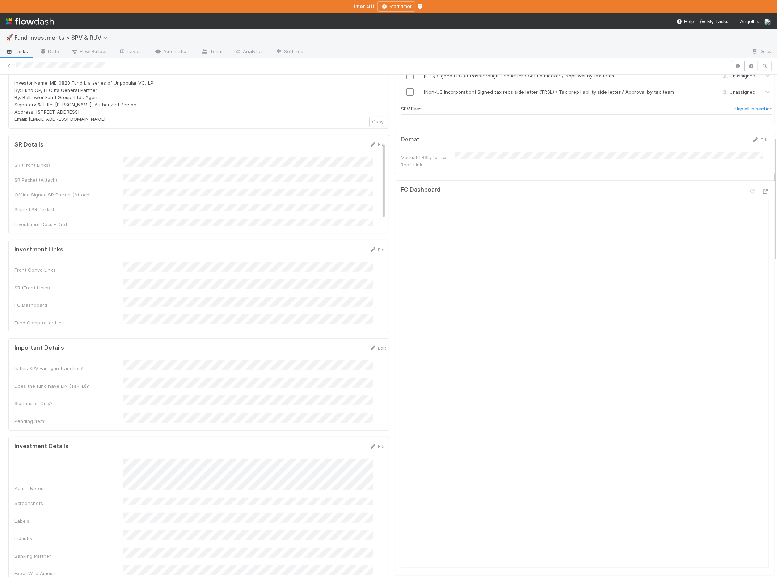
click at [369, 443] on div "Edit" at bounding box center [377, 446] width 17 height 7
click at [369, 444] on link "Edit" at bounding box center [377, 447] width 17 height 6
click at [338, 443] on button "Save" at bounding box center [348, 449] width 21 height 12
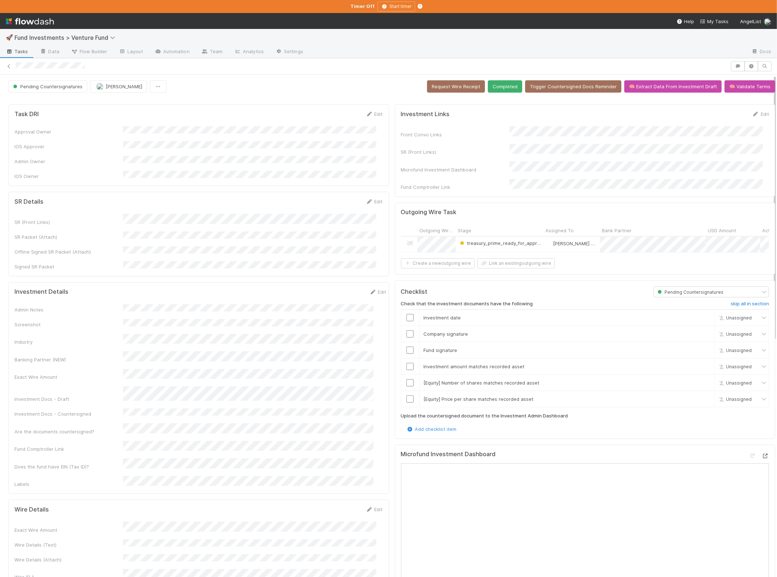
click at [660, 454] on icon at bounding box center [765, 456] width 7 height 5
click at [502, 73] on div at bounding box center [388, 66] width 777 height 16
click at [498, 84] on button "Completed" at bounding box center [505, 86] width 34 height 12
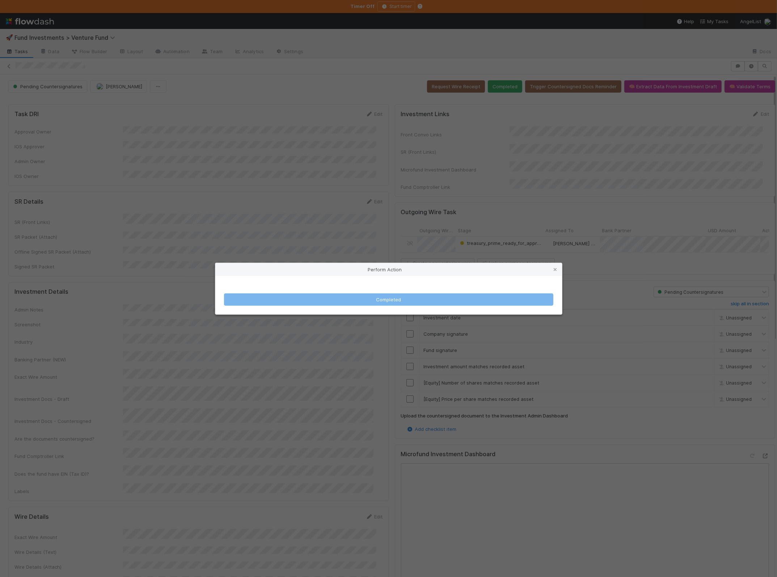
click at [55, 325] on div "Perform Action Completed" at bounding box center [388, 288] width 777 height 577
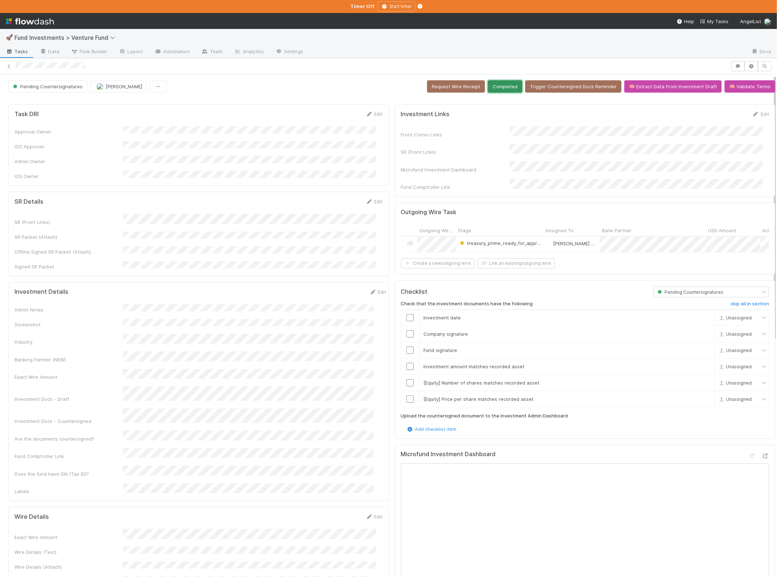
click at [496, 82] on button "Completed" at bounding box center [505, 86] width 34 height 12
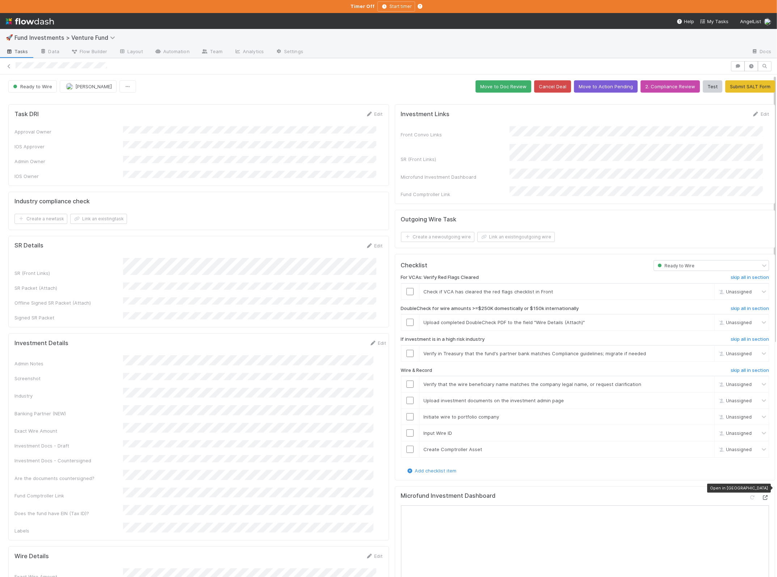
click at [660, 495] on icon at bounding box center [765, 497] width 7 height 5
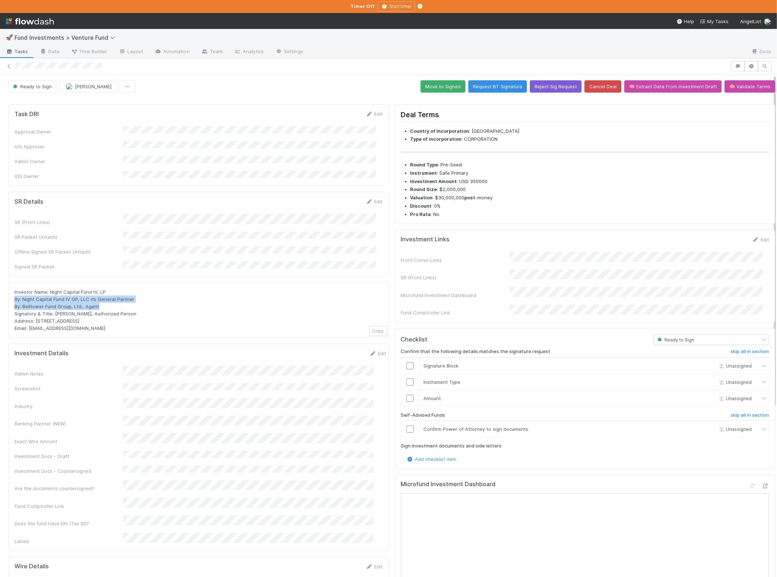
drag, startPoint x: 104, startPoint y: 293, endPoint x: 10, endPoint y: 284, distance: 94.4
click at [10, 284] on div "Investor Name: Night Capital Fund IV, LP By: Night Capital Fund IV GP, LLC its …" at bounding box center [198, 310] width 381 height 56
copy span "By: Night Capital Fund IV GP, LLC its General Partner By: Belltower Fund Group,…"
click at [546, 82] on button "Reject Sig Request" at bounding box center [556, 86] width 52 height 12
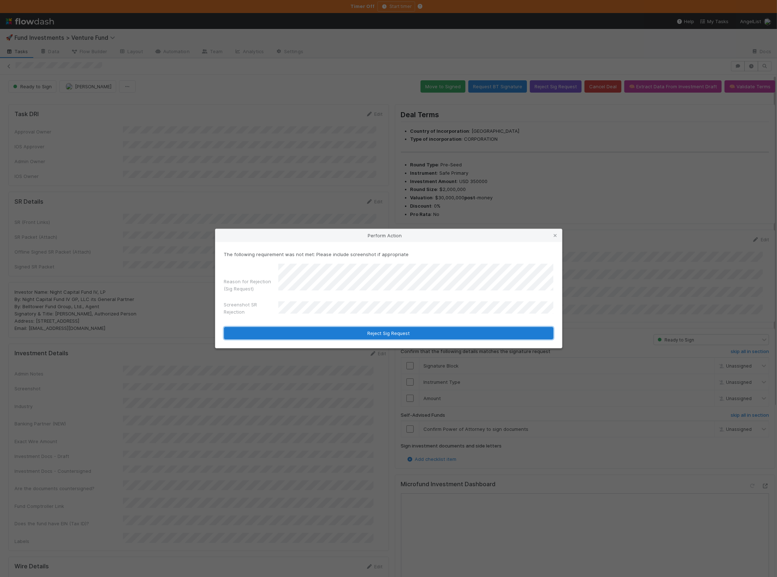
click at [314, 331] on button "Reject Sig Request" at bounding box center [388, 333] width 329 height 12
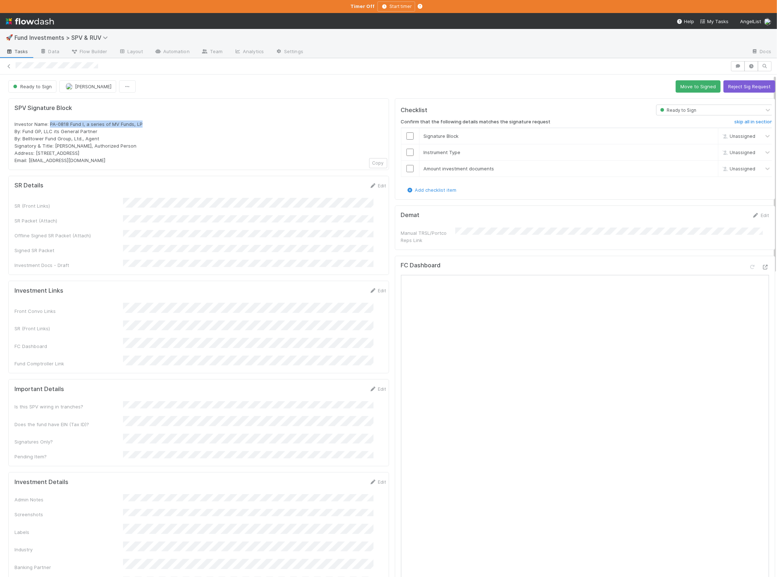
drag, startPoint x: 145, startPoint y: 124, endPoint x: 51, endPoint y: 125, distance: 94.8
click at [51, 125] on div "Investor Name: PA-0818 Fund I, a series of MV Funds, LP By: Fund GP, LLC its Ge…" at bounding box center [198, 141] width 368 height 43
copy span "PA-0818 Fund I, a series of MV Funds, LP"
drag, startPoint x: 103, startPoint y: 132, endPoint x: 22, endPoint y: 131, distance: 80.3
click at [22, 131] on div "Investor Name: PA-0818 Fund I, a series of MV Funds, LP By: Fund GP, LLC its Ge…" at bounding box center [198, 141] width 368 height 43
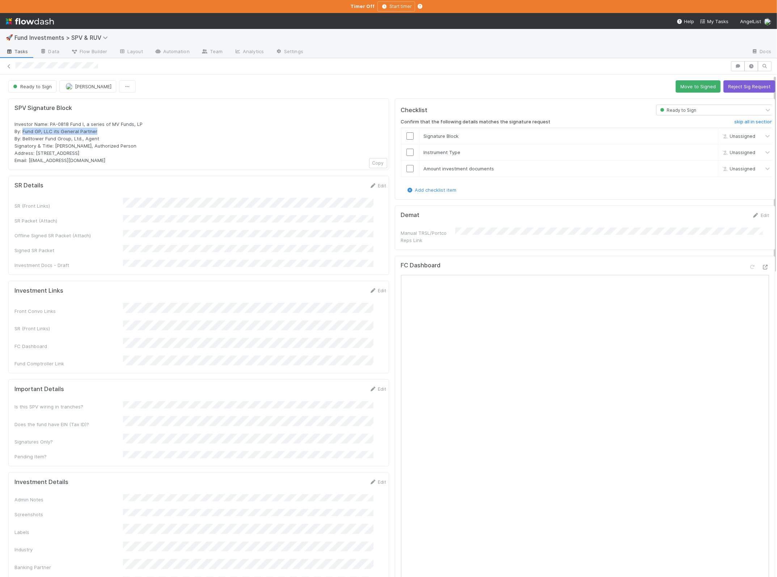
copy span "Fund GP, LLC its General Partner"
drag, startPoint x: 104, startPoint y: 138, endPoint x: 24, endPoint y: 136, distance: 80.3
click at [24, 136] on div "Investor Name: PA-0818 Fund I, a series of MV Funds, LP By: Fund GP, LLC its Ge…" at bounding box center [198, 141] width 368 height 43
copy span "Belltower Fund Group, Ltd., Agent"
drag, startPoint x: 111, startPoint y: 152, endPoint x: 35, endPoint y: 152, distance: 75.3
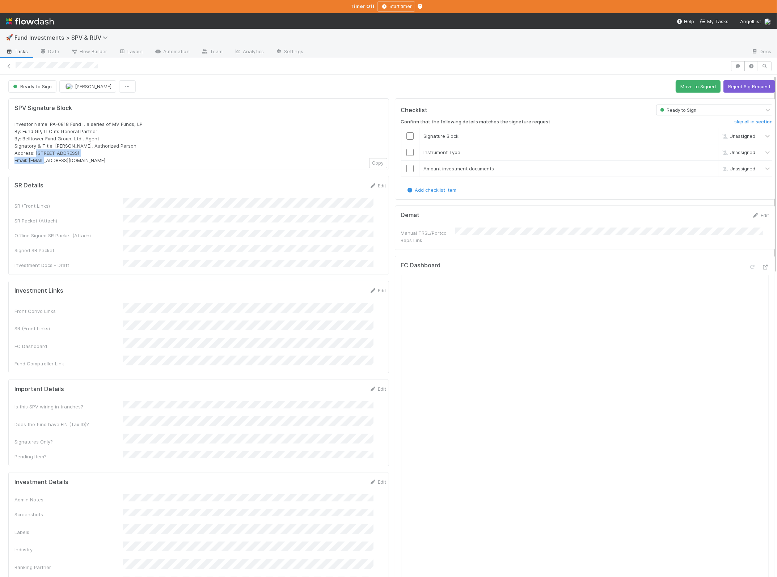
click at [35, 152] on div "Investor Name: PA-0818 Fund I, a series of MV Funds, LP By: Fund GP, LLC its Ge…" at bounding box center [198, 141] width 368 height 43
copy span "PO Box 3217, Seattle, WA 98114"
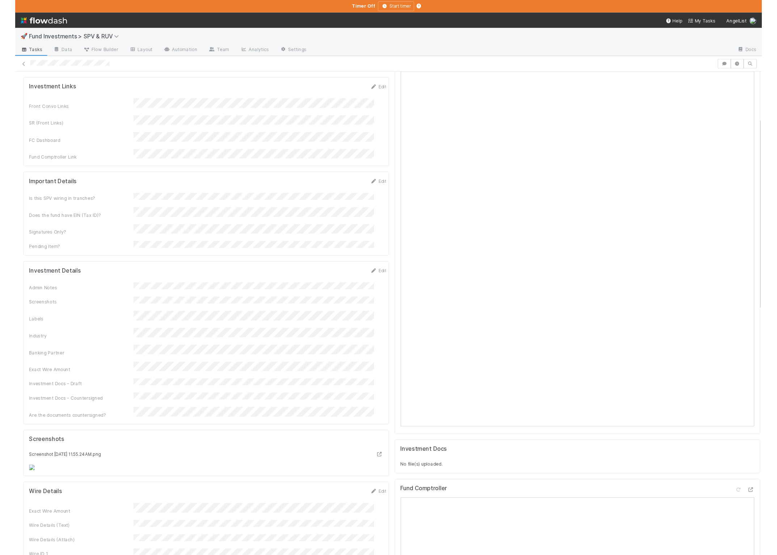
scroll to position [261, 0]
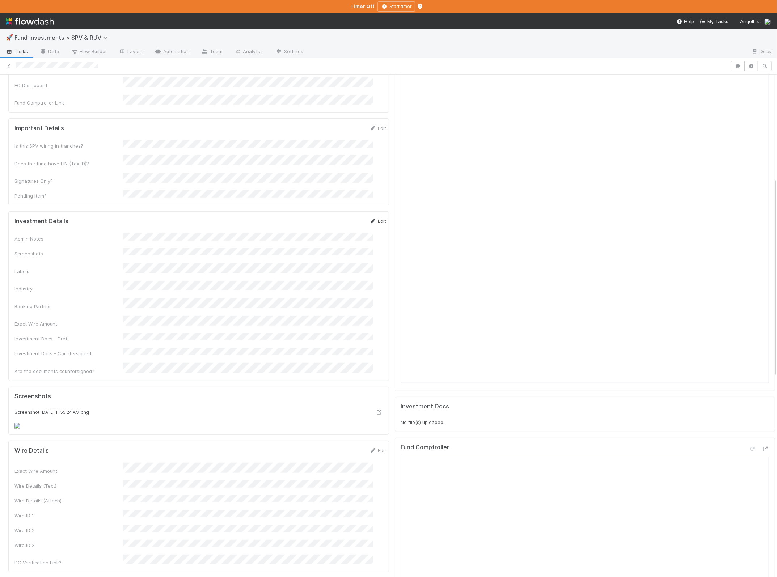
click at [369, 219] on icon at bounding box center [372, 221] width 7 height 5
click at [109, 359] on div "Exact Wire Amount" at bounding box center [68, 362] width 109 height 7
drag, startPoint x: 339, startPoint y: 196, endPoint x: 333, endPoint y: 199, distance: 7.4
click at [339, 217] on button "Save" at bounding box center [348, 223] width 21 height 12
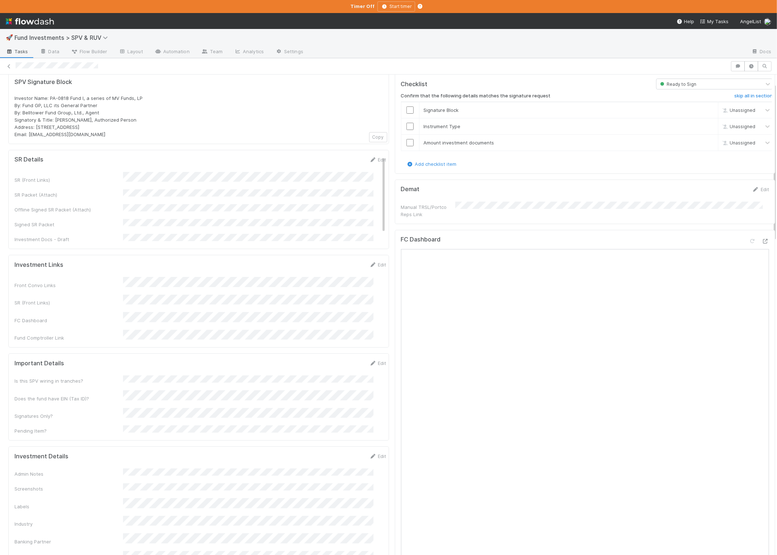
scroll to position [140, 0]
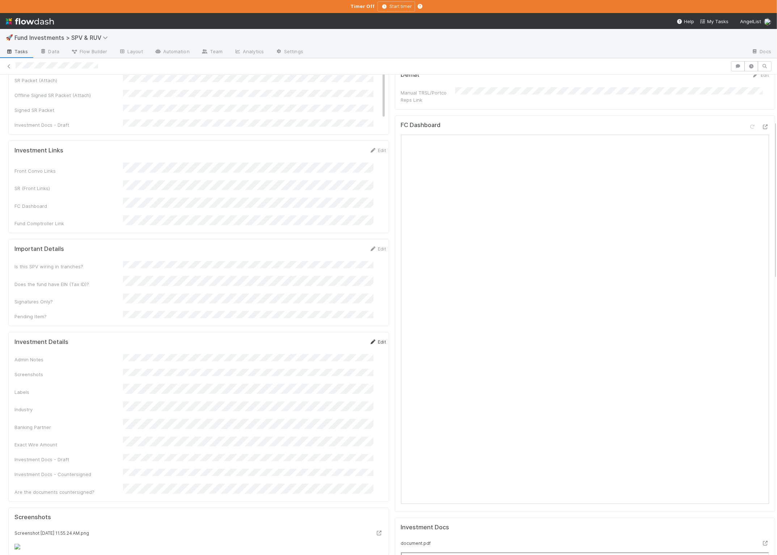
click at [369, 339] on link "Edit" at bounding box center [377, 342] width 17 height 6
click at [338, 338] on button "Save" at bounding box center [348, 344] width 21 height 12
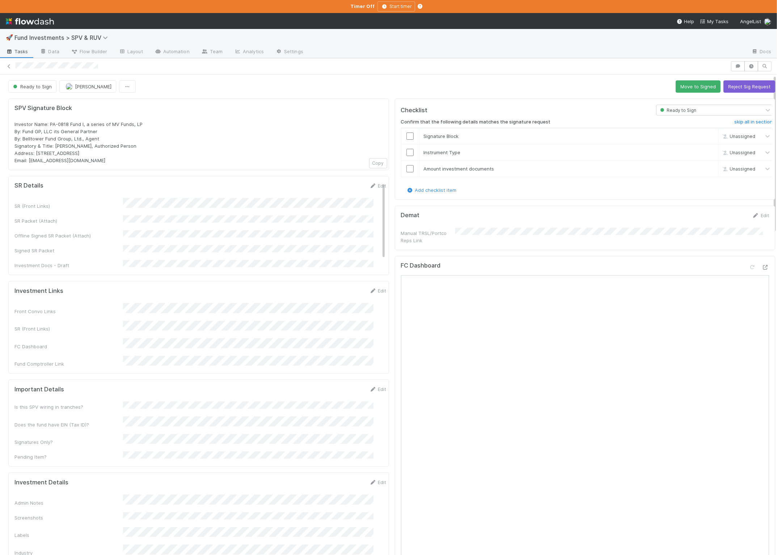
scroll to position [7, 0]
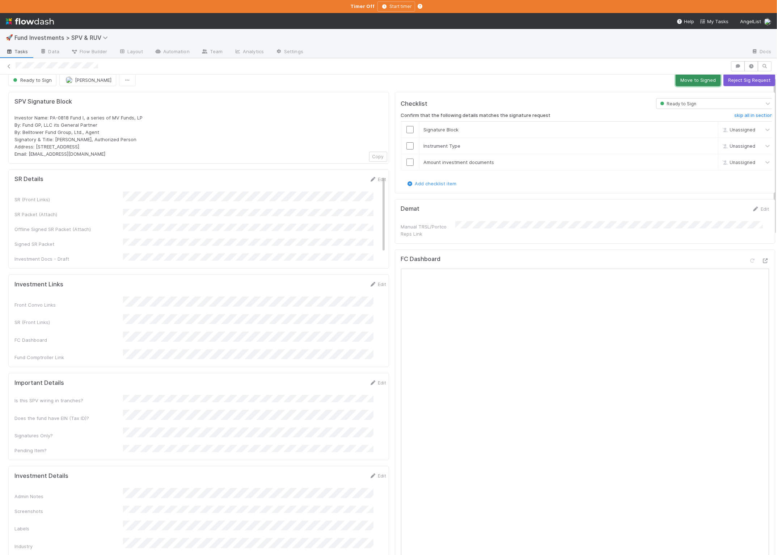
click at [689, 81] on button "Move to Signed" at bounding box center [697, 80] width 45 height 12
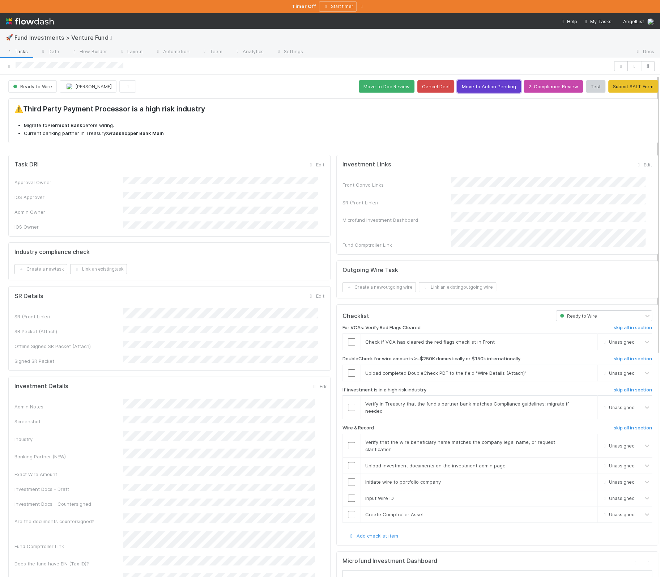
click at [489, 88] on button "Move to Action Pending" at bounding box center [489, 86] width 64 height 12
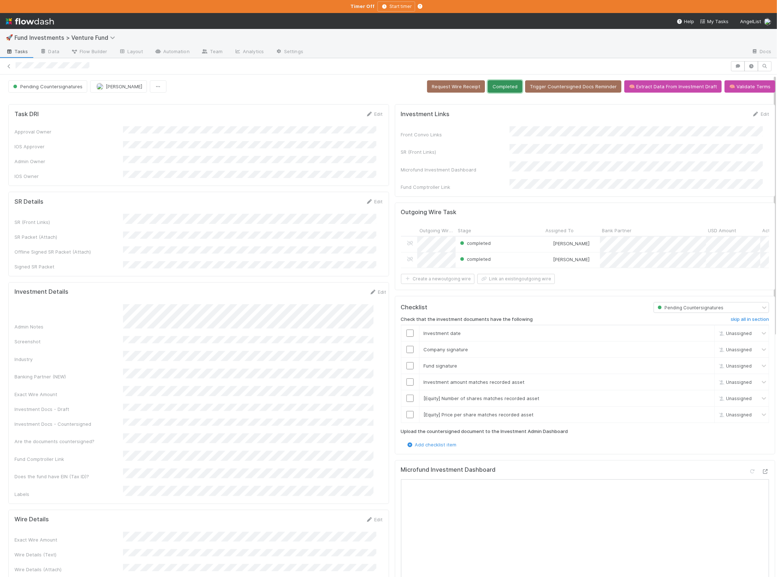
click at [488, 84] on button "Completed" at bounding box center [505, 86] width 34 height 12
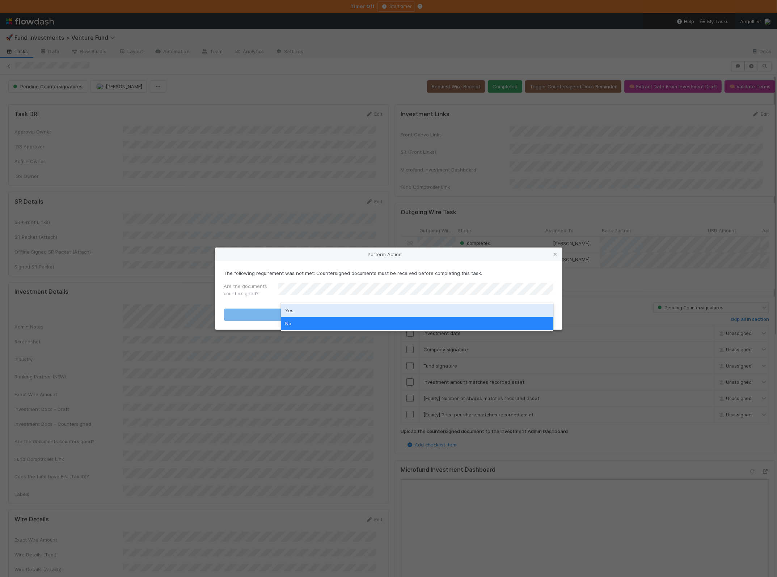
click at [294, 309] on div "Yes" at bounding box center [417, 310] width 272 height 13
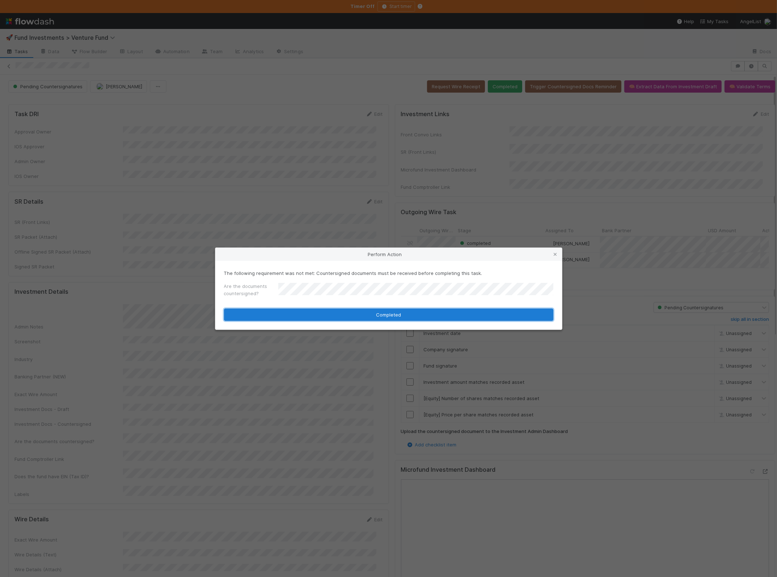
click at [263, 313] on button "Completed" at bounding box center [388, 315] width 329 height 12
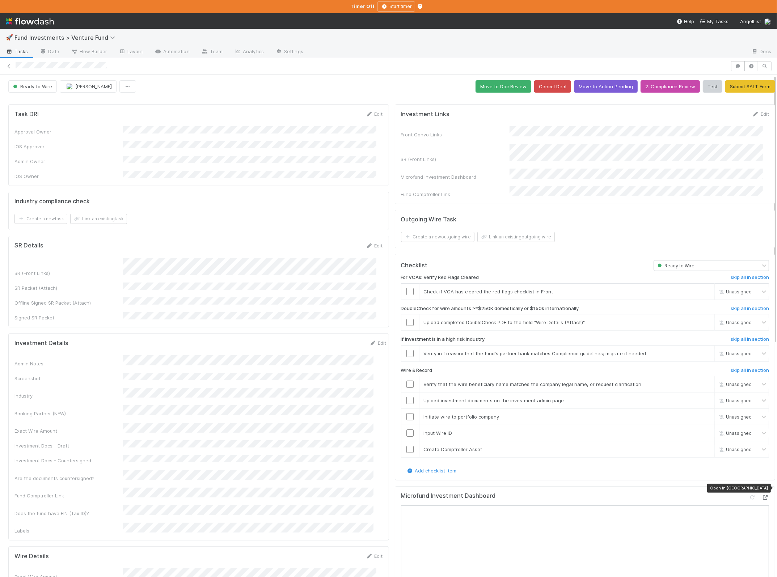
click at [660, 495] on icon at bounding box center [765, 497] width 7 height 5
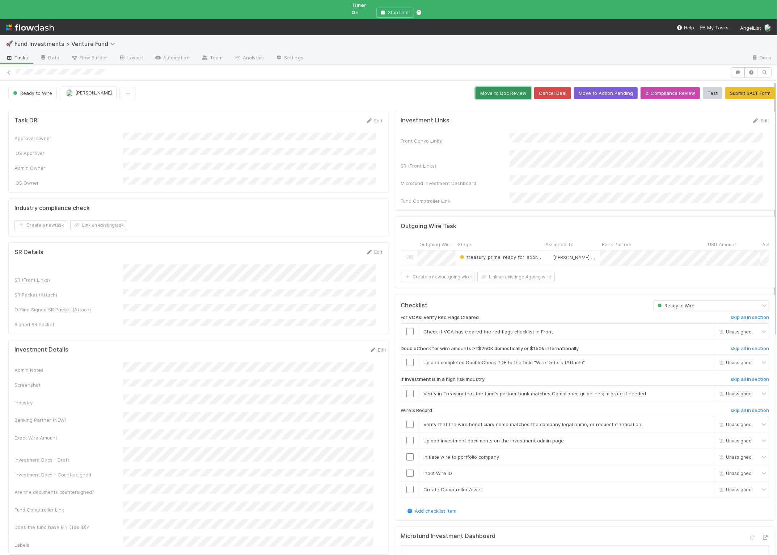
click at [481, 87] on button "Move to Doc Review" at bounding box center [503, 93] width 56 height 12
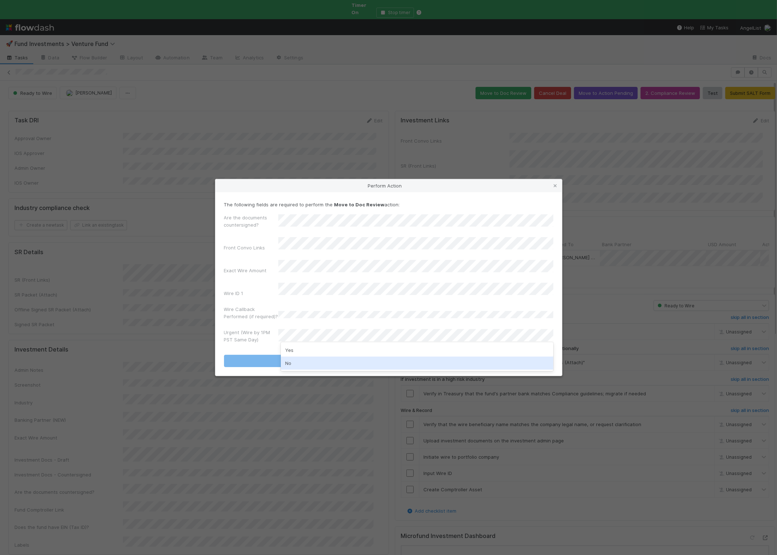
click at [301, 367] on div "No" at bounding box center [417, 362] width 272 height 13
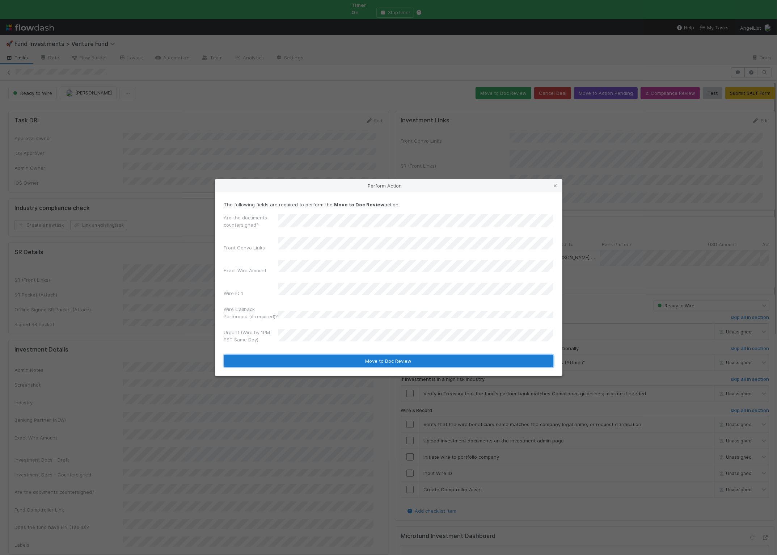
click at [279, 355] on button "Move to Doc Review" at bounding box center [388, 361] width 329 height 12
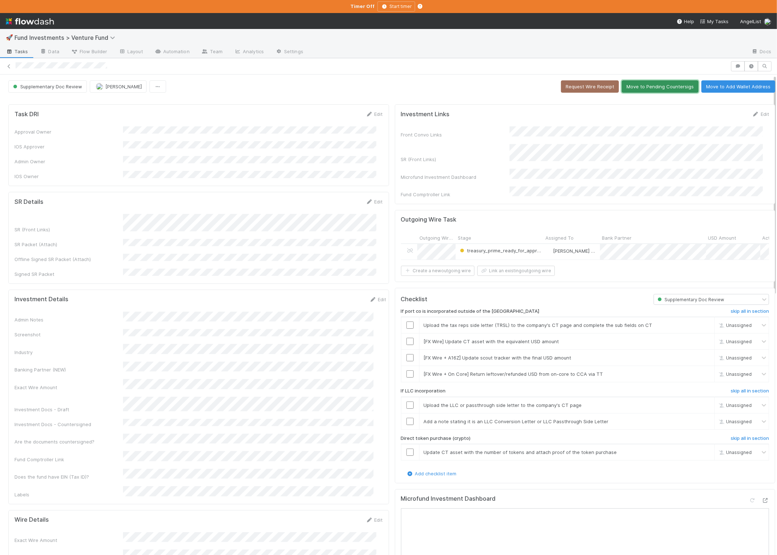
click at [639, 85] on button "Move to Pending Countersigs" at bounding box center [660, 86] width 77 height 12
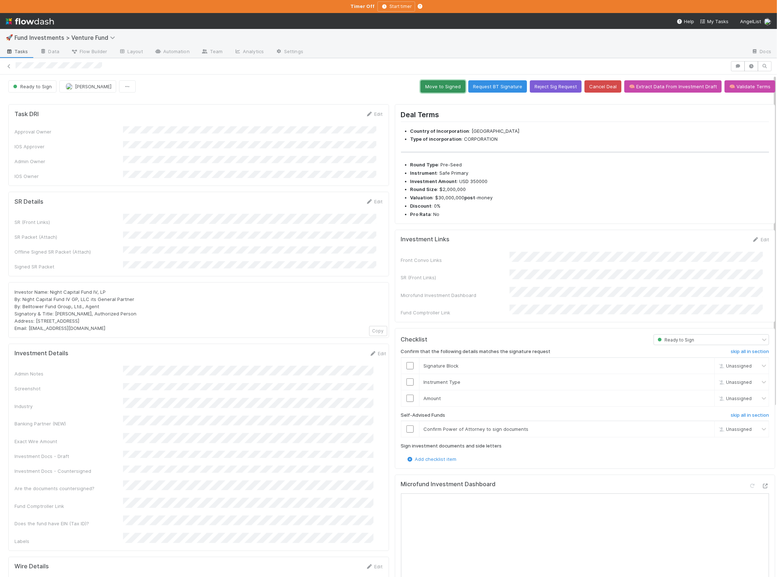
click at [437, 82] on button "Move to Signed" at bounding box center [442, 86] width 45 height 12
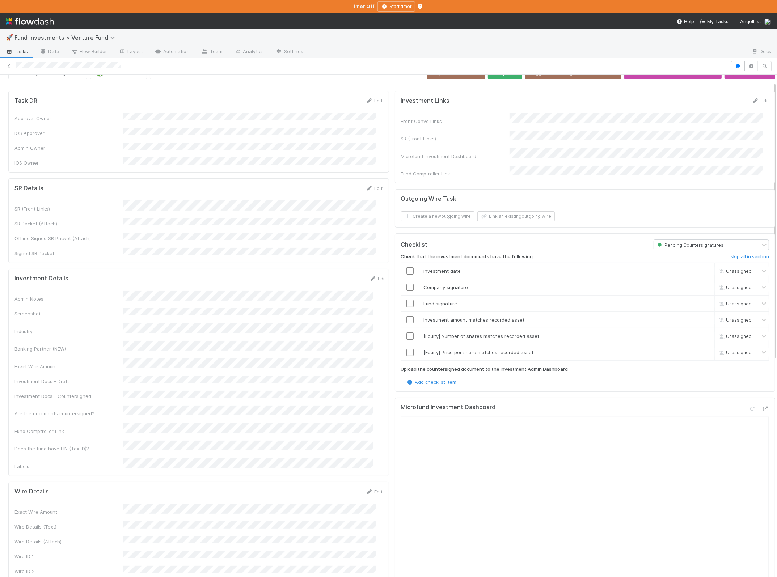
scroll to position [169, 0]
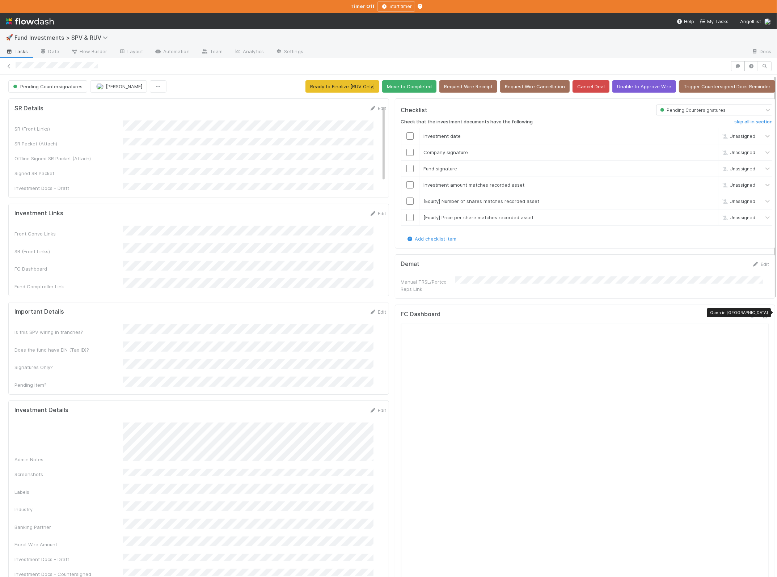
click at [660, 314] on icon at bounding box center [765, 316] width 7 height 5
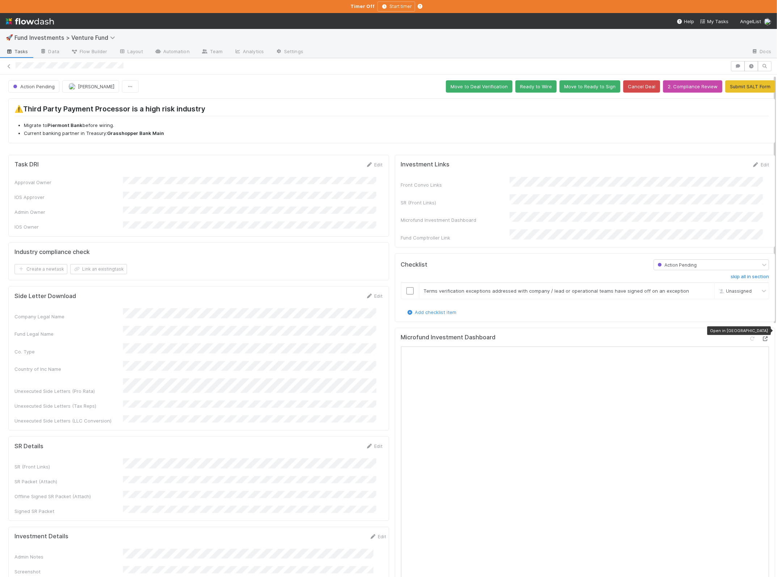
click at [762, 336] on icon at bounding box center [765, 338] width 7 height 5
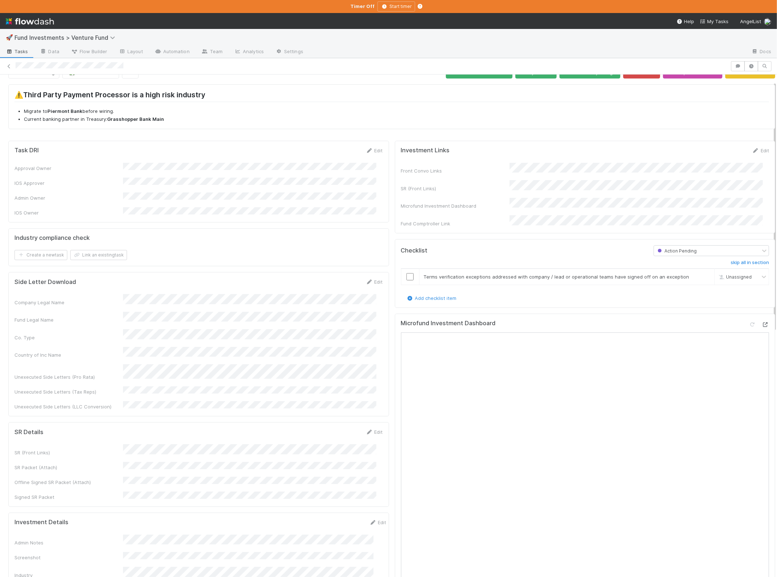
scroll to position [37, 0]
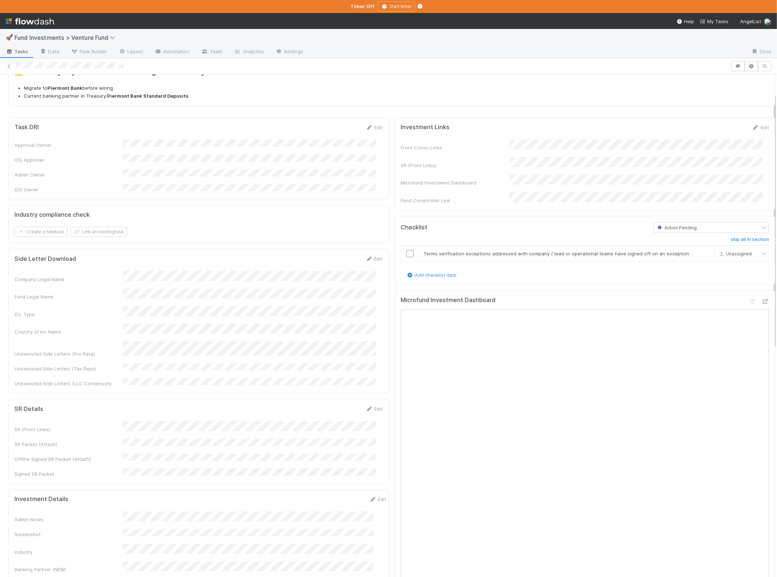
click at [114, 512] on div "Admin Notes" at bounding box center [200, 518] width 372 height 12
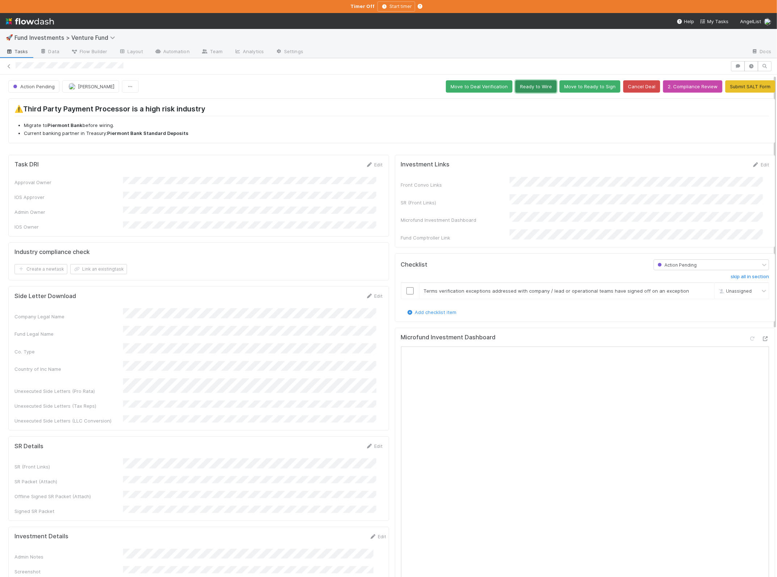
click at [528, 88] on button "Ready to Wire" at bounding box center [535, 86] width 41 height 12
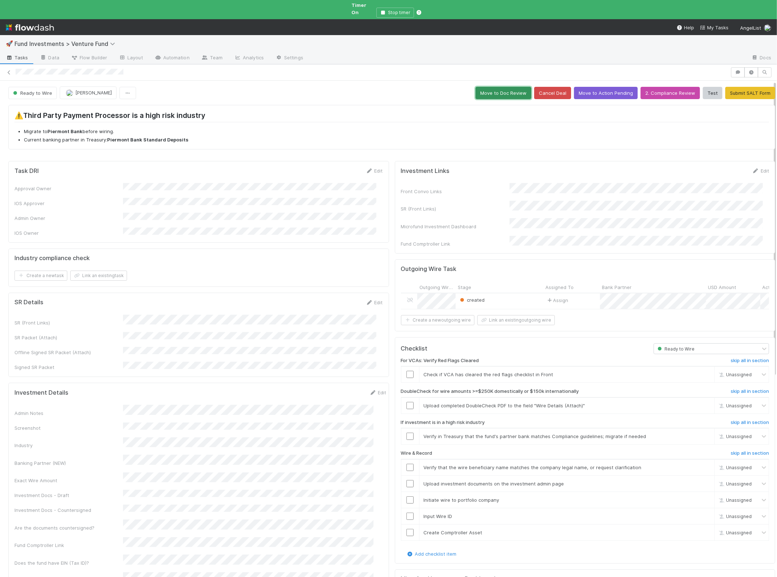
click at [508, 87] on button "Move to Doc Review" at bounding box center [503, 93] width 56 height 12
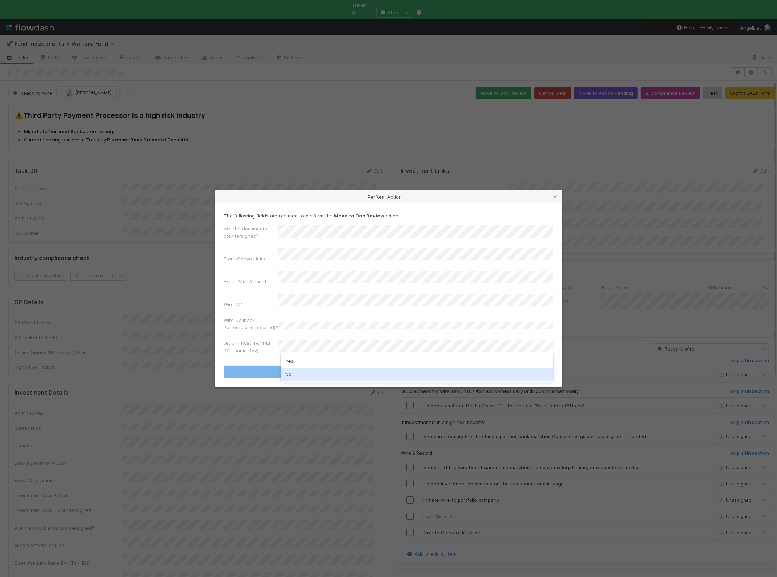
drag, startPoint x: 303, startPoint y: 375, endPoint x: 296, endPoint y: 370, distance: 8.8
click at [303, 375] on div "No" at bounding box center [417, 374] width 272 height 13
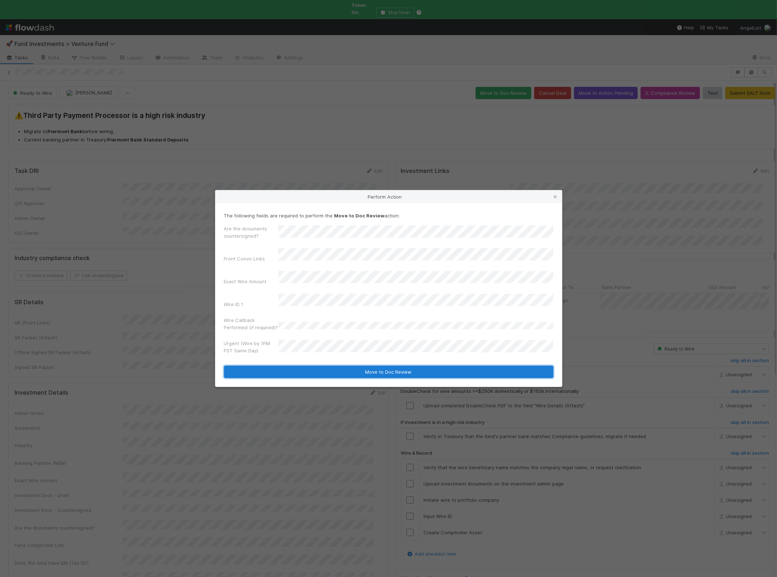
click at [285, 366] on button "Move to Doc Review" at bounding box center [388, 372] width 329 height 12
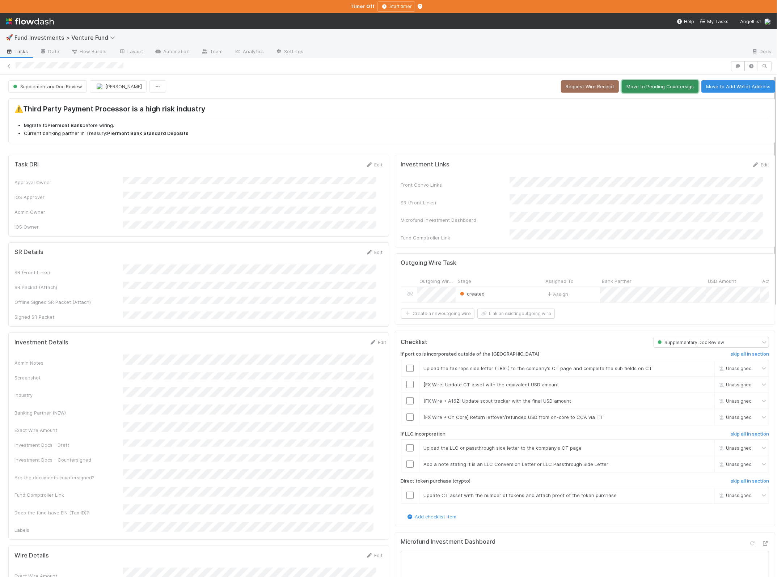
click at [664, 91] on button "Move to Pending Countersigs" at bounding box center [660, 86] width 77 height 12
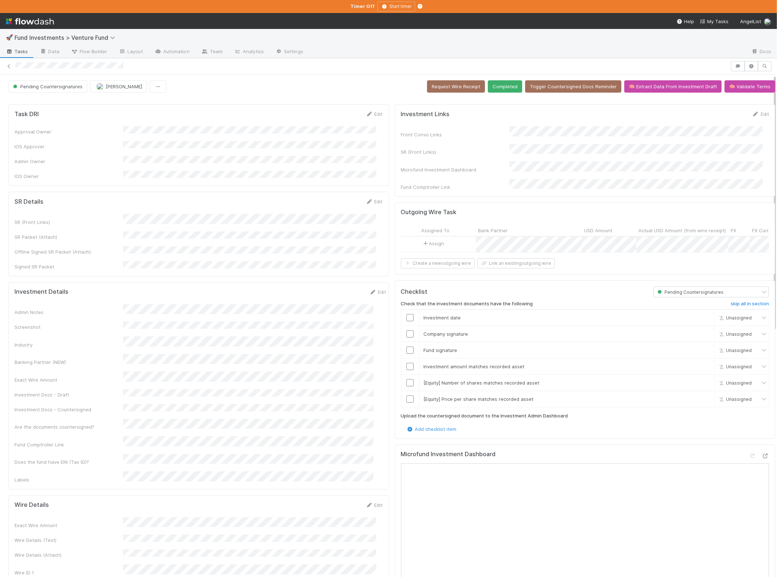
scroll to position [0, 132]
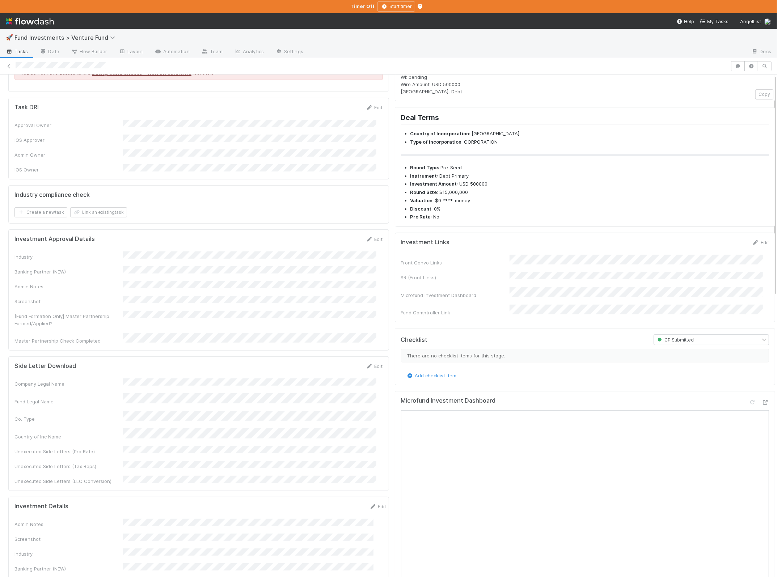
scroll to position [150, 0]
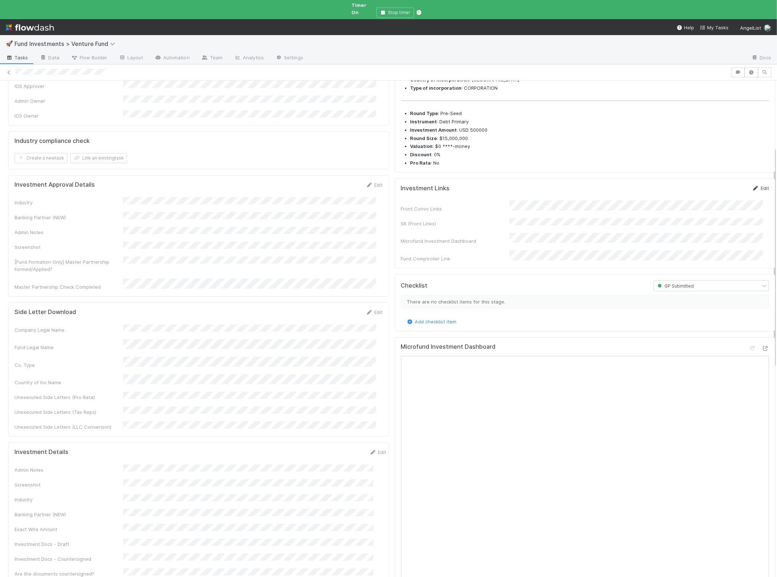
click at [660, 191] on icon at bounding box center [755, 188] width 7 height 5
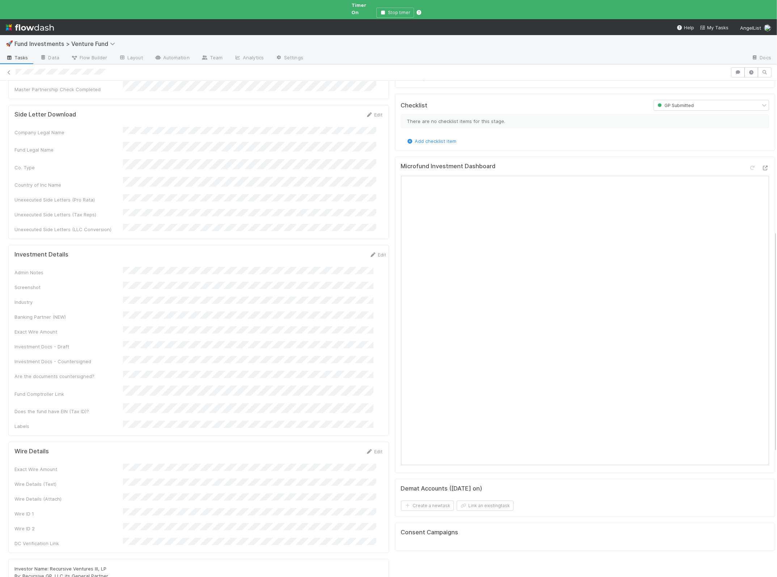
scroll to position [135, 0]
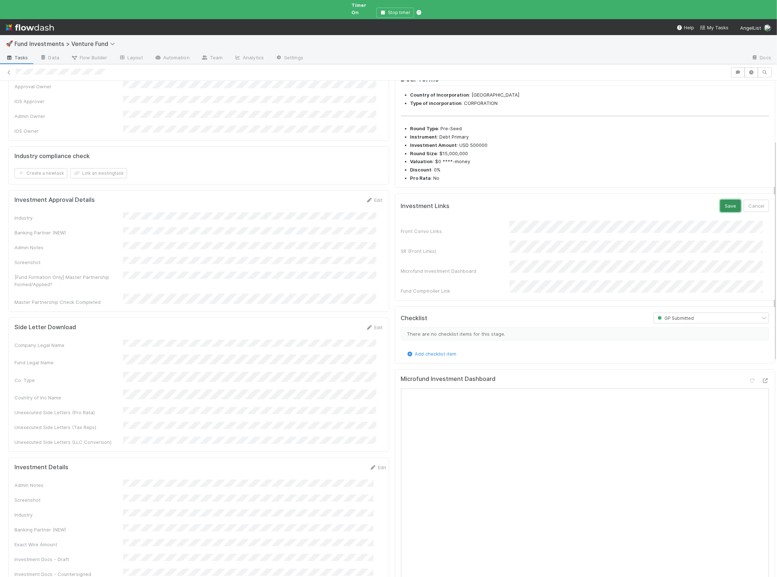
click at [660, 211] on button "Save" at bounding box center [730, 206] width 21 height 12
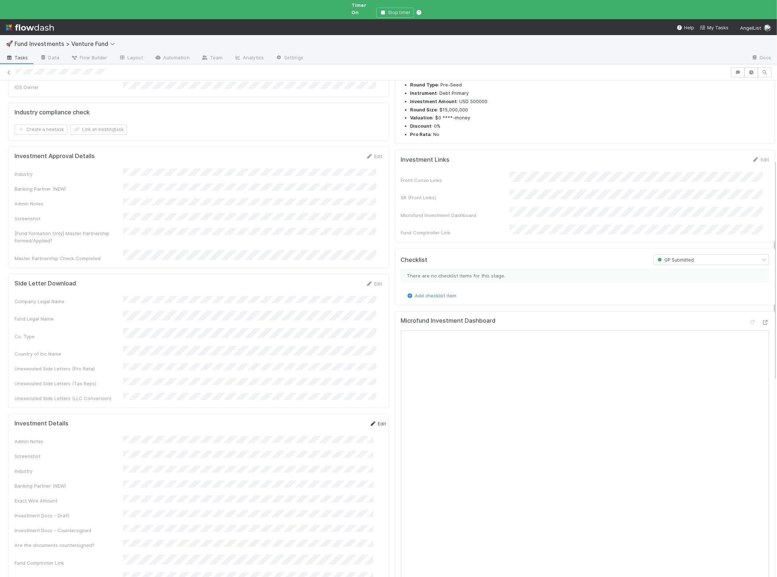
click at [369, 421] on icon at bounding box center [372, 423] width 7 height 5
click at [240, 296] on div "Company Legal Name Fund Legal Name Co. Type Country of Inc Name Unexecuted Side…" at bounding box center [198, 349] width 368 height 106
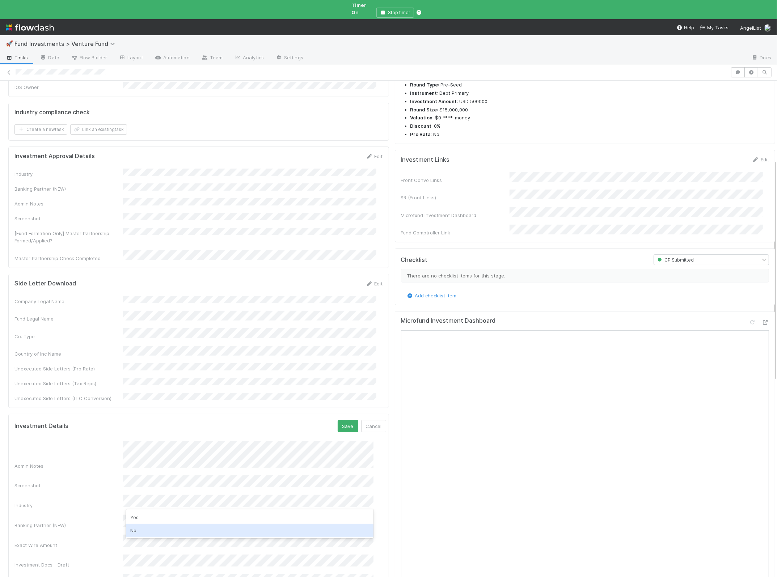
click at [153, 528] on div "No" at bounding box center [249, 530] width 247 height 13
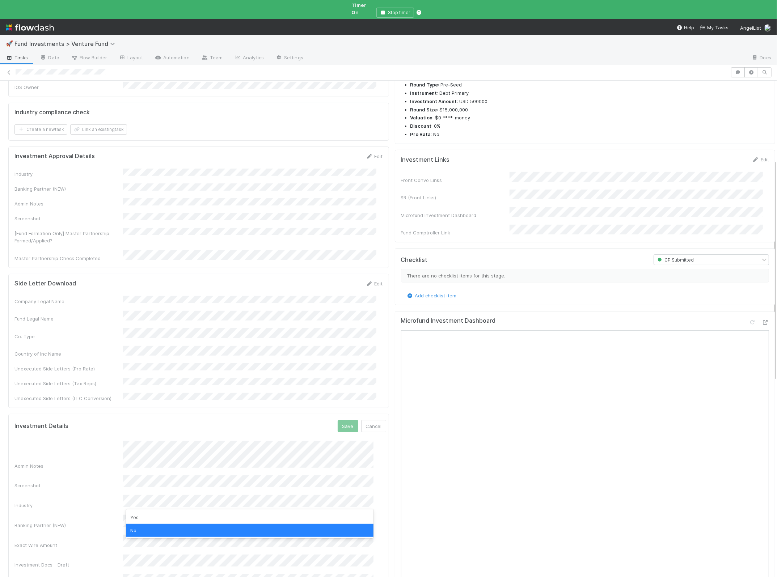
click at [108, 500] on div "Admin Notes Screenshot Industry Banking Partner (NEW) Exact Wire Amount Investm…" at bounding box center [200, 554] width 372 height 226
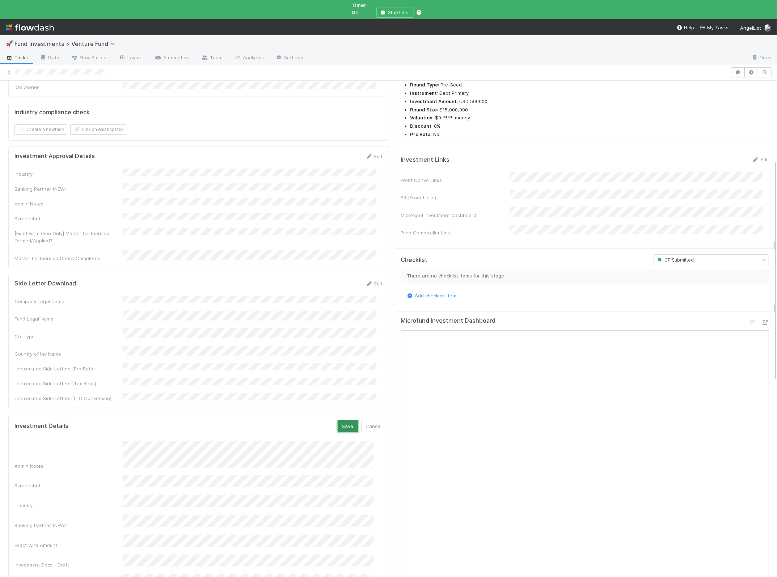
click at [338, 420] on button "Save" at bounding box center [348, 426] width 21 height 12
click at [660, 321] on icon at bounding box center [765, 322] width 7 height 5
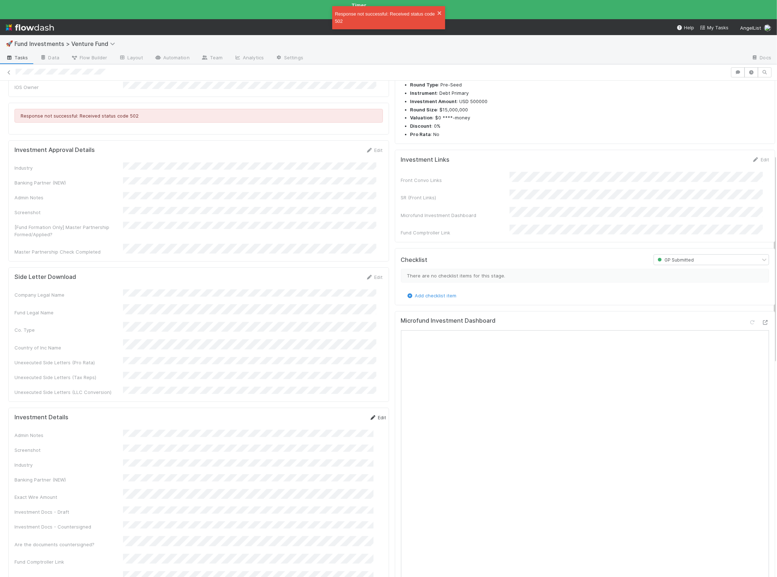
click at [369, 415] on link "Edit" at bounding box center [377, 418] width 17 height 6
click at [338, 414] on button "Save" at bounding box center [348, 420] width 21 height 12
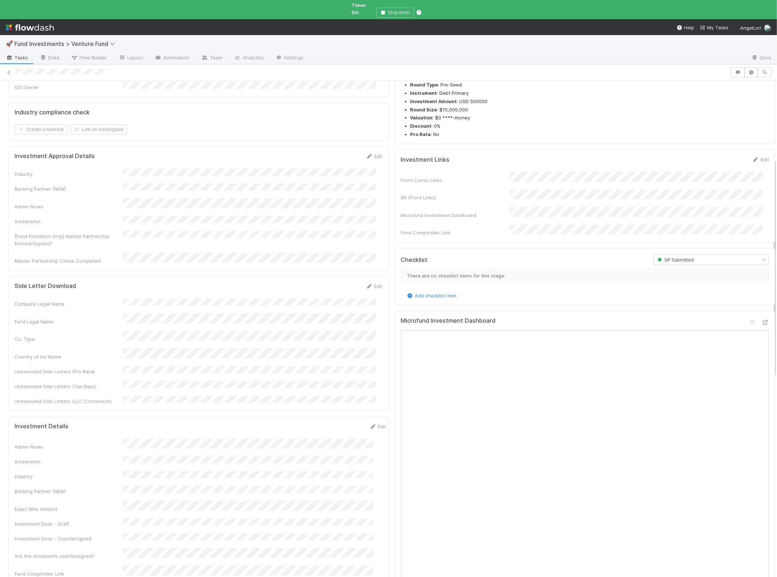
scroll to position [0, 0]
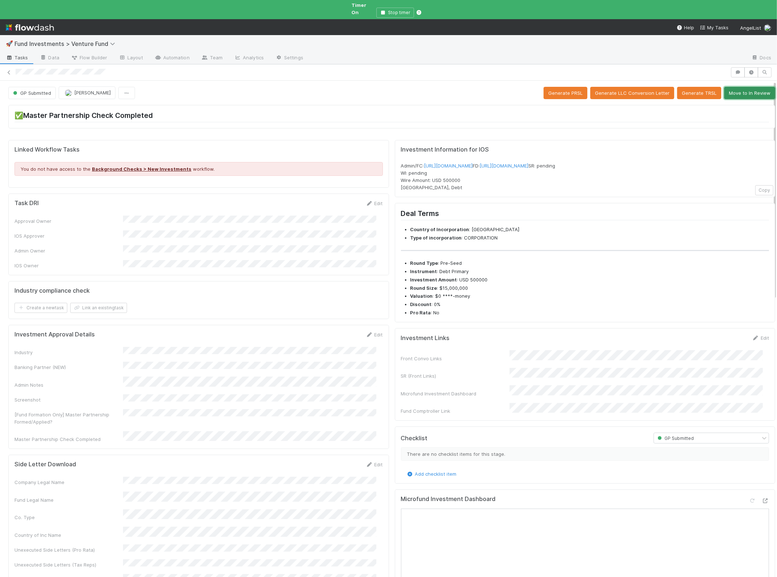
click at [660, 87] on button "Move to In Review" at bounding box center [749, 93] width 51 height 12
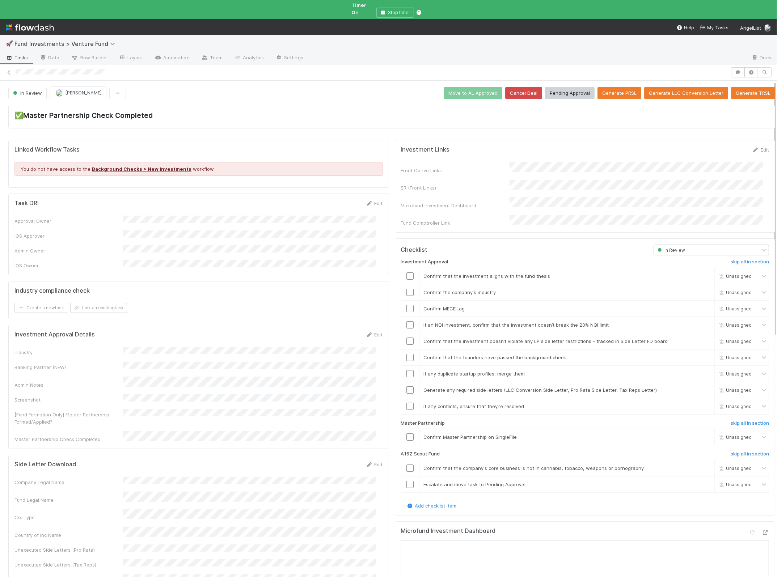
click at [660, 255] on div "Investment Approval skip all in section Confirm that the investment aligns with…" at bounding box center [585, 378] width 368 height 247
click at [660, 259] on h6 "skip all in section" at bounding box center [749, 262] width 38 height 6
click at [406, 433] on input "checkbox" at bounding box center [409, 436] width 7 height 7
click at [406, 465] on input "checkbox" at bounding box center [409, 468] width 7 height 7
click at [406, 481] on input "checkbox" at bounding box center [409, 484] width 7 height 7
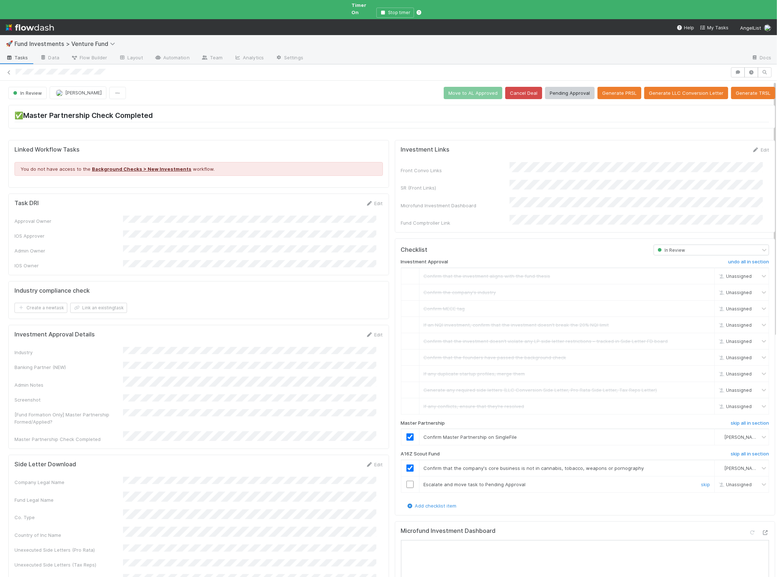
click at [406, 481] on input "checkbox" at bounding box center [409, 484] width 7 height 7
click at [479, 88] on button "Move to AL Approved" at bounding box center [473, 93] width 59 height 12
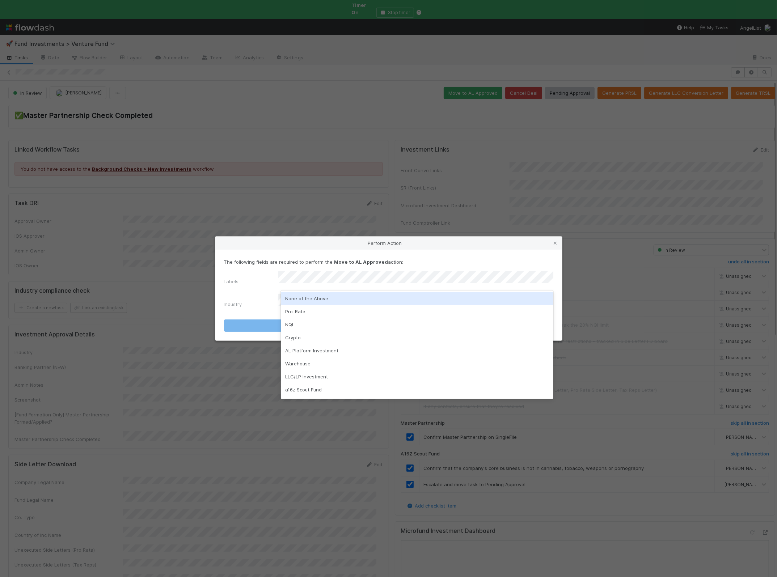
click at [319, 304] on div "None of the Above" at bounding box center [417, 298] width 272 height 13
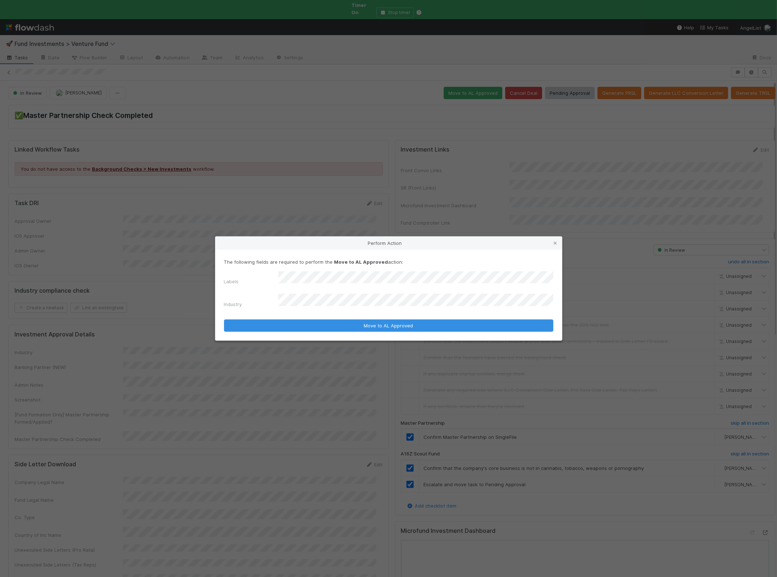
click at [224, 319] on button "Move to AL Approved" at bounding box center [388, 325] width 329 height 12
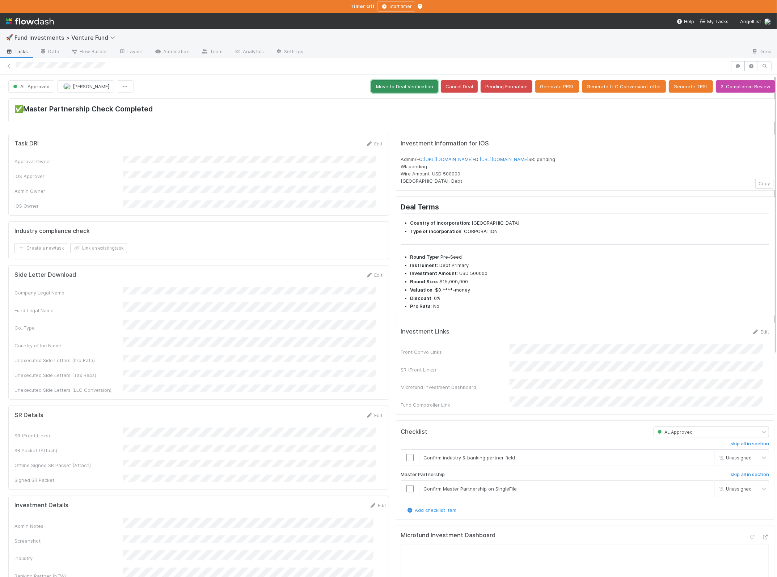
click at [413, 91] on button "Move to Deal Verification" at bounding box center [404, 86] width 67 height 12
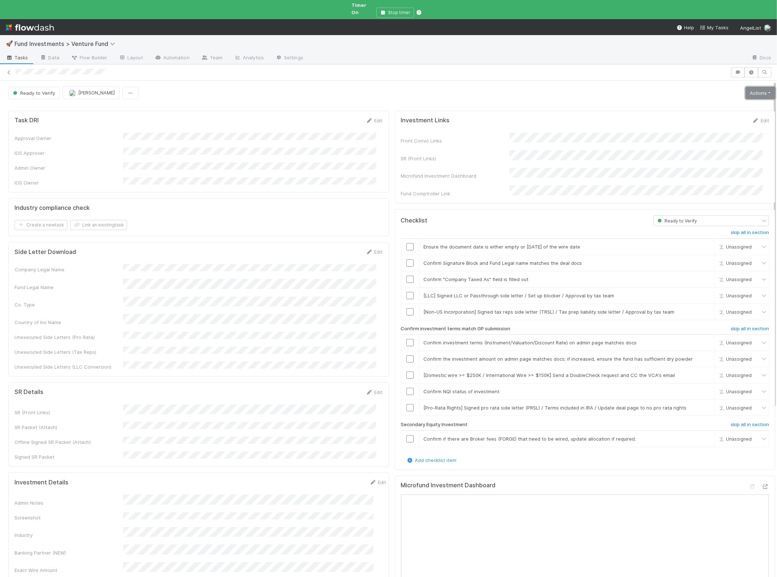
click at [660, 87] on link "Actions" at bounding box center [760, 93] width 30 height 12
click at [660, 113] on button "Action Pending" at bounding box center [724, 118] width 105 height 10
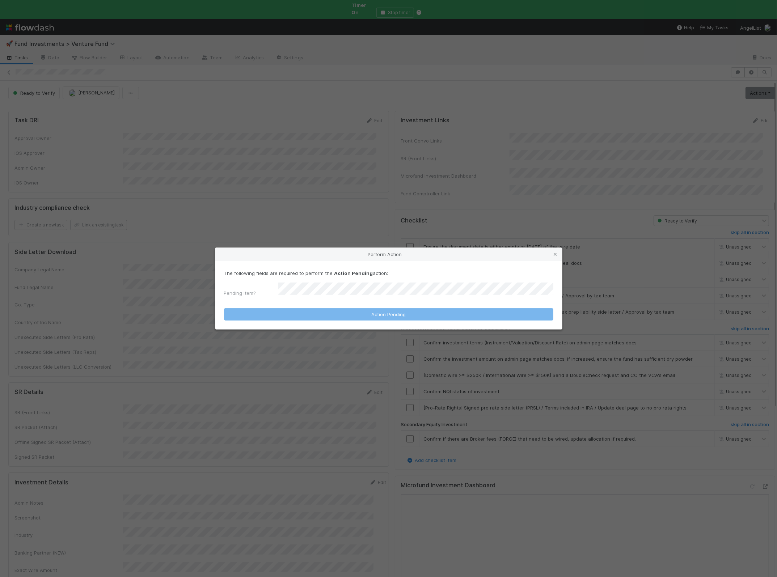
drag, startPoint x: 316, startPoint y: 279, endPoint x: 314, endPoint y: 283, distance: 4.2
click at [316, 279] on div "The following fields are required to perform the Action Pending action: Pending…" at bounding box center [388, 285] width 329 height 30
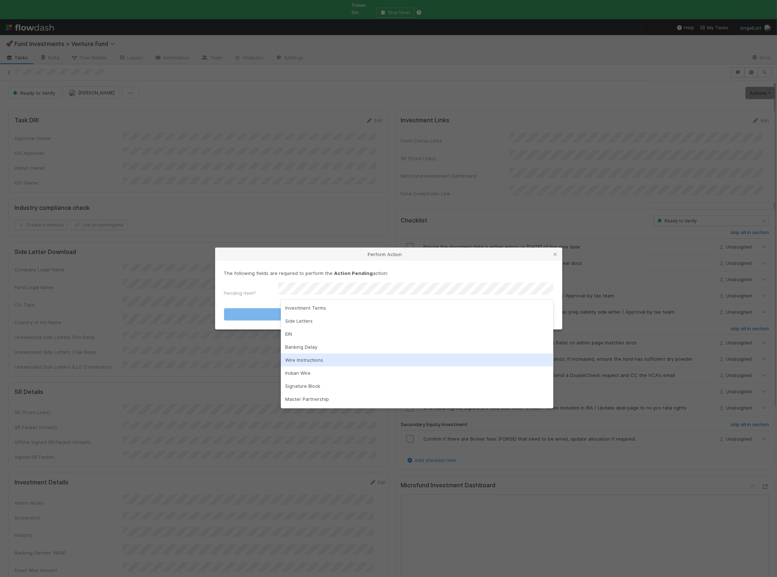
click at [321, 360] on div "Wire Instructions" at bounding box center [417, 359] width 272 height 13
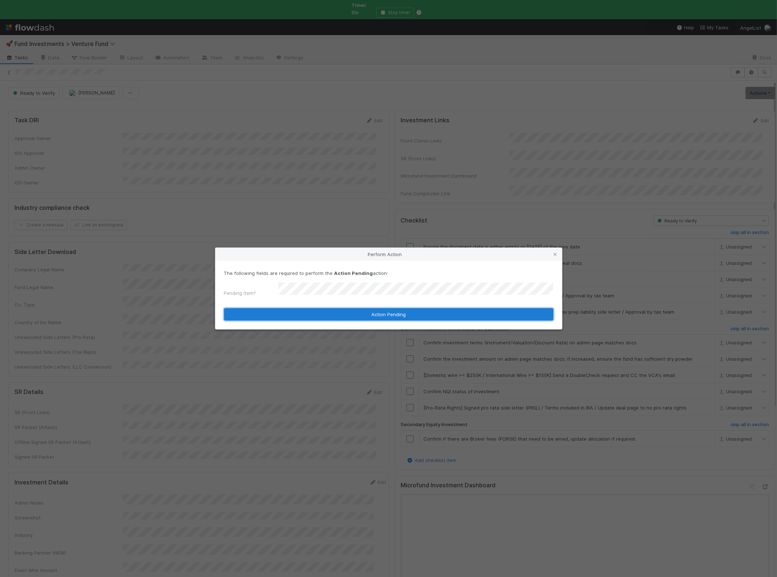
click at [281, 309] on button "Action Pending" at bounding box center [388, 314] width 329 height 12
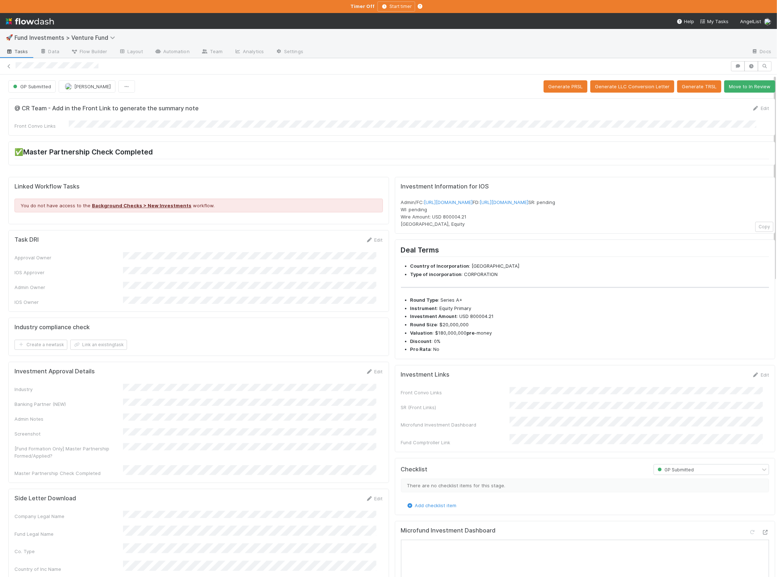
click at [756, 382] on div "Investment Links Edit Front Convo Links SR (Front Links) Microfund Investment D…" at bounding box center [585, 408] width 381 height 87
click at [753, 378] on link "Edit" at bounding box center [760, 375] width 17 height 6
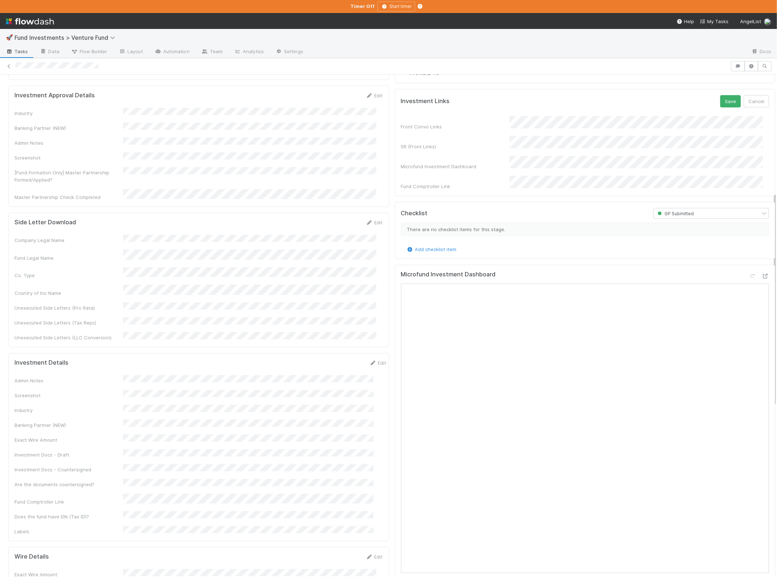
scroll to position [108, 0]
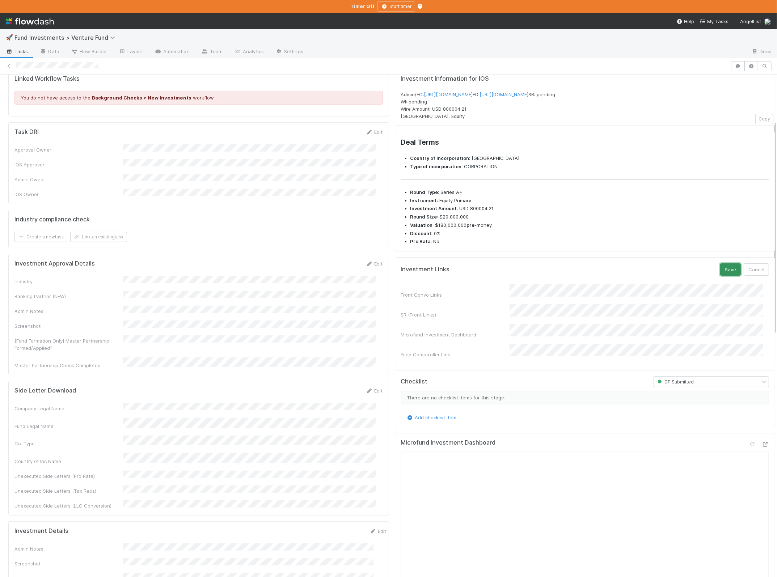
click at [720, 276] on button "Save" at bounding box center [730, 269] width 21 height 12
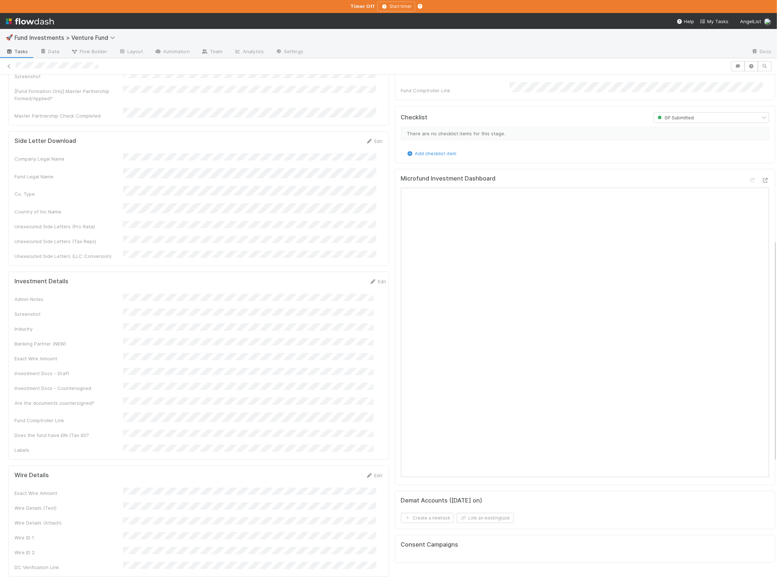
scroll to position [374, 0]
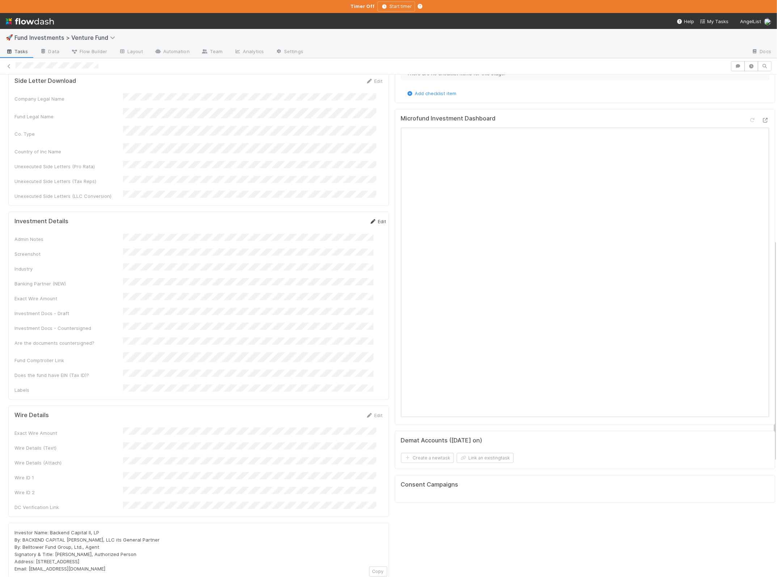
click at [369, 219] on icon at bounding box center [372, 221] width 7 height 5
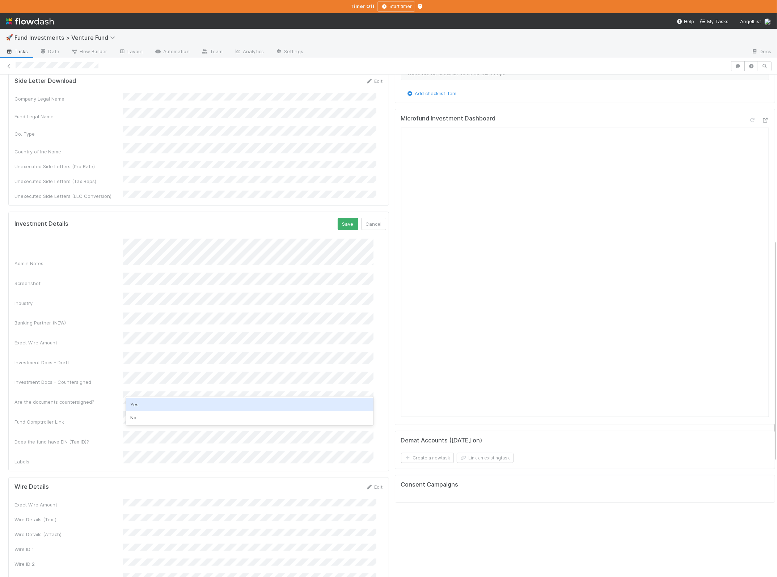
click at [165, 402] on div "Yes" at bounding box center [249, 404] width 247 height 13
click at [88, 438] on div "Does the fund have EIN (Tax ID)?" at bounding box center [68, 441] width 109 height 7
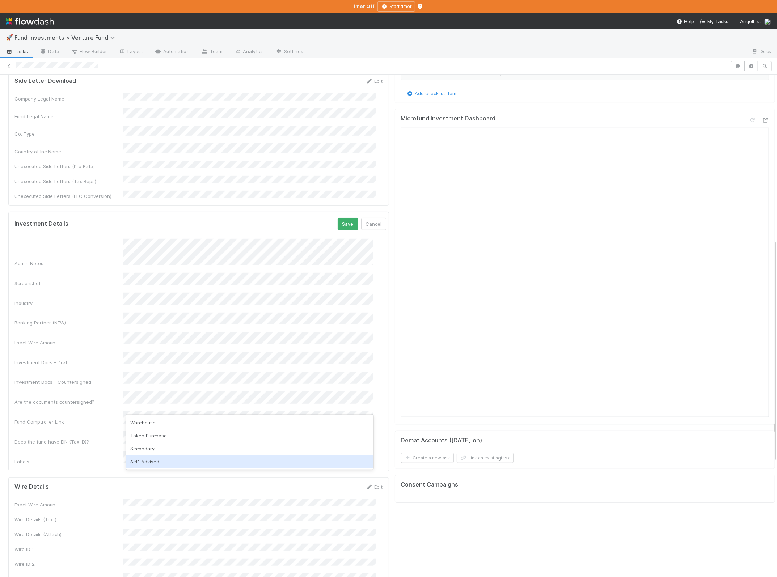
click at [170, 461] on div "Self-Advised" at bounding box center [249, 461] width 247 height 13
click at [85, 304] on div "Admin Notes Screenshot Industry Banking Partner (NEW) Exact Wire Amount Investm…" at bounding box center [200, 352] width 372 height 226
click at [338, 218] on button "Save" at bounding box center [348, 224] width 21 height 12
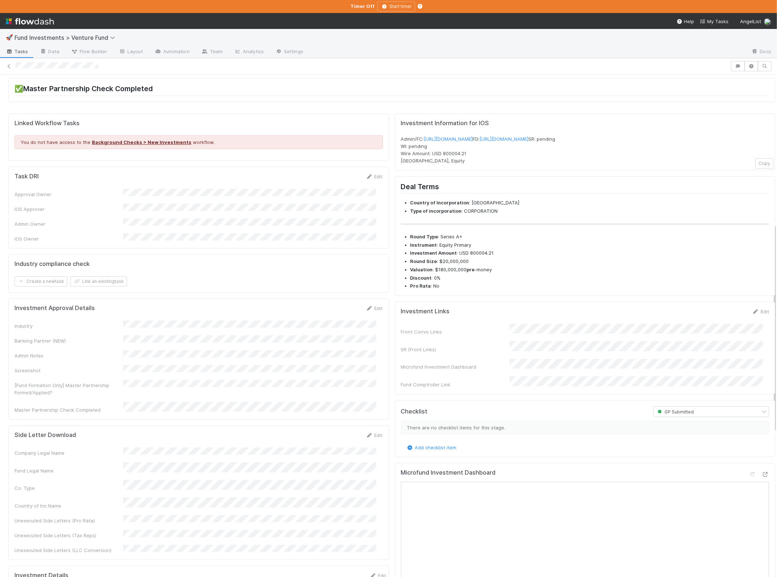
scroll to position [0, 0]
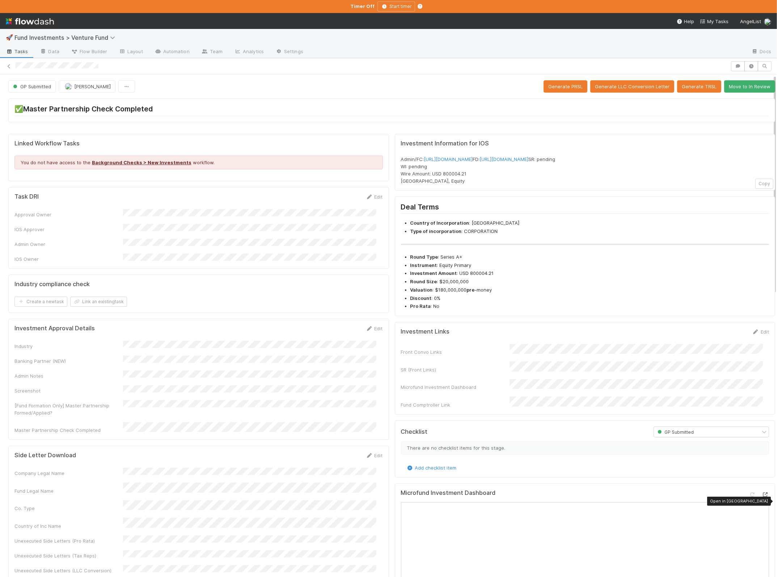
click at [762, 497] on icon at bounding box center [765, 494] width 7 height 5
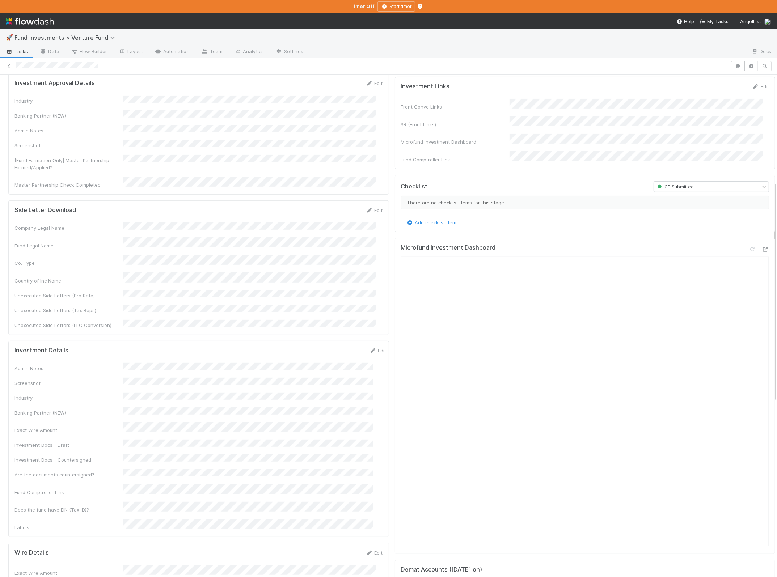
drag, startPoint x: 137, startPoint y: 387, endPoint x: 154, endPoint y: 388, distance: 17.4
click at [123, 427] on div "Exact Wire Amount" at bounding box center [68, 430] width 109 height 7
copy div
click at [369, 348] on link "Edit" at bounding box center [377, 351] width 17 height 6
click at [172, 509] on div "No" at bounding box center [249, 510] width 247 height 13
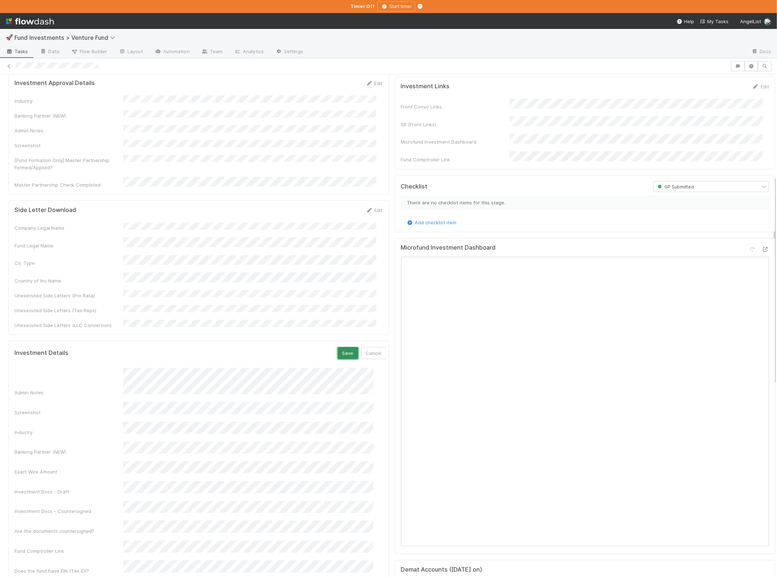
click at [338, 347] on button "Save" at bounding box center [348, 353] width 21 height 12
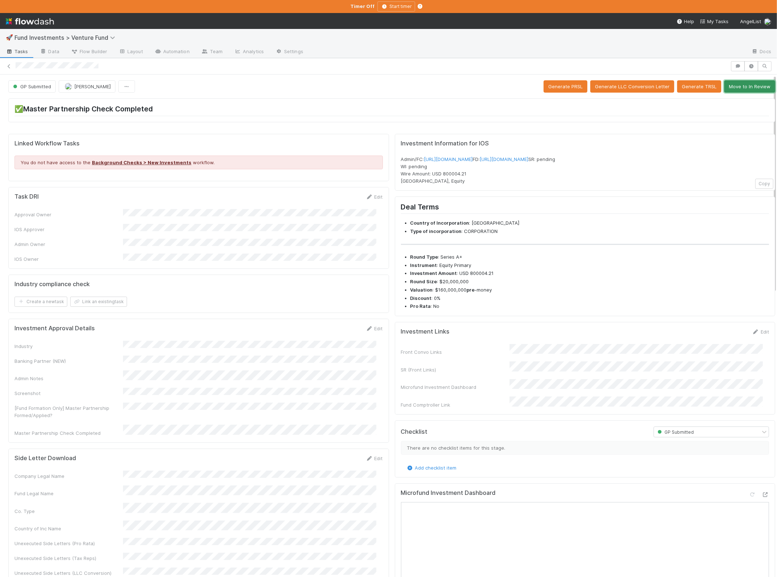
click at [740, 86] on button "Move to In Review" at bounding box center [749, 86] width 51 height 12
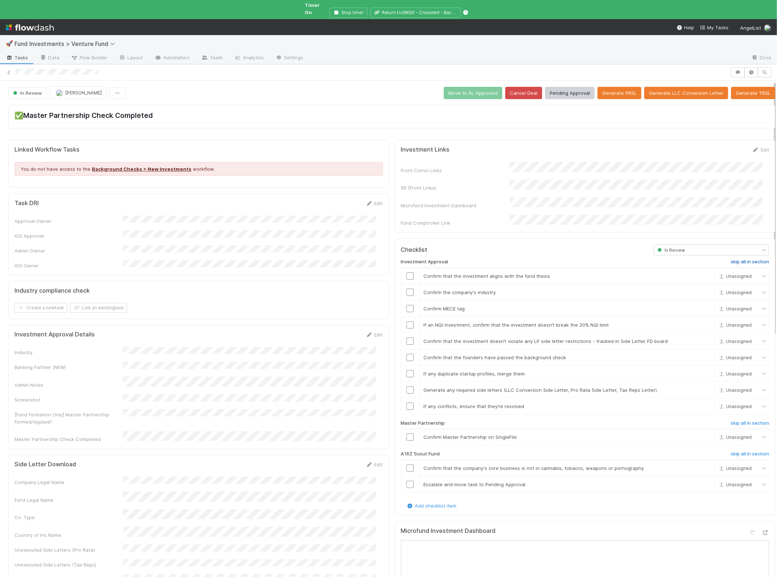
click at [746, 259] on h6 "skip all in section" at bounding box center [749, 262] width 38 height 6
click at [406, 433] on input "checkbox" at bounding box center [409, 436] width 7 height 7
drag, startPoint x: 404, startPoint y: 451, endPoint x: 404, endPoint y: 465, distance: 13.7
click at [406, 465] on input "checkbox" at bounding box center [409, 468] width 7 height 7
click at [406, 481] on input "checkbox" at bounding box center [409, 484] width 7 height 7
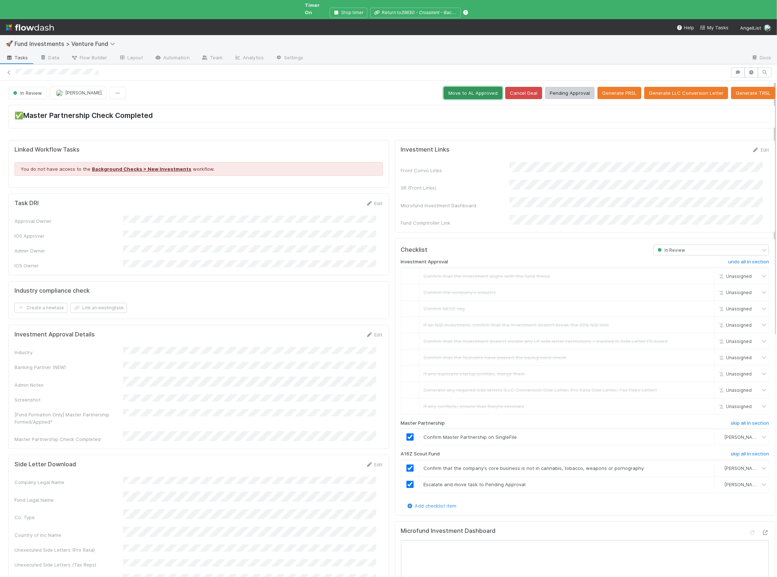
click at [481, 88] on button "Move to AL Approved" at bounding box center [473, 93] width 59 height 12
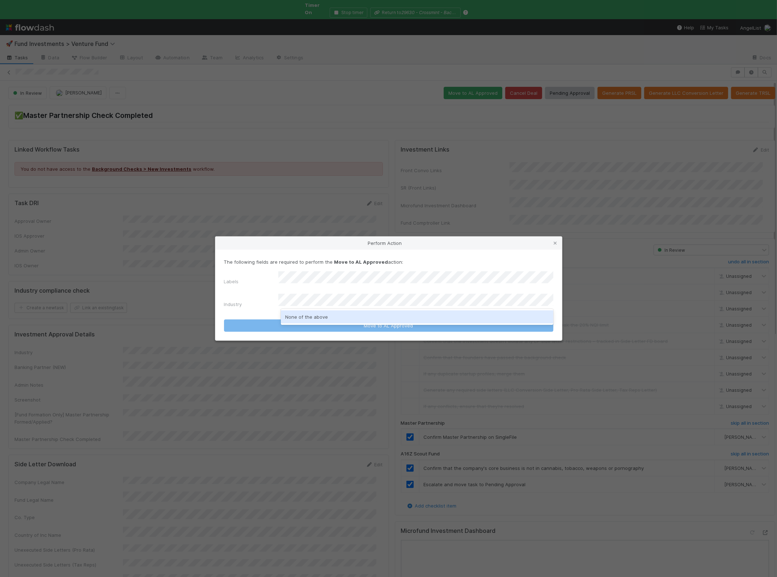
click at [224, 319] on button "Move to AL Approved" at bounding box center [388, 325] width 329 height 12
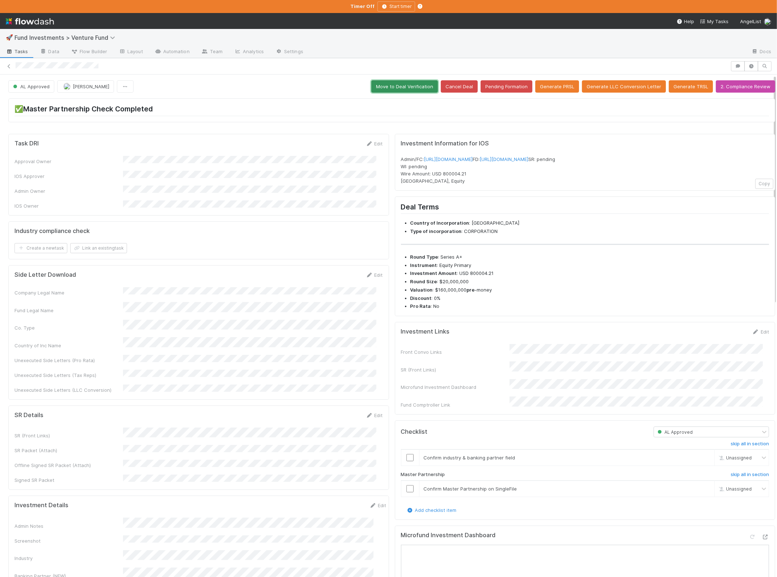
click at [403, 88] on button "Move to Deal Verification" at bounding box center [404, 86] width 67 height 12
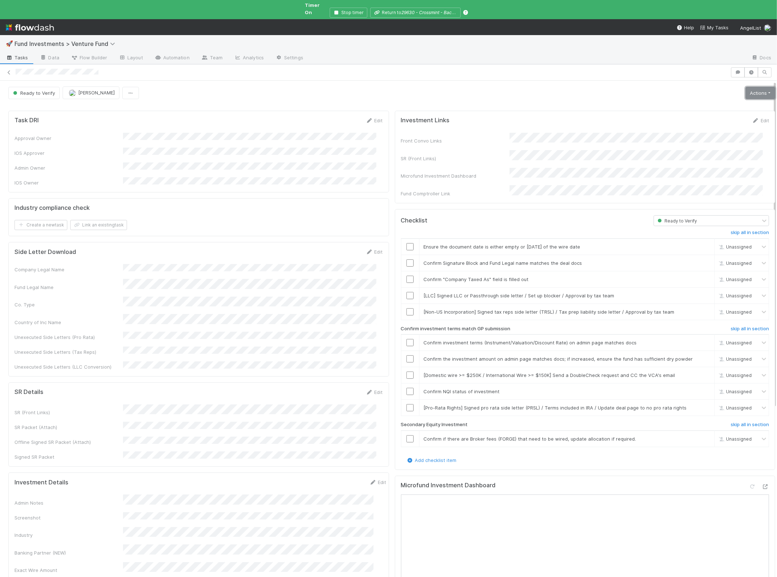
click at [746, 89] on link "Actions" at bounding box center [760, 93] width 30 height 12
click at [718, 113] on button "Action Pending" at bounding box center [724, 118] width 105 height 10
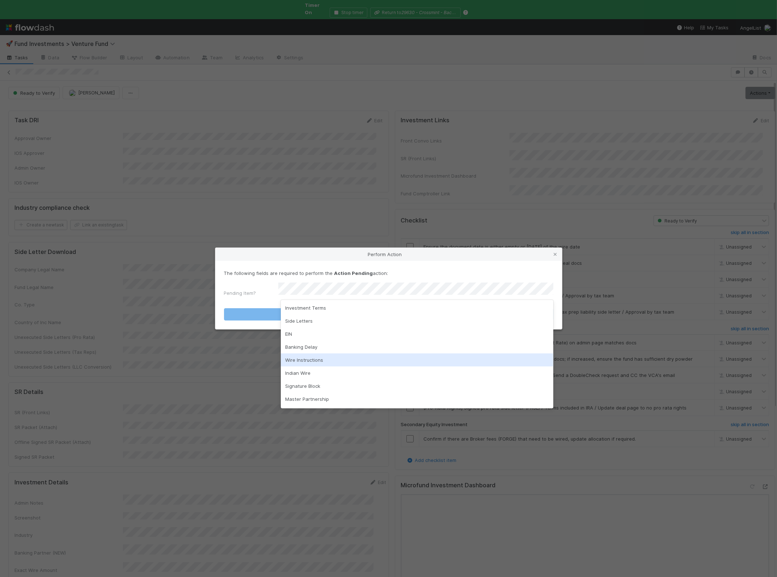
click at [312, 357] on div "Wire Instructions" at bounding box center [417, 359] width 272 height 13
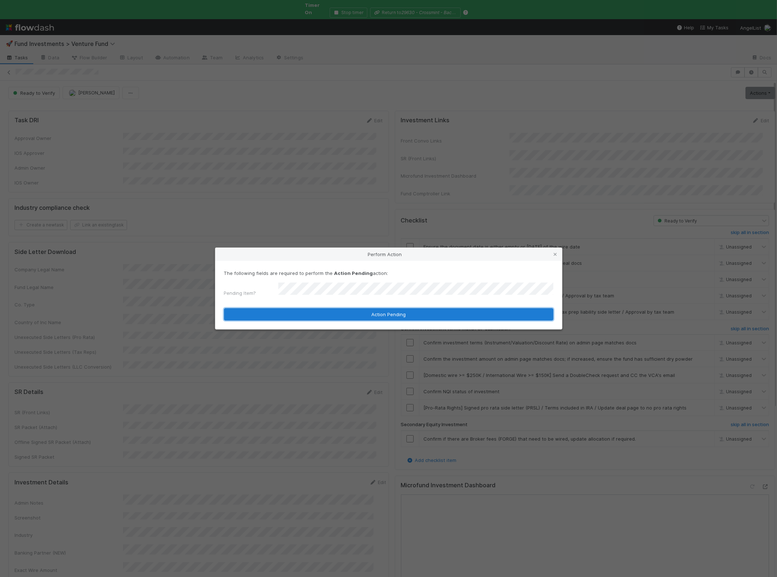
click at [312, 312] on button "Action Pending" at bounding box center [388, 314] width 329 height 12
